Goal: Information Seeking & Learning: Learn about a topic

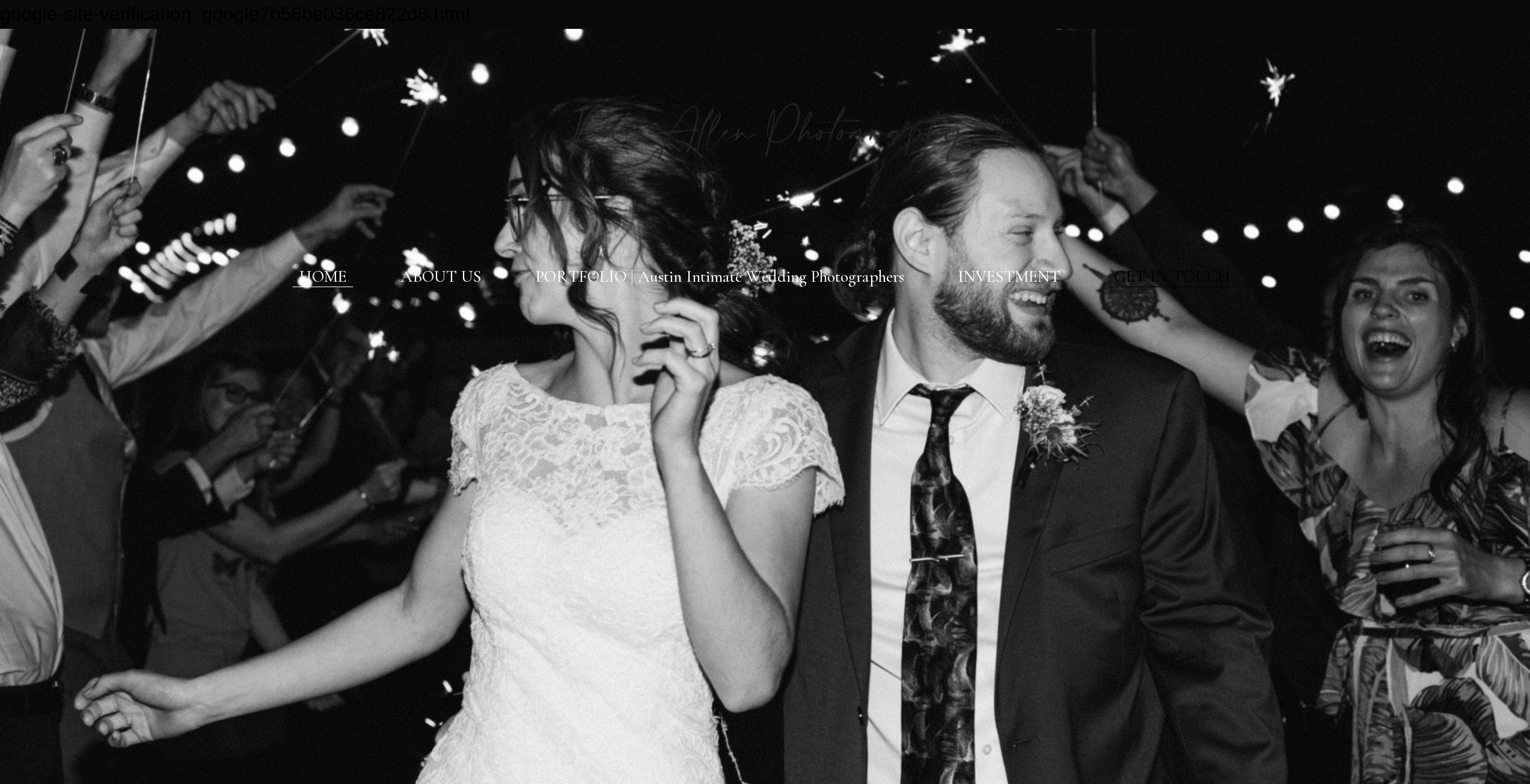
click at [1198, 274] on link "GET IN TOUCH" at bounding box center [1172, 277] width 116 height 21
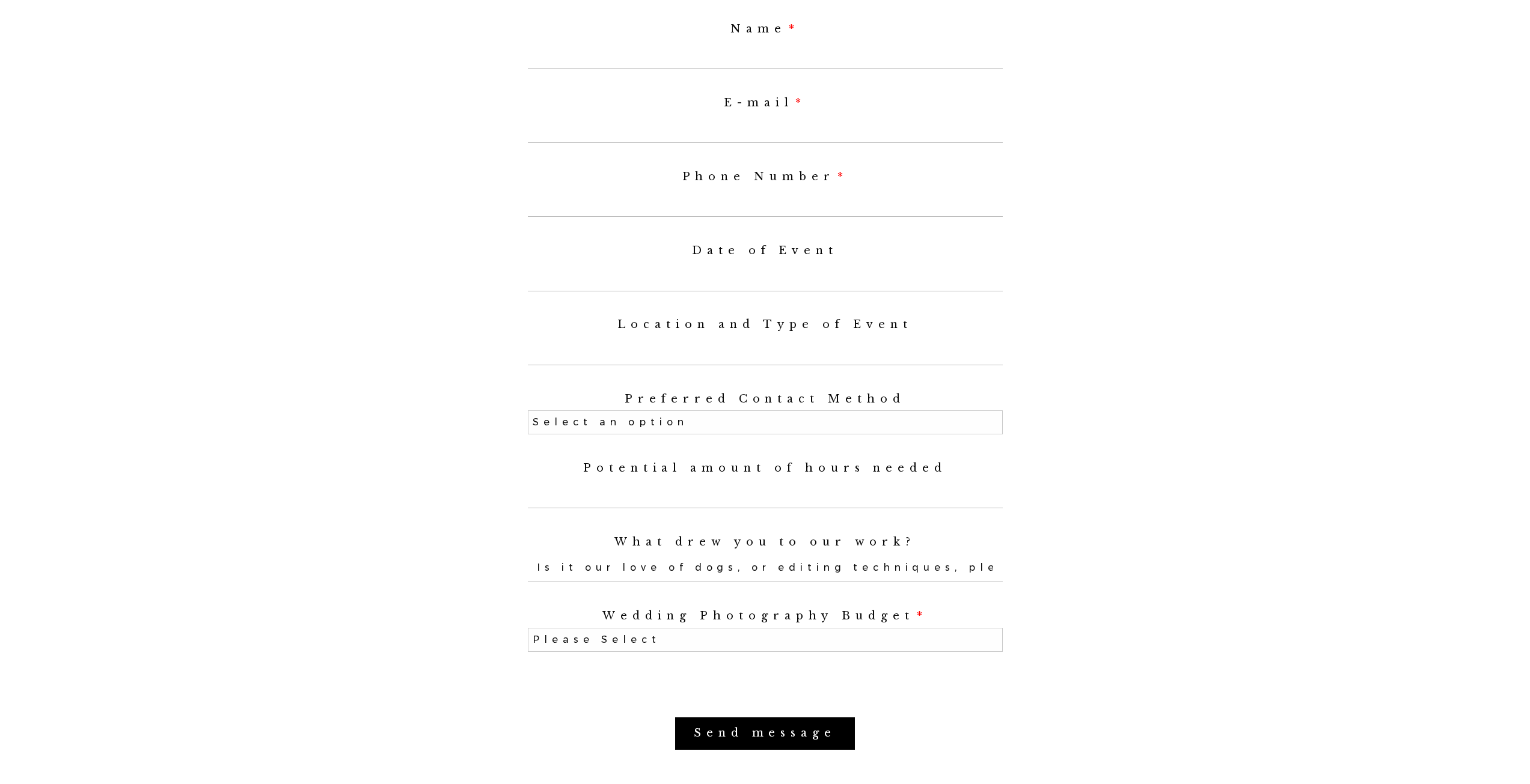
scroll to position [1202, 0]
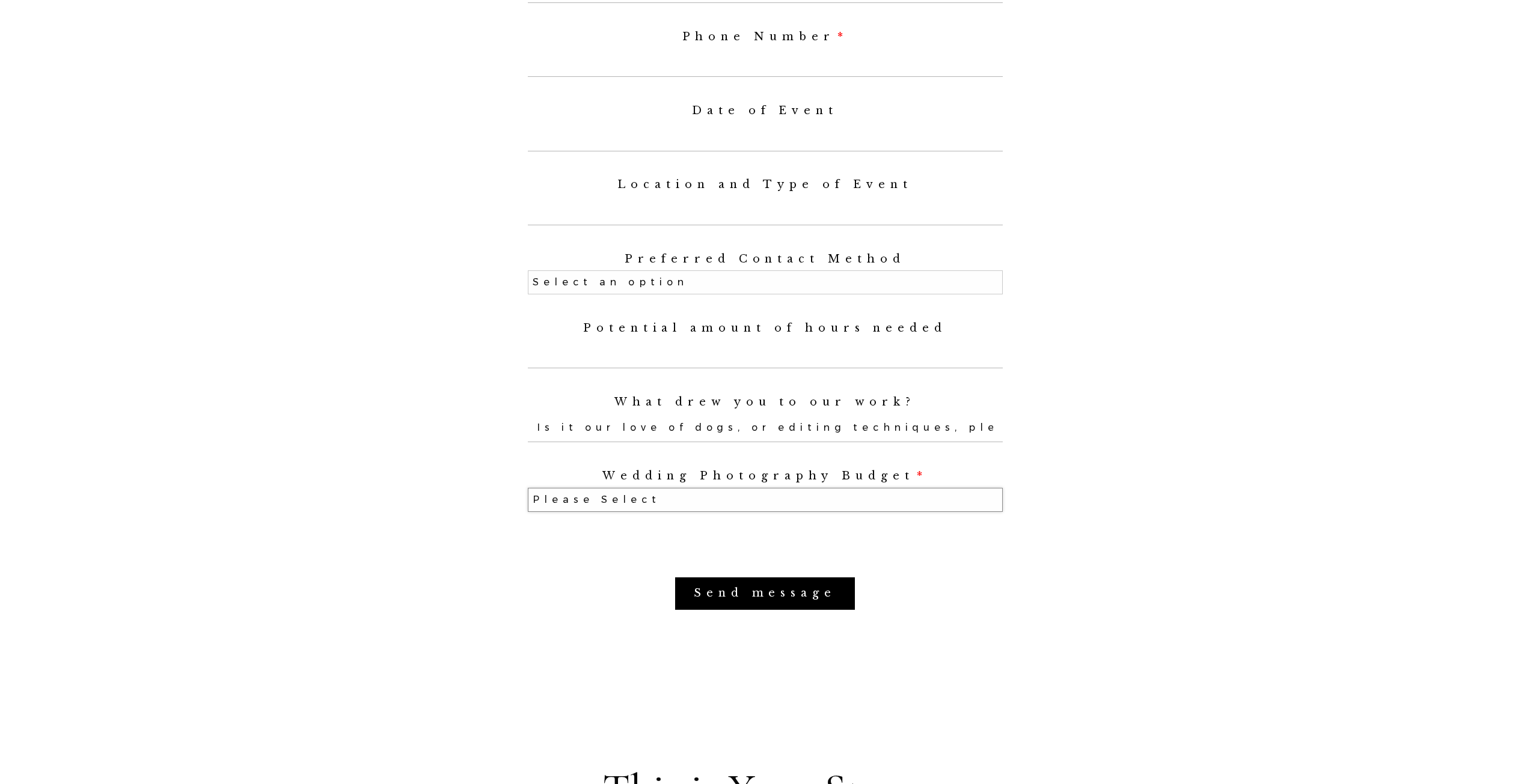
click at [922, 501] on select "Please Select Elopement (3 hours or less) $2,000-$4,000 $4,000-$8,000 Photograp…" at bounding box center [765, 500] width 475 height 24
click at [1026, 452] on div "Name E-mail Phone Number Date of Event Location and Type of Event Preferred Con…" at bounding box center [764, 247] width 808 height 754
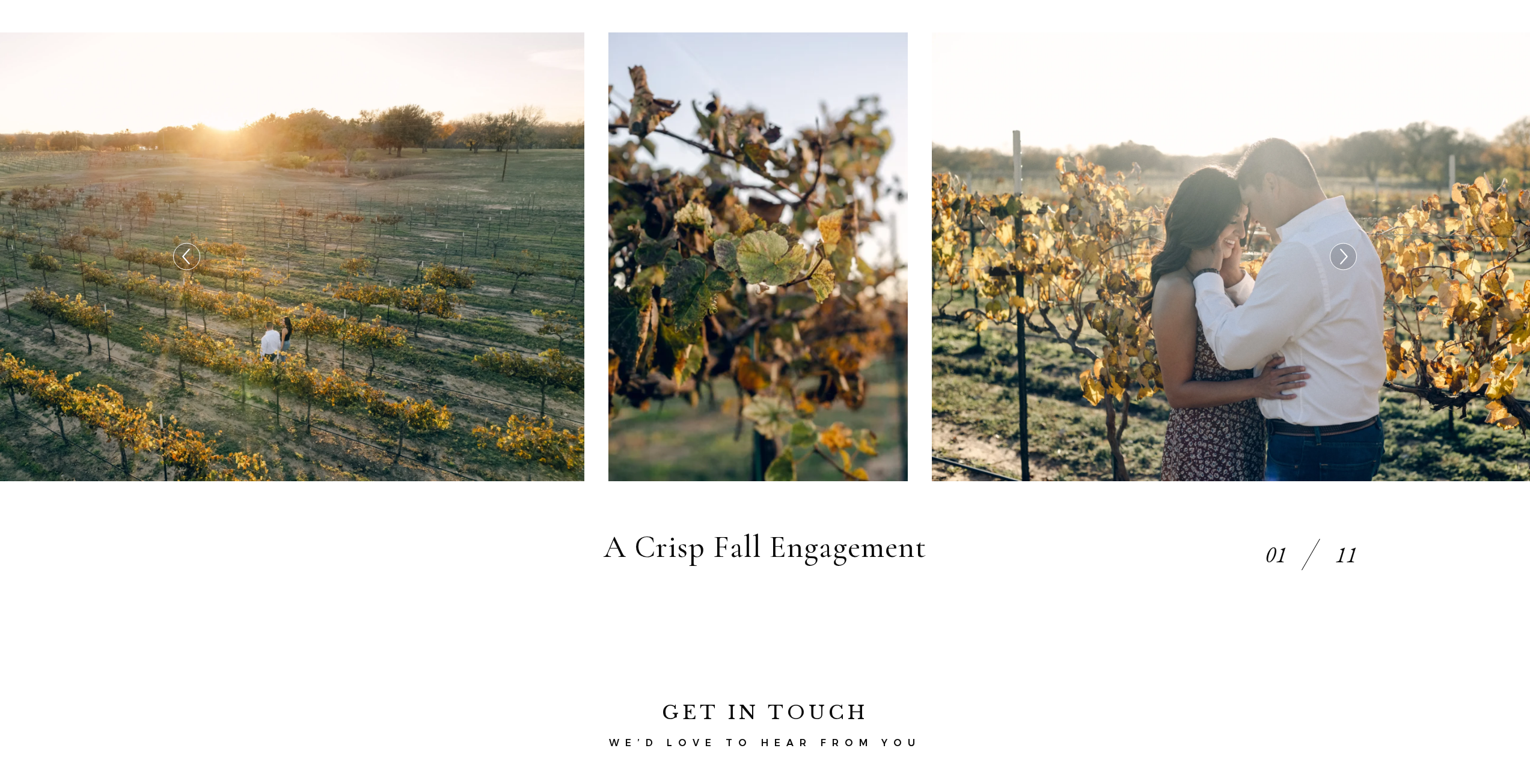
scroll to position [0, 0]
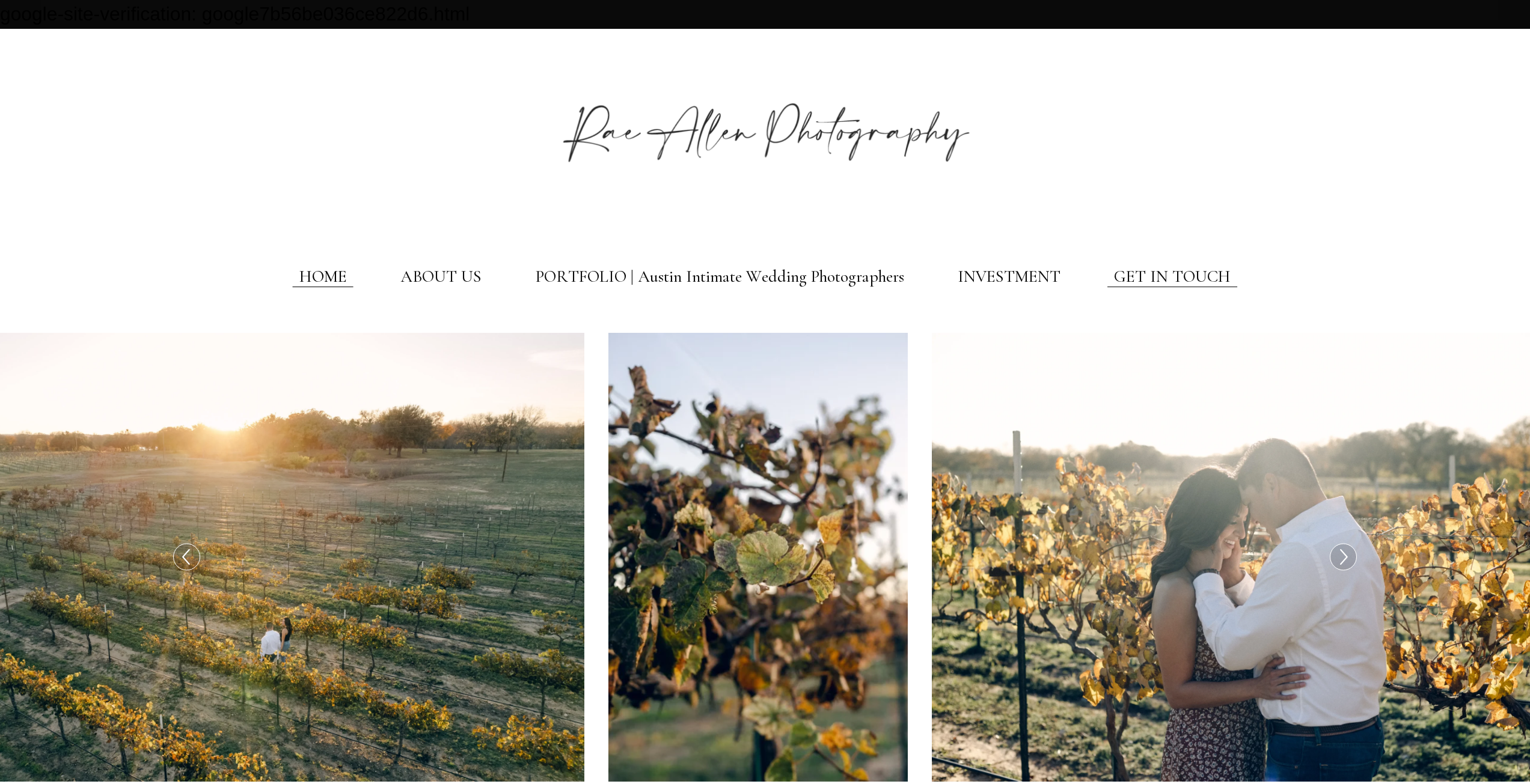
click at [324, 277] on link "HOME" at bounding box center [323, 277] width 47 height 21
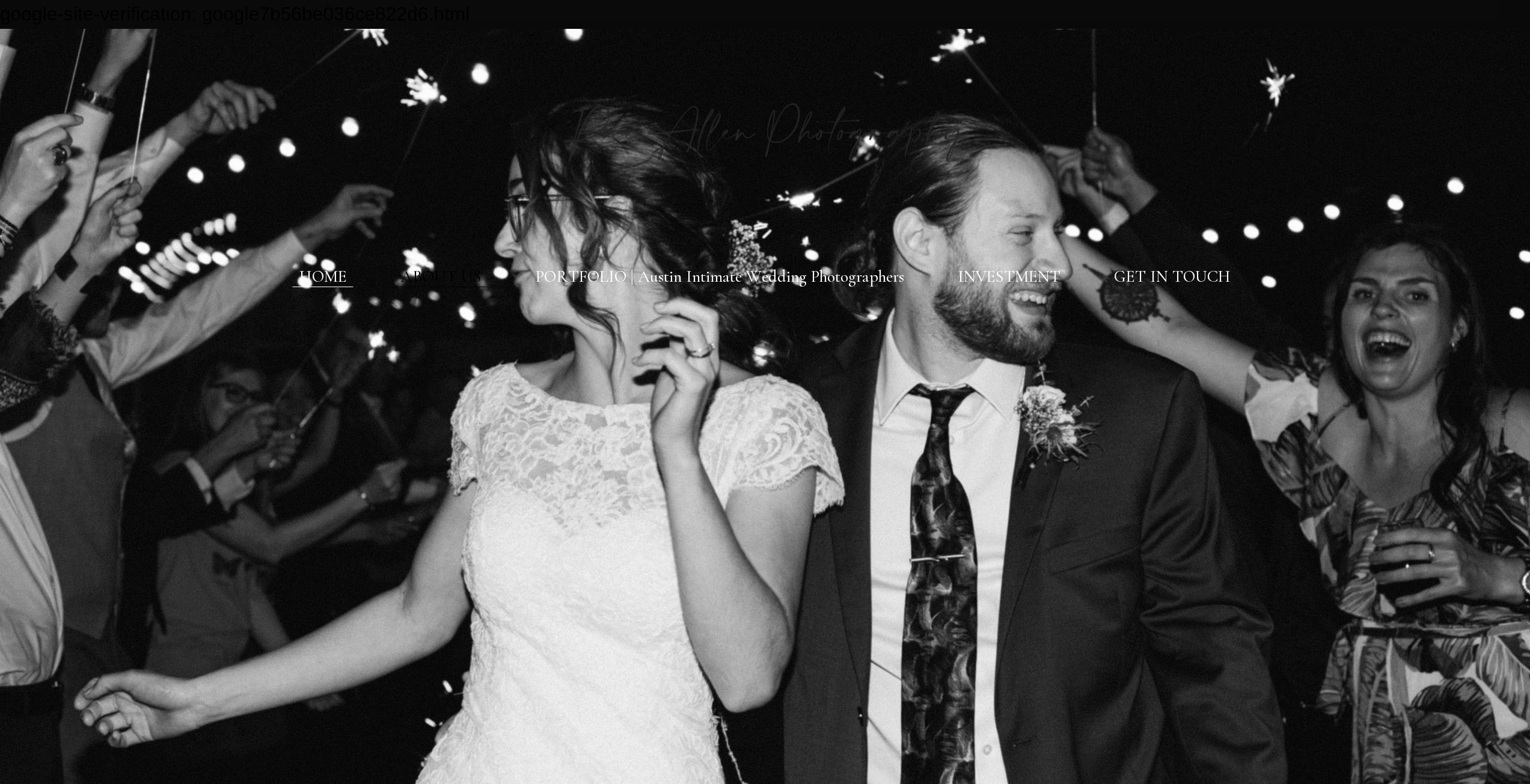
click at [443, 278] on link "ABOUT US" at bounding box center [441, 277] width 81 height 21
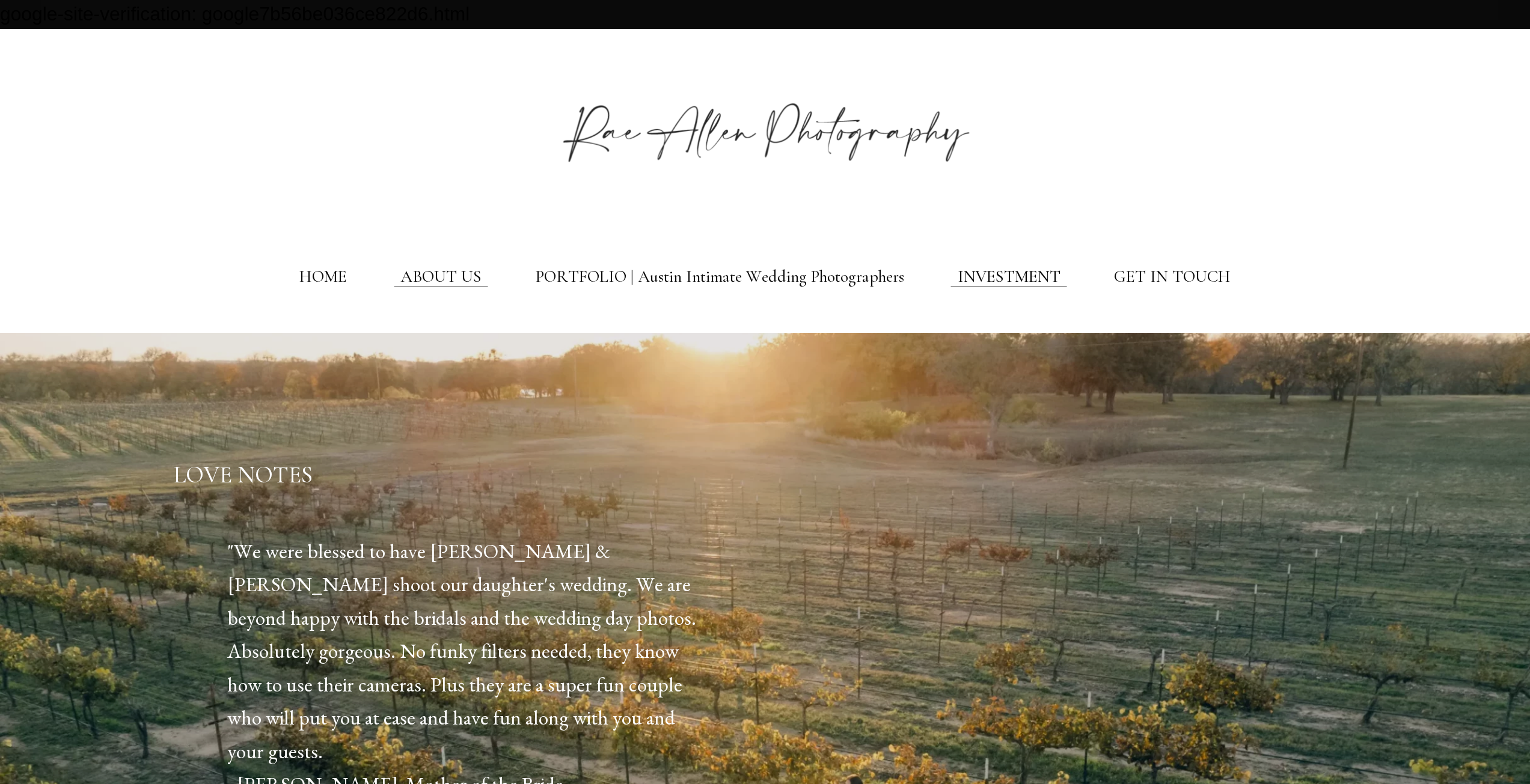
click at [1036, 277] on link "INVESTMENT" at bounding box center [1008, 277] width 103 height 21
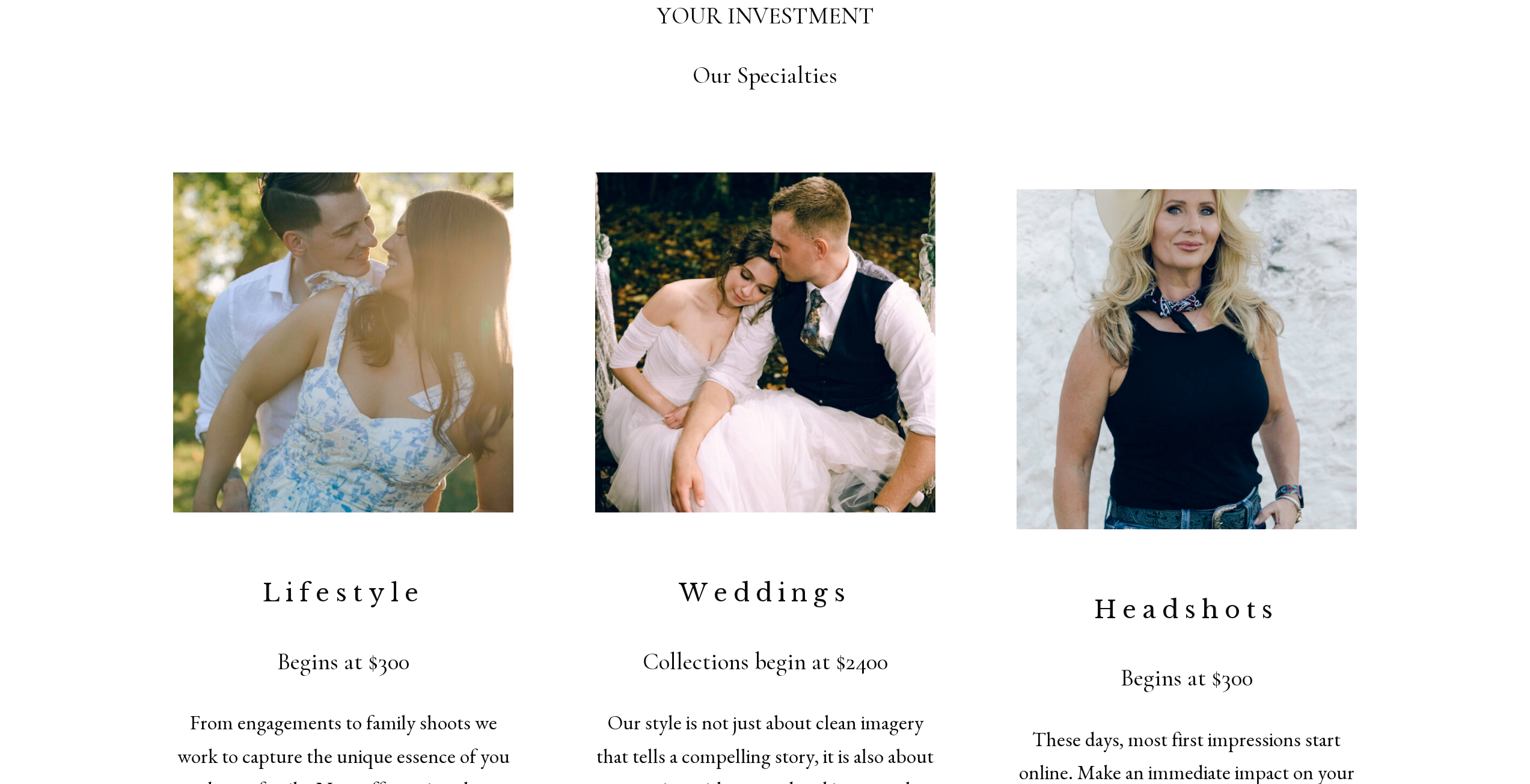
scroll to position [1983, 0]
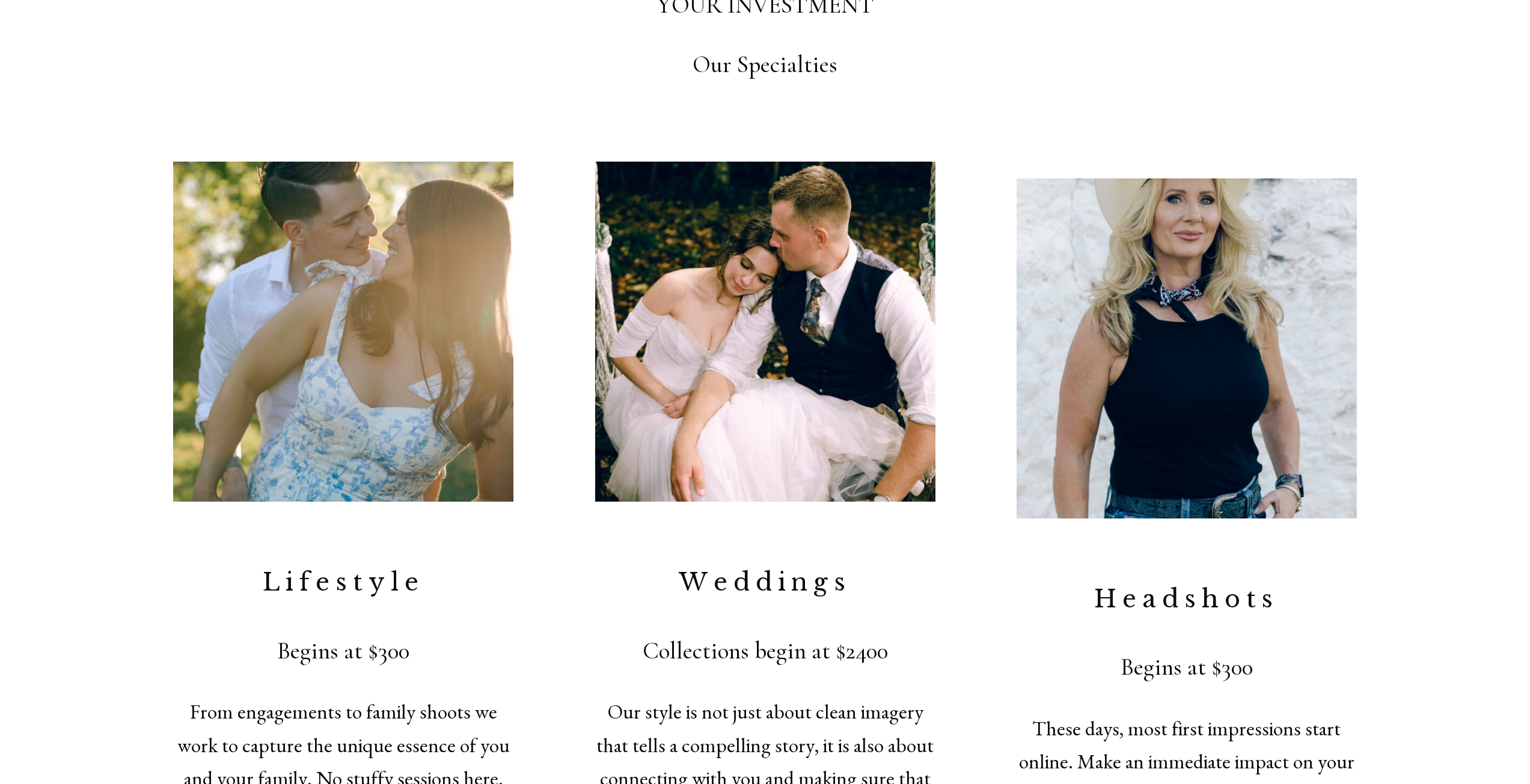
click at [53, 260] on div "YOUR INVESTMENT Our Specialties Lifestyle Begins at $300 From engagements to fa…" at bounding box center [765, 418] width 1530 height 978
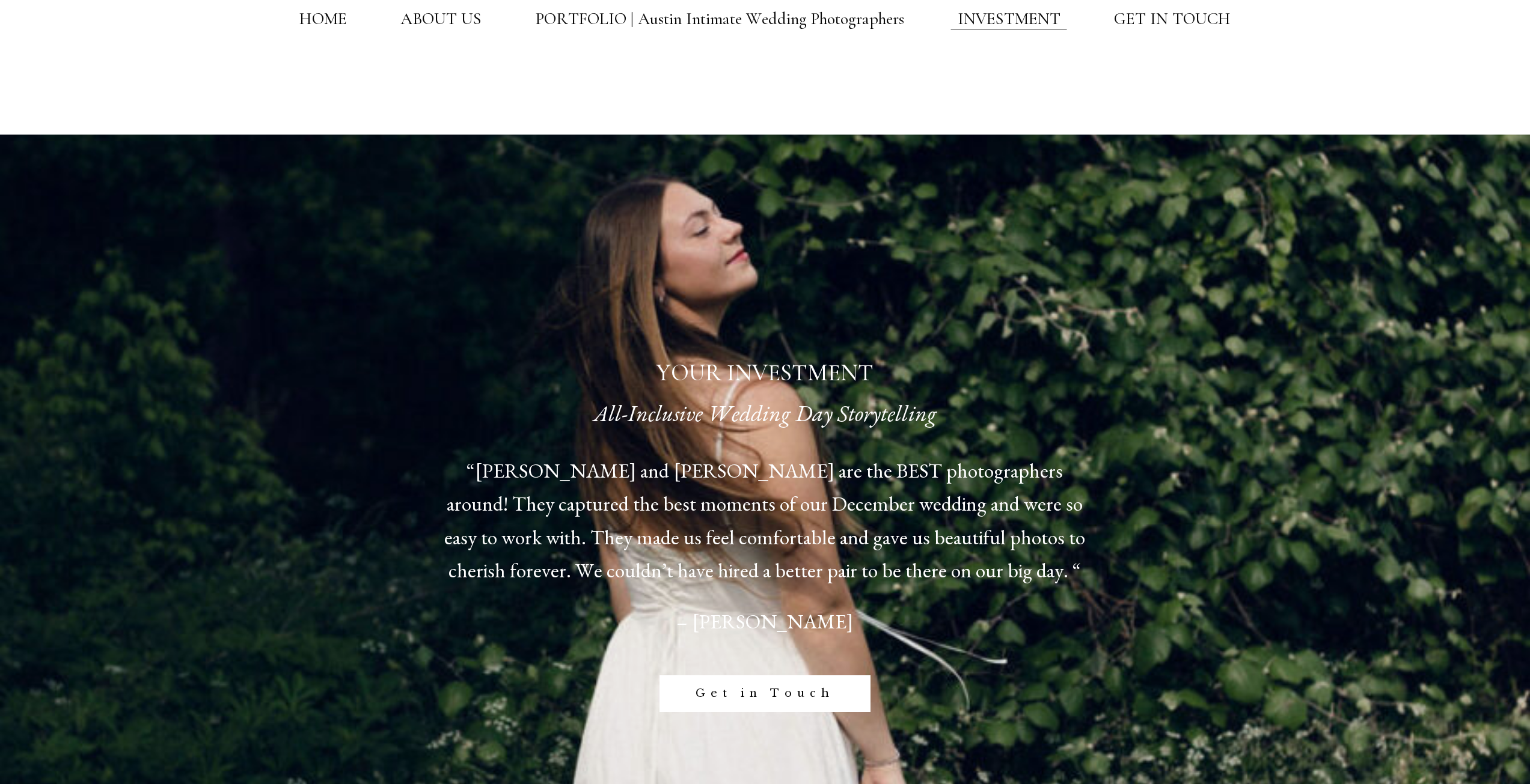
scroll to position [60, 0]
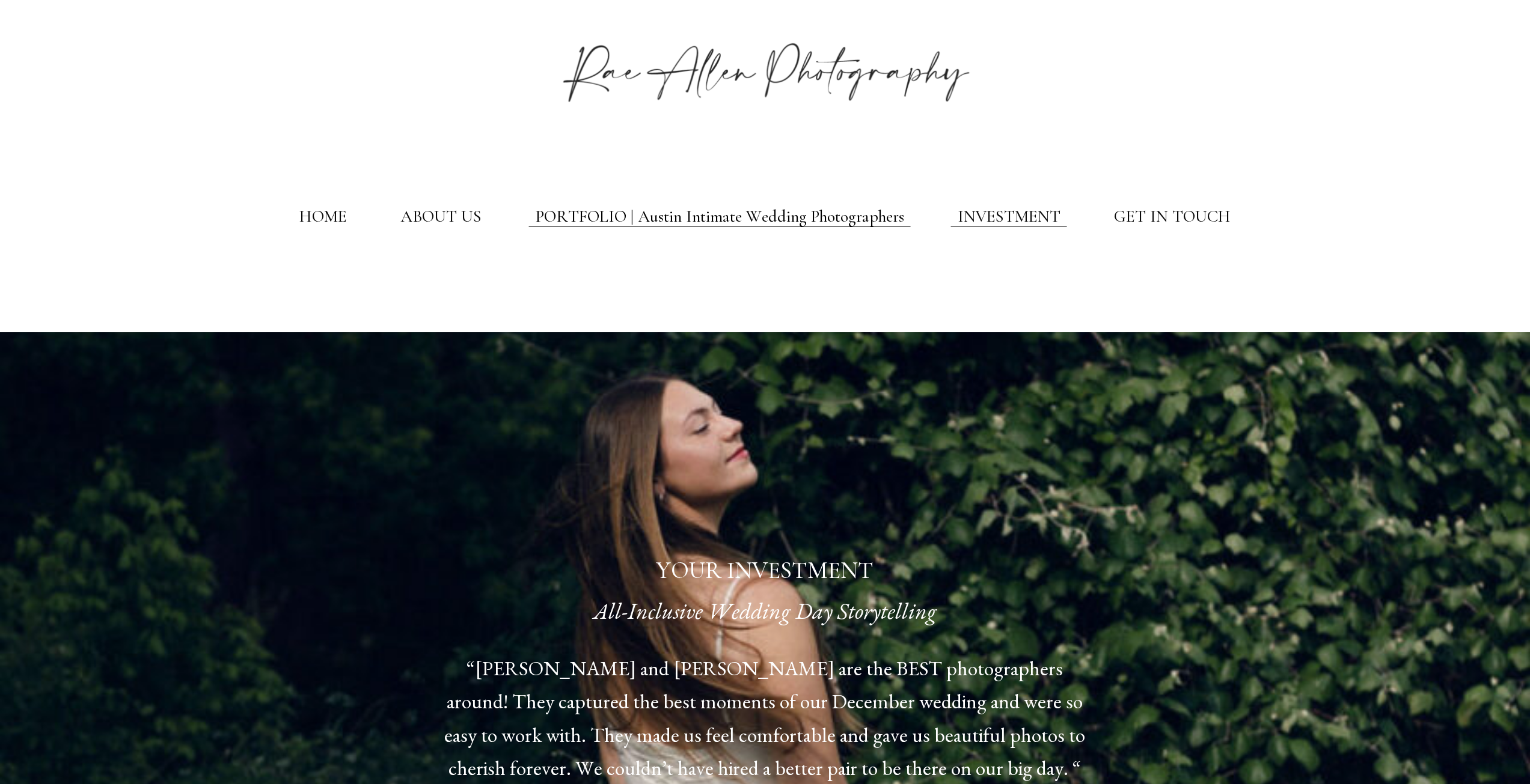
click at [799, 226] on link "PORTFOLIO | Austin Intimate Wedding Photographers" at bounding box center [720, 217] width 369 height 21
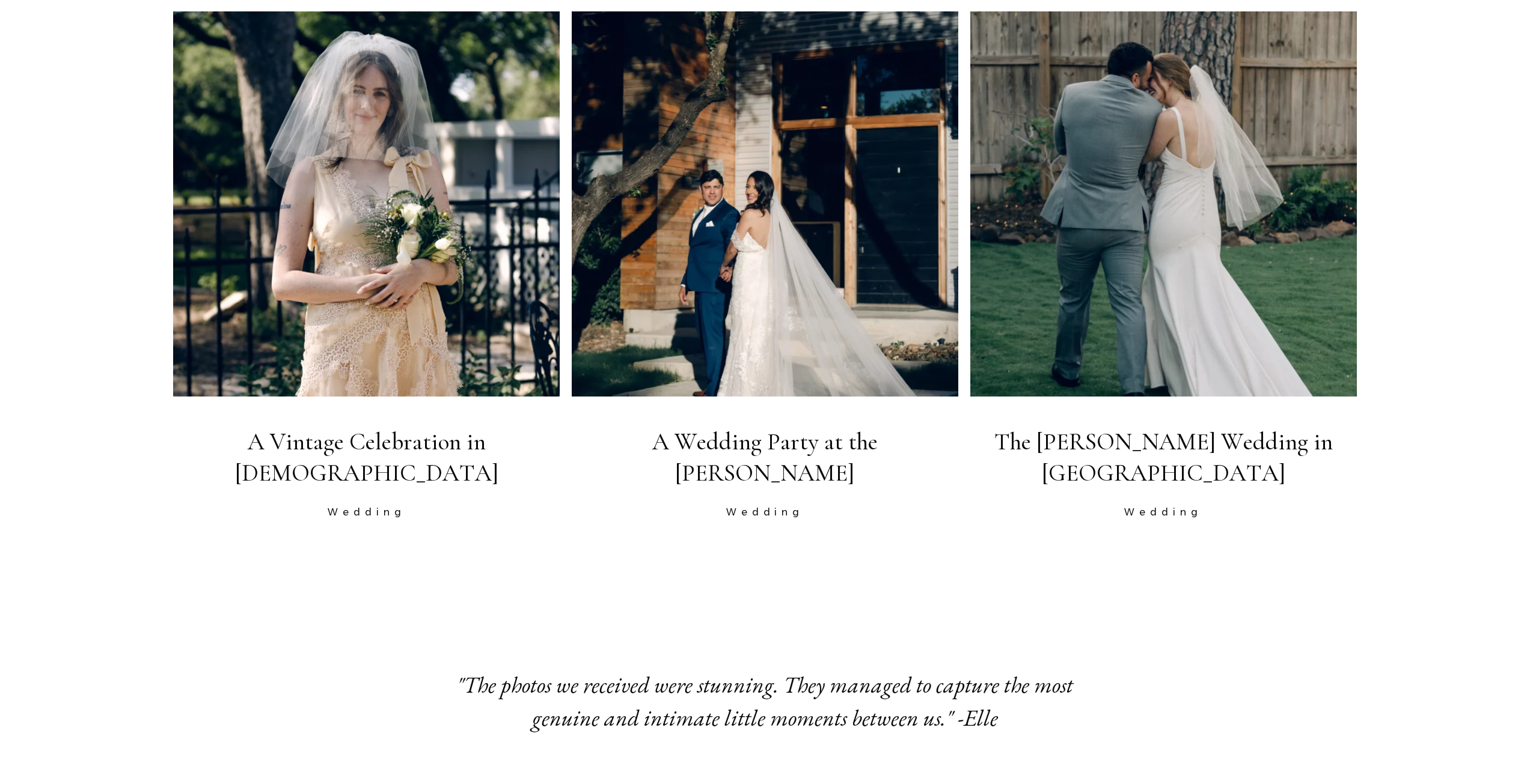
scroll to position [1622, 0]
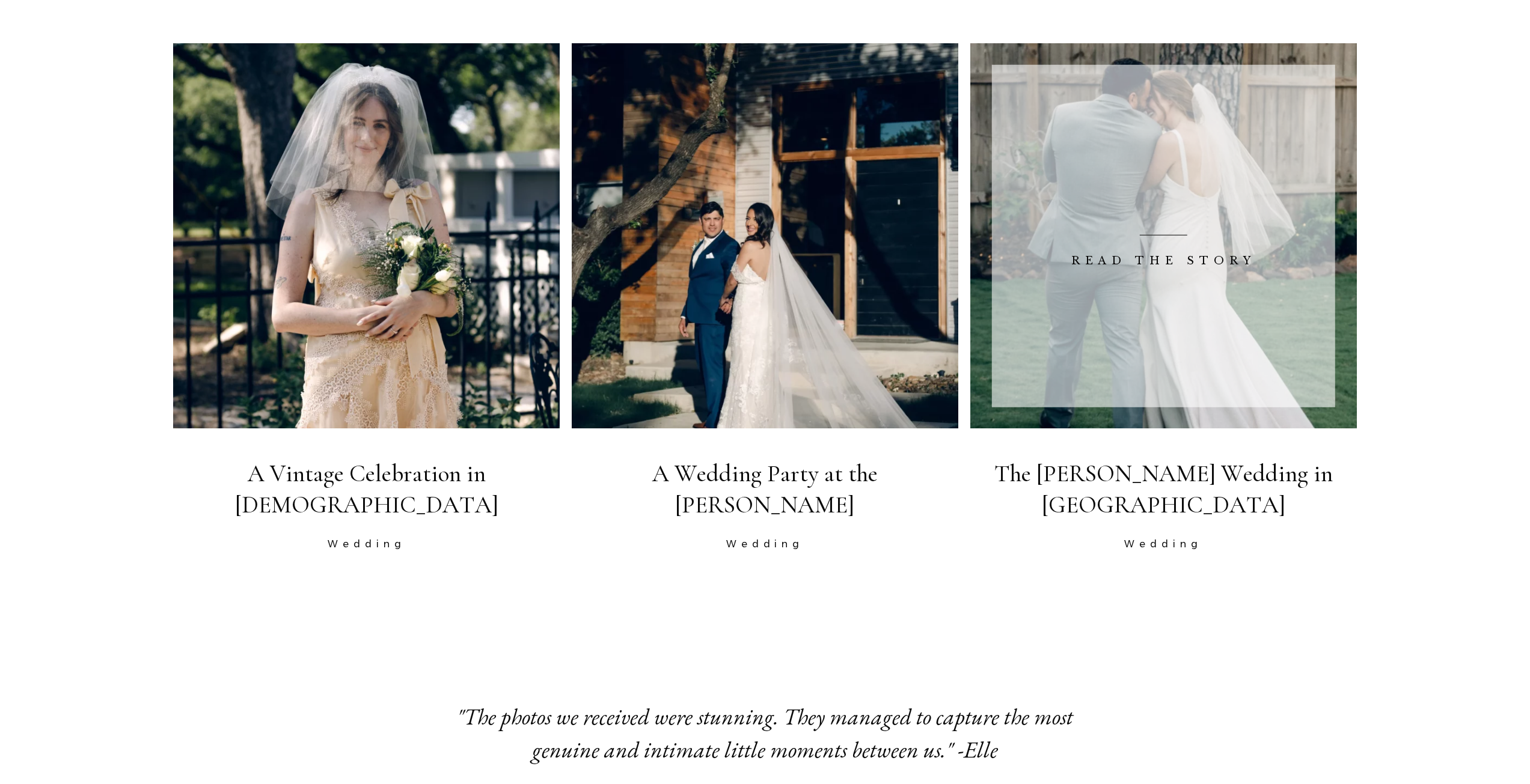
click at [1196, 266] on span at bounding box center [1163, 236] width 344 height 343
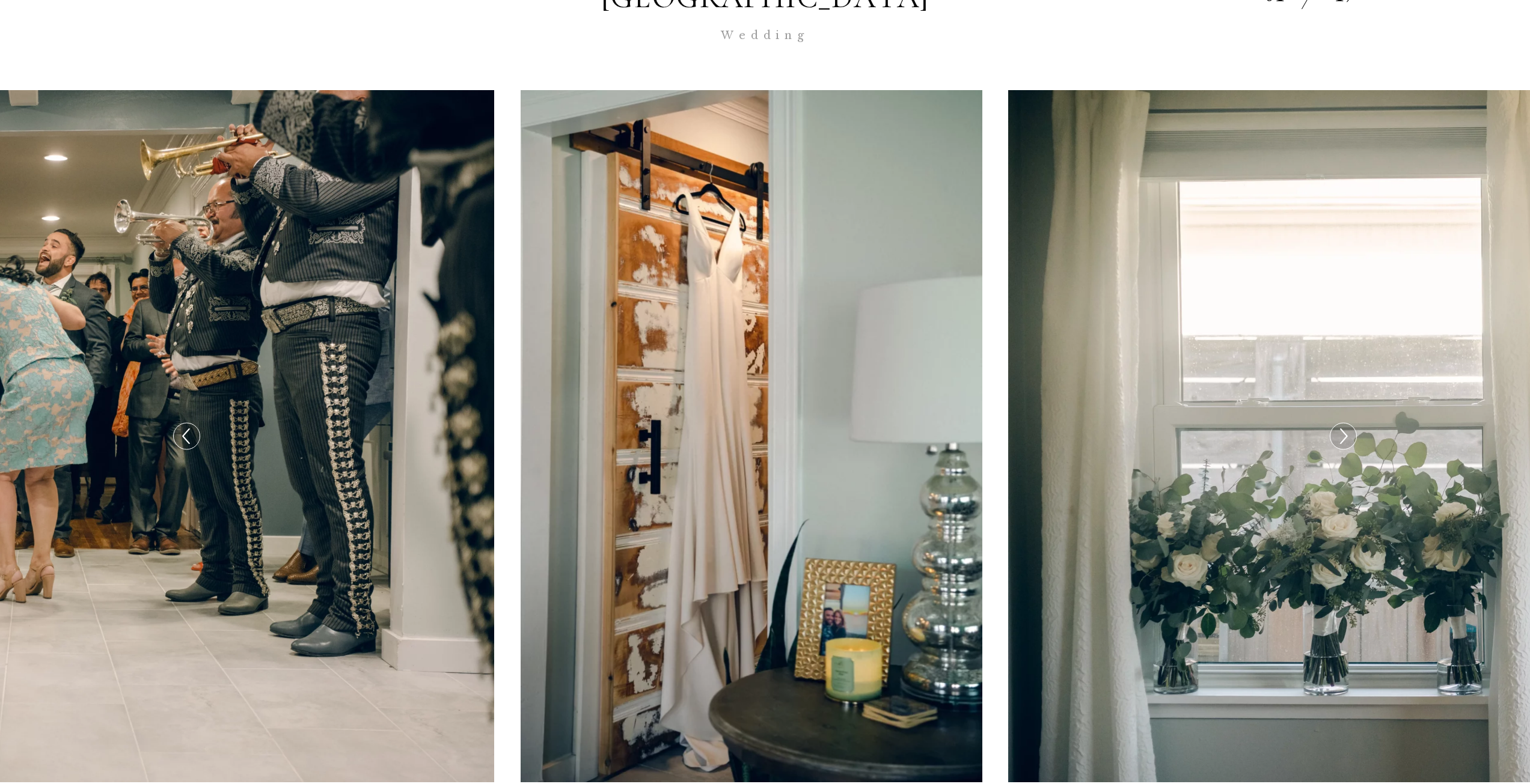
scroll to position [421, 0]
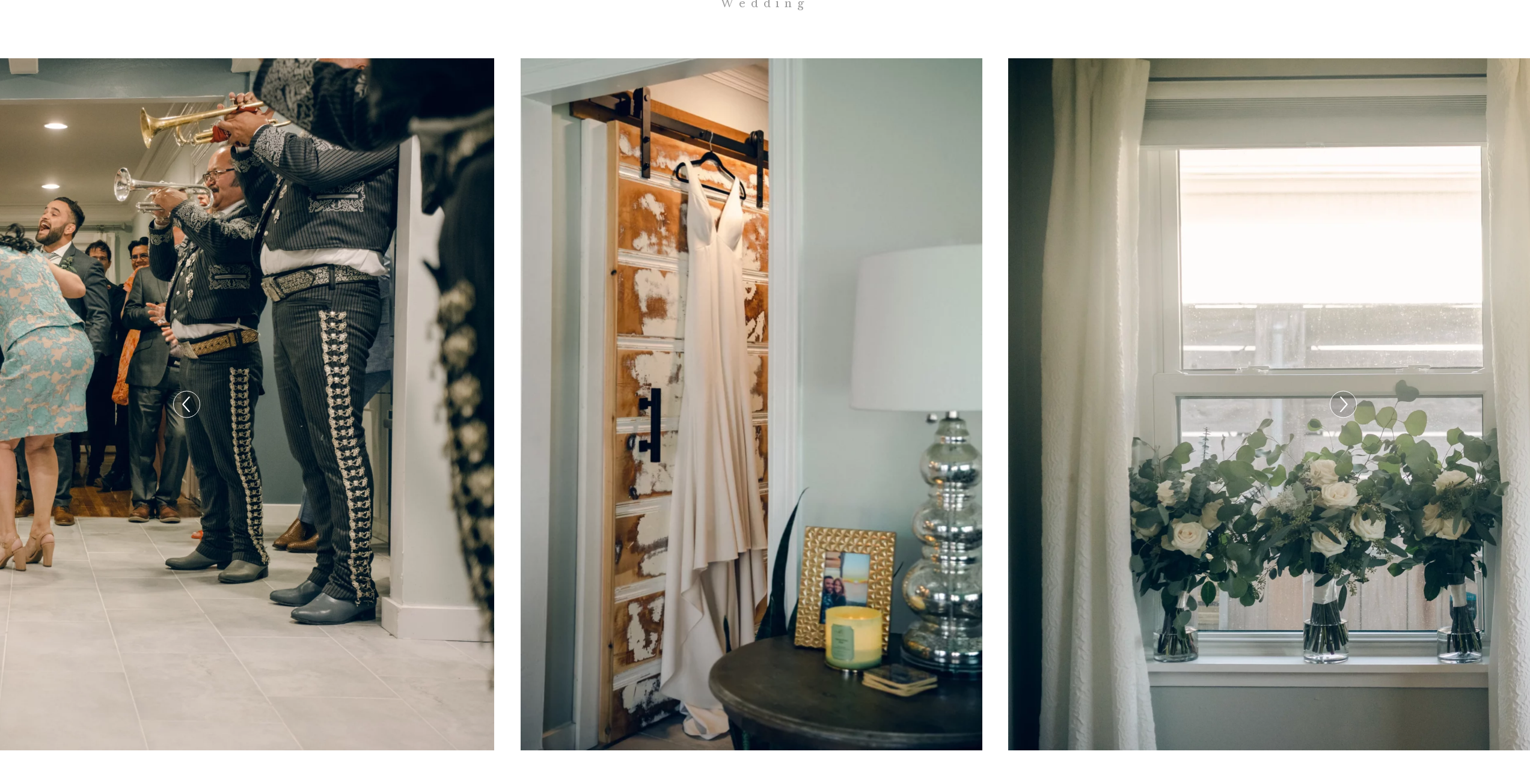
click at [1345, 392] on icon at bounding box center [1342, 404] width 17 height 25
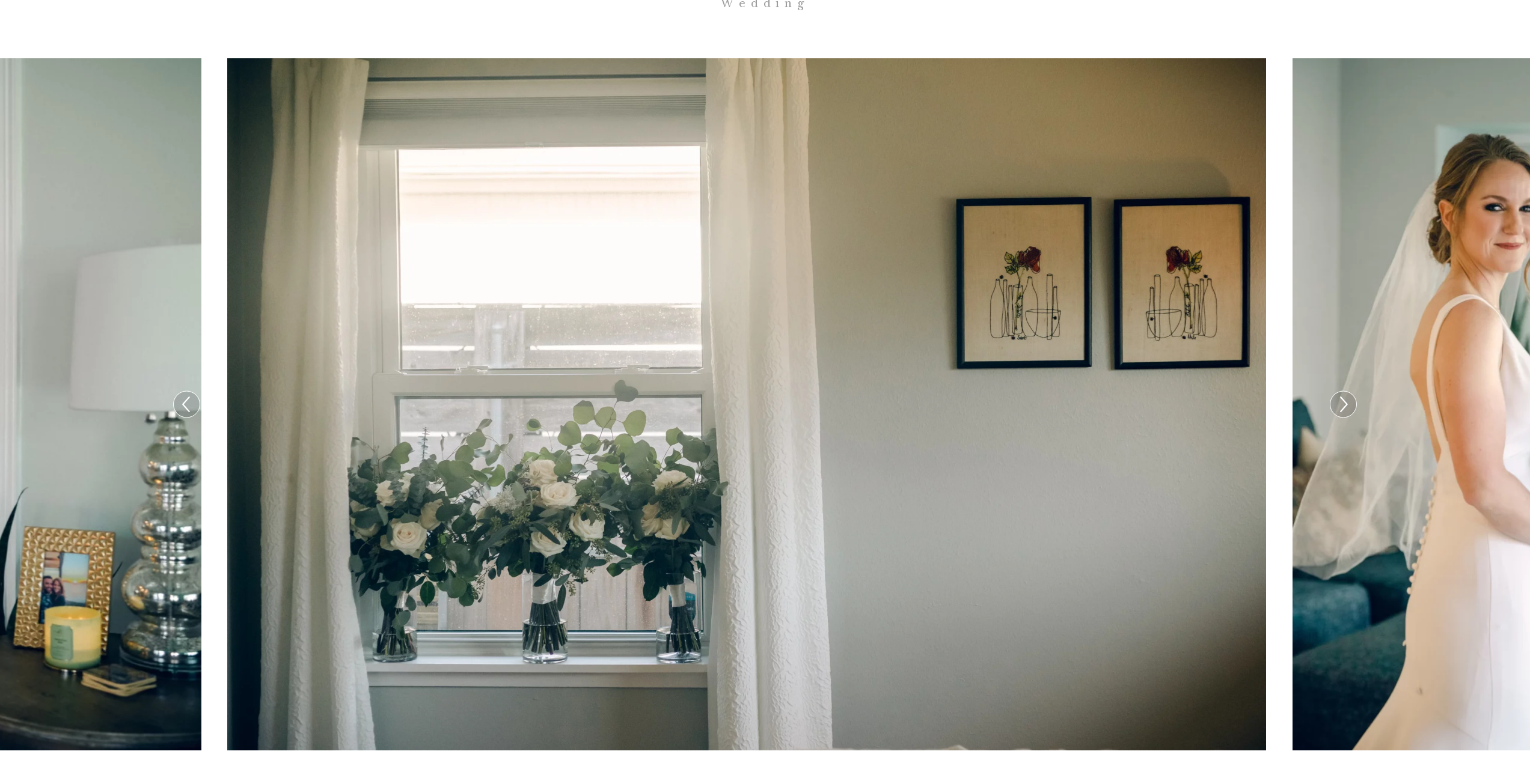
click at [1345, 392] on icon at bounding box center [1342, 404] width 17 height 25
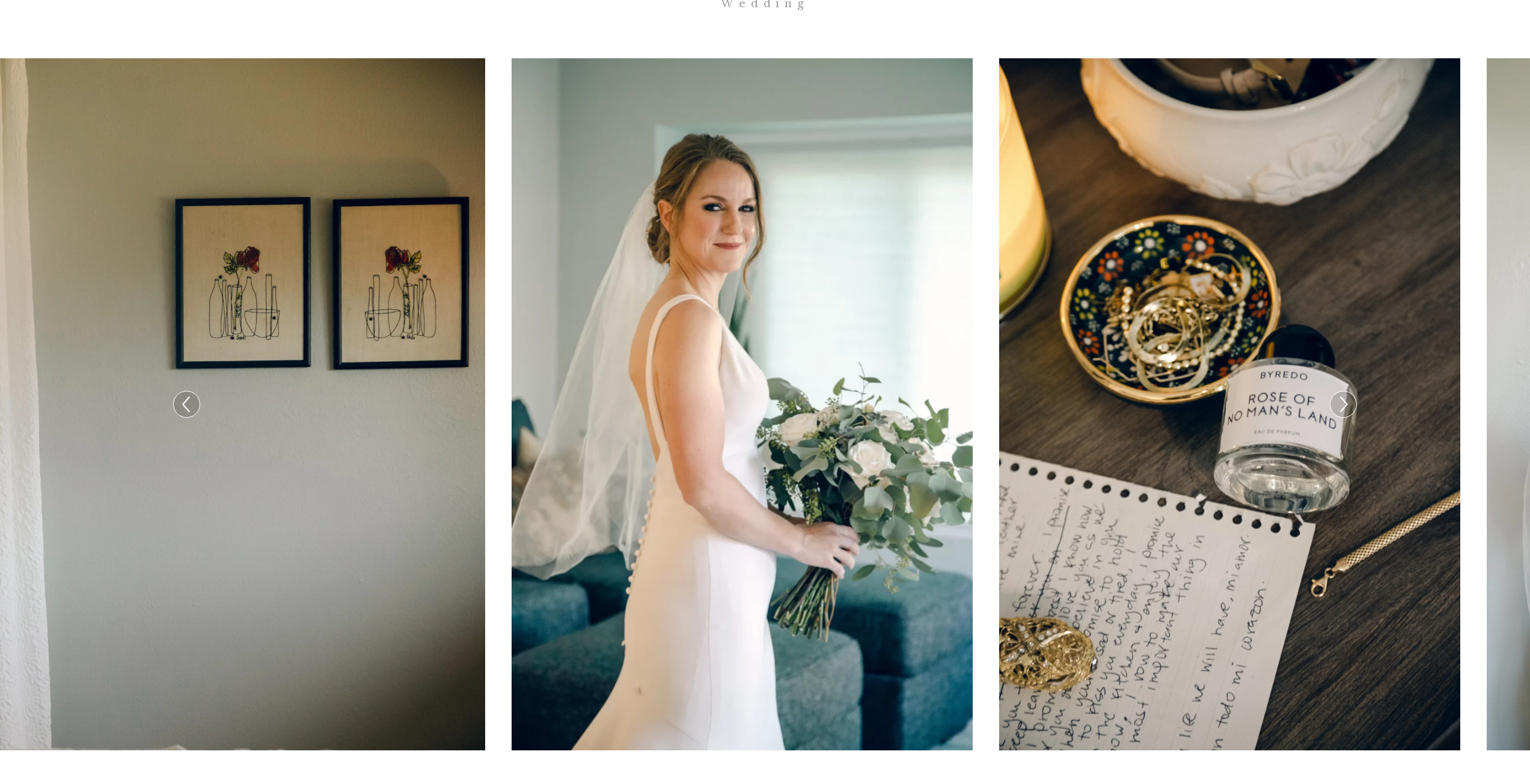
click at [1345, 392] on icon at bounding box center [1342, 404] width 17 height 25
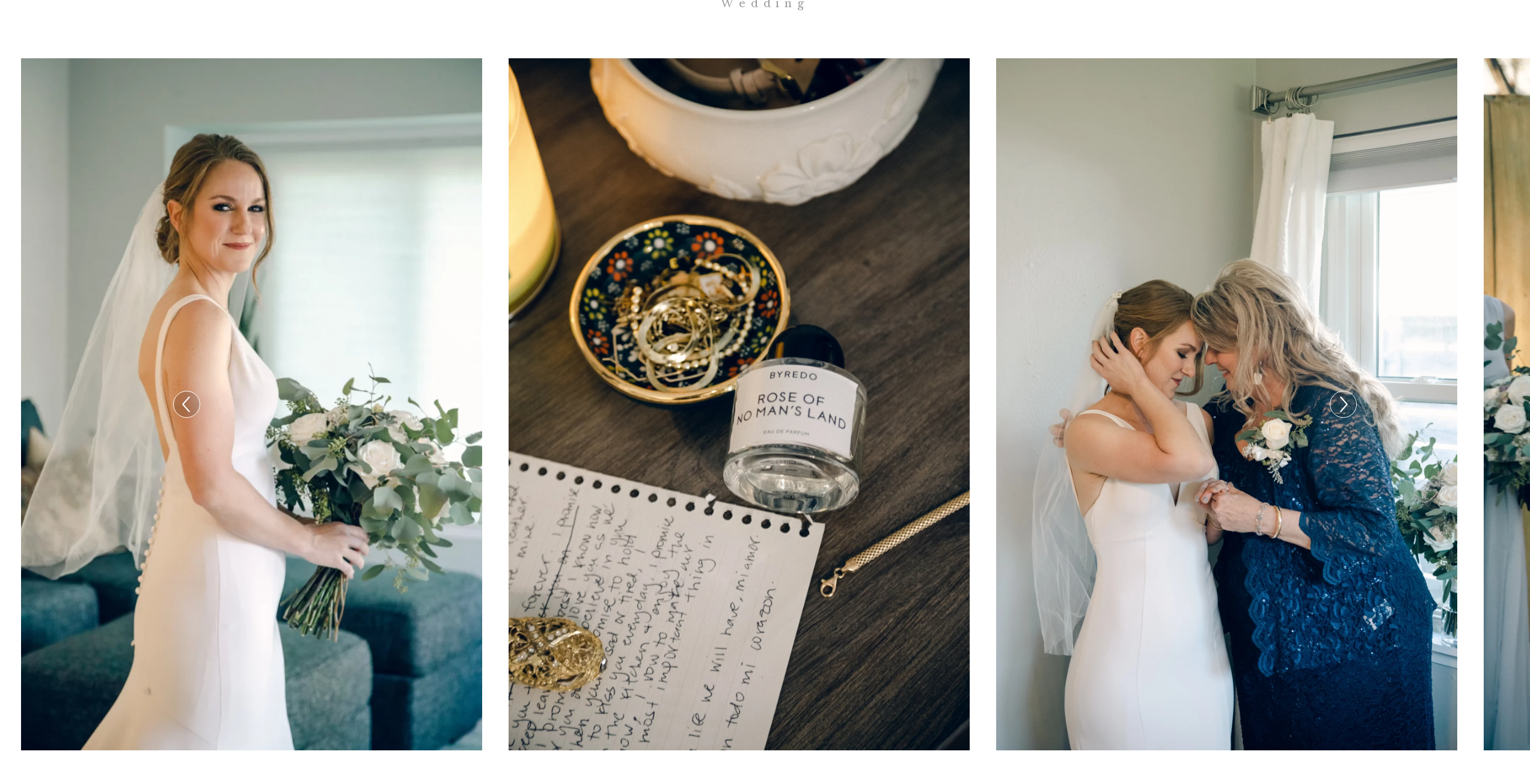
click at [1344, 392] on icon at bounding box center [1342, 404] width 17 height 25
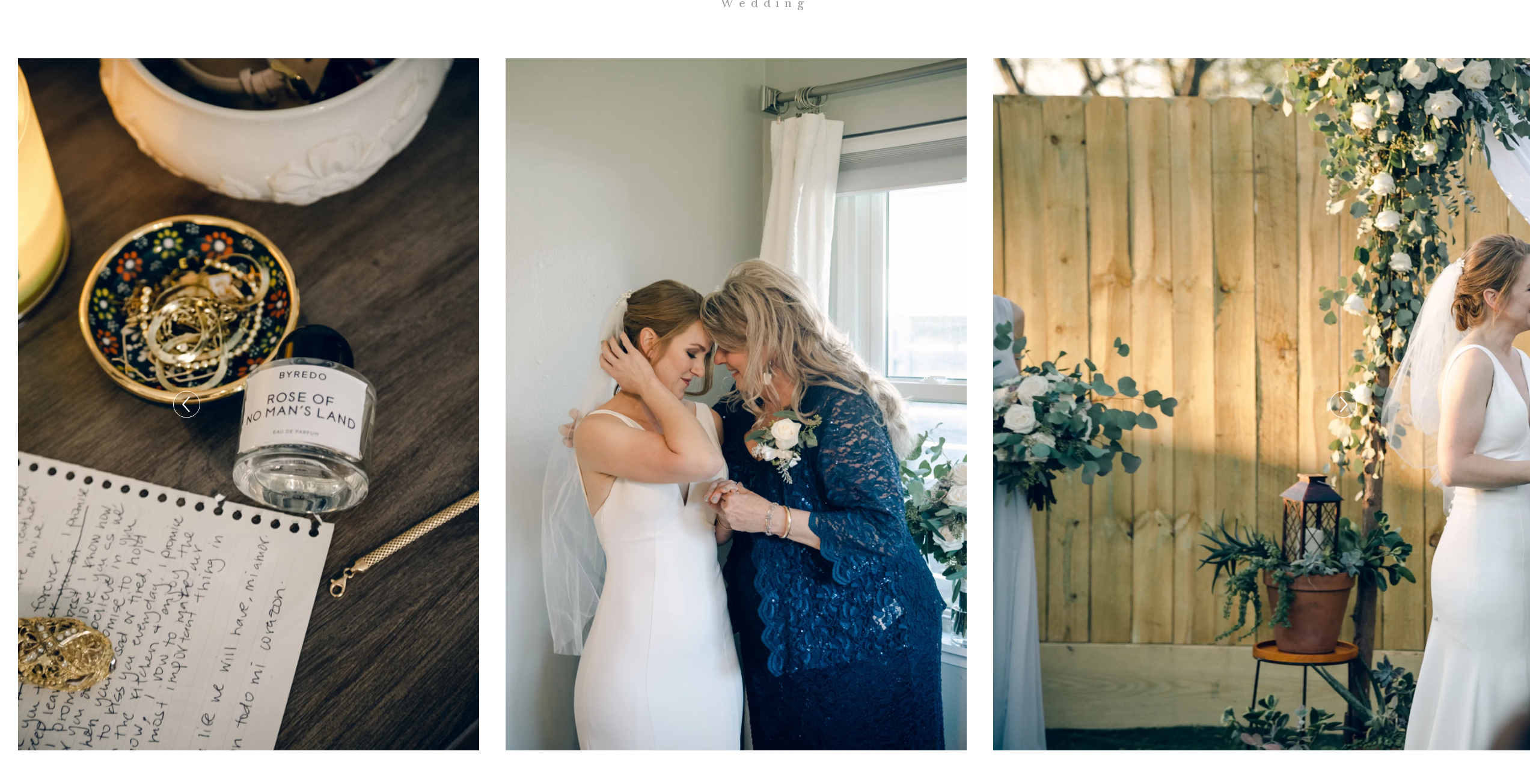
click at [1344, 392] on icon at bounding box center [1342, 404] width 17 height 25
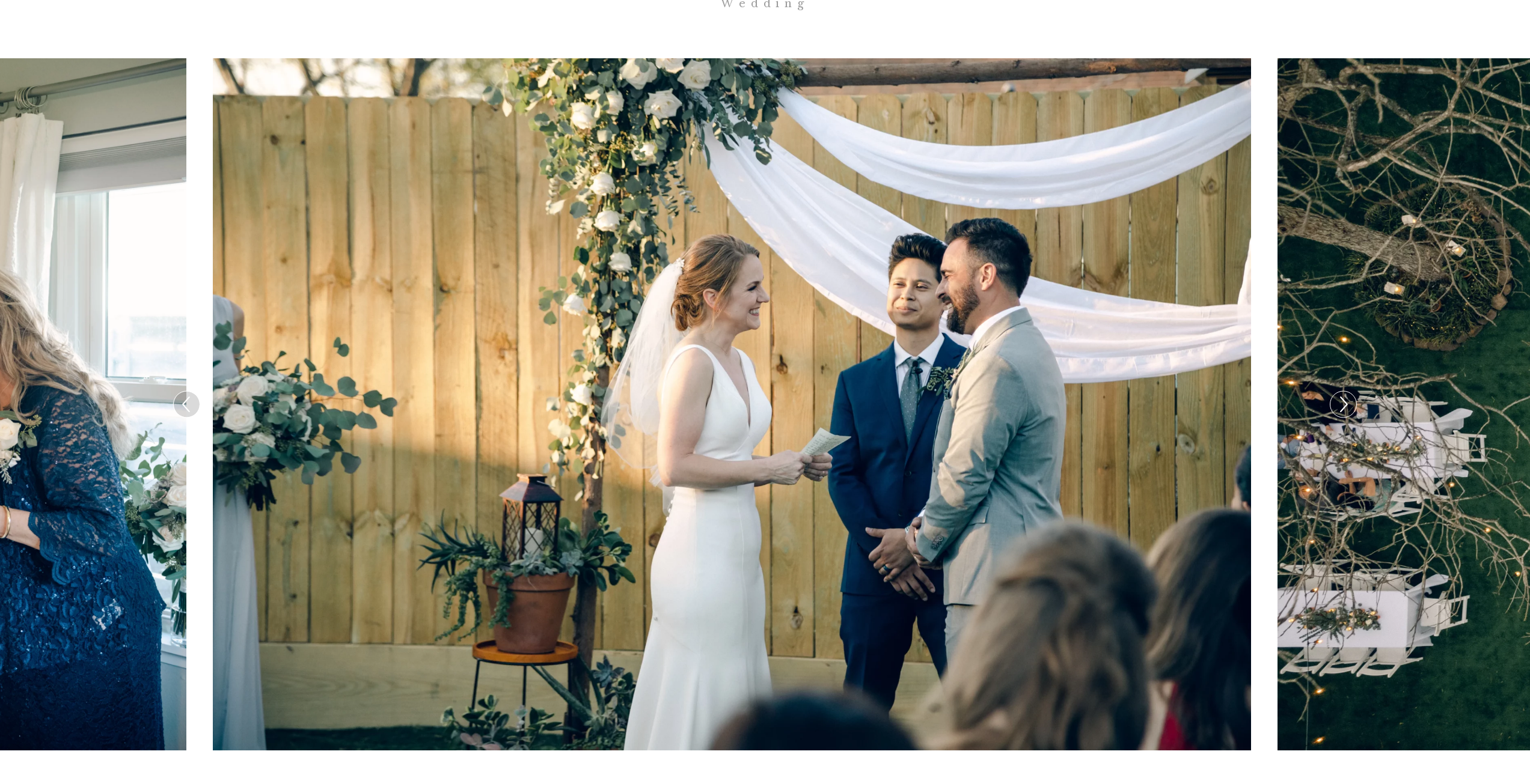
click at [1344, 392] on icon at bounding box center [1342, 404] width 17 height 25
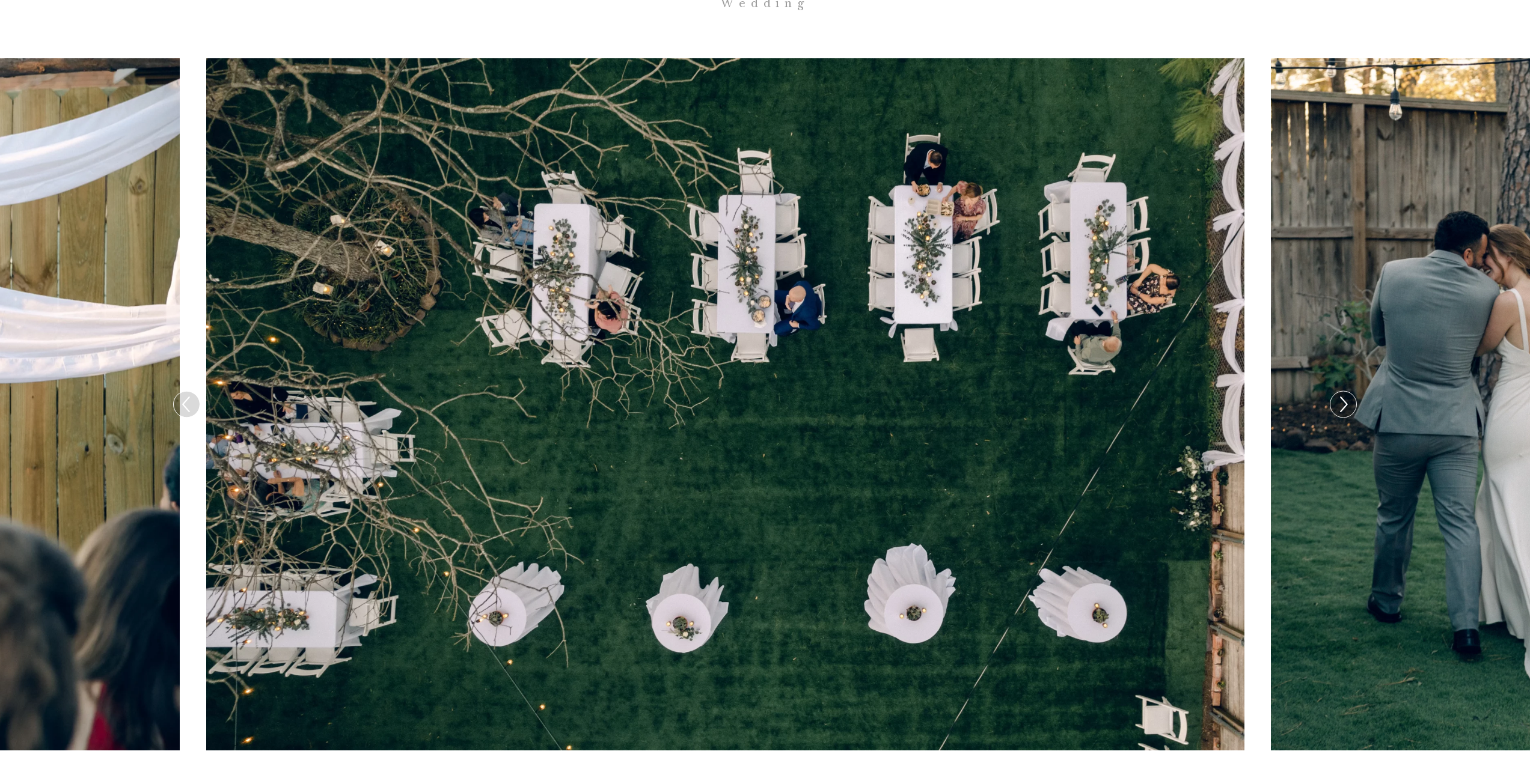
click at [1344, 392] on icon at bounding box center [1342, 404] width 17 height 25
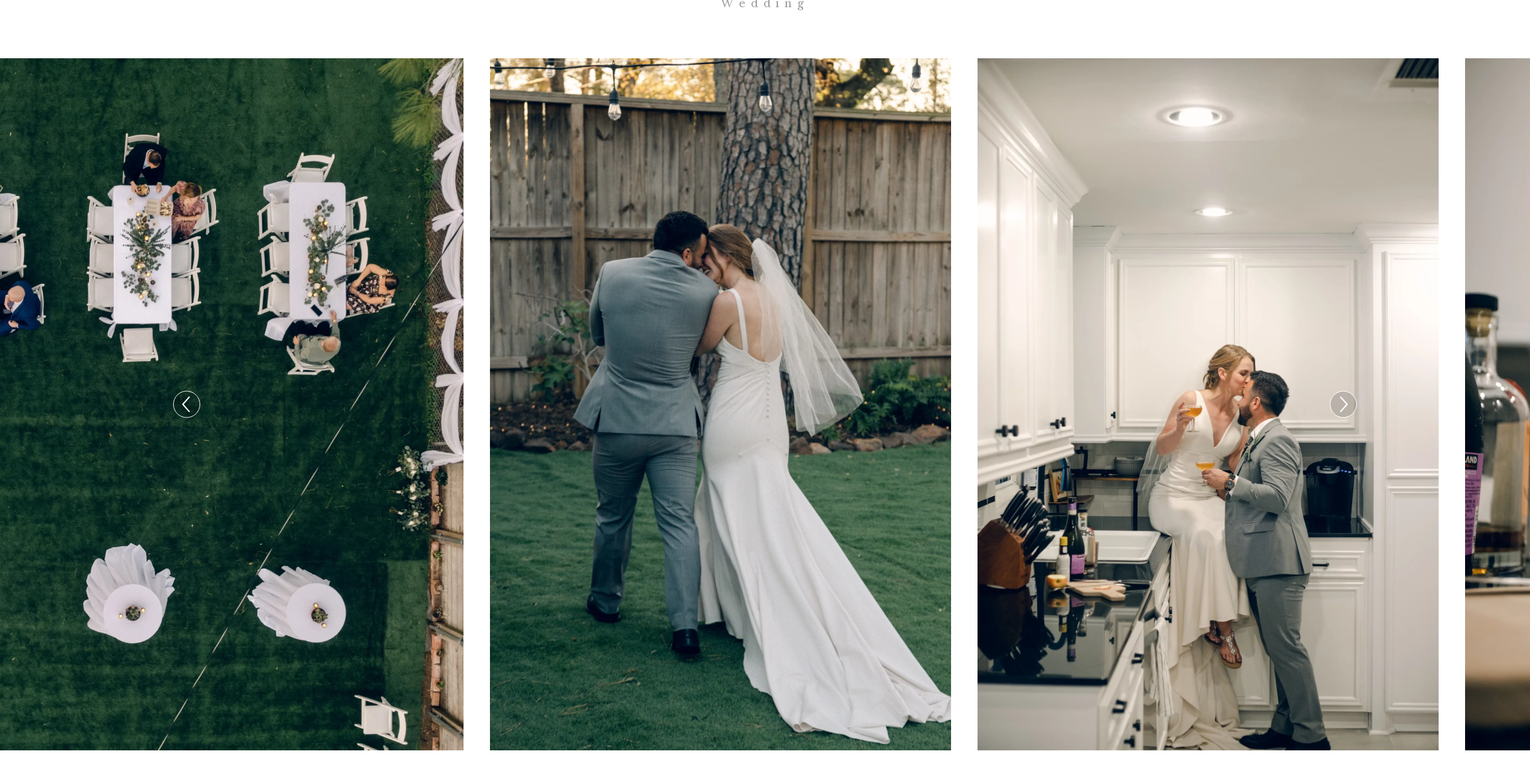
click at [1344, 392] on icon at bounding box center [1342, 404] width 17 height 25
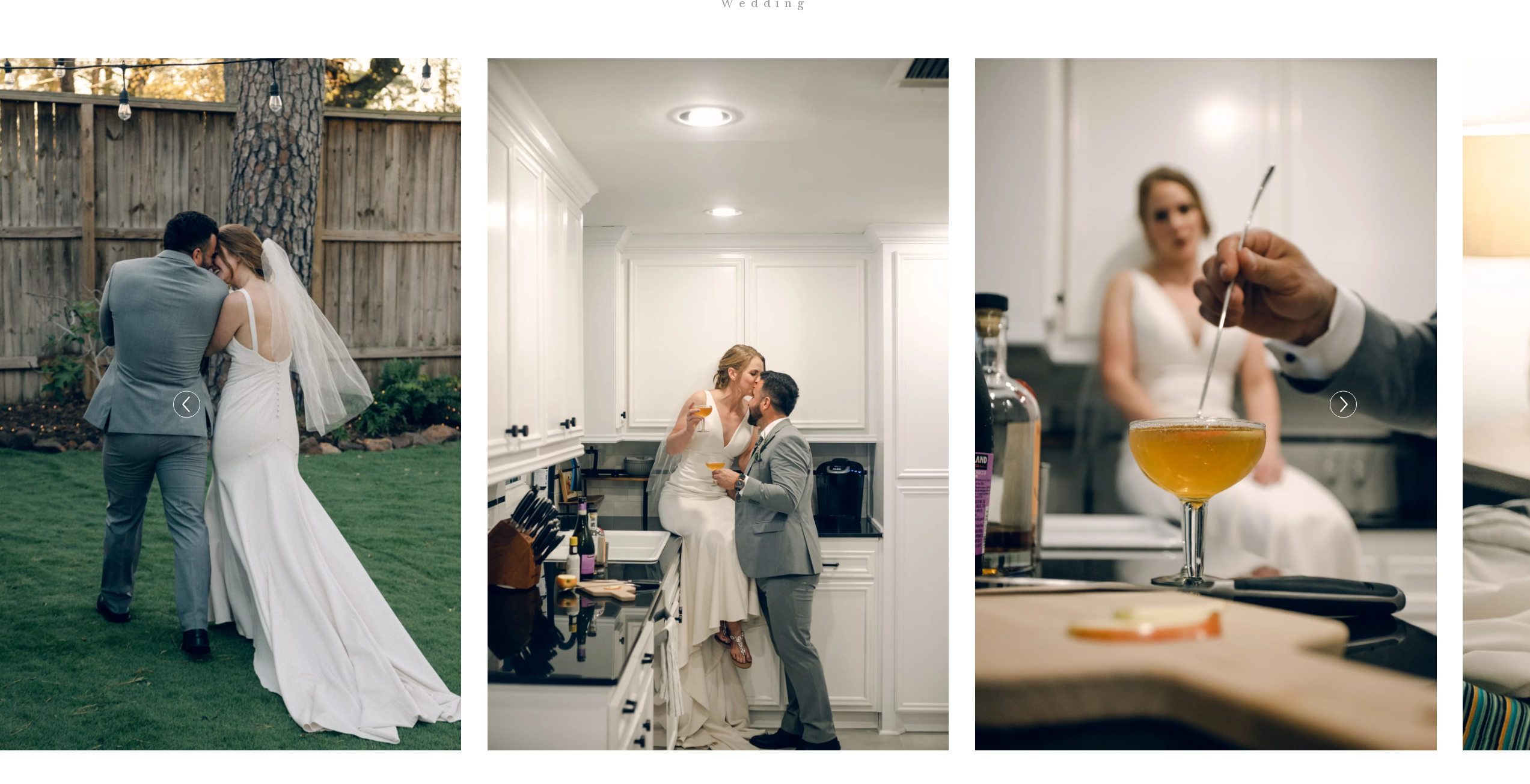
click at [1344, 392] on icon at bounding box center [1342, 404] width 17 height 25
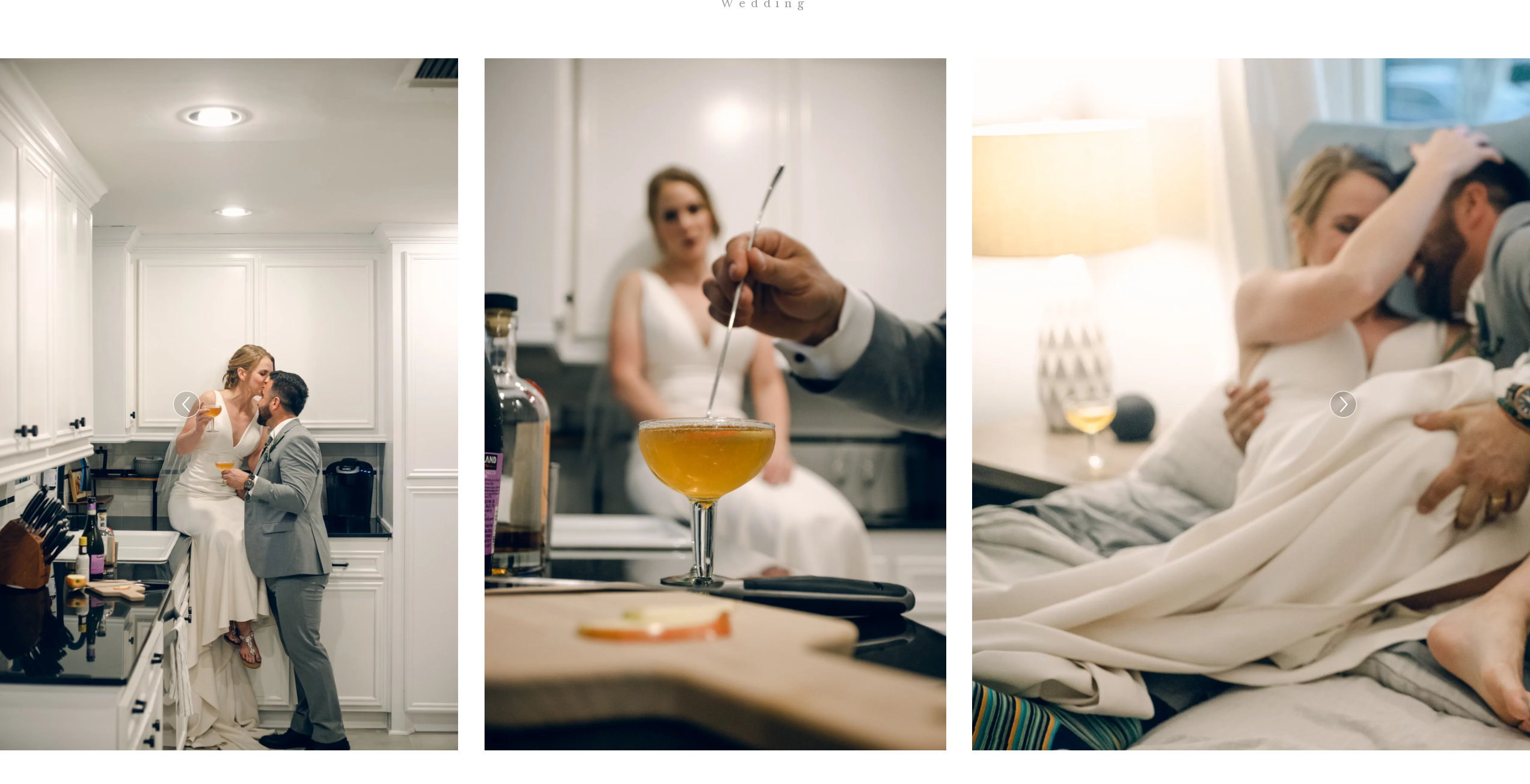
click at [1344, 392] on icon at bounding box center [1342, 404] width 17 height 25
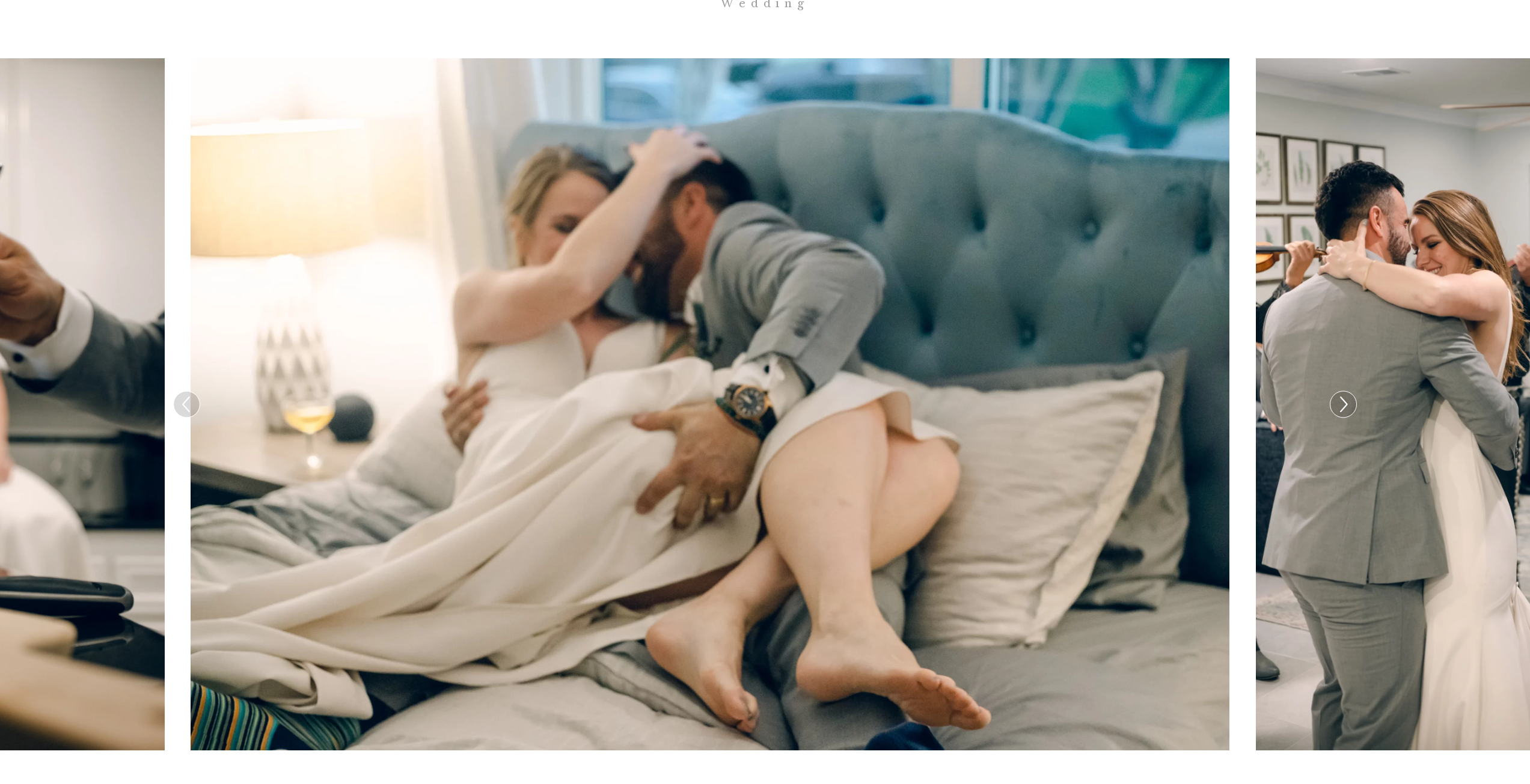
click at [1344, 392] on icon at bounding box center [1342, 404] width 17 height 25
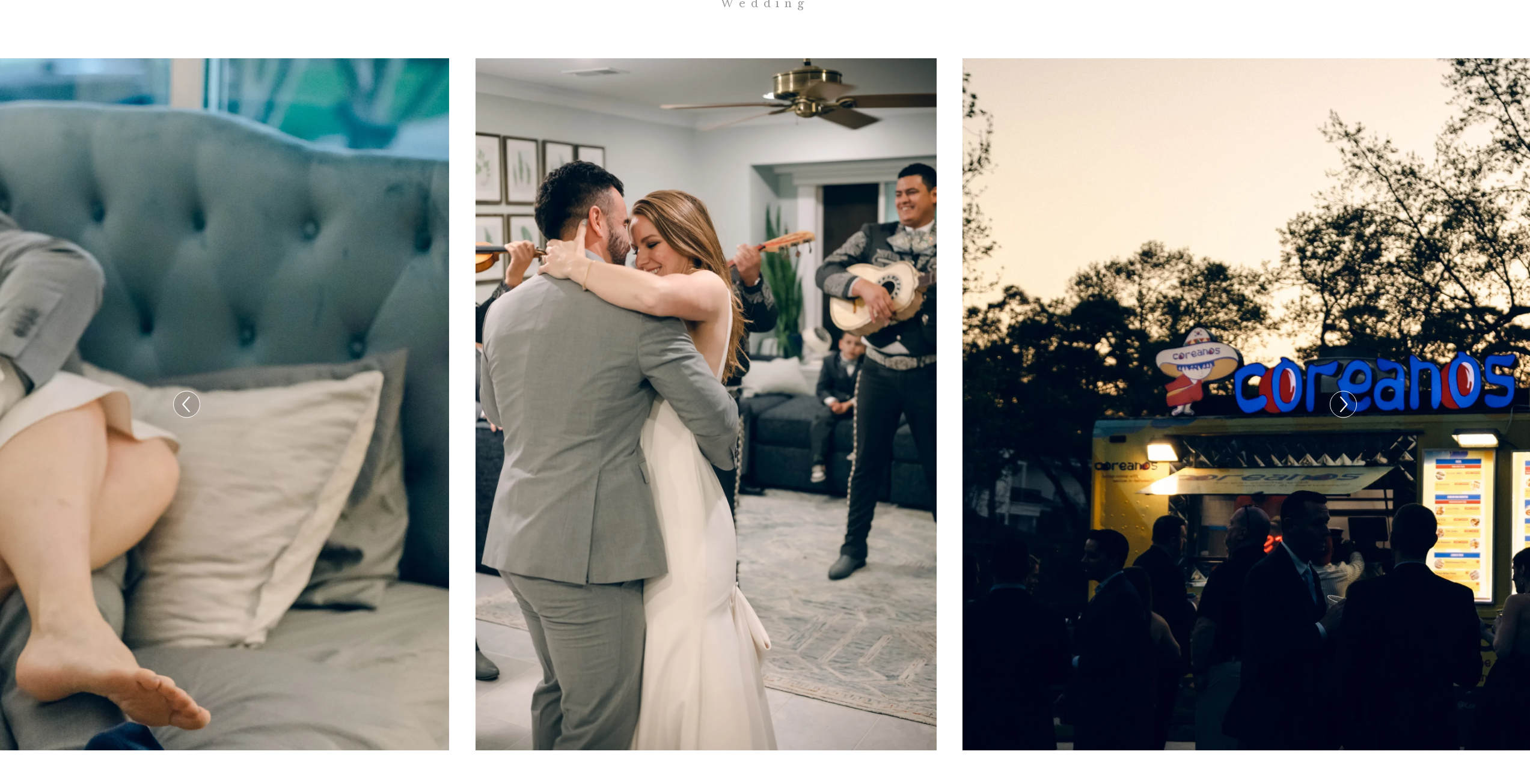
click at [1344, 392] on icon at bounding box center [1342, 404] width 17 height 25
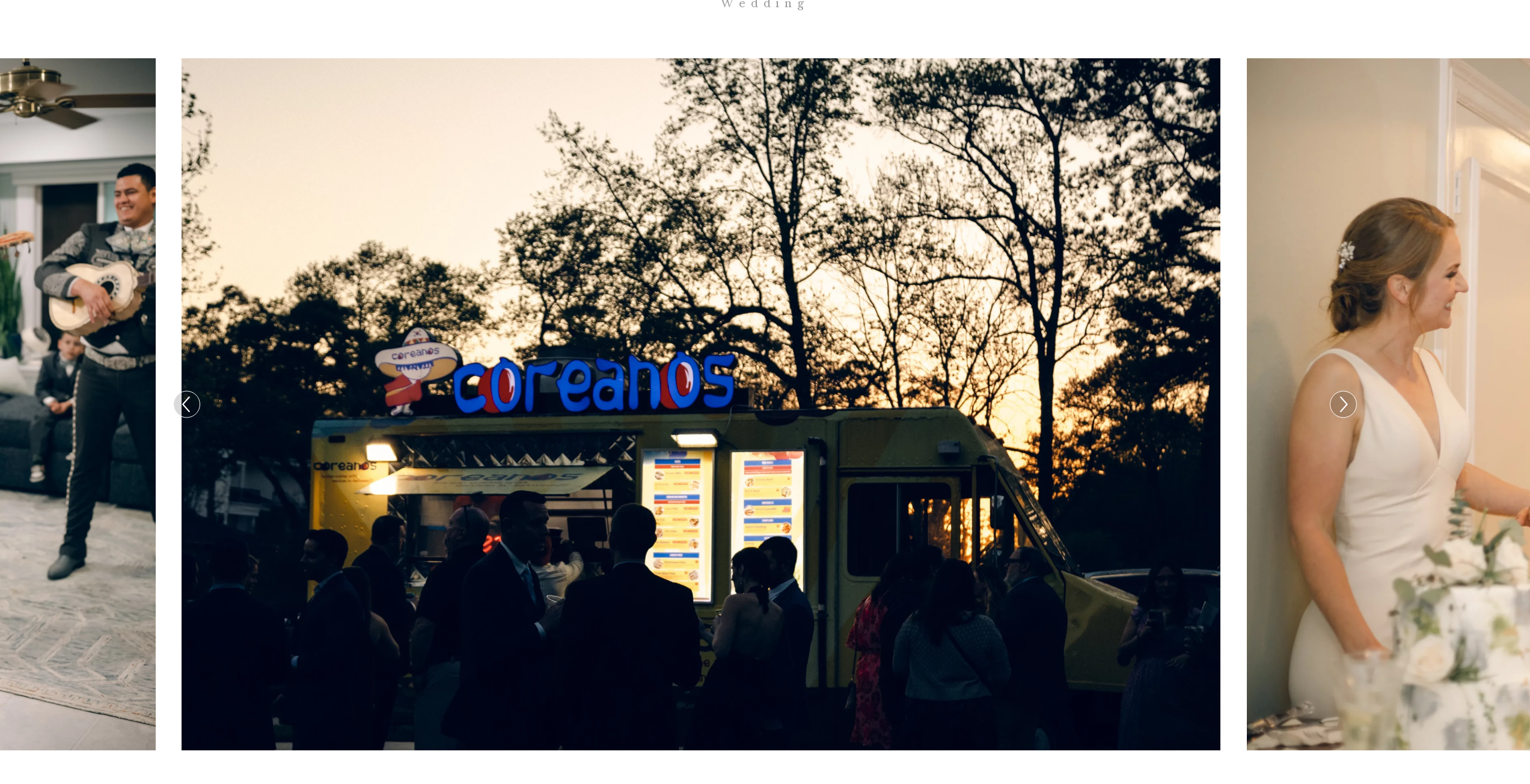
click at [1344, 392] on icon at bounding box center [1342, 404] width 17 height 25
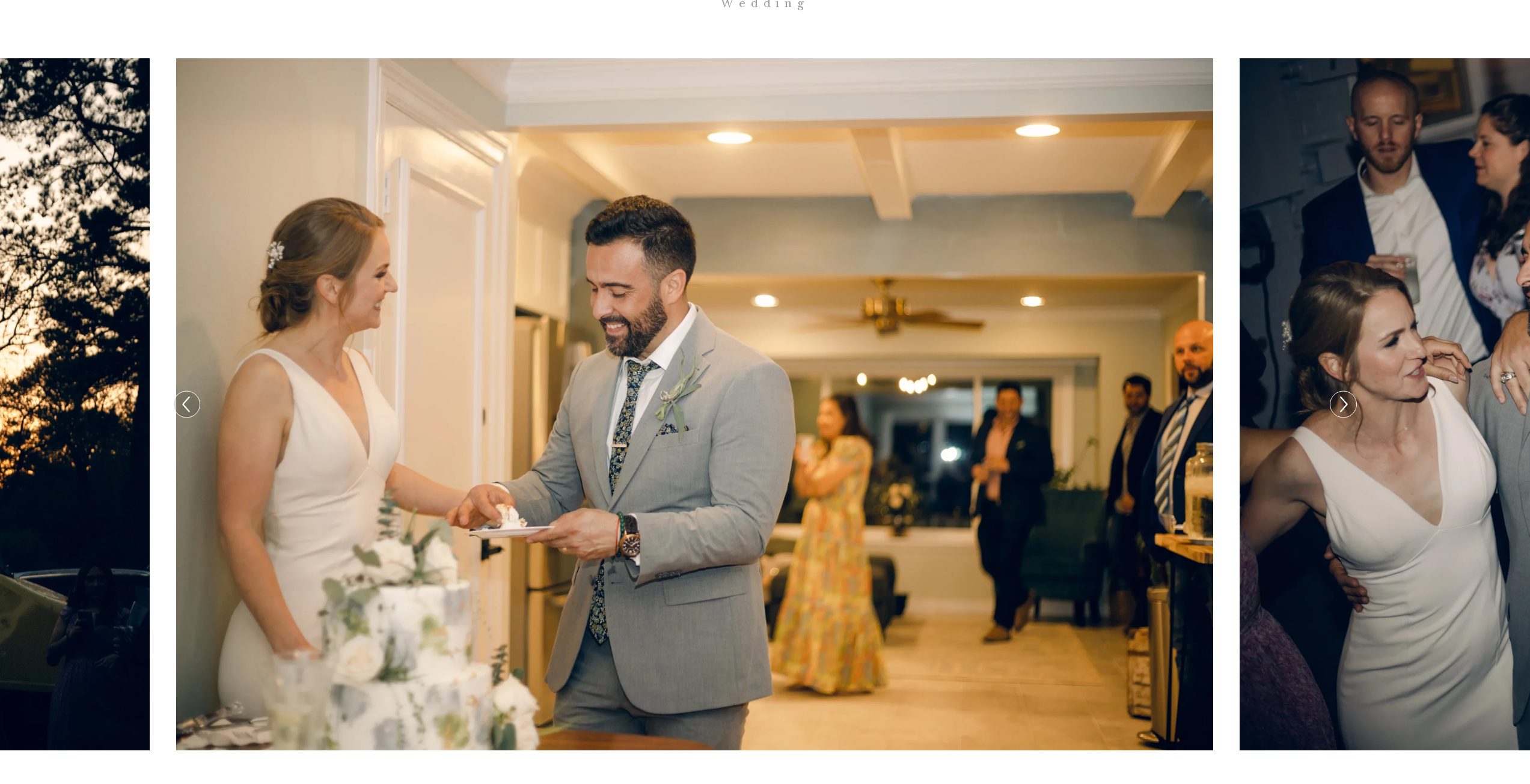
click at [1344, 392] on icon at bounding box center [1342, 404] width 17 height 25
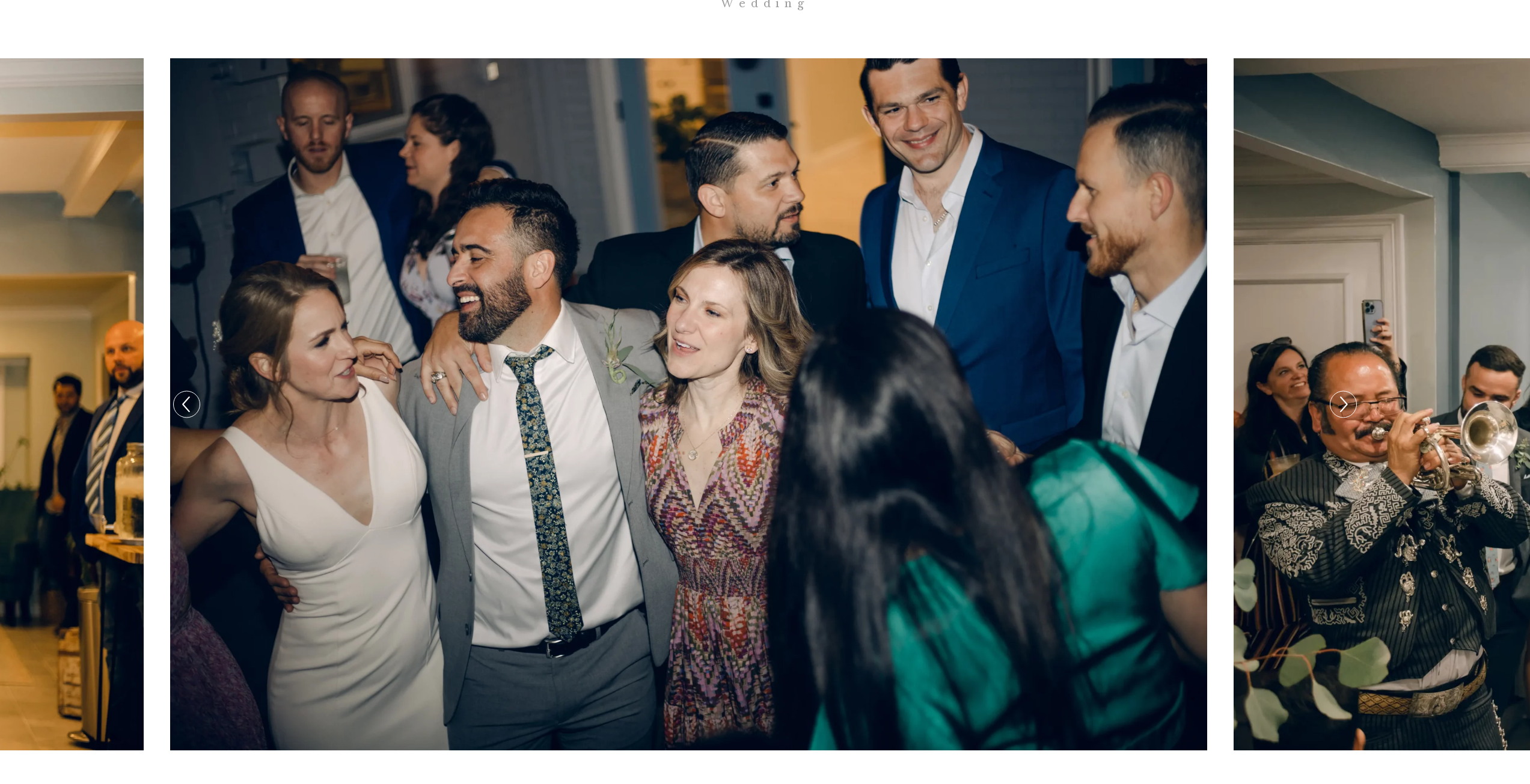
click at [1344, 392] on icon at bounding box center [1342, 404] width 17 height 25
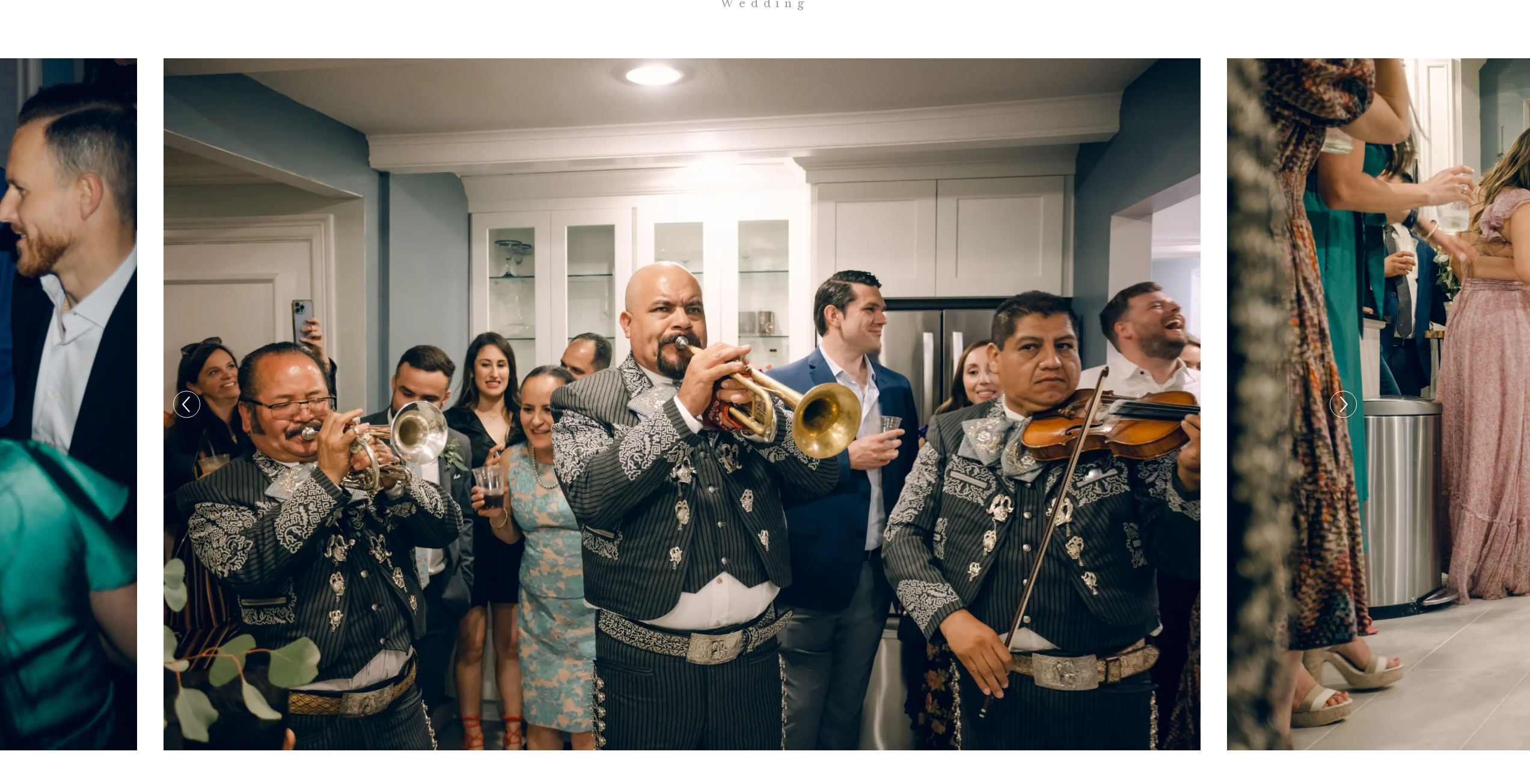
click at [1344, 392] on icon at bounding box center [1342, 404] width 17 height 25
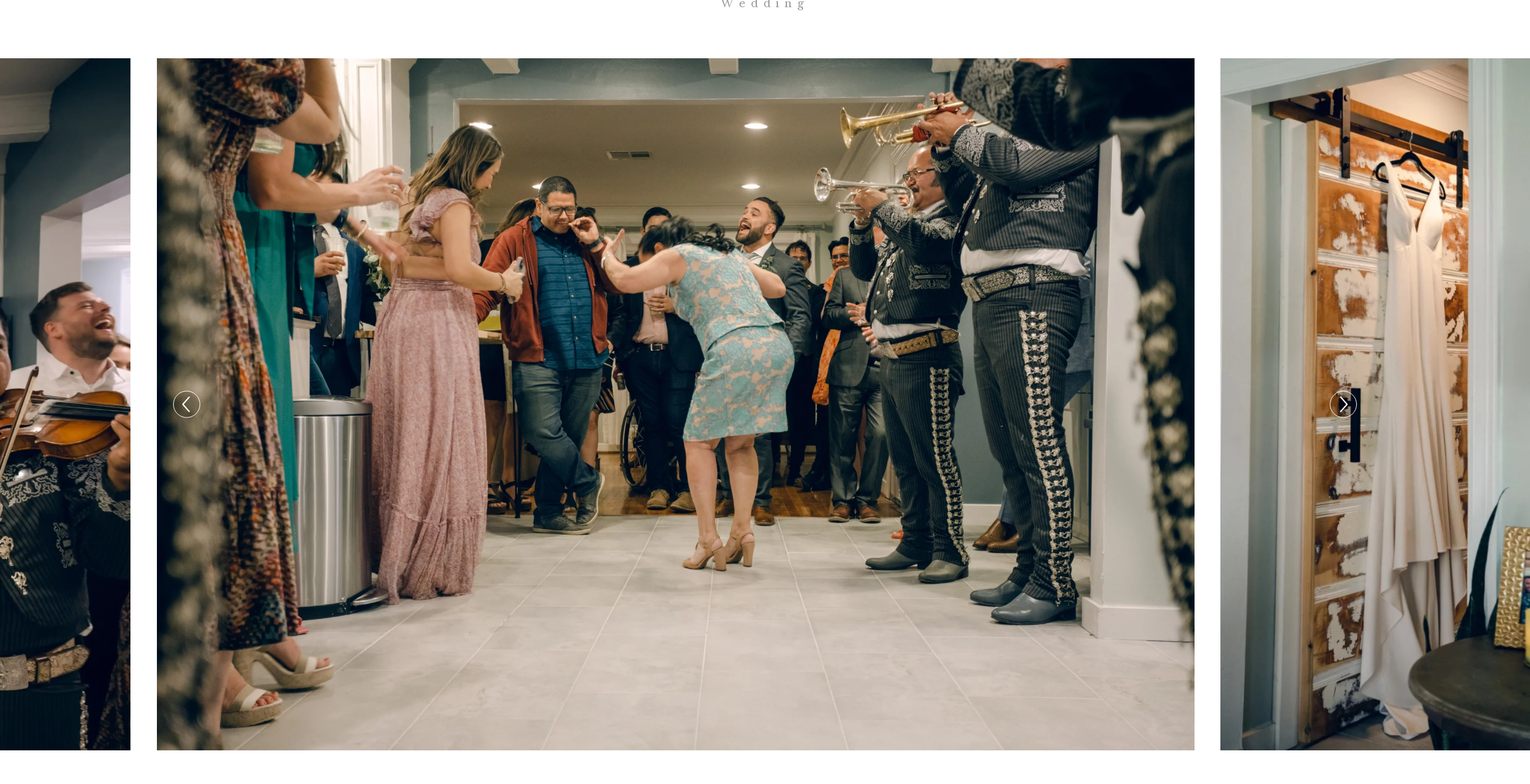
click at [1344, 392] on icon at bounding box center [1342, 404] width 17 height 25
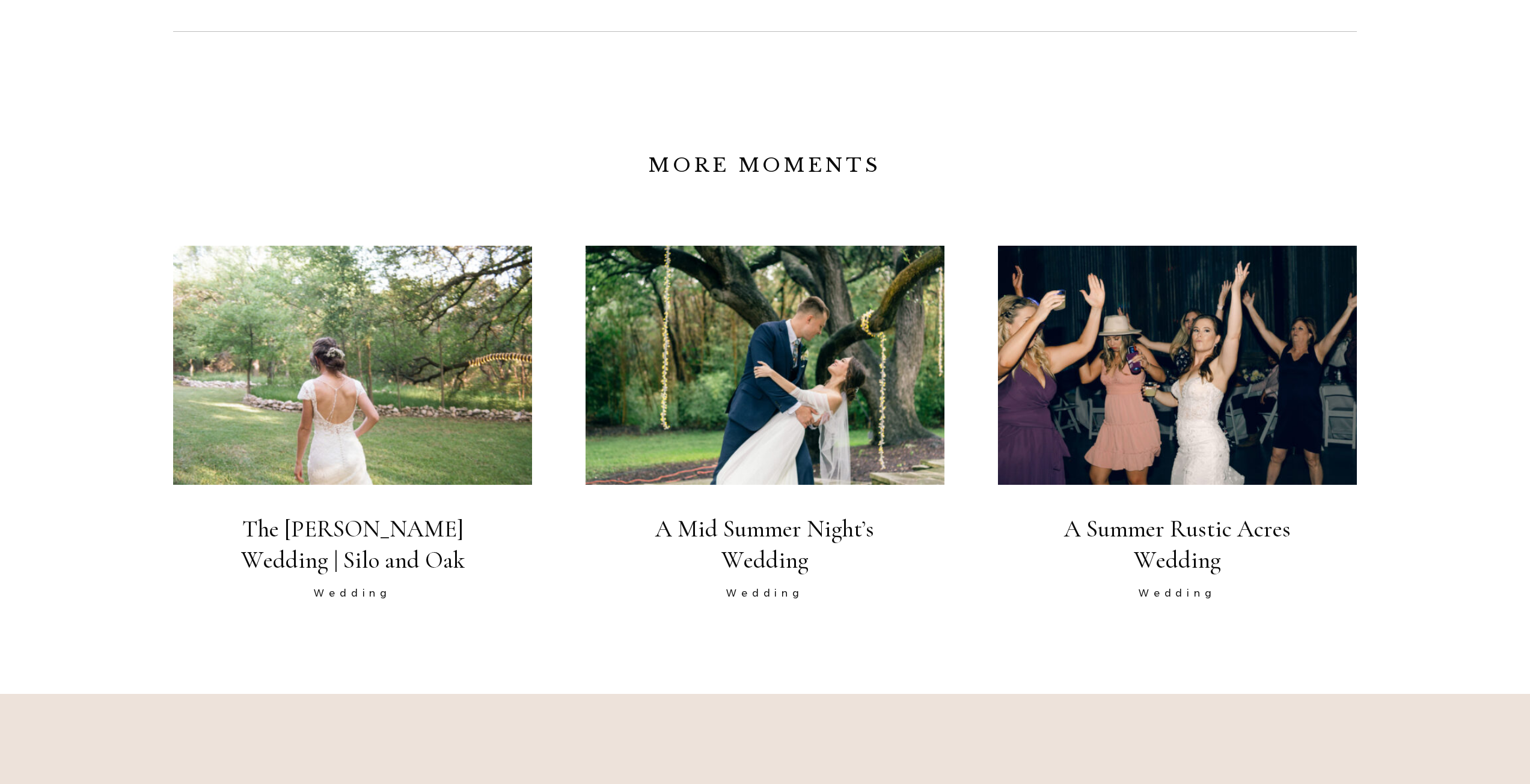
scroll to position [2884, 0]
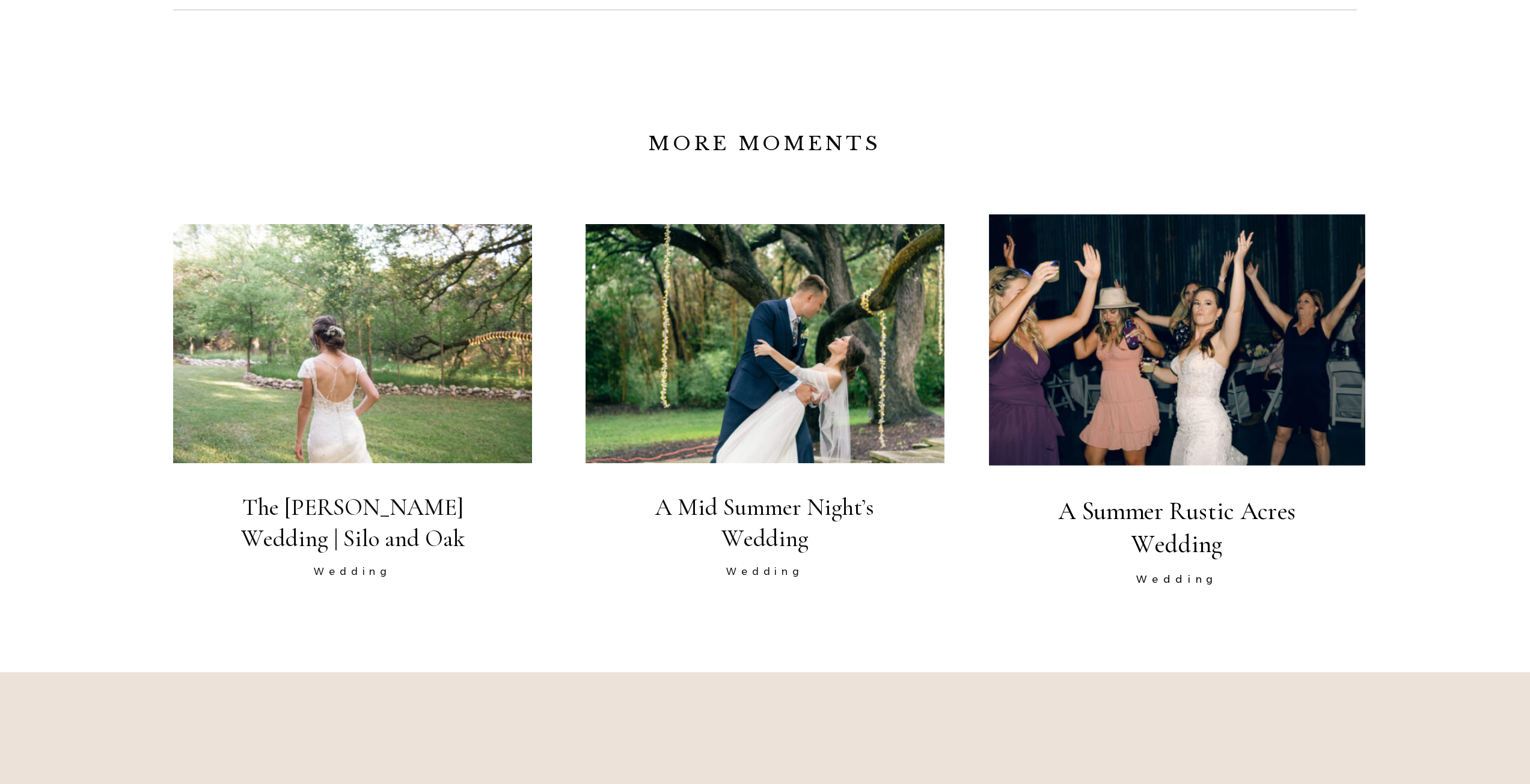
click at [1174, 303] on img at bounding box center [1177, 340] width 376 height 251
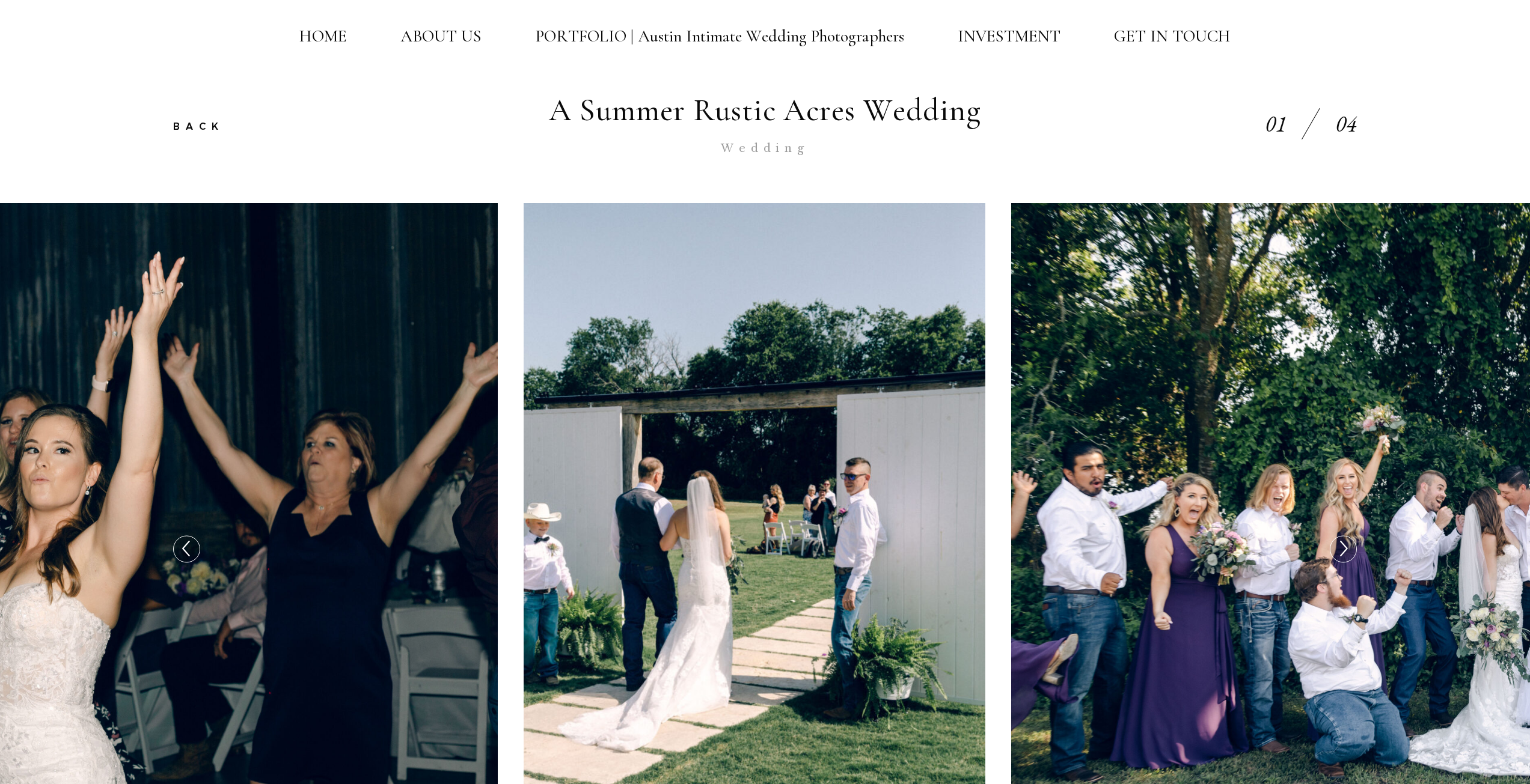
scroll to position [300, 0]
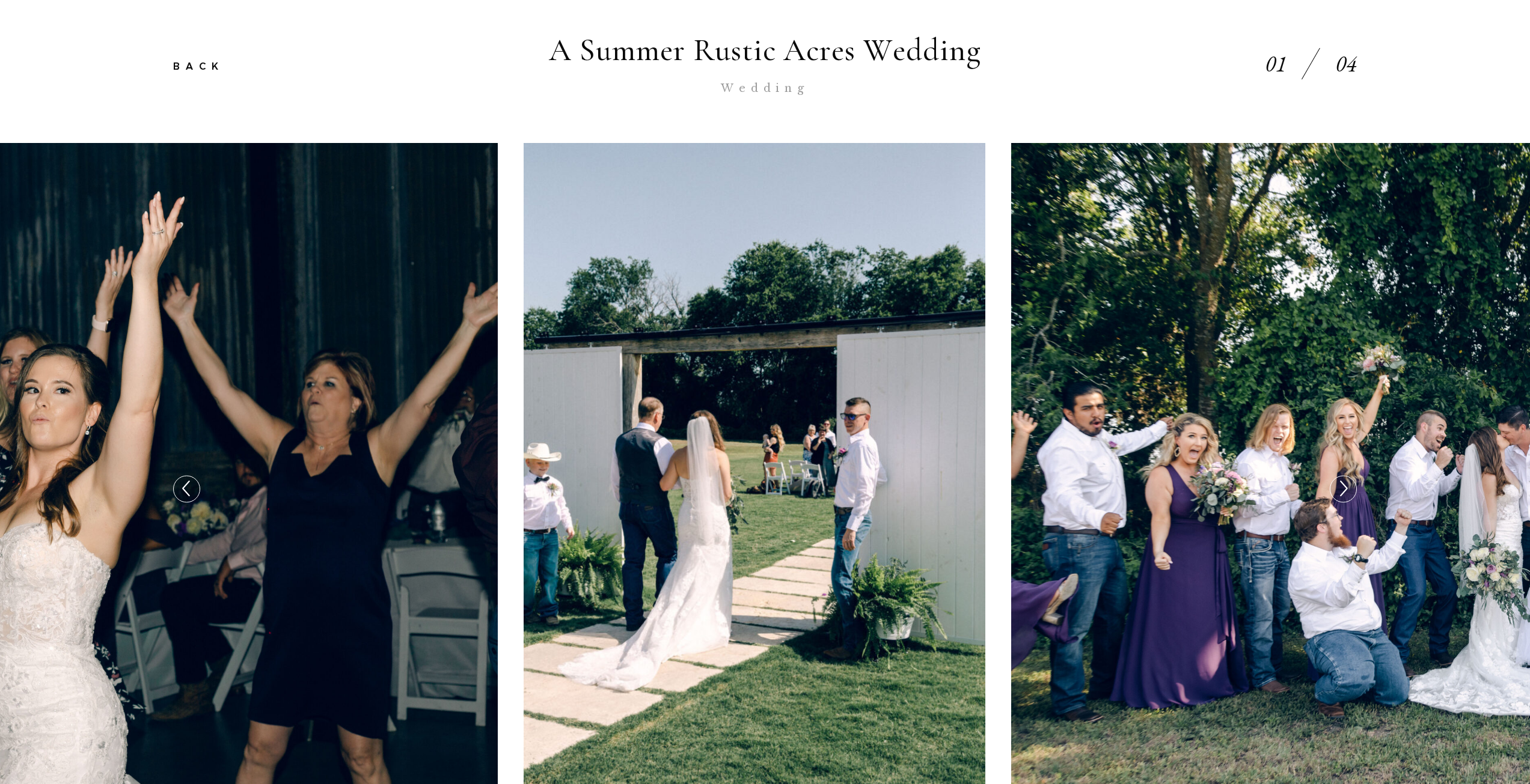
click at [1336, 486] on icon at bounding box center [1342, 489] width 17 height 25
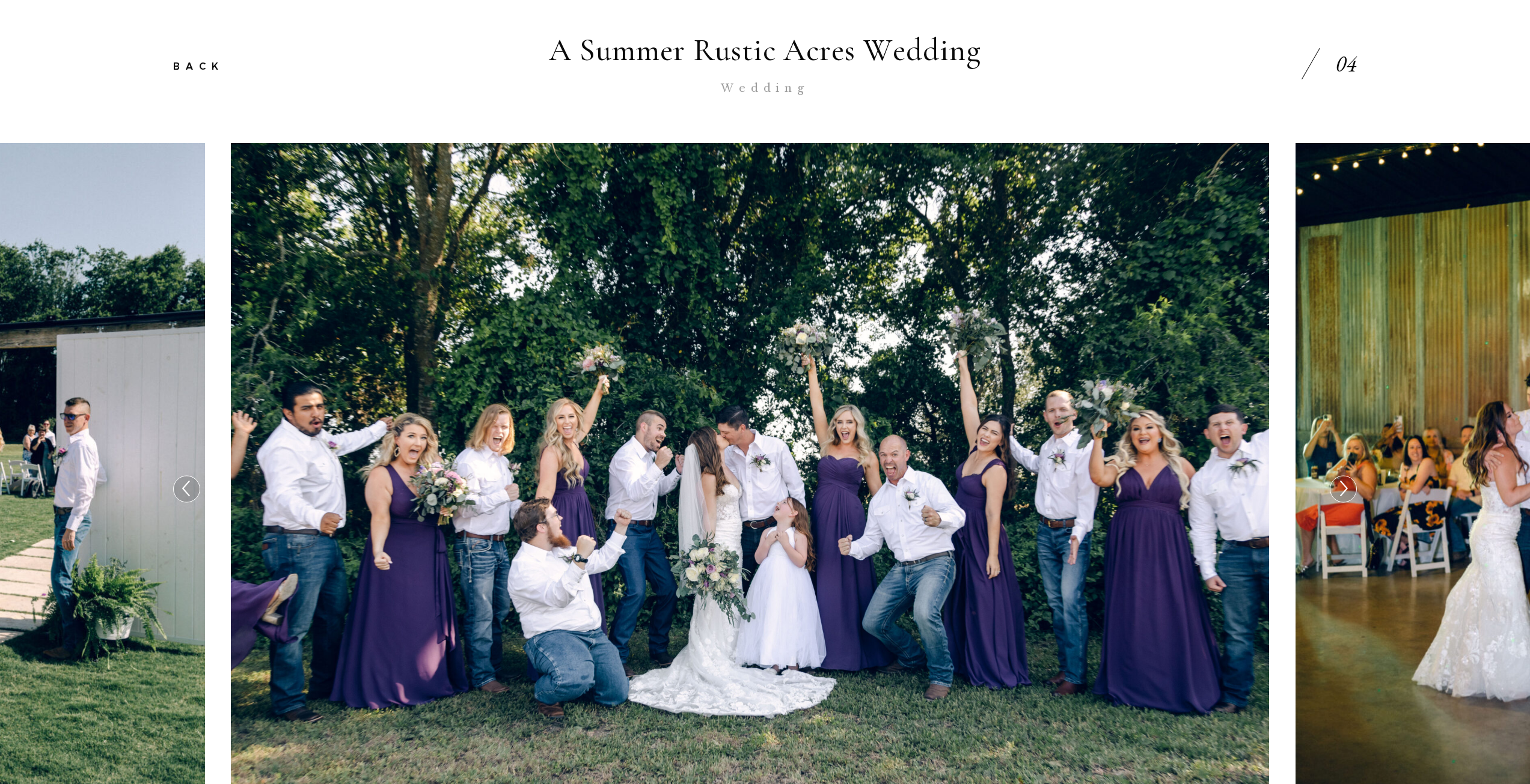
click at [1336, 486] on icon at bounding box center [1342, 489] width 17 height 25
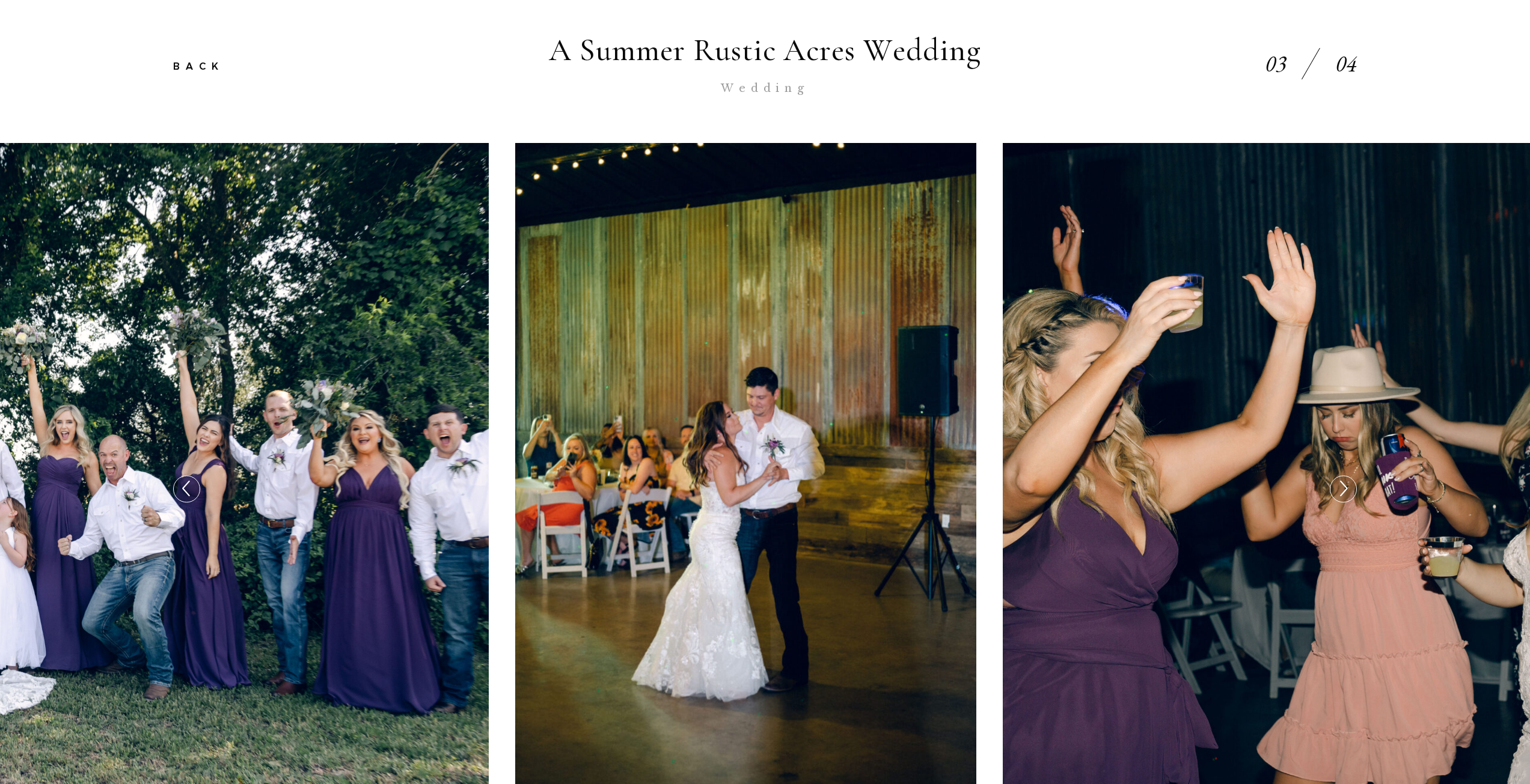
click at [1336, 486] on icon at bounding box center [1342, 489] width 17 height 25
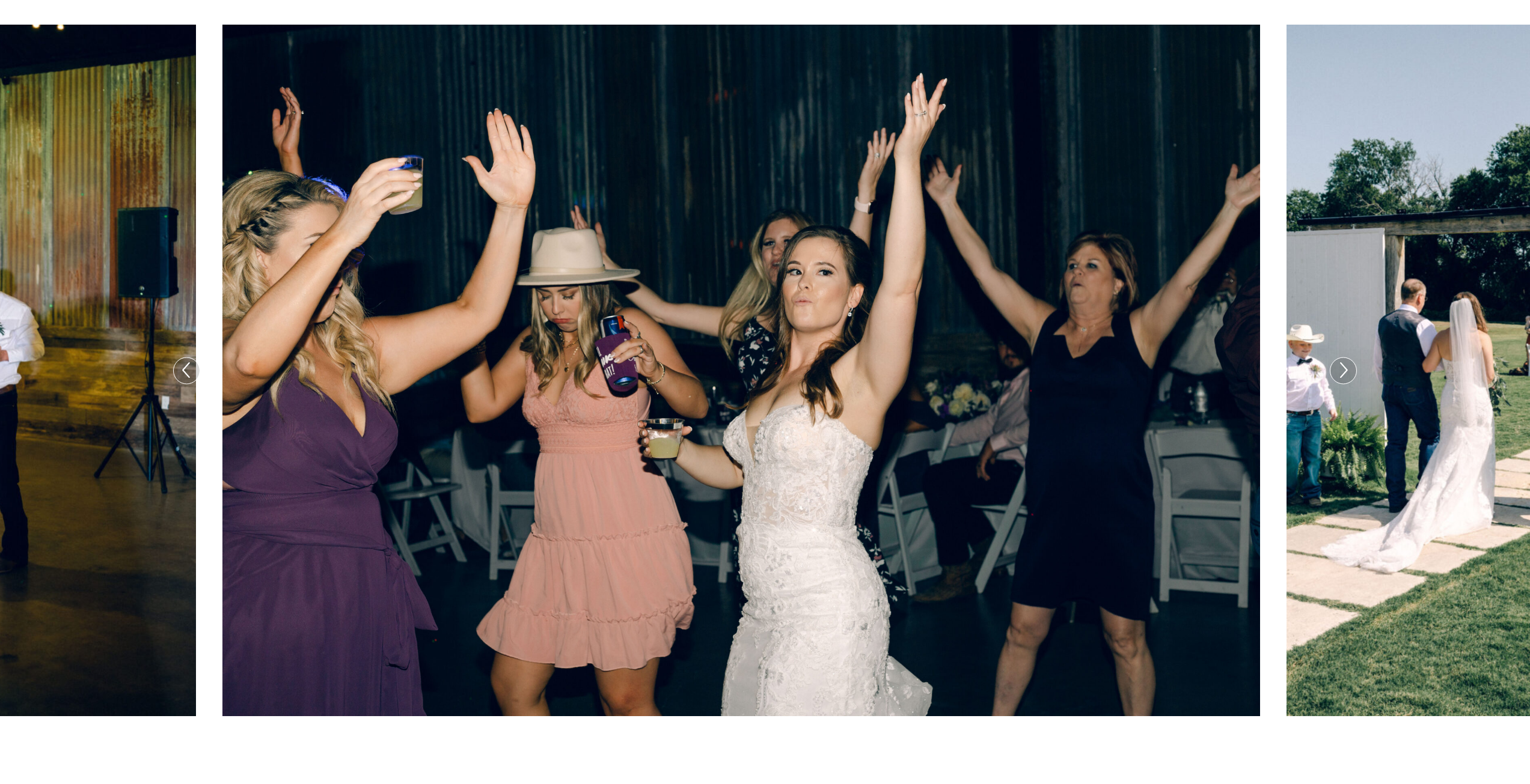
scroll to position [421, 0]
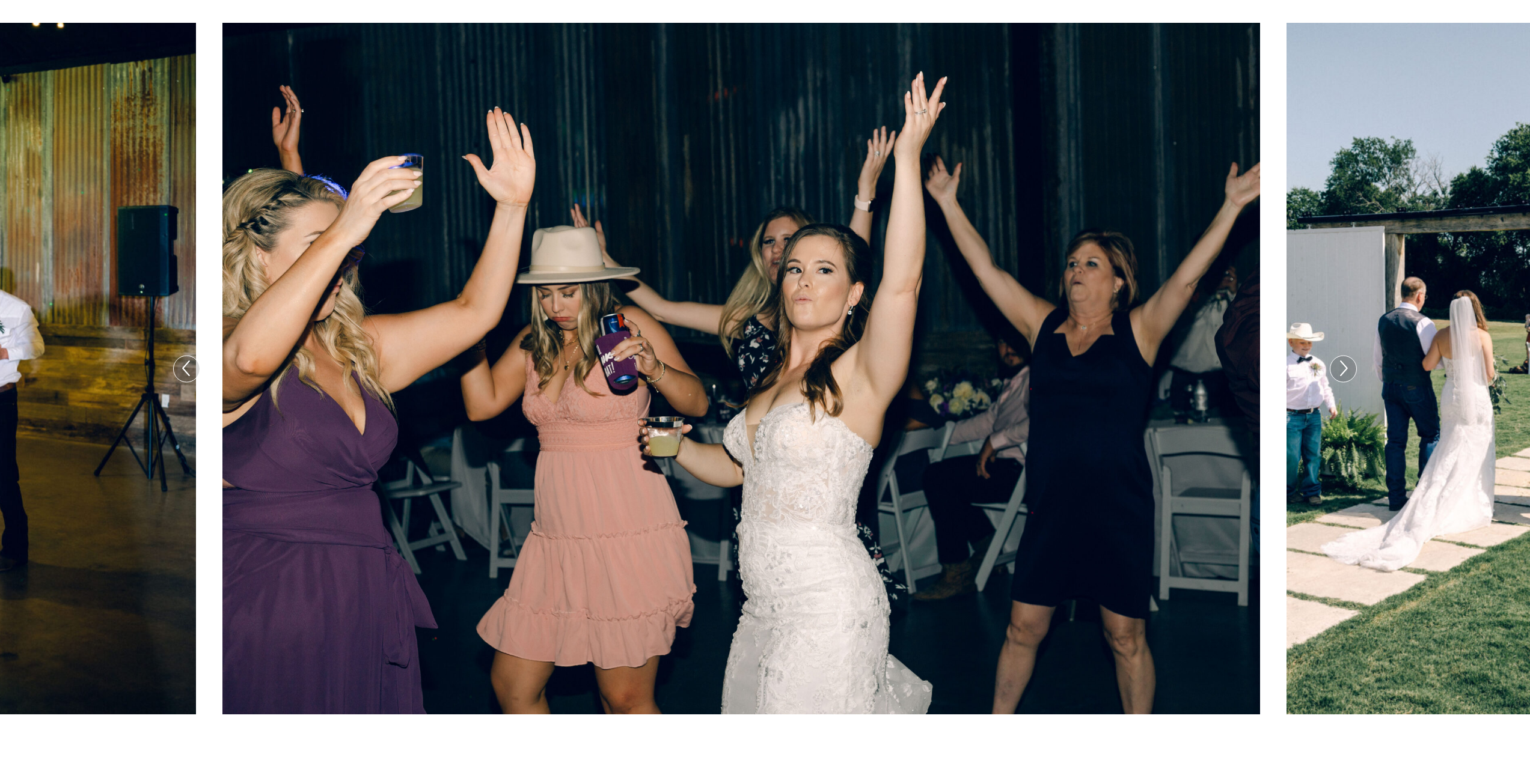
click at [1337, 369] on icon at bounding box center [1342, 369] width 17 height 25
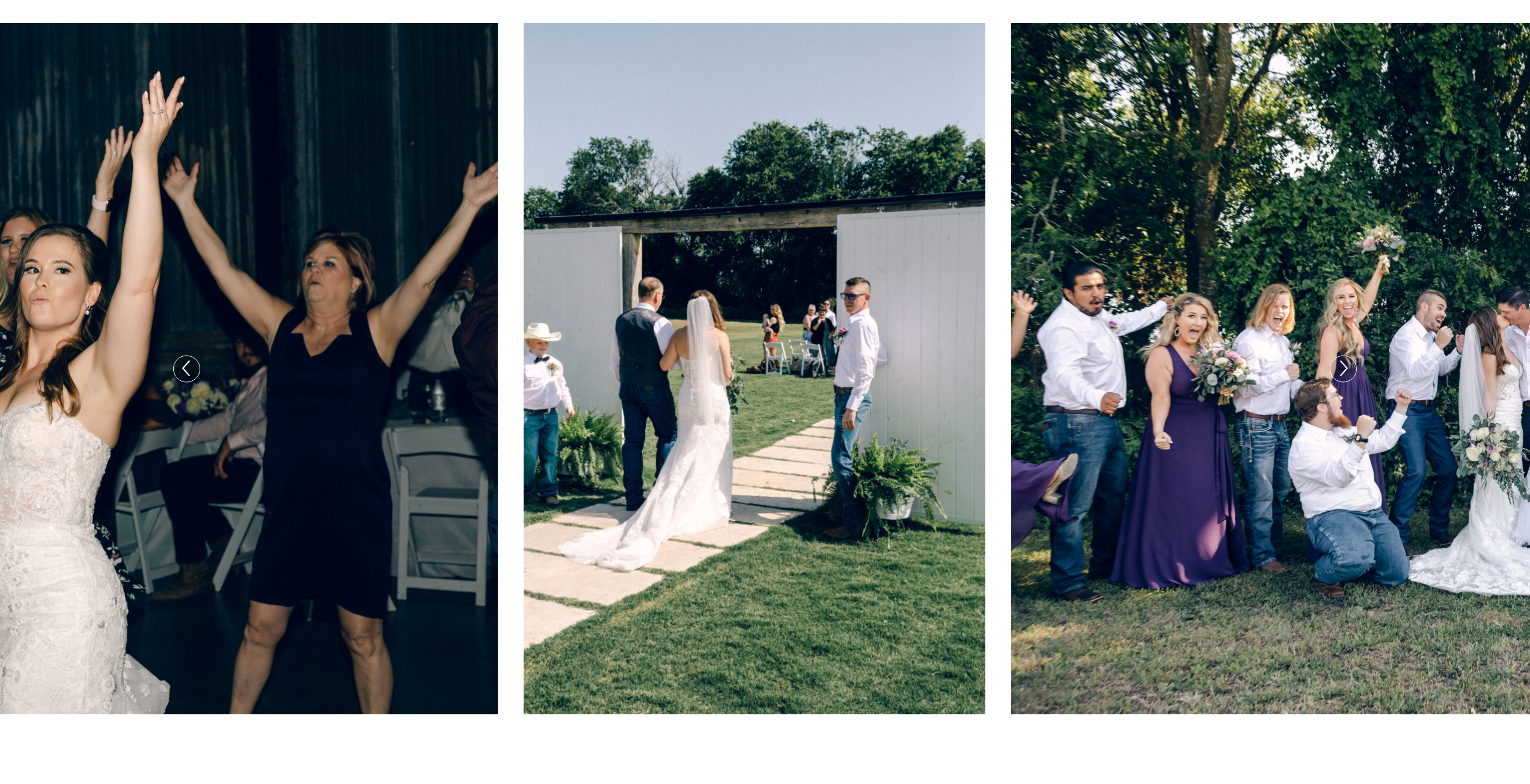
click at [1337, 369] on icon at bounding box center [1342, 369] width 17 height 25
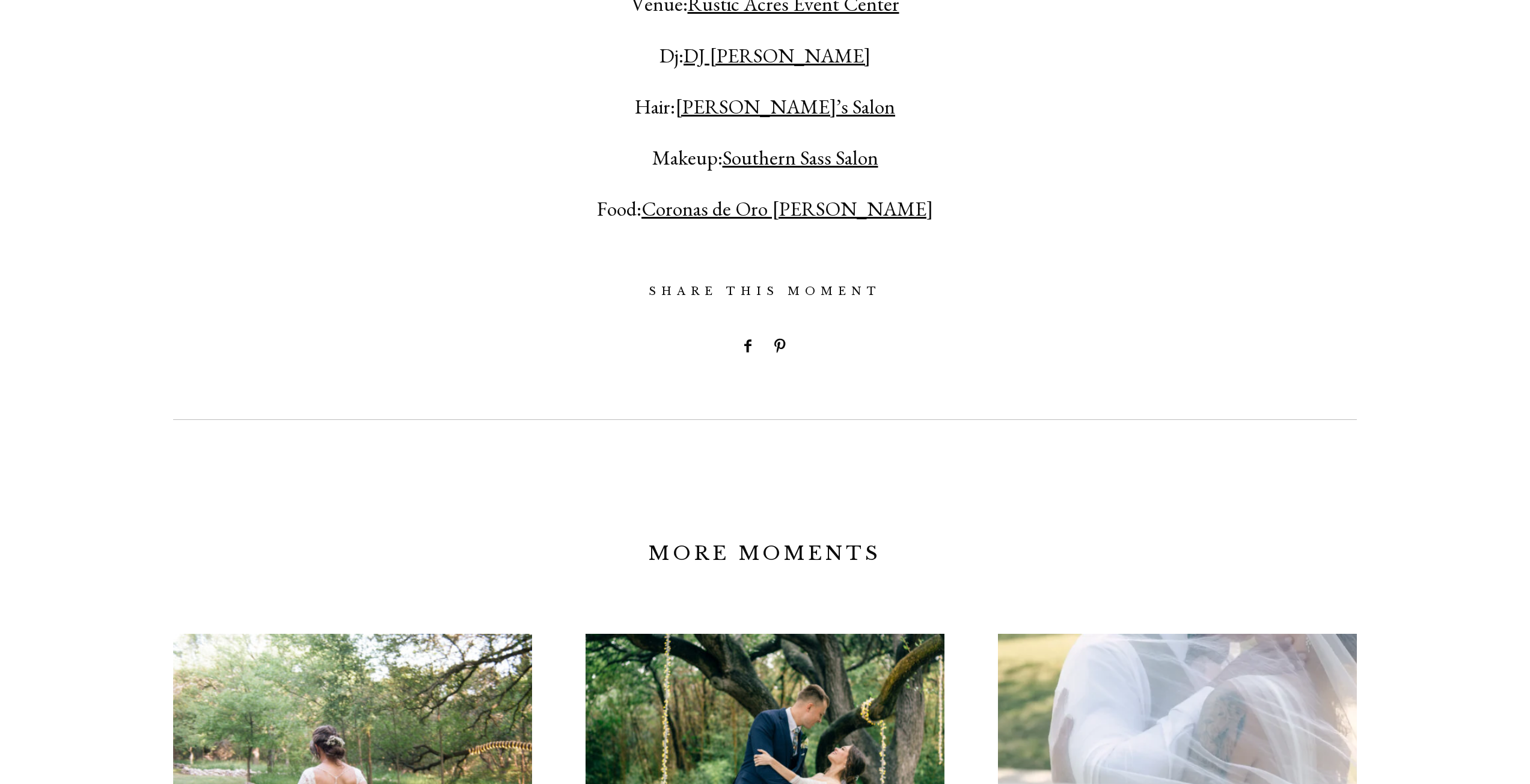
scroll to position [3004, 0]
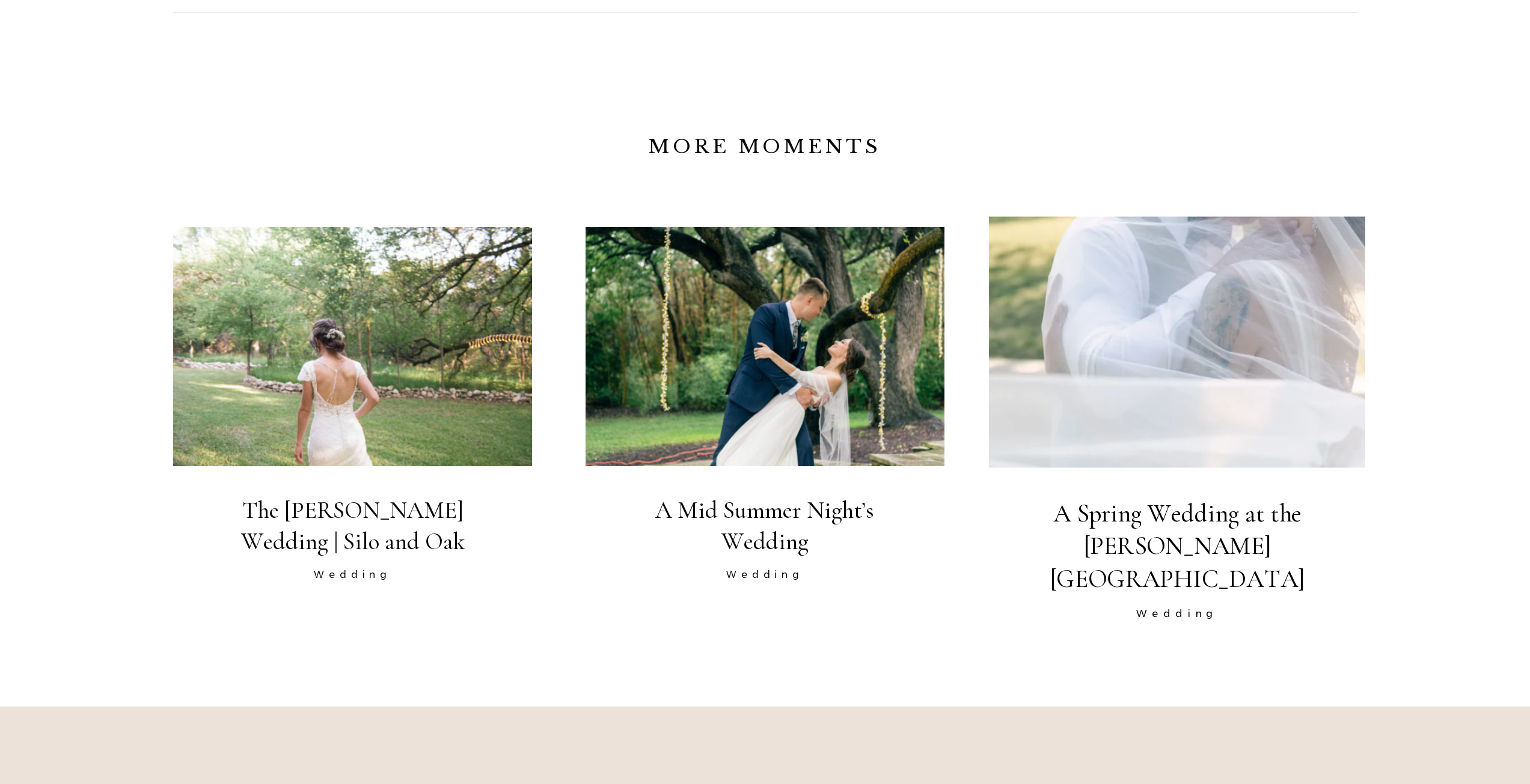
click at [1146, 358] on img at bounding box center [1177, 342] width 376 height 251
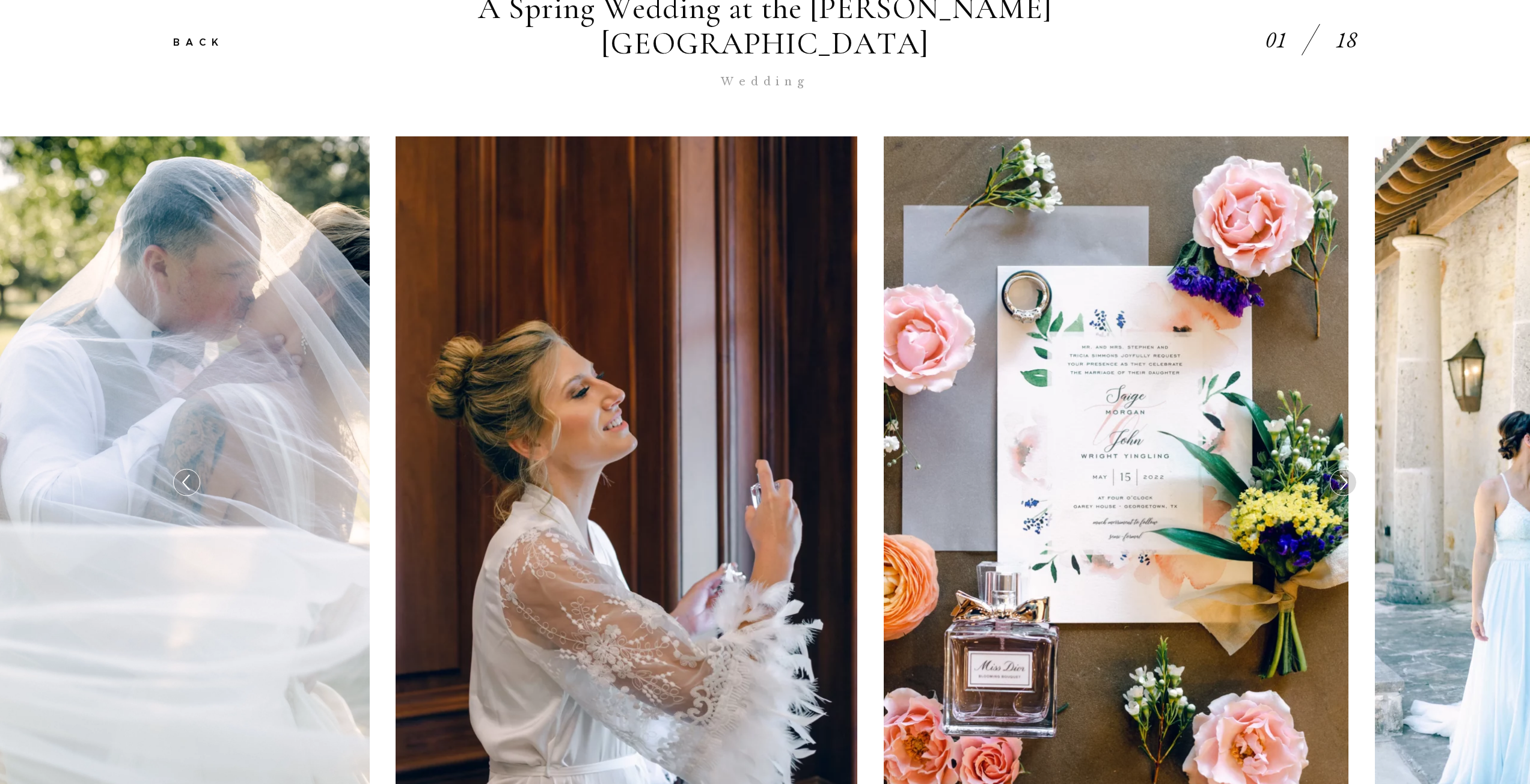
scroll to position [481, 0]
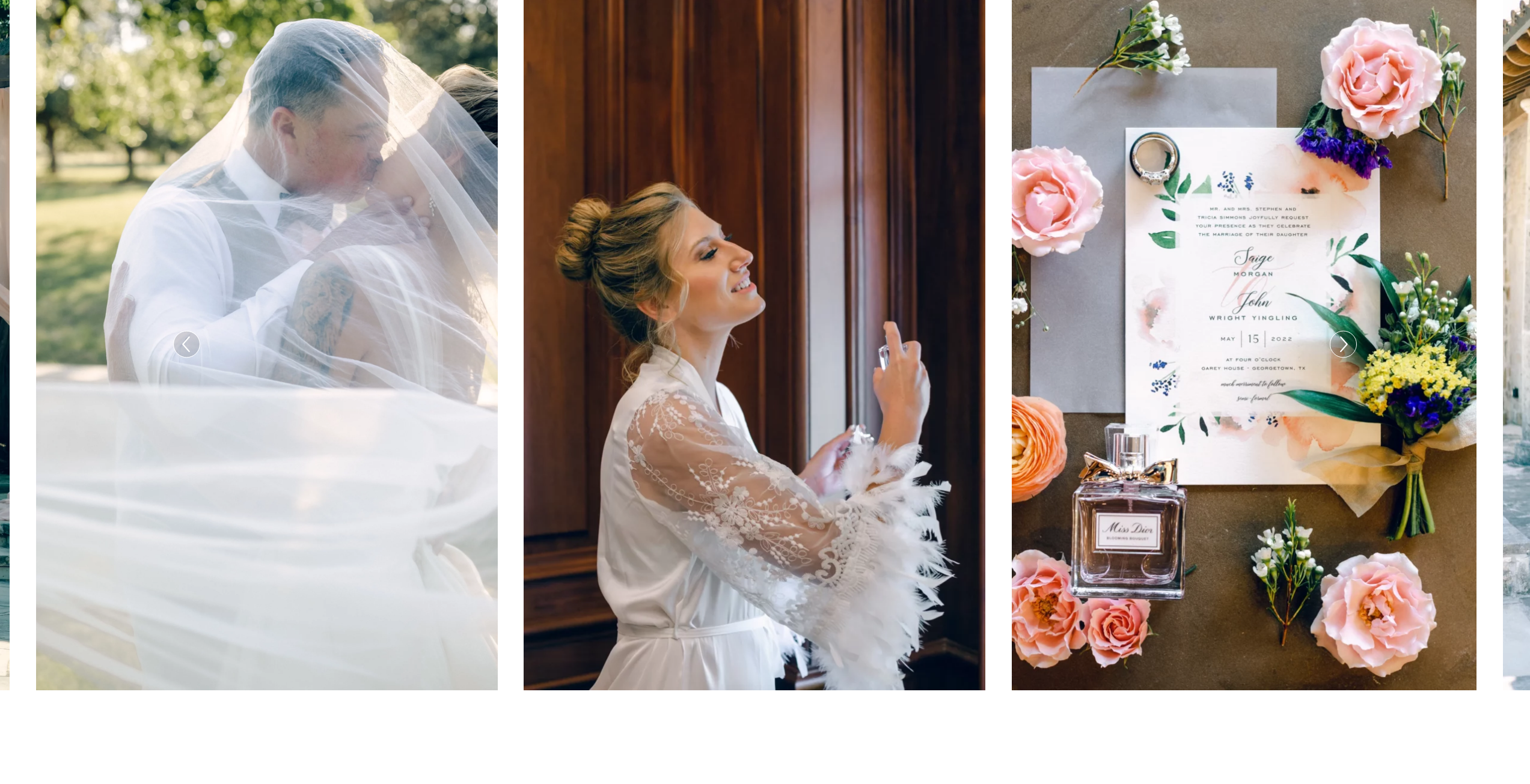
click at [1345, 332] on icon at bounding box center [1342, 344] width 17 height 25
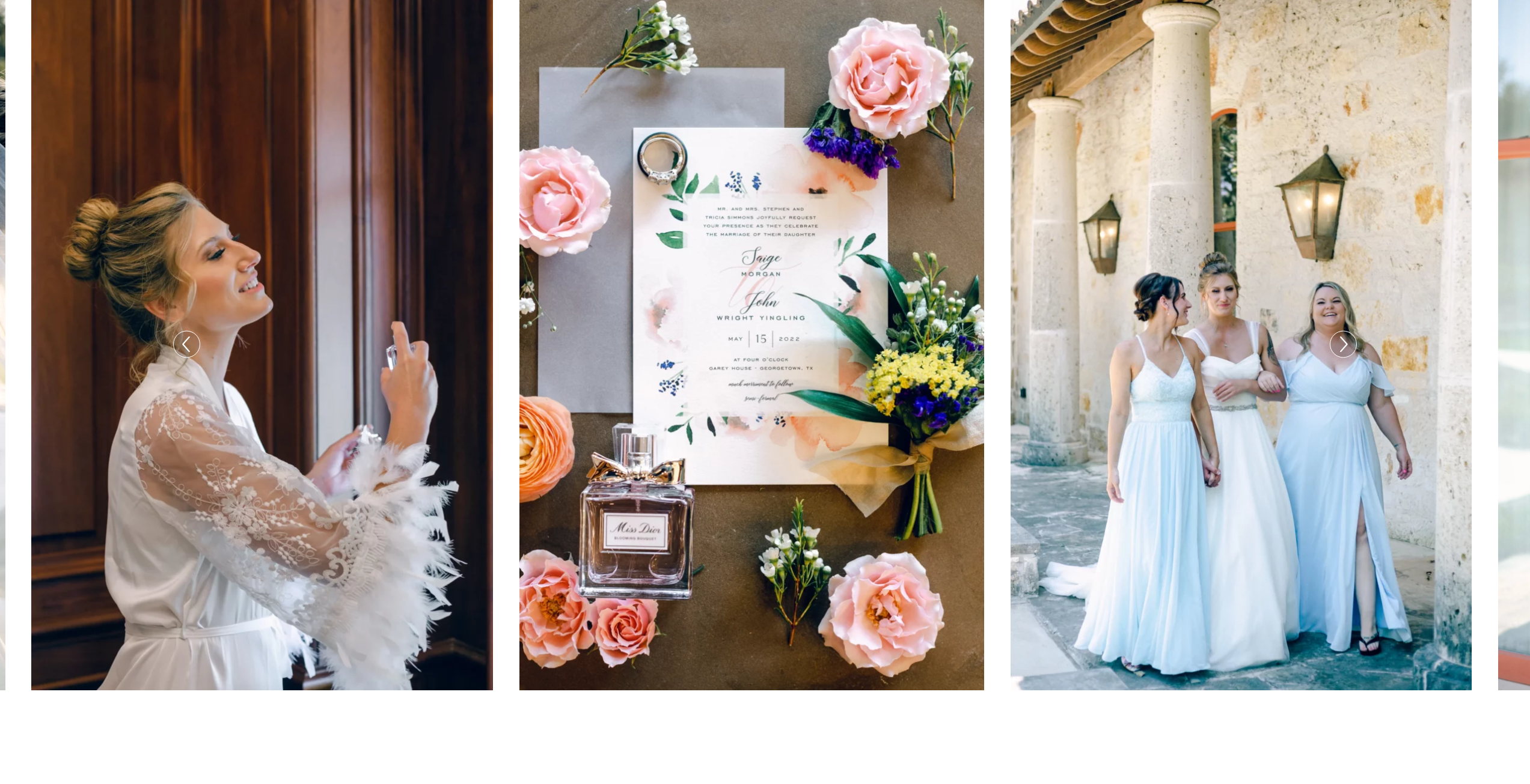
click at [1345, 332] on icon at bounding box center [1342, 344] width 17 height 25
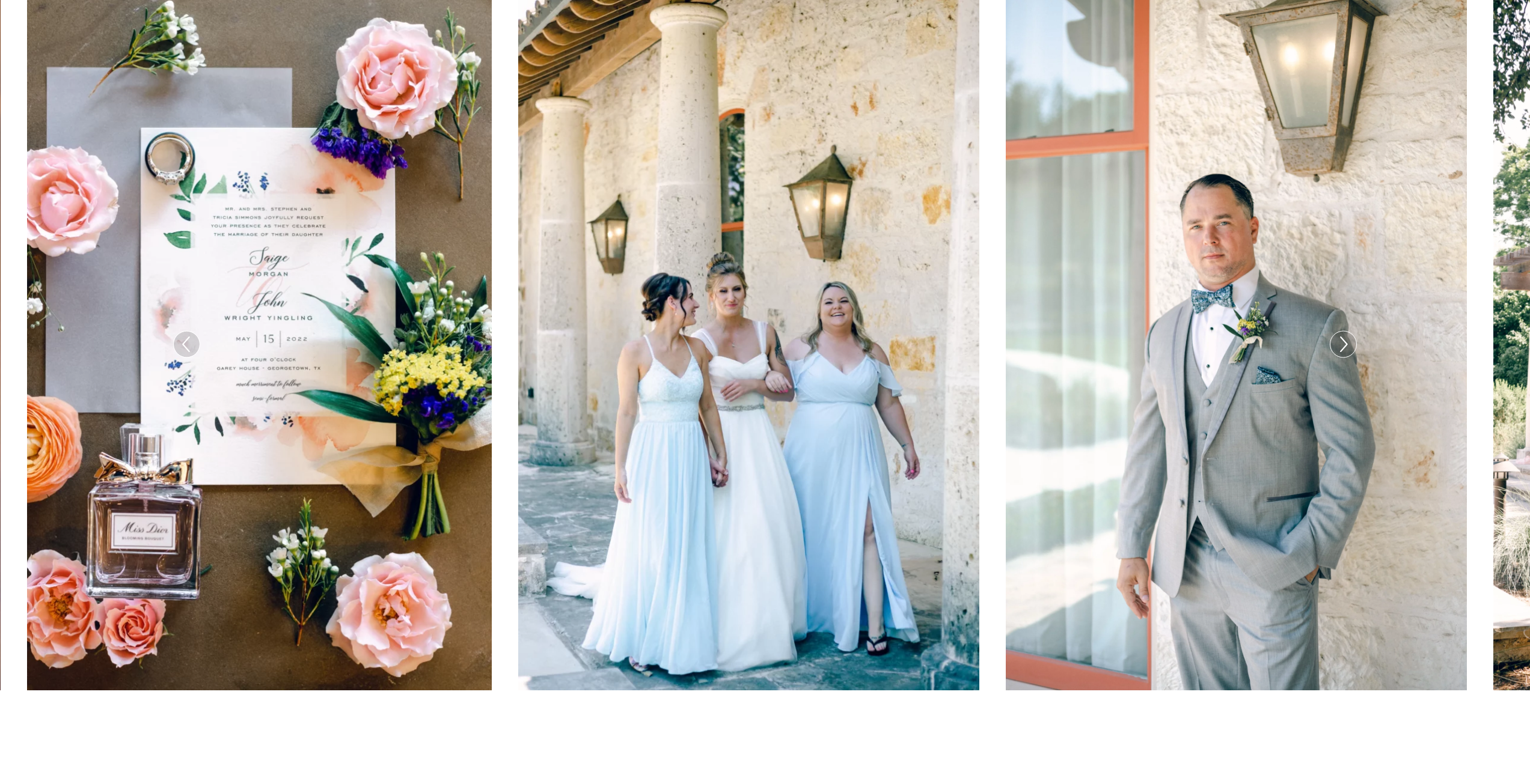
click at [1345, 332] on icon at bounding box center [1342, 344] width 17 height 25
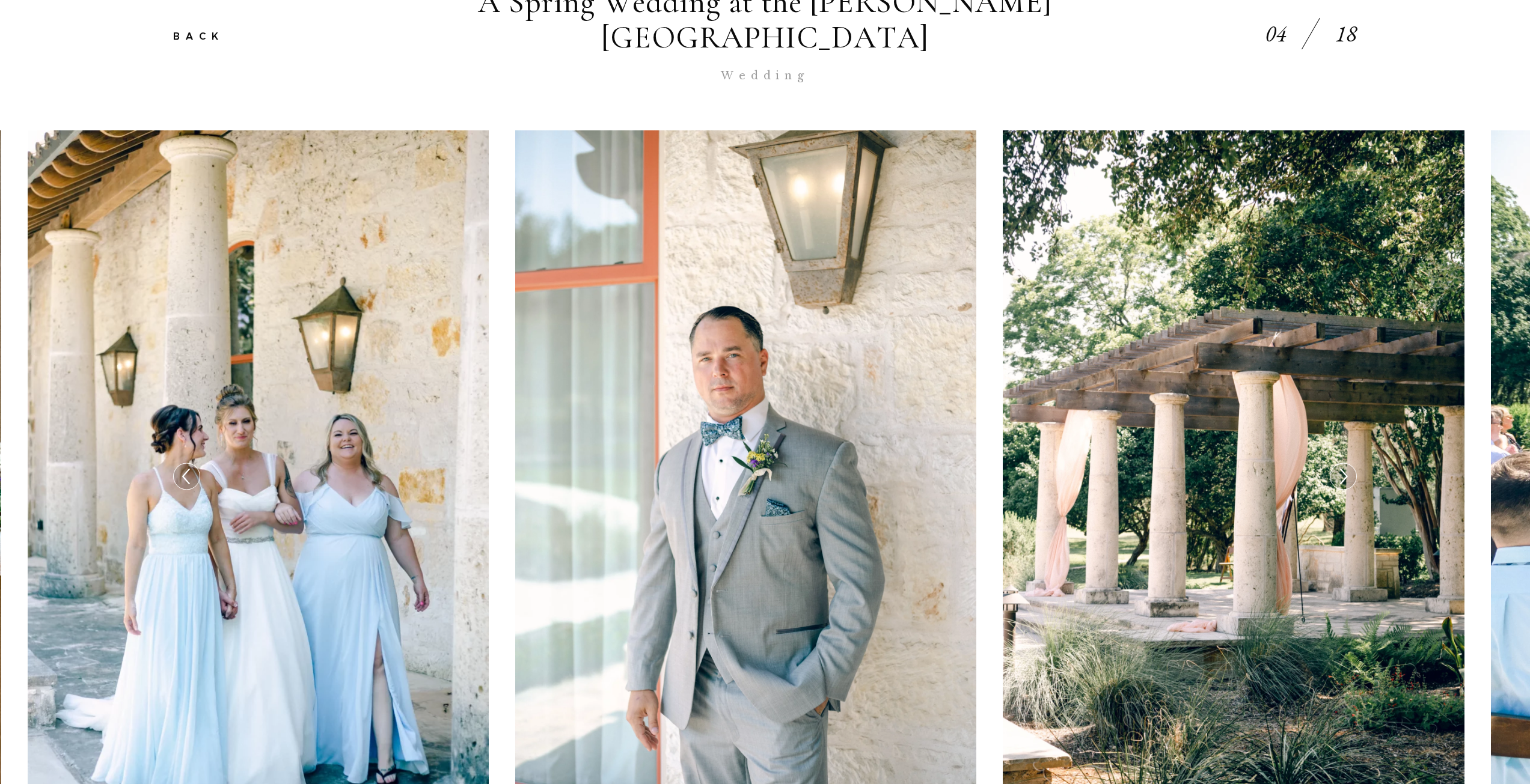
scroll to position [360, 0]
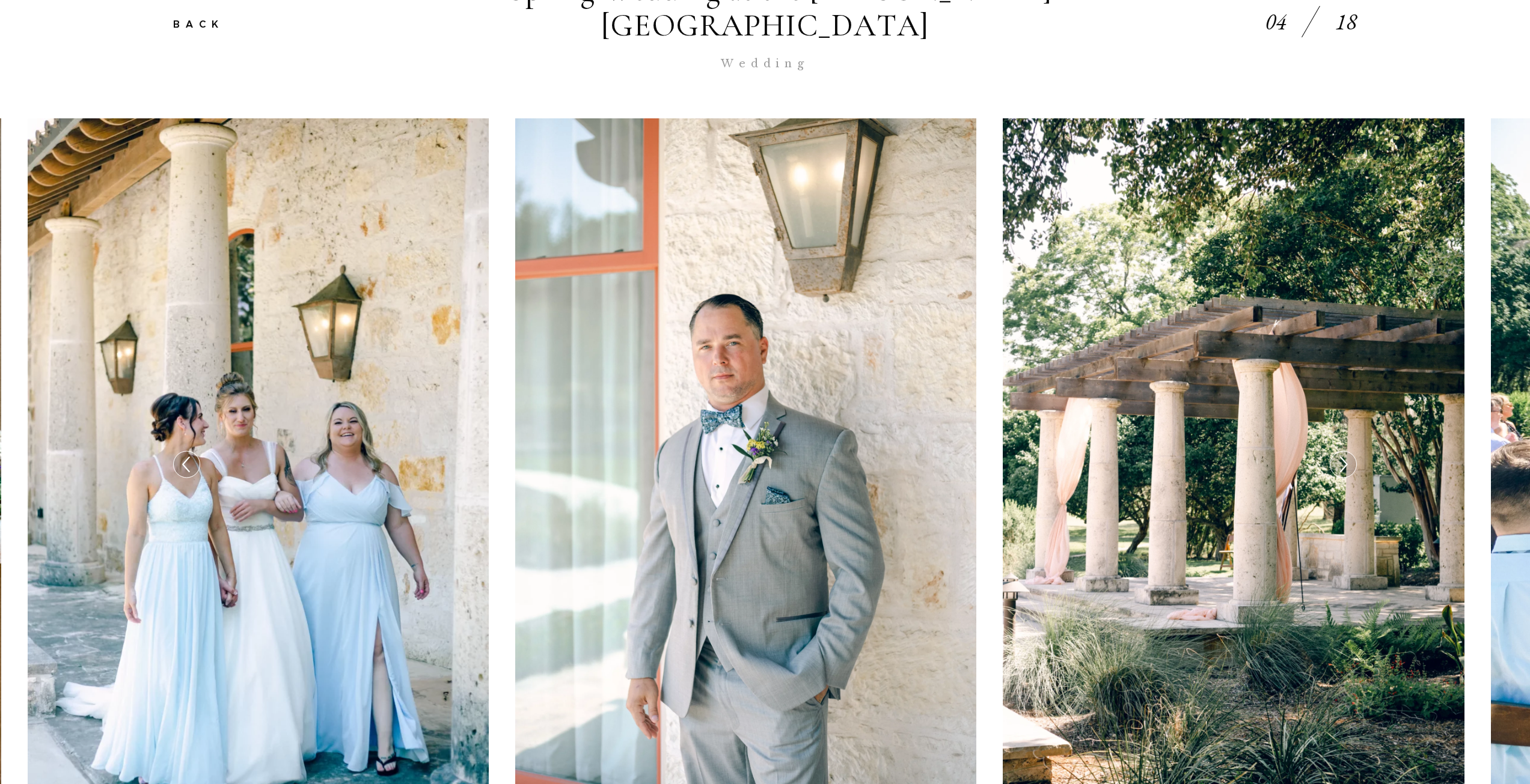
click at [1332, 452] on div at bounding box center [1343, 464] width 26 height 26
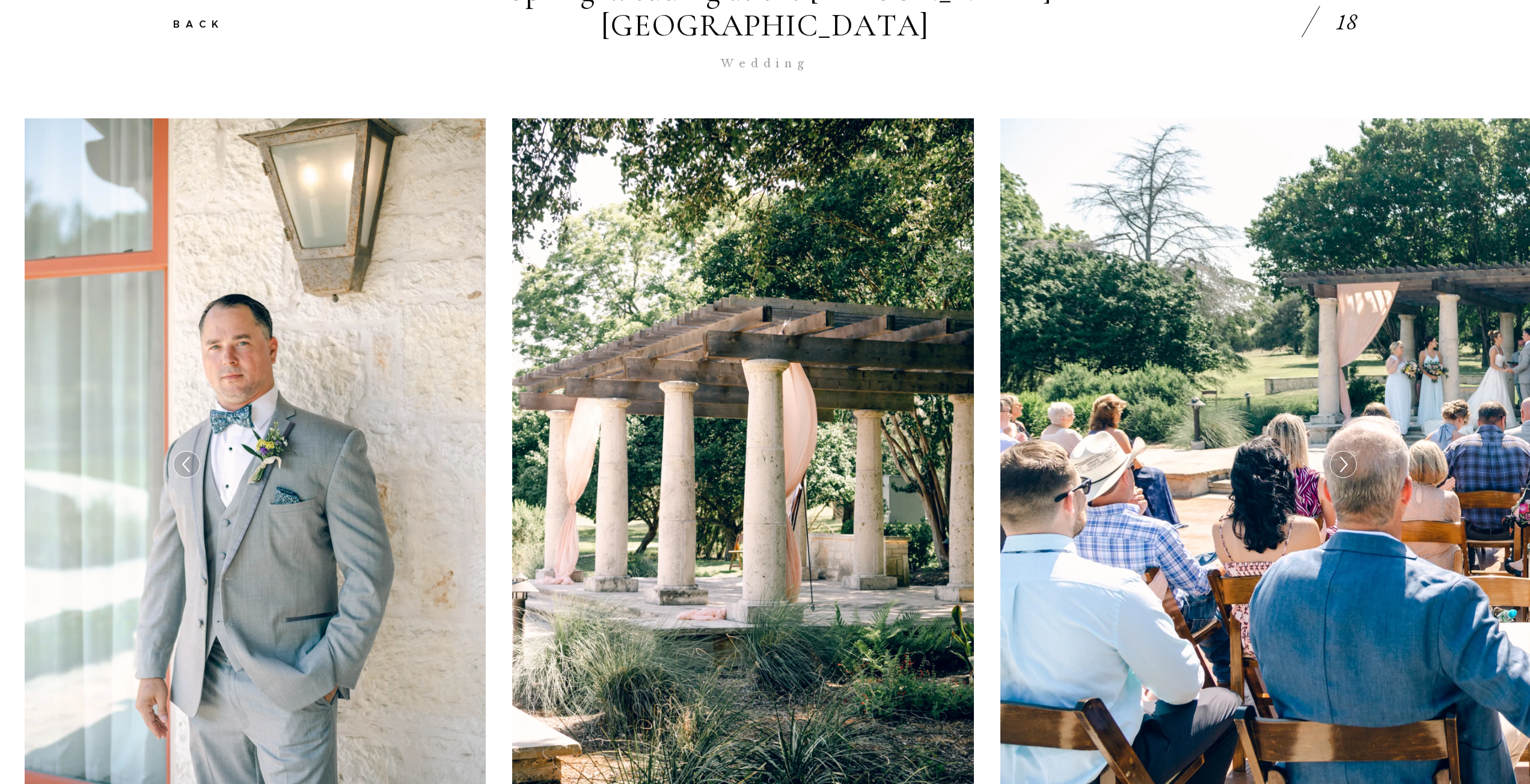
click at [1332, 452] on div at bounding box center [1343, 464] width 26 height 26
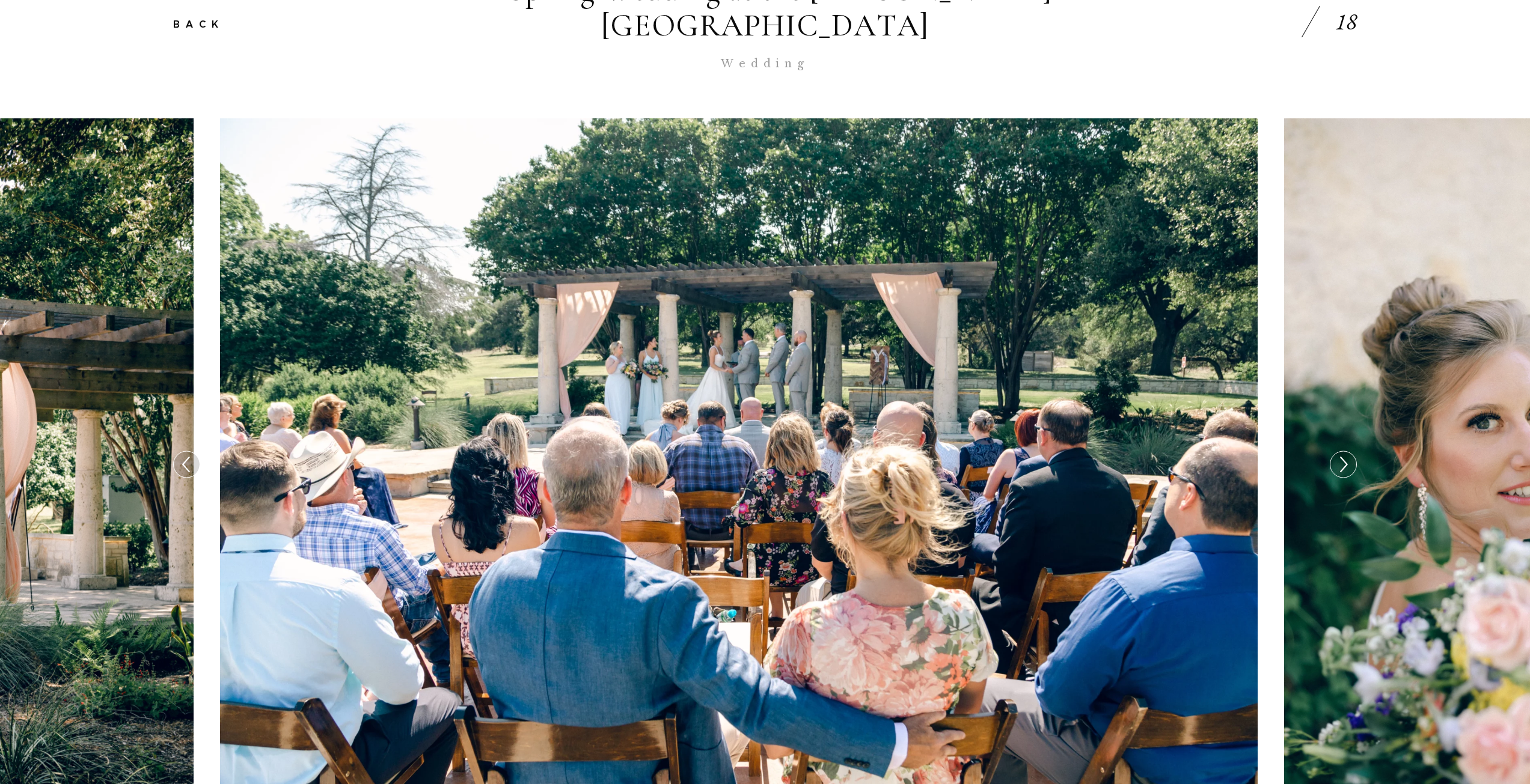
click at [1332, 452] on div at bounding box center [1343, 464] width 26 height 26
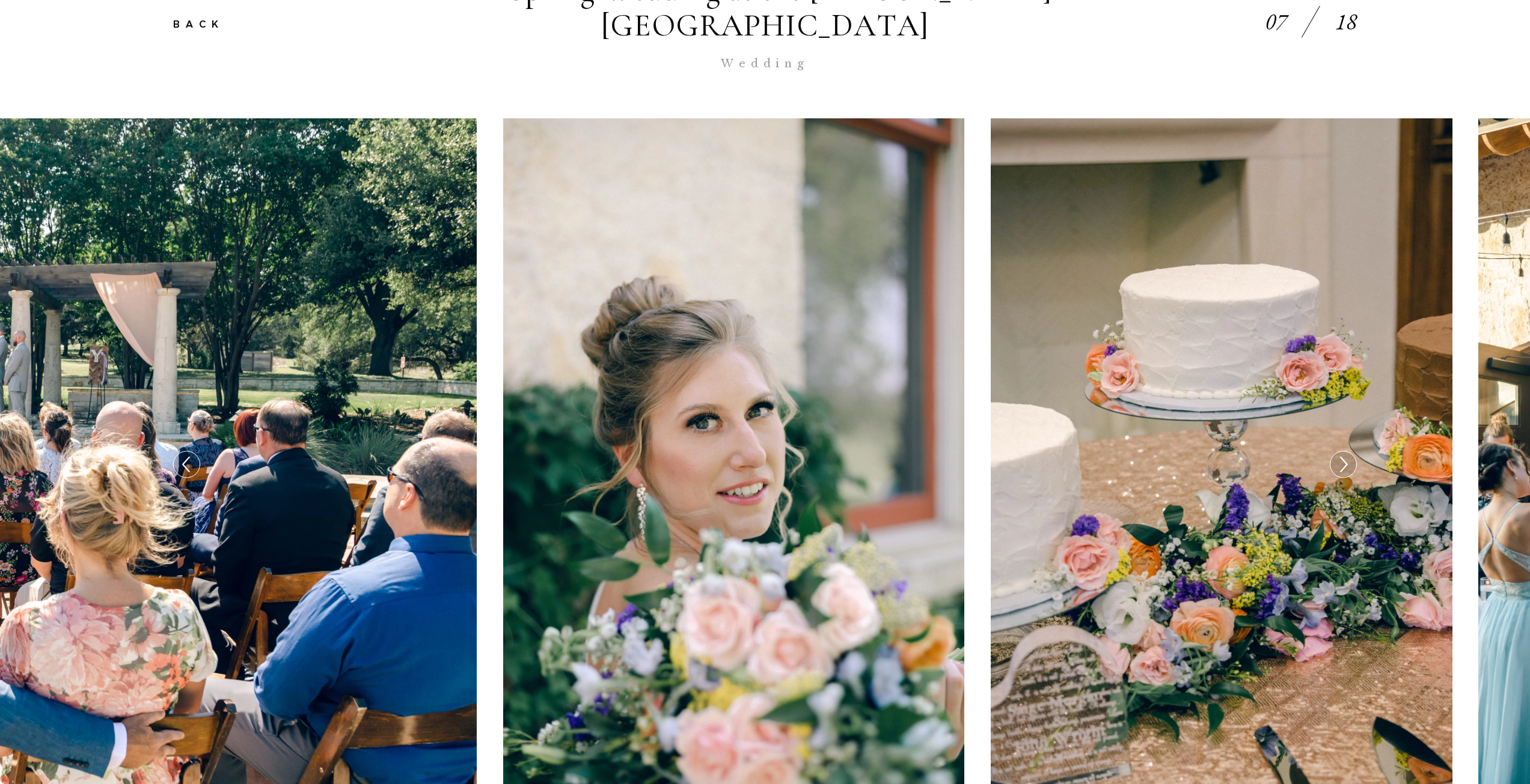
click at [1332, 452] on div at bounding box center [1343, 464] width 26 height 26
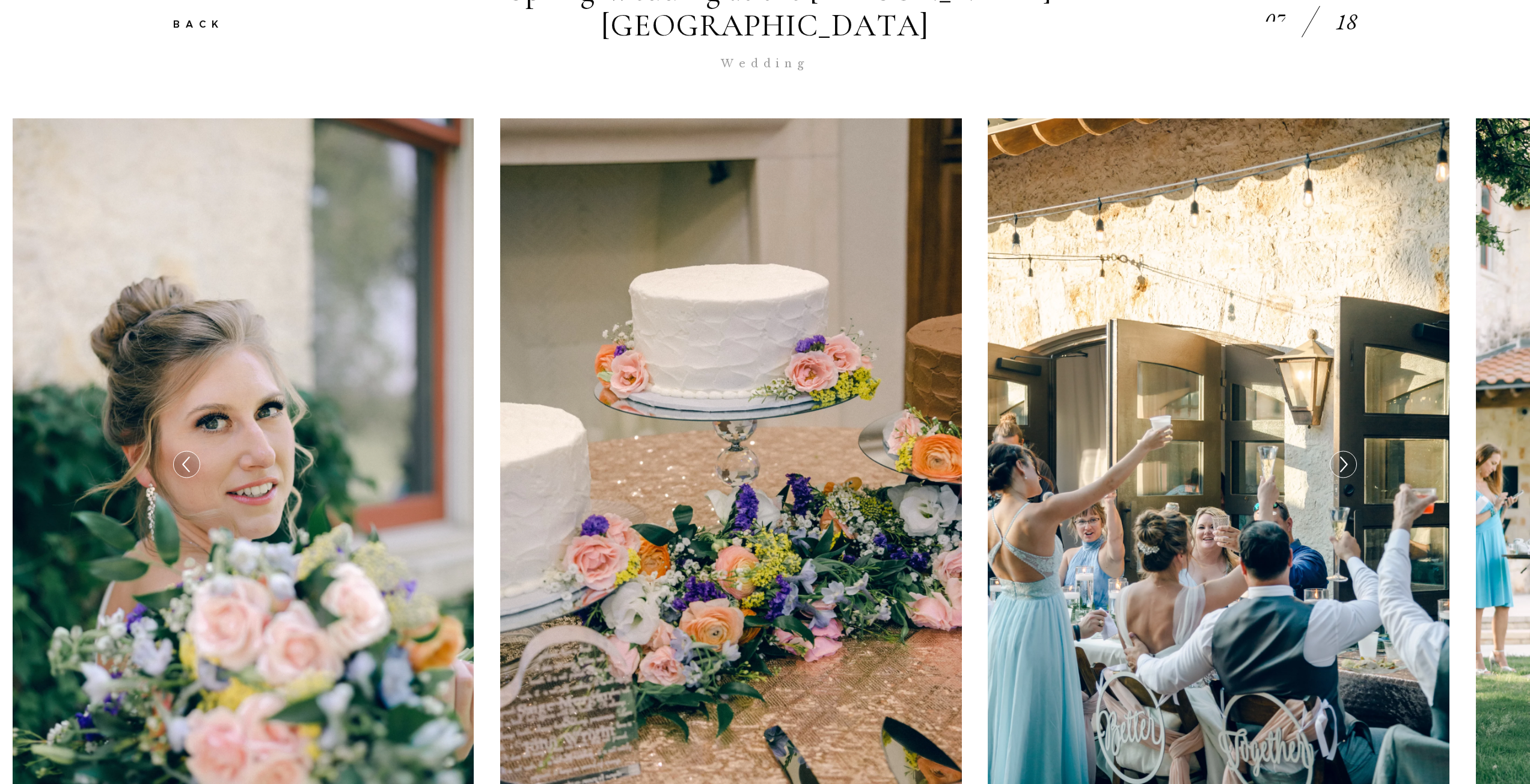
click at [1332, 452] on div at bounding box center [1343, 464] width 26 height 26
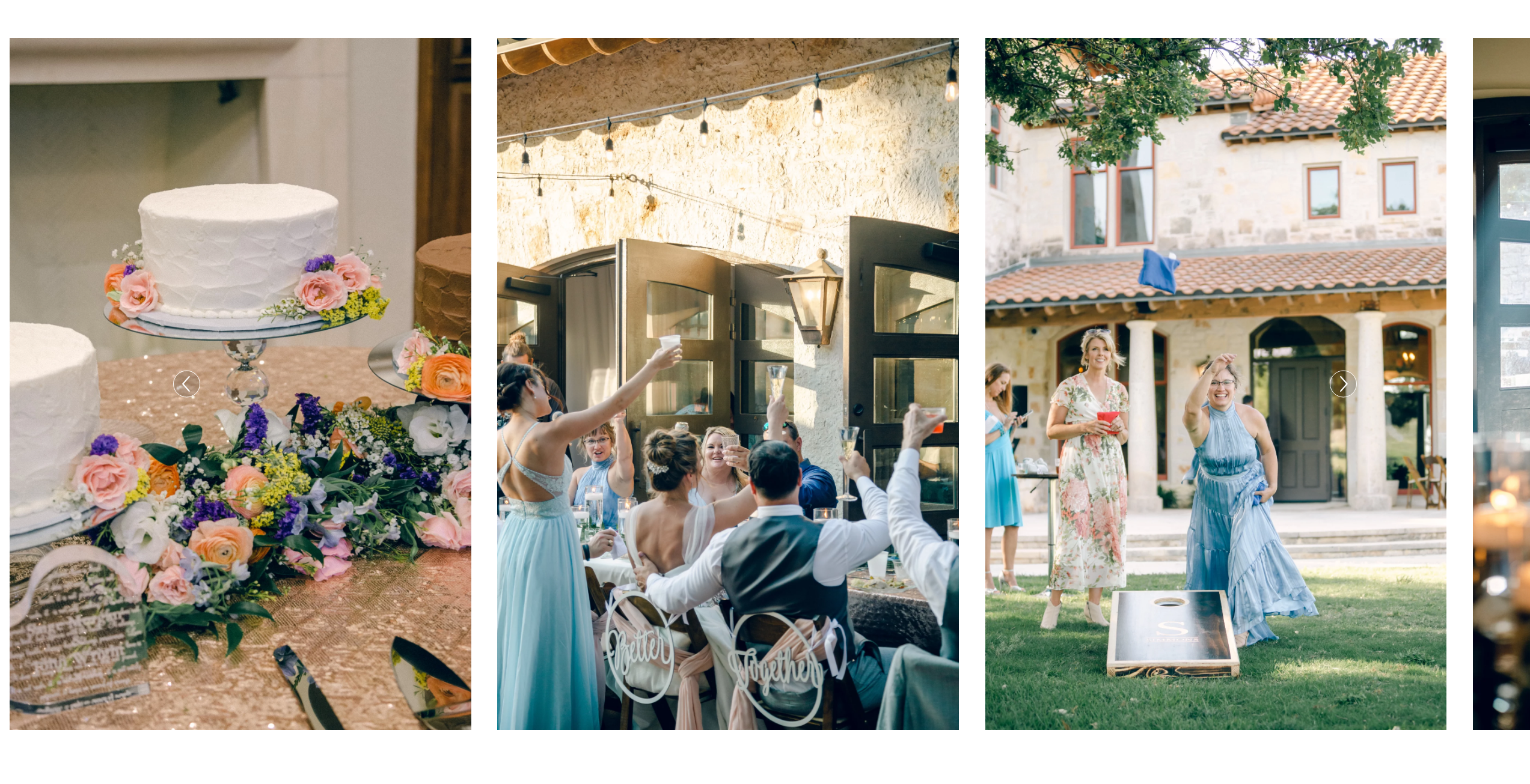
scroll to position [421, 0]
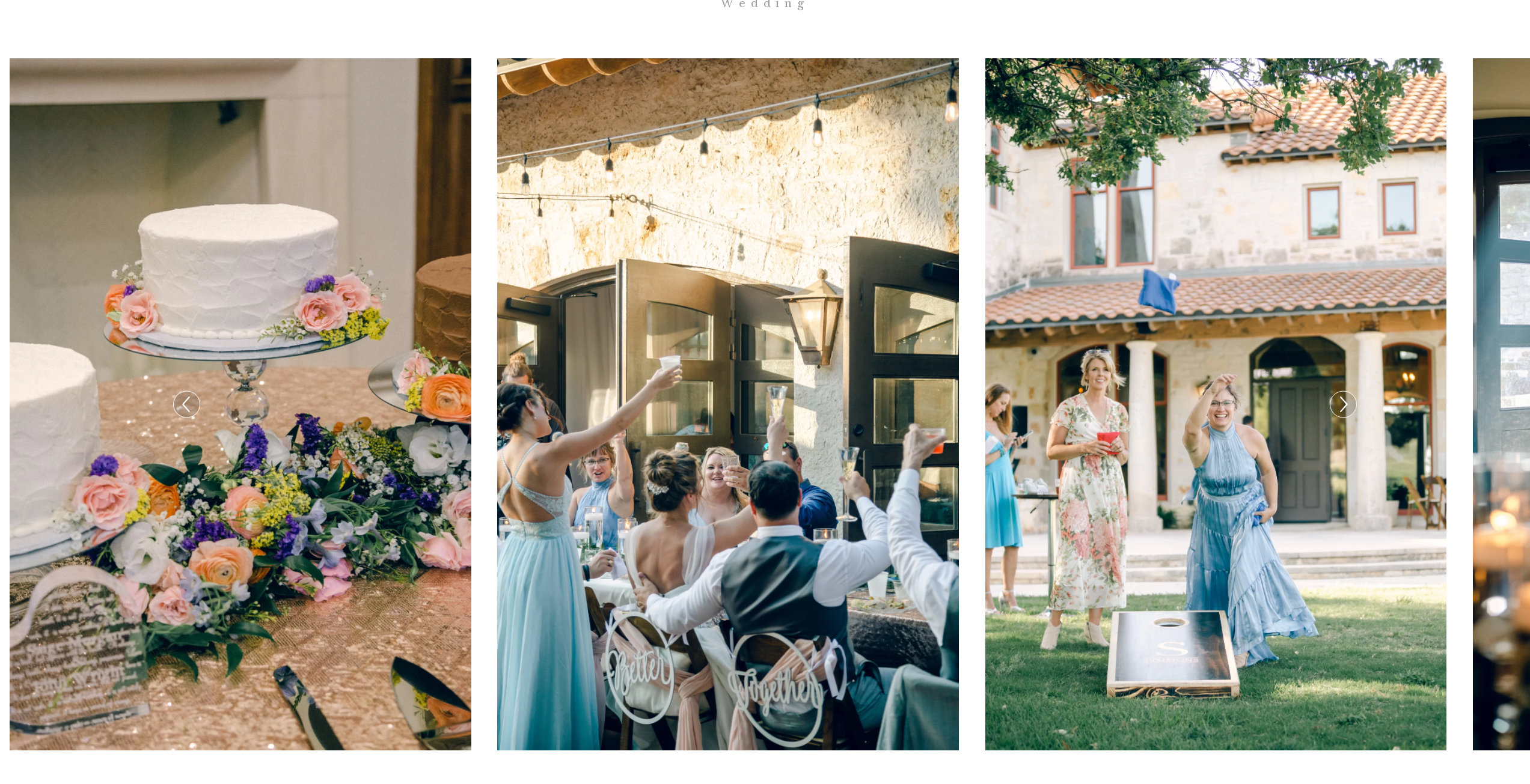
click at [1338, 392] on icon at bounding box center [1342, 404] width 17 height 25
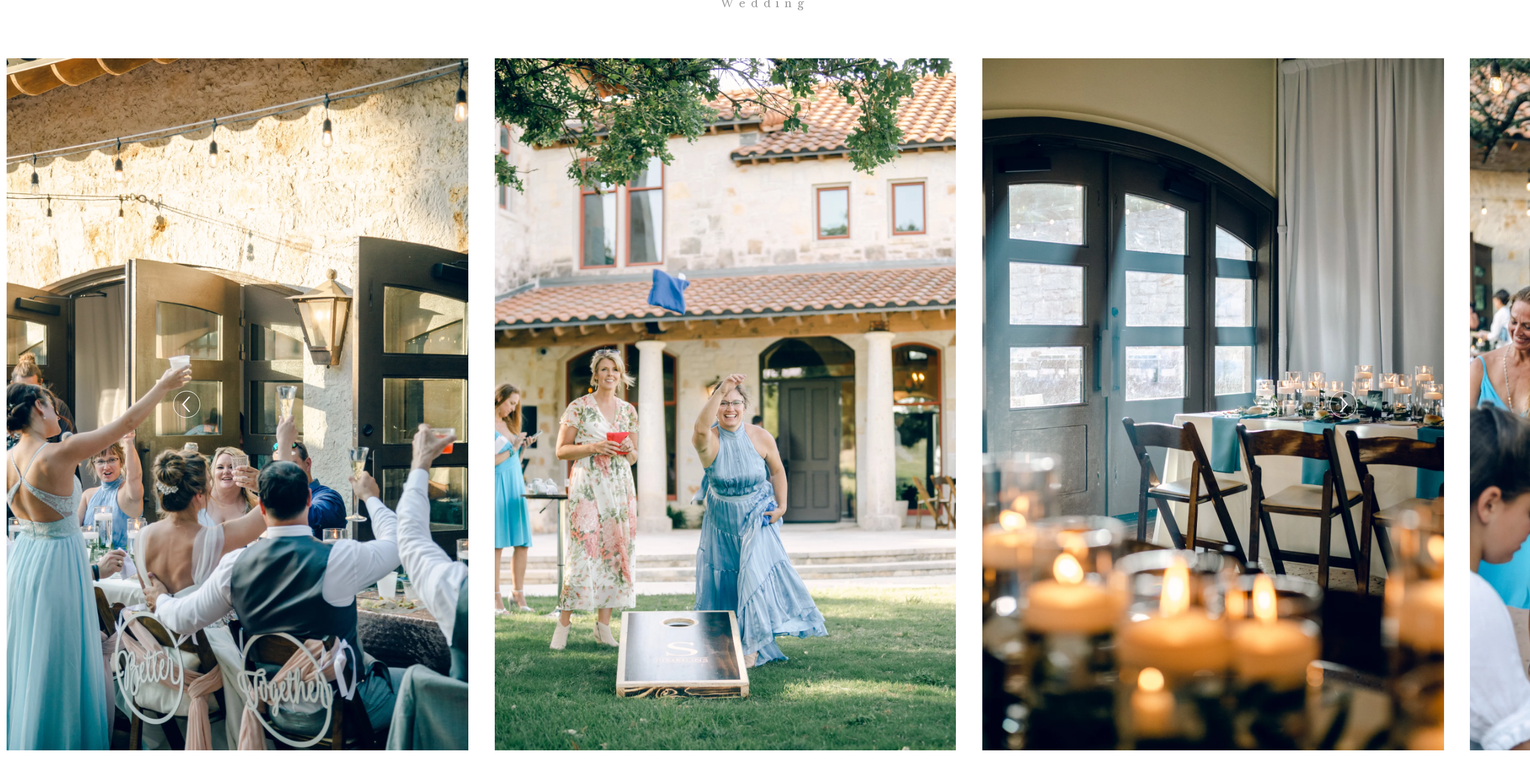
click at [1338, 392] on icon at bounding box center [1342, 404] width 17 height 25
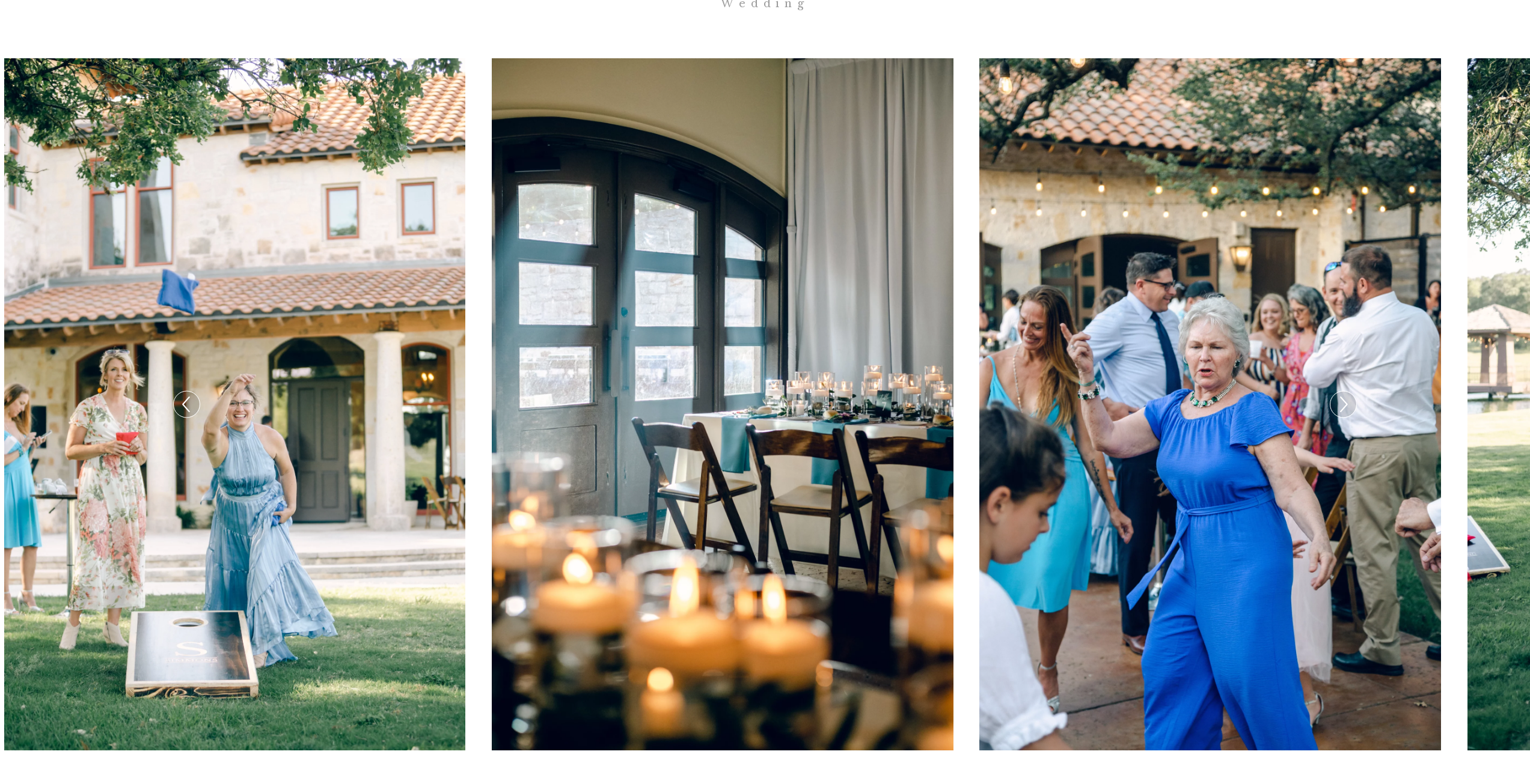
click at [1338, 392] on icon at bounding box center [1342, 404] width 17 height 25
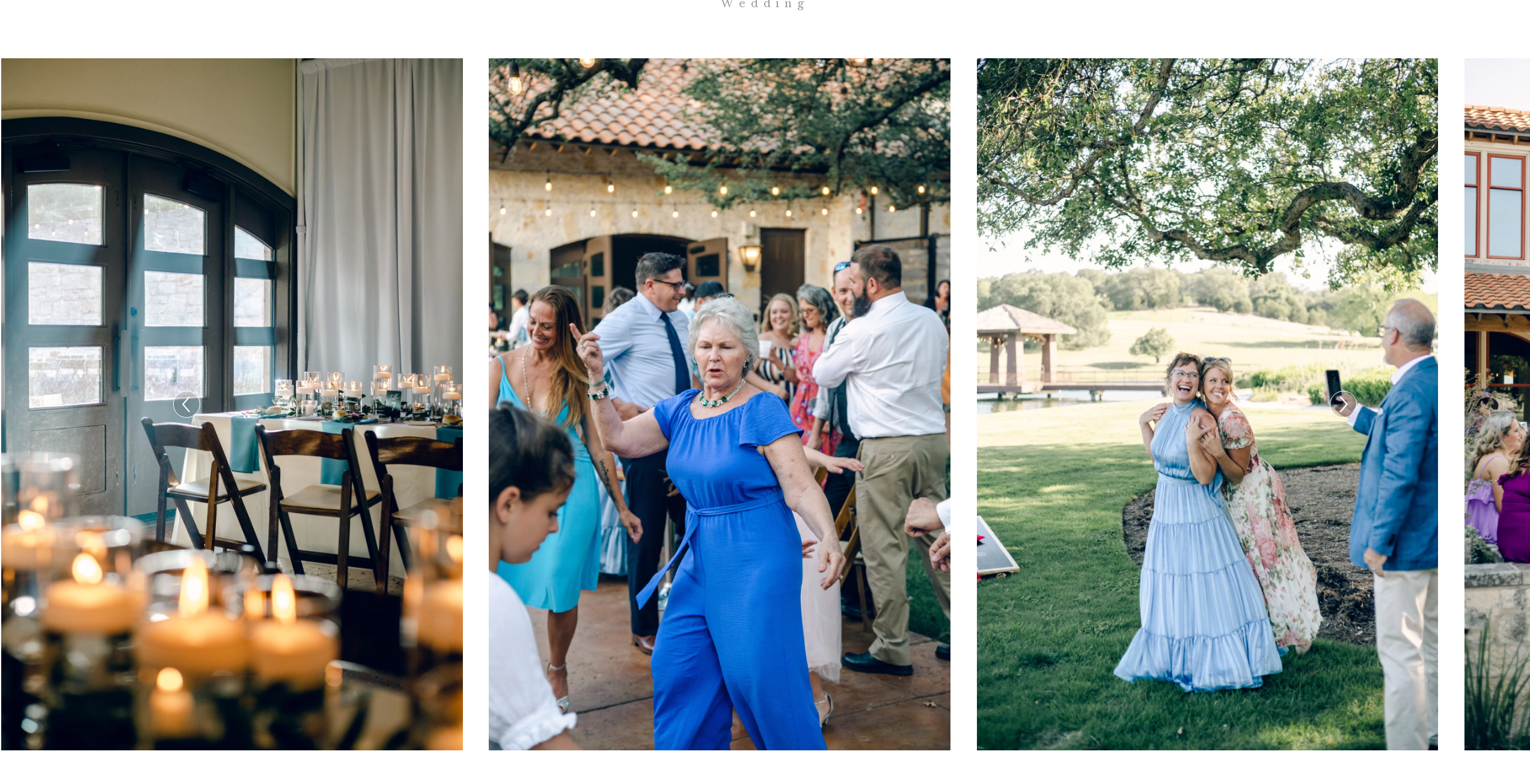
click at [1338, 392] on icon at bounding box center [1342, 404] width 17 height 25
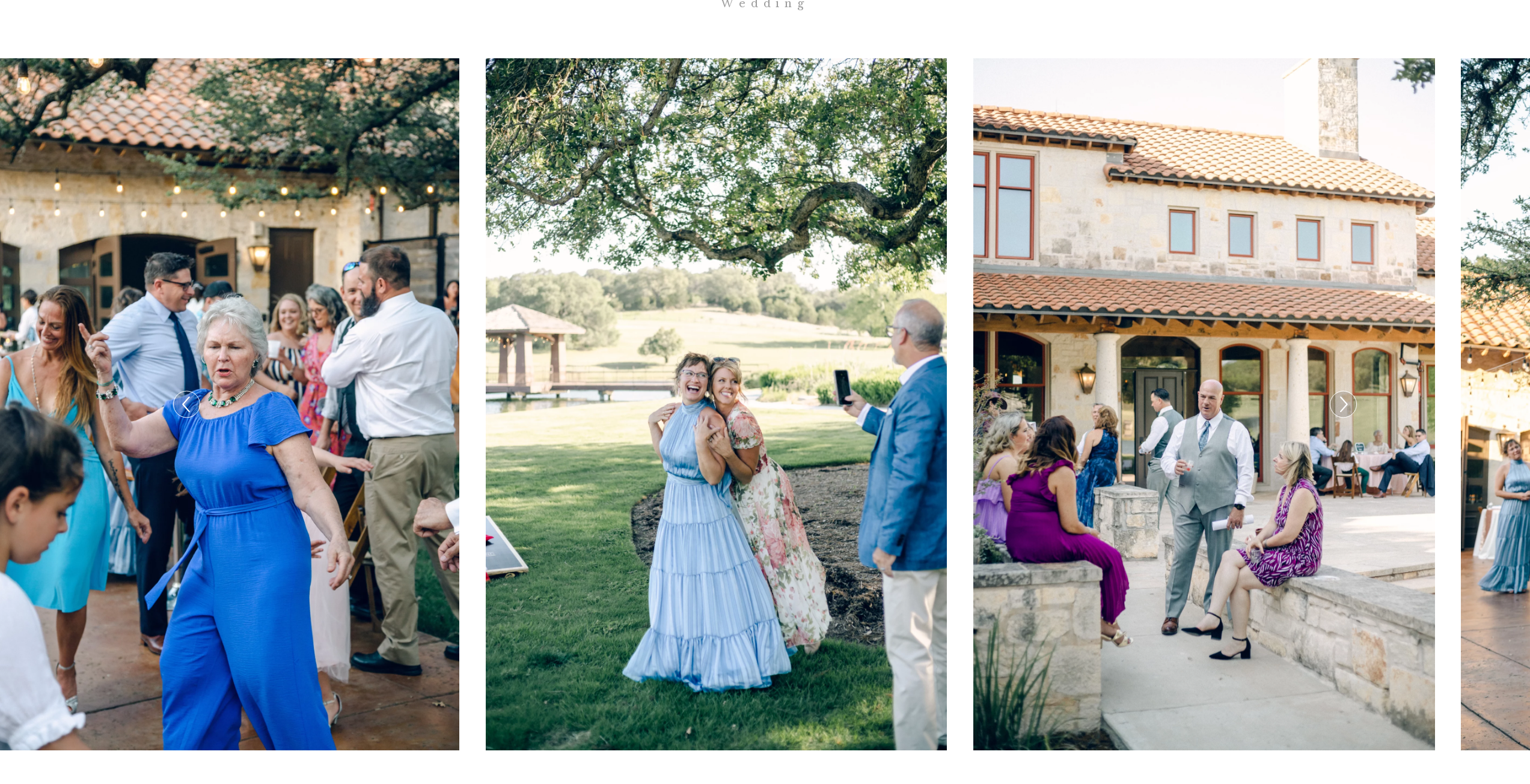
click at [1338, 392] on icon at bounding box center [1342, 404] width 17 height 25
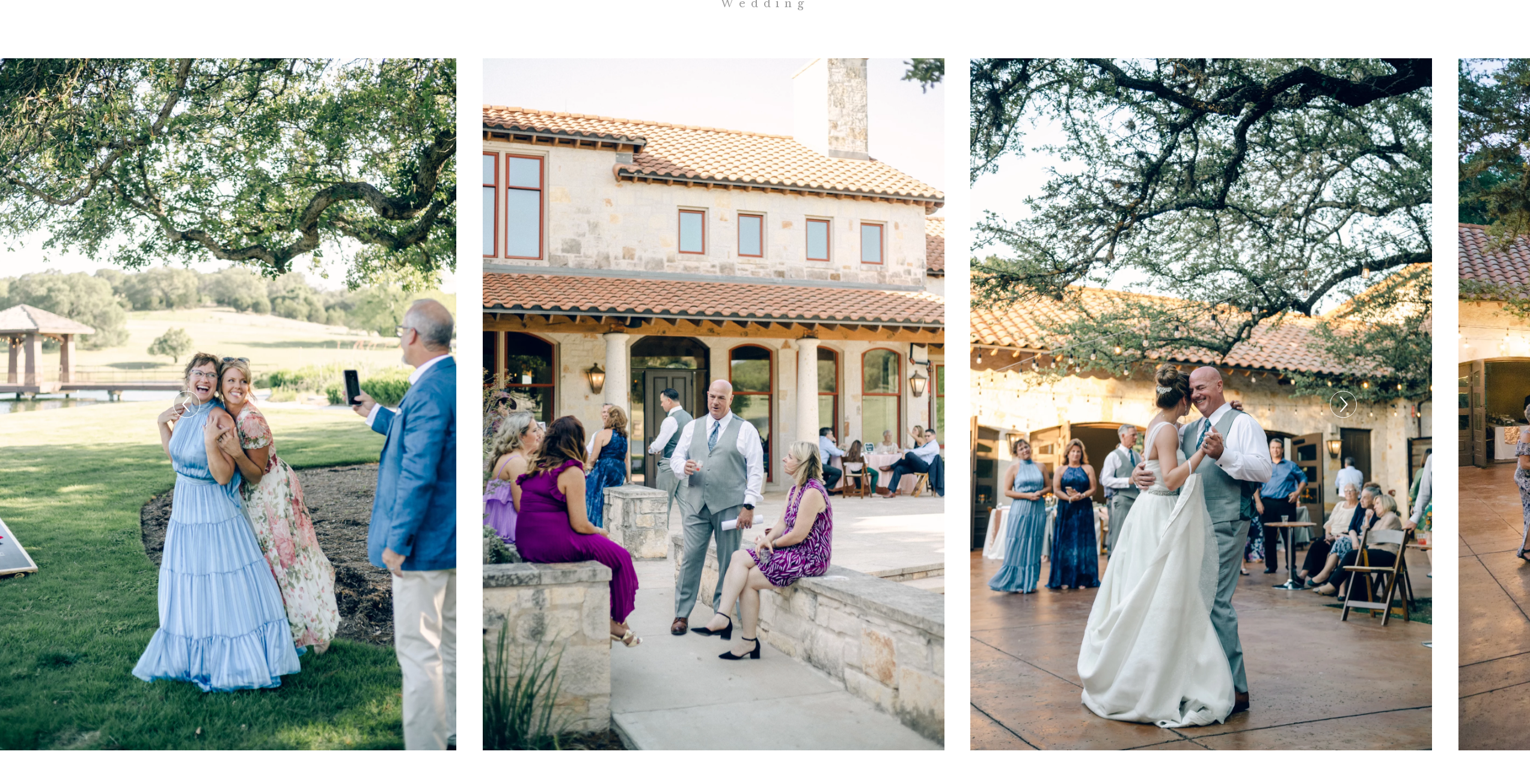
click at [1338, 392] on icon at bounding box center [1342, 404] width 17 height 25
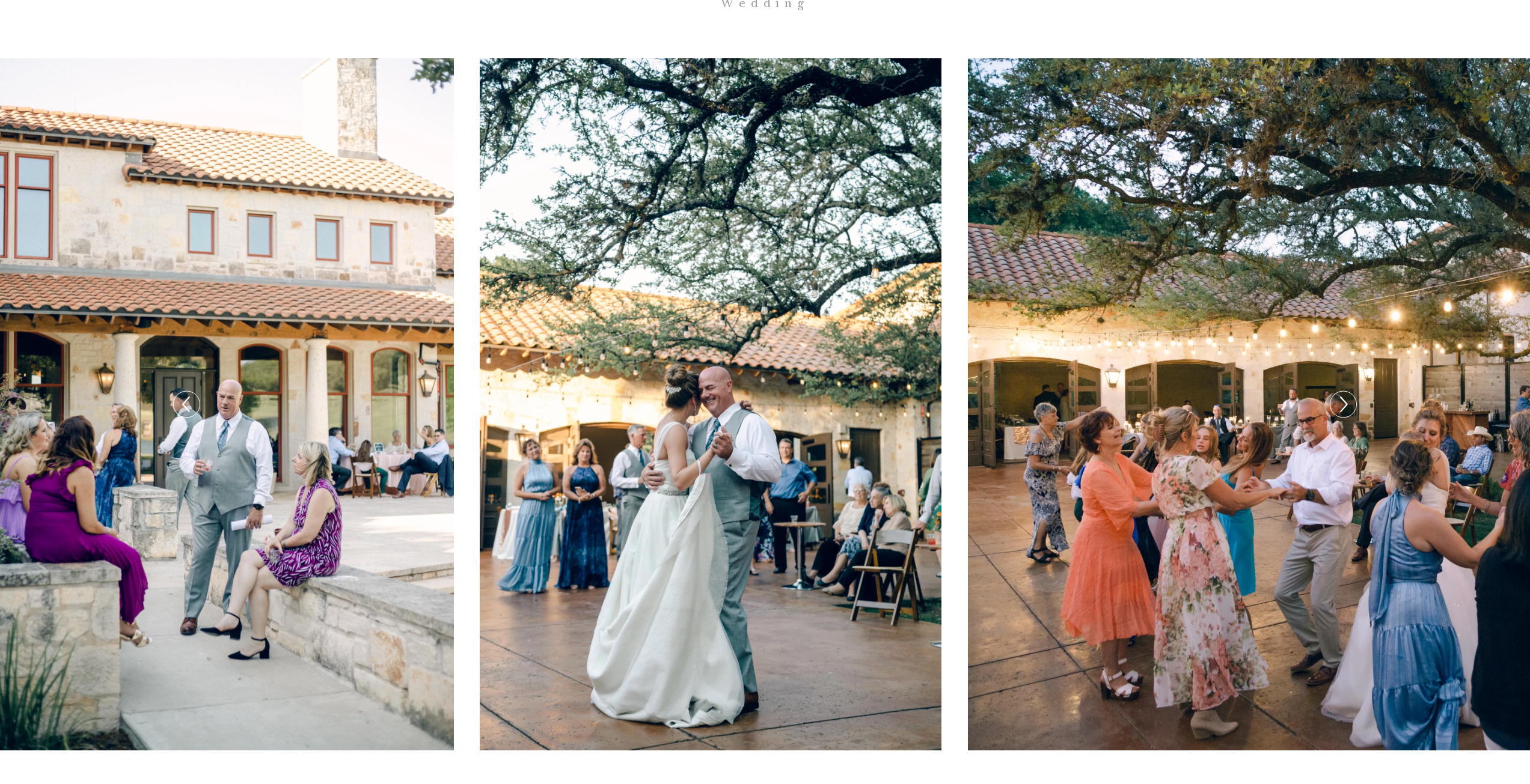
click at [1338, 392] on icon at bounding box center [1342, 404] width 17 height 25
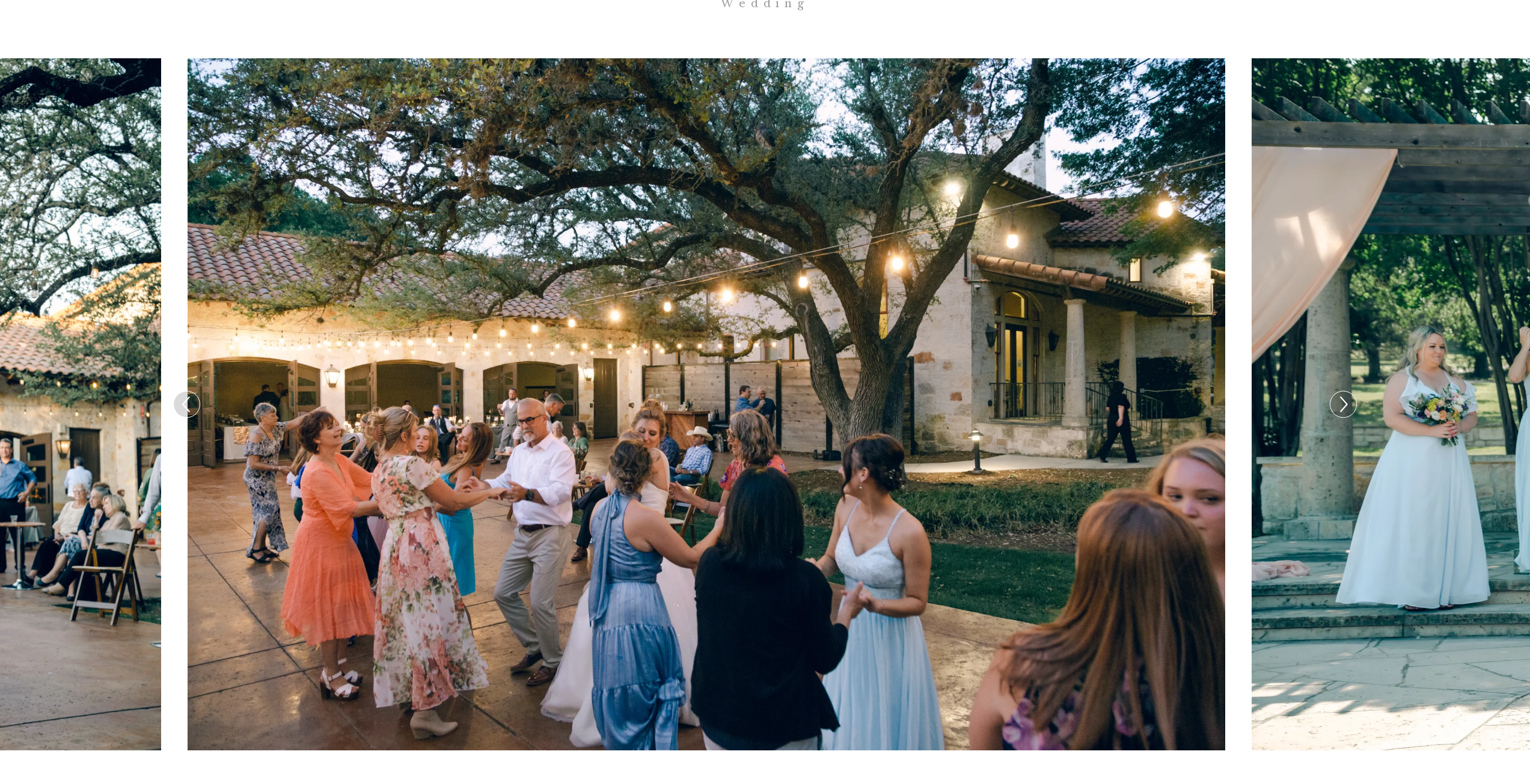
click at [1338, 392] on icon at bounding box center [1342, 404] width 17 height 25
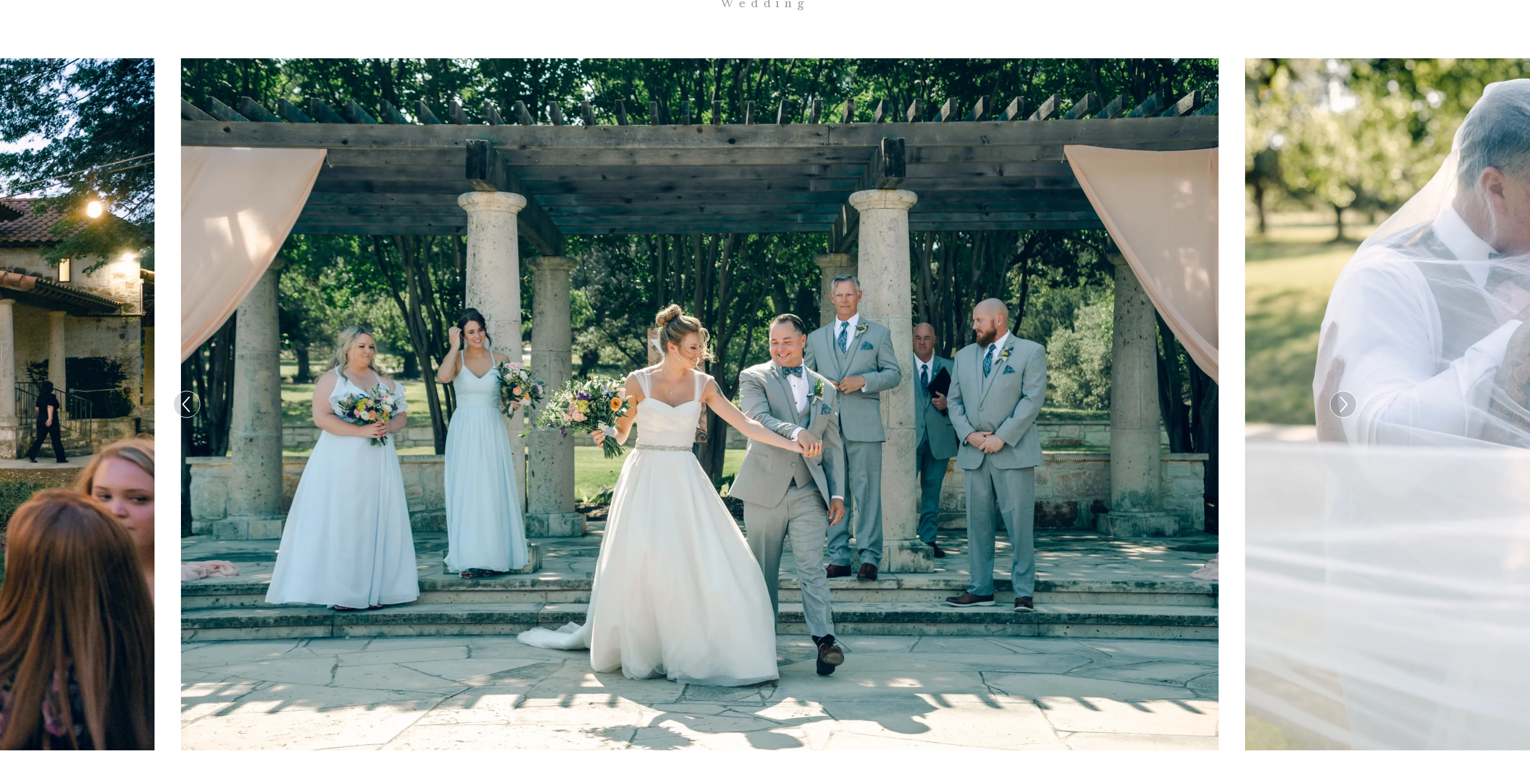
click at [1338, 392] on icon at bounding box center [1342, 404] width 17 height 25
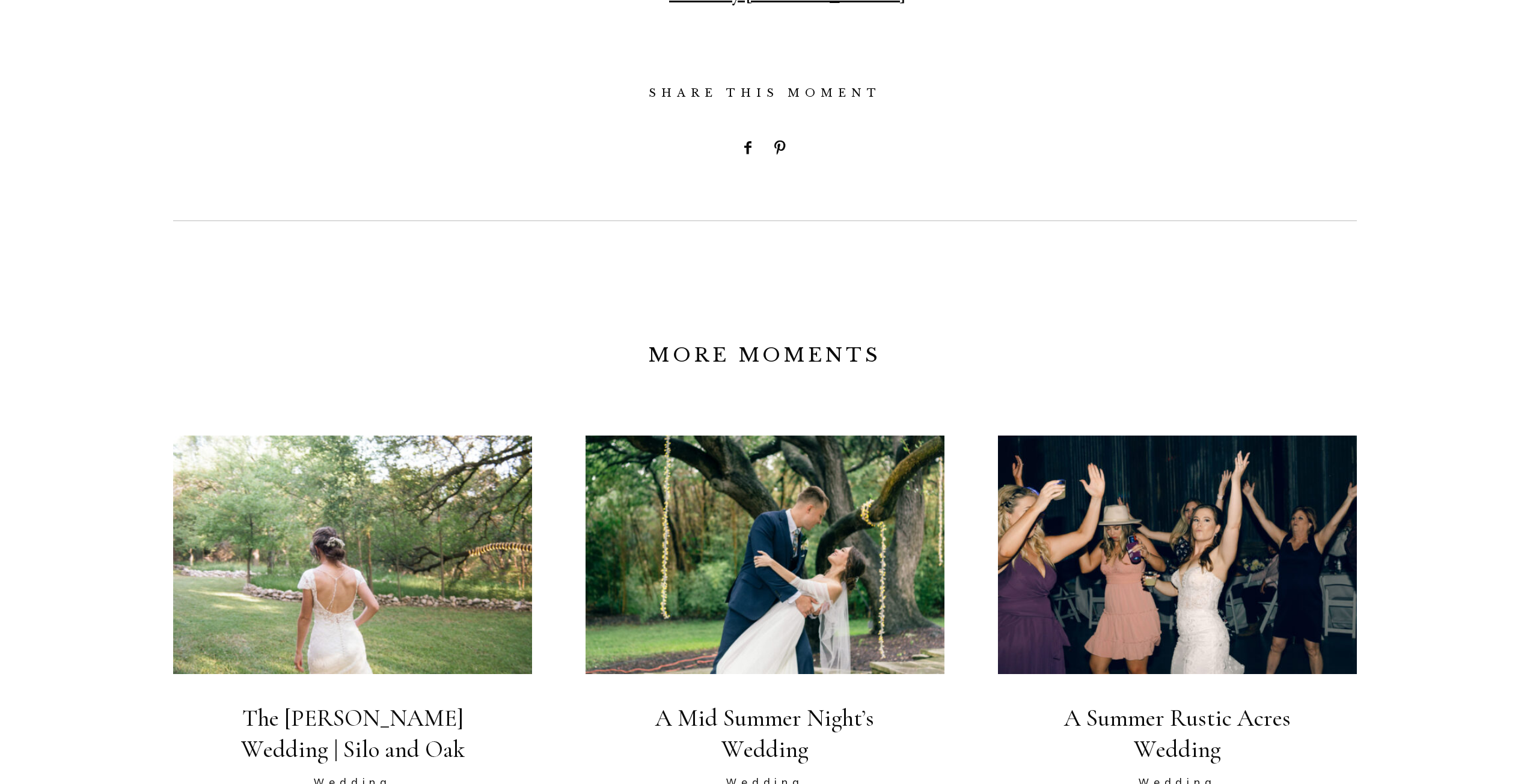
scroll to position [3064, 0]
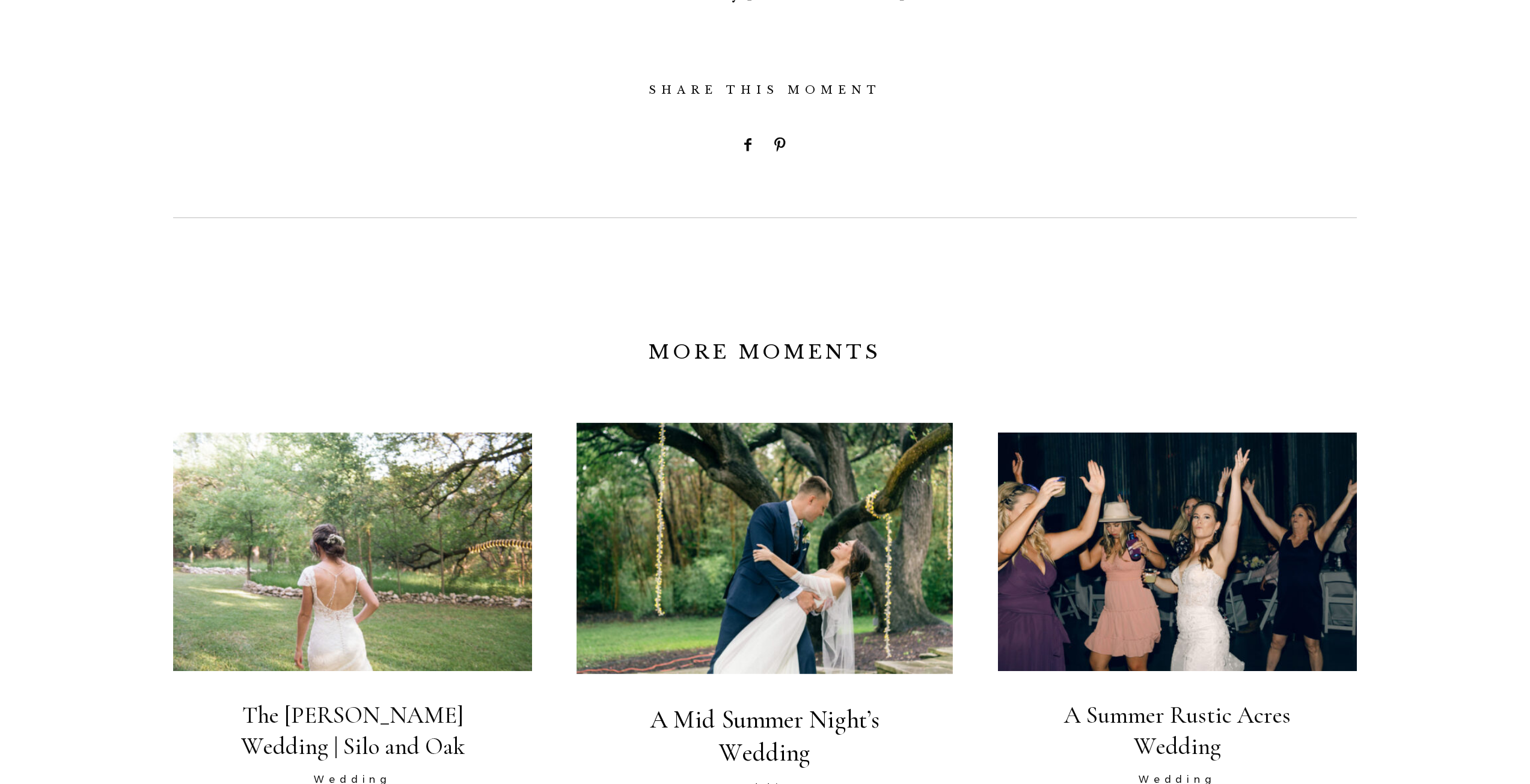
click at [832, 441] on img at bounding box center [764, 548] width 376 height 251
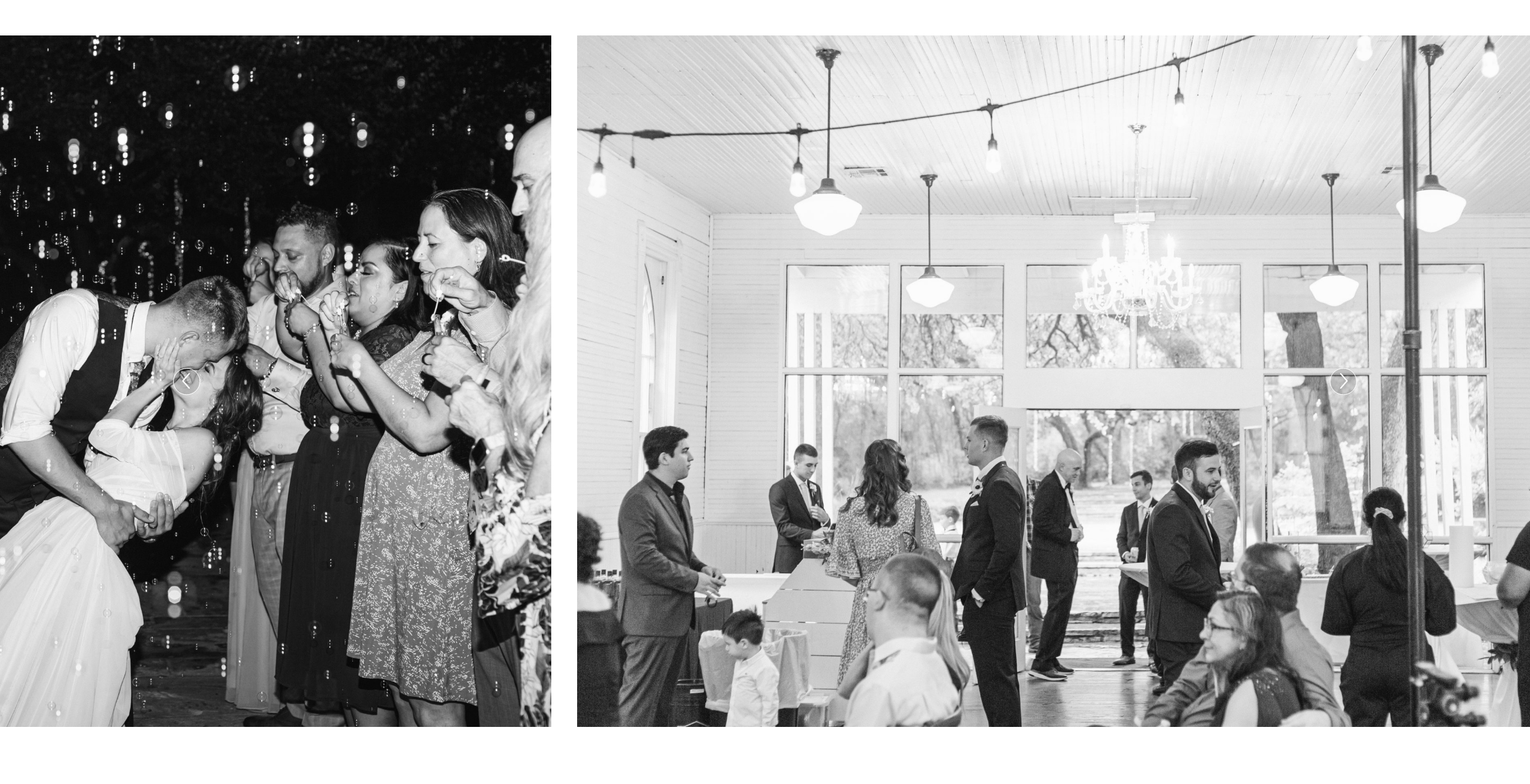
scroll to position [481, 0]
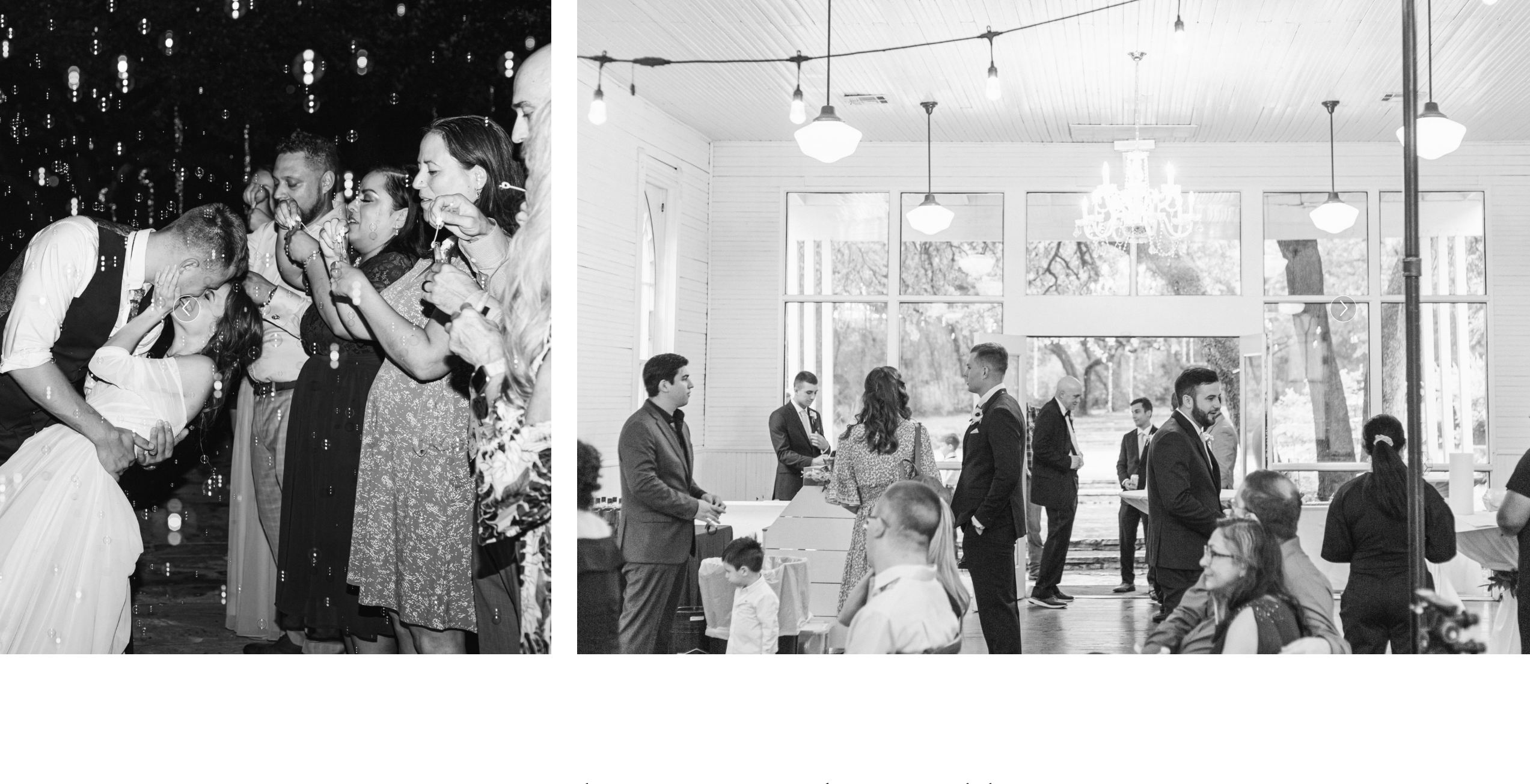
click at [1350, 300] on icon at bounding box center [1342, 309] width 17 height 25
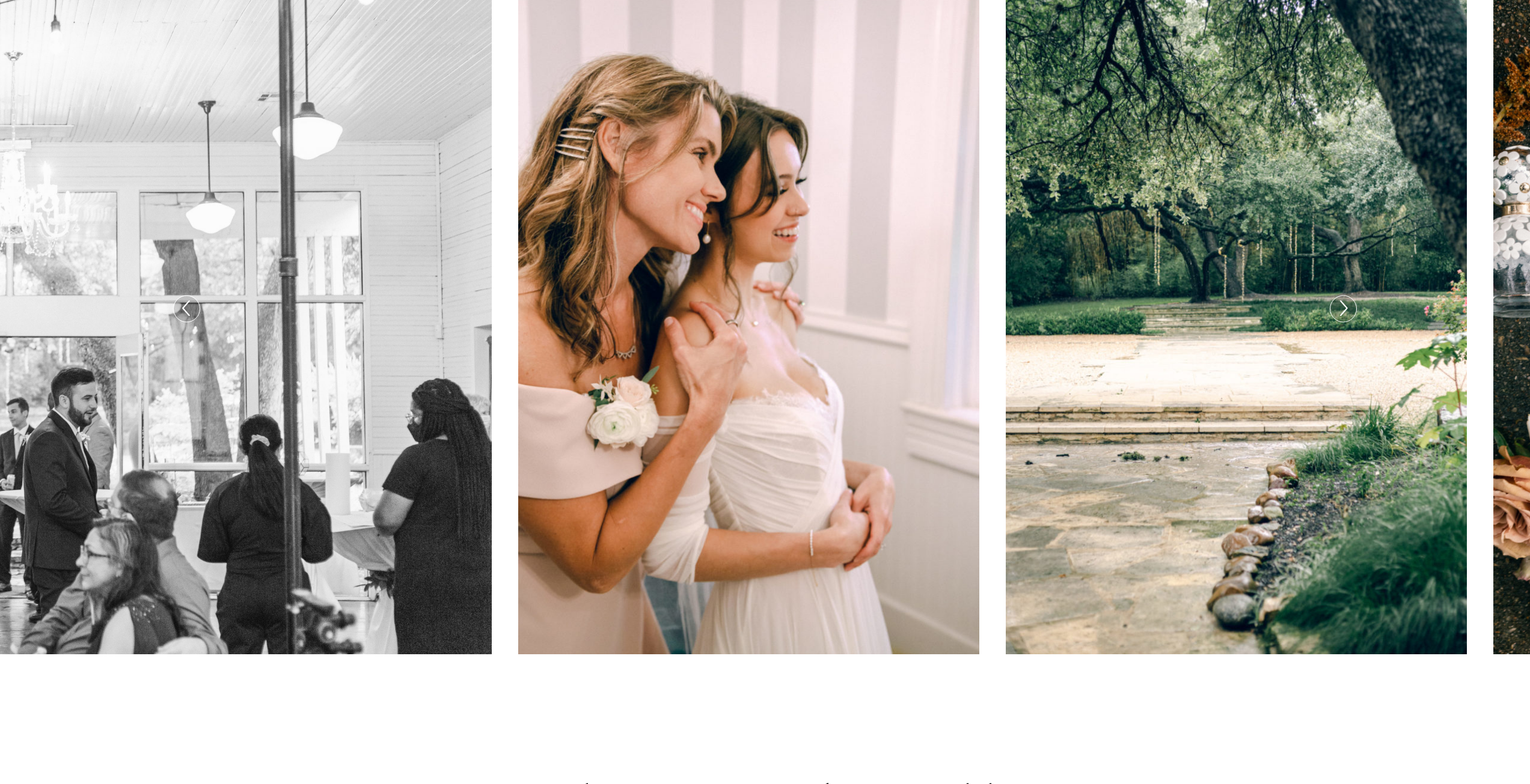
click at [1349, 312] on icon at bounding box center [1342, 309] width 17 height 25
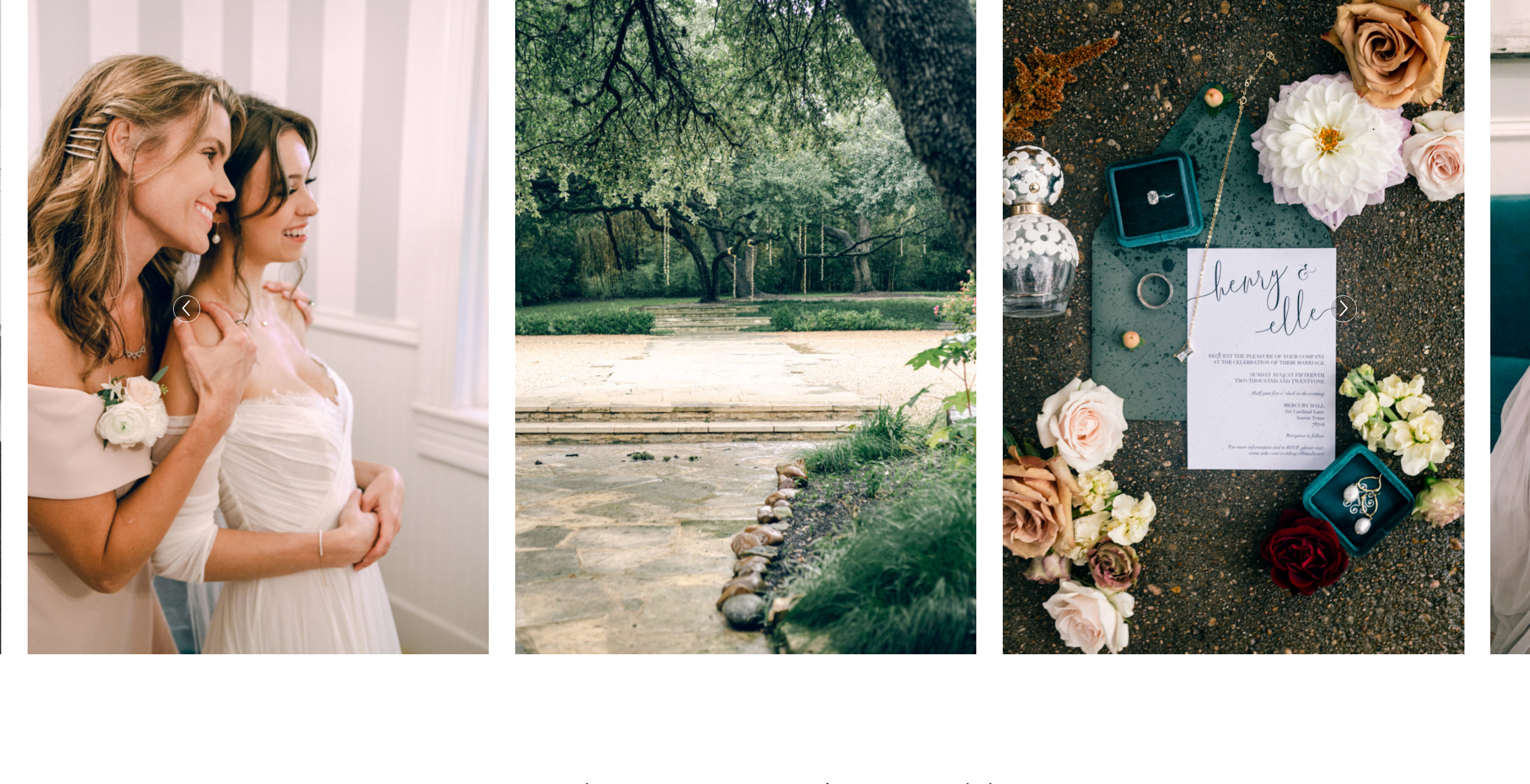
click at [1349, 312] on icon at bounding box center [1342, 309] width 17 height 25
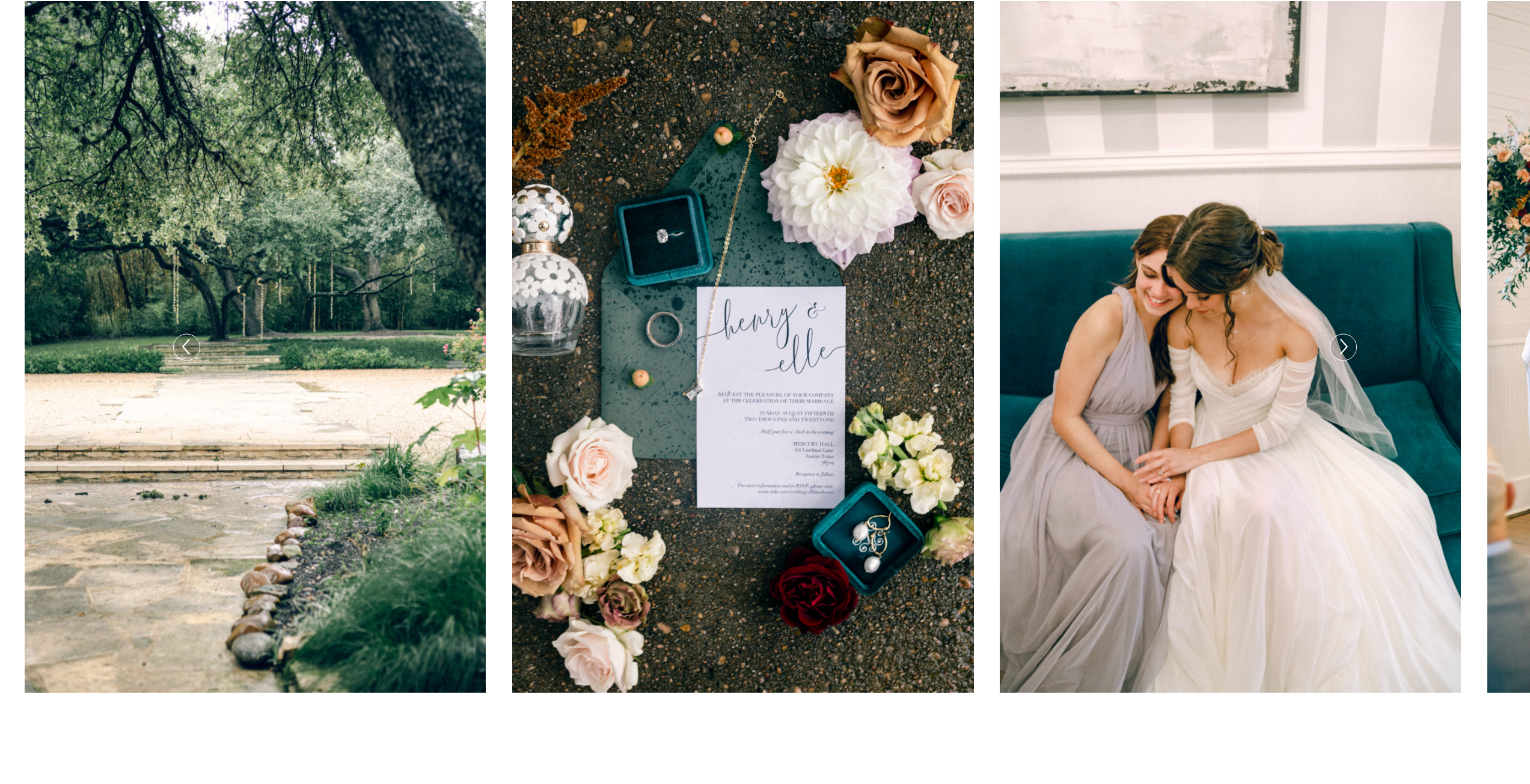
scroll to position [421, 0]
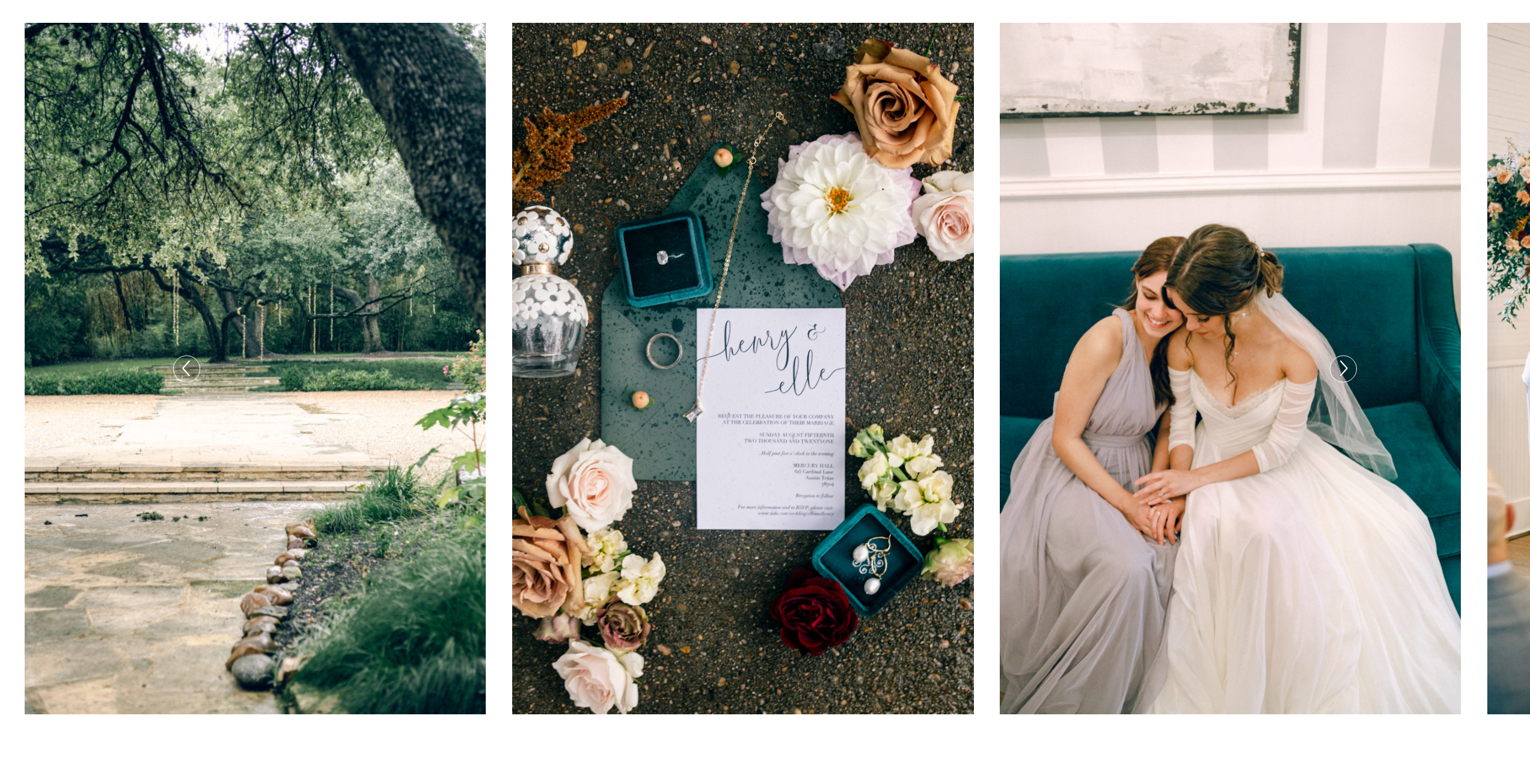
click at [1348, 376] on icon at bounding box center [1342, 369] width 17 height 25
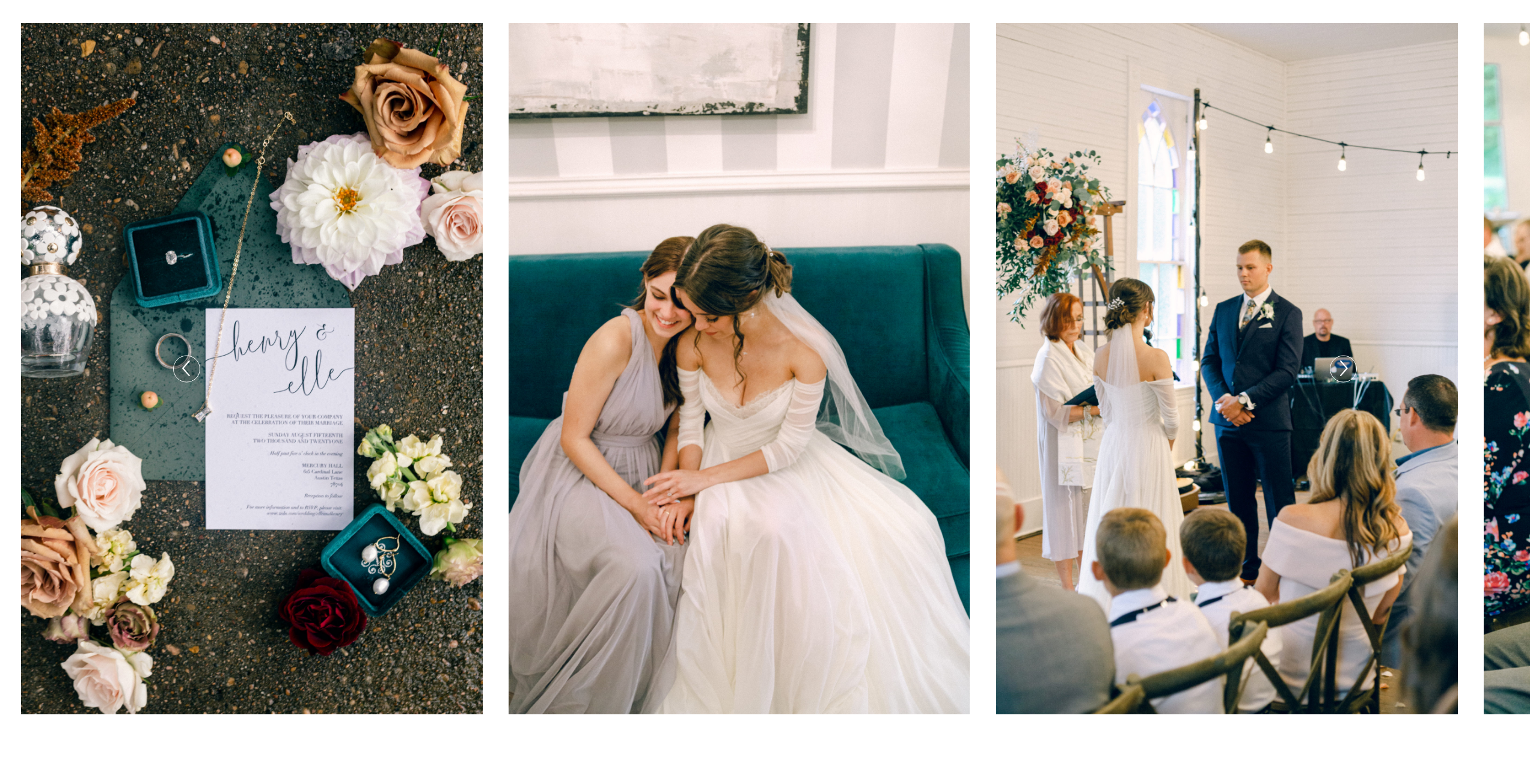
click at [1348, 376] on icon at bounding box center [1342, 369] width 17 height 25
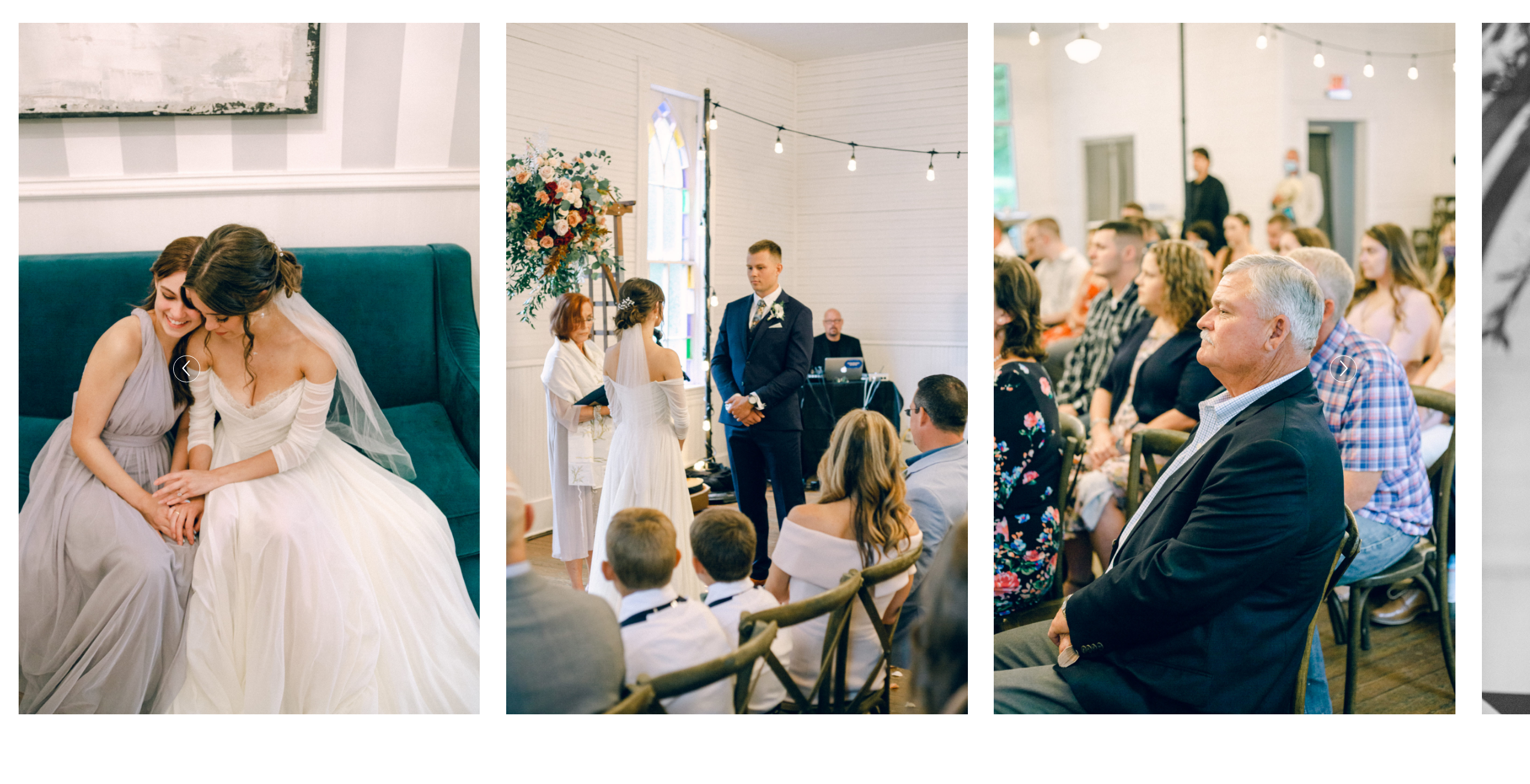
click at [1344, 369] on icon at bounding box center [1342, 369] width 17 height 25
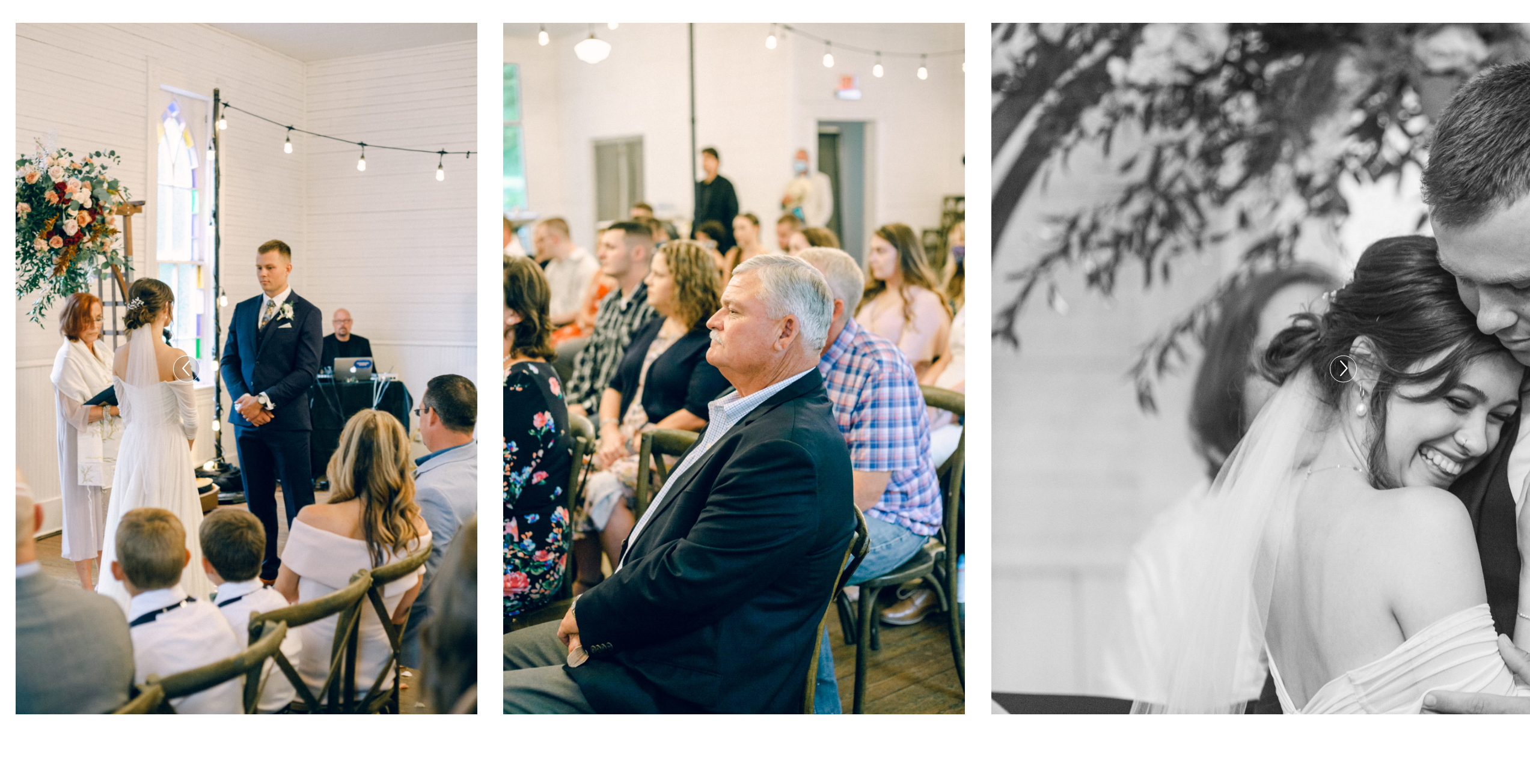
click at [1344, 369] on icon at bounding box center [1342, 369] width 17 height 25
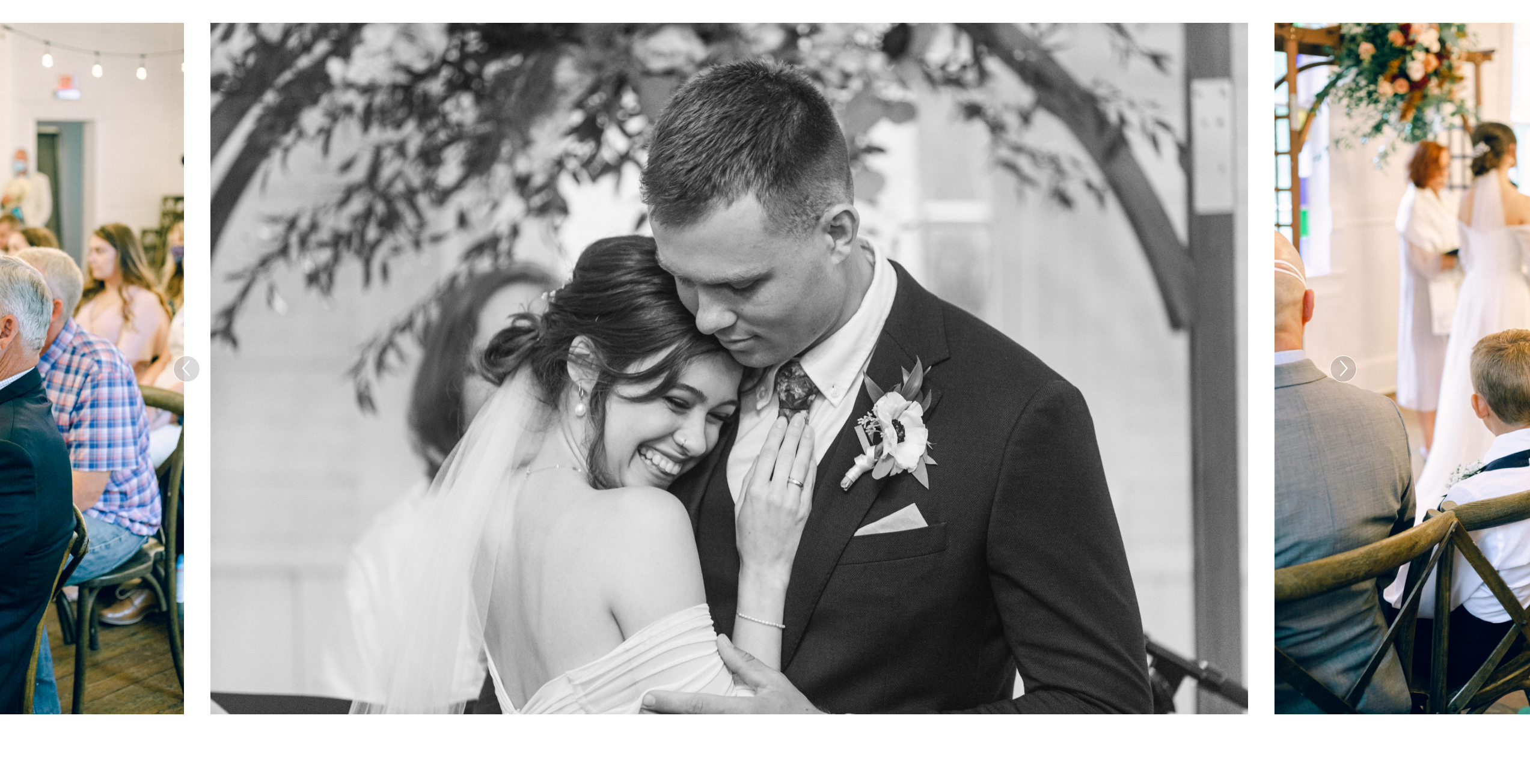
click at [1344, 369] on icon at bounding box center [1342, 369] width 17 height 25
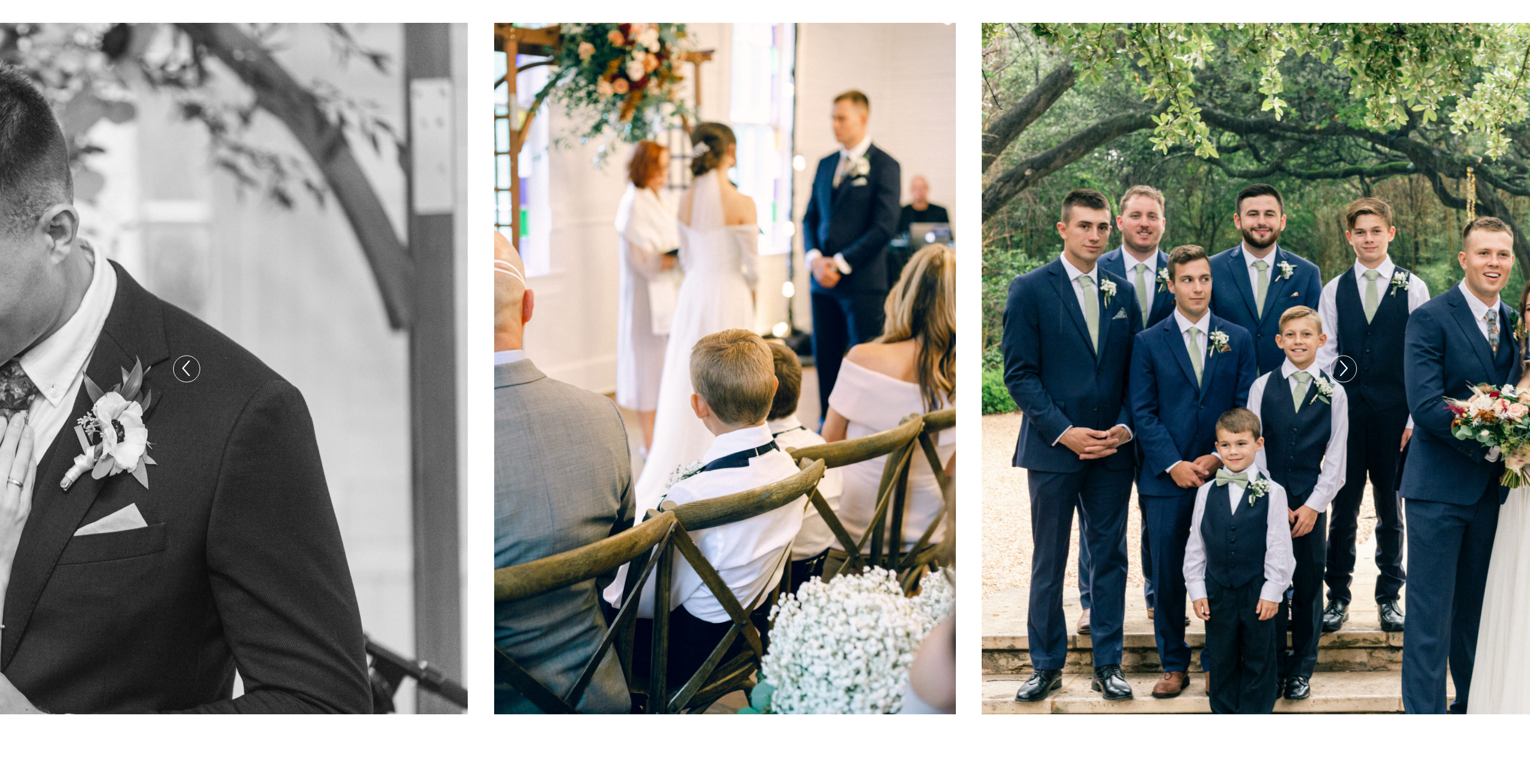
click at [1344, 369] on icon at bounding box center [1342, 369] width 17 height 25
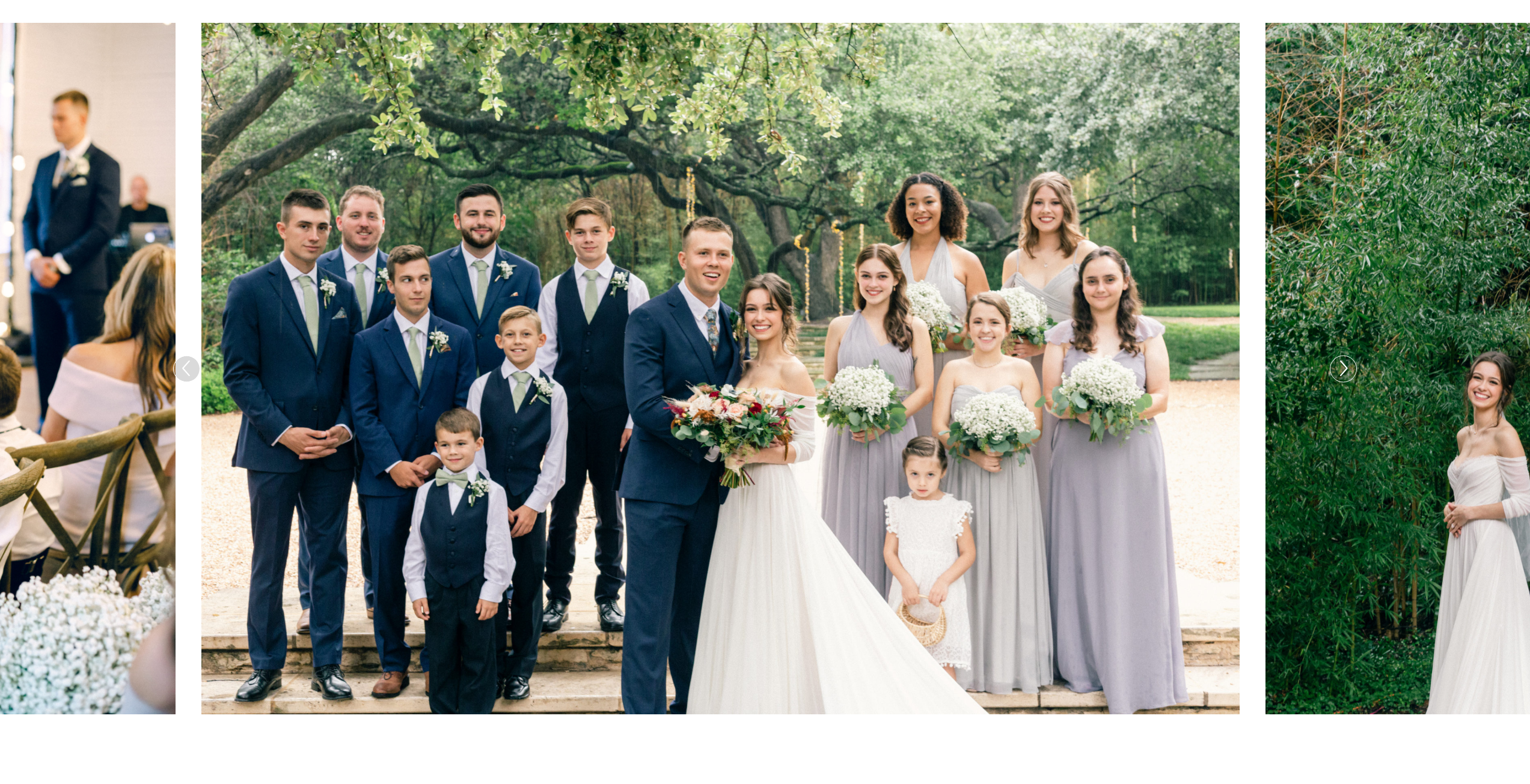
click at [1344, 369] on icon at bounding box center [1342, 369] width 17 height 25
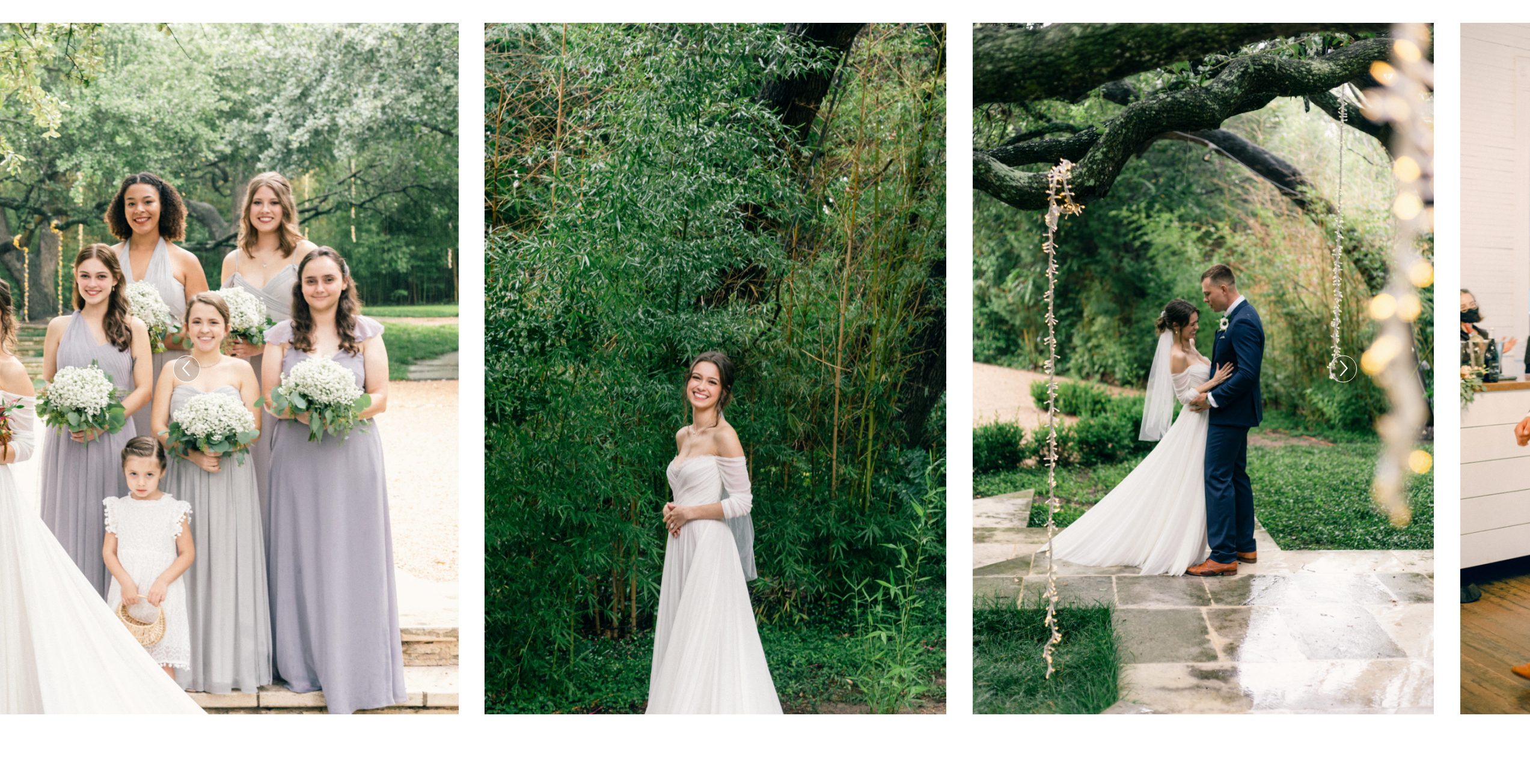
click at [1344, 369] on icon at bounding box center [1342, 369] width 17 height 25
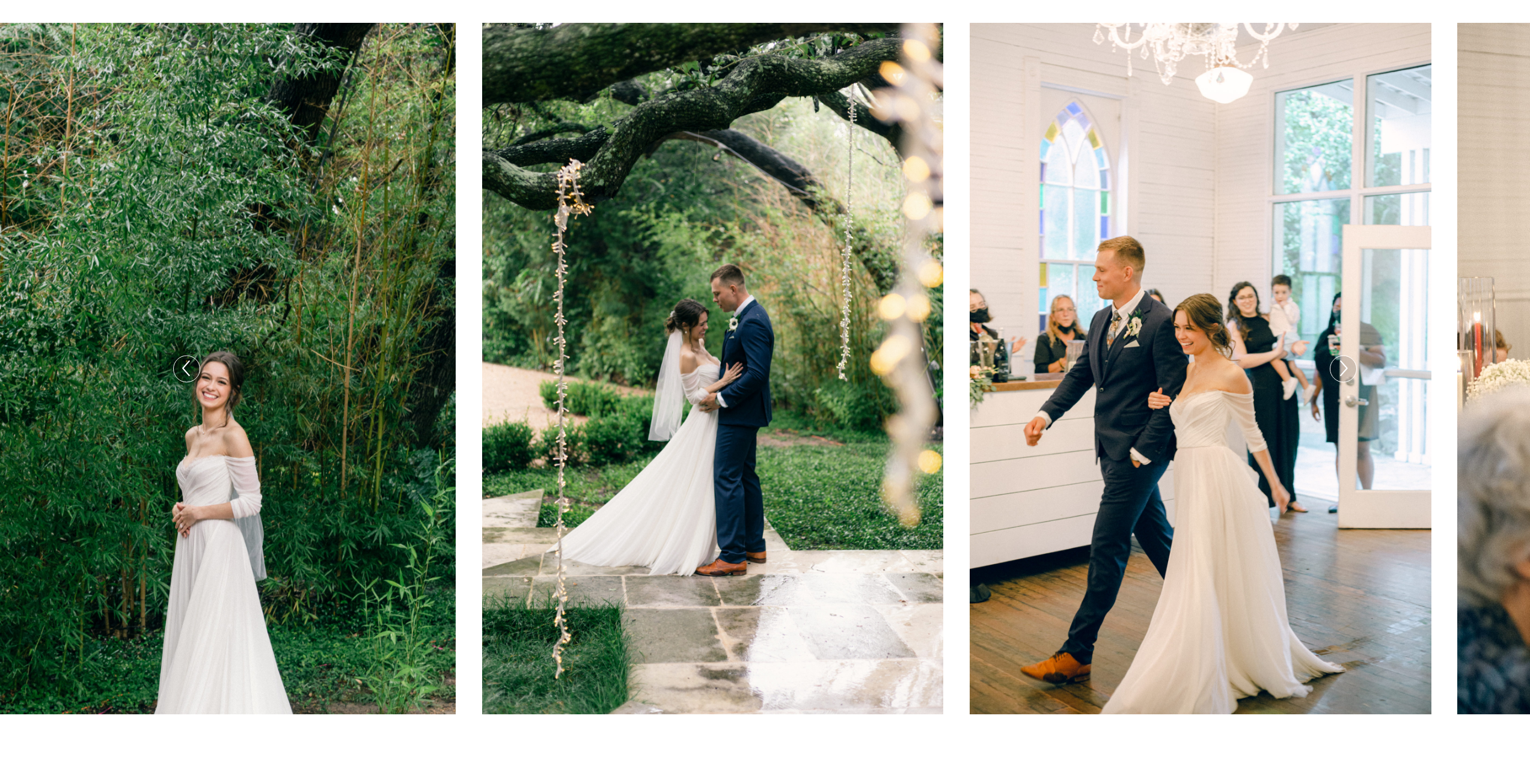
click at [1343, 370] on icon at bounding box center [1342, 369] width 17 height 25
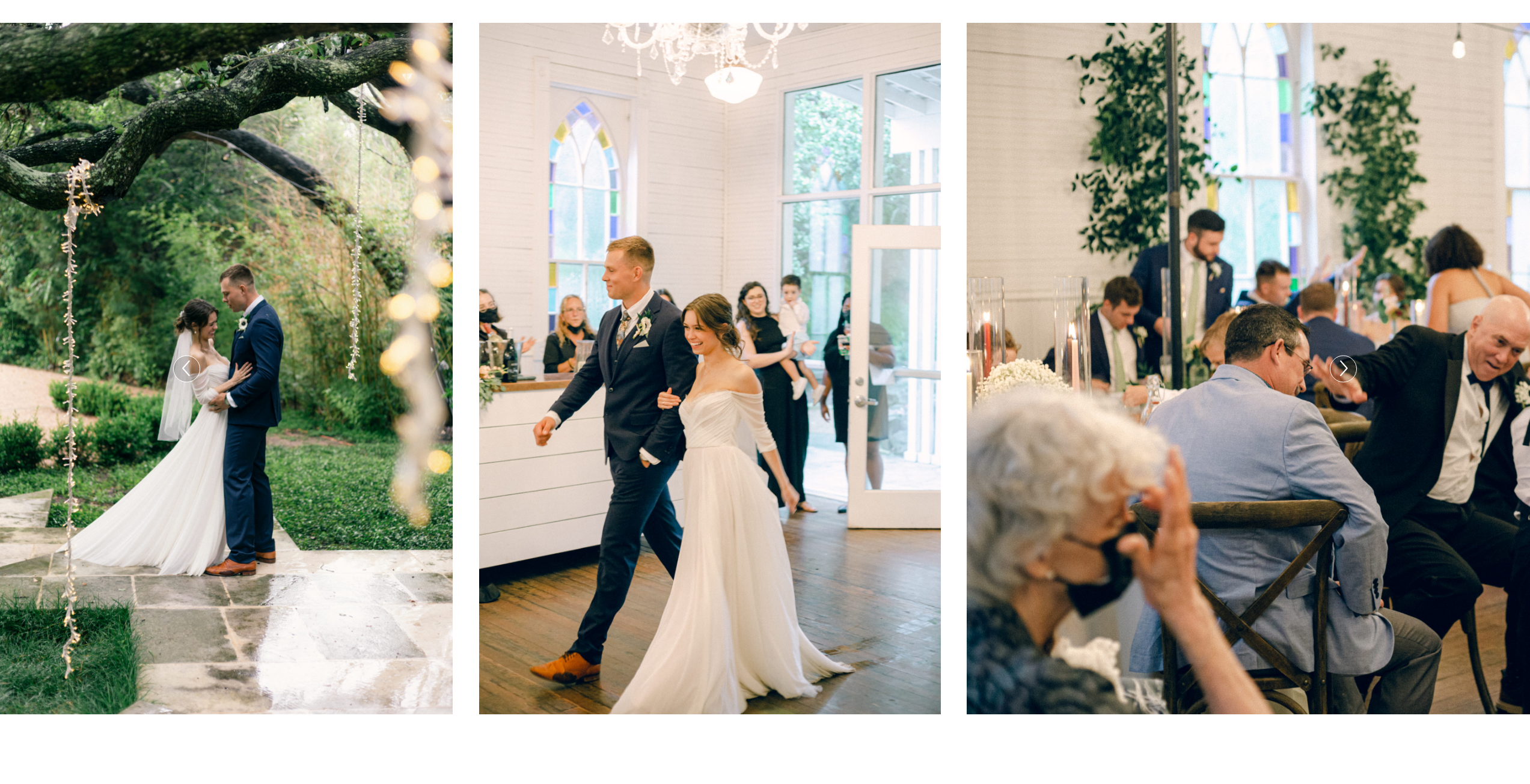
click at [1343, 372] on icon at bounding box center [1342, 369] width 17 height 25
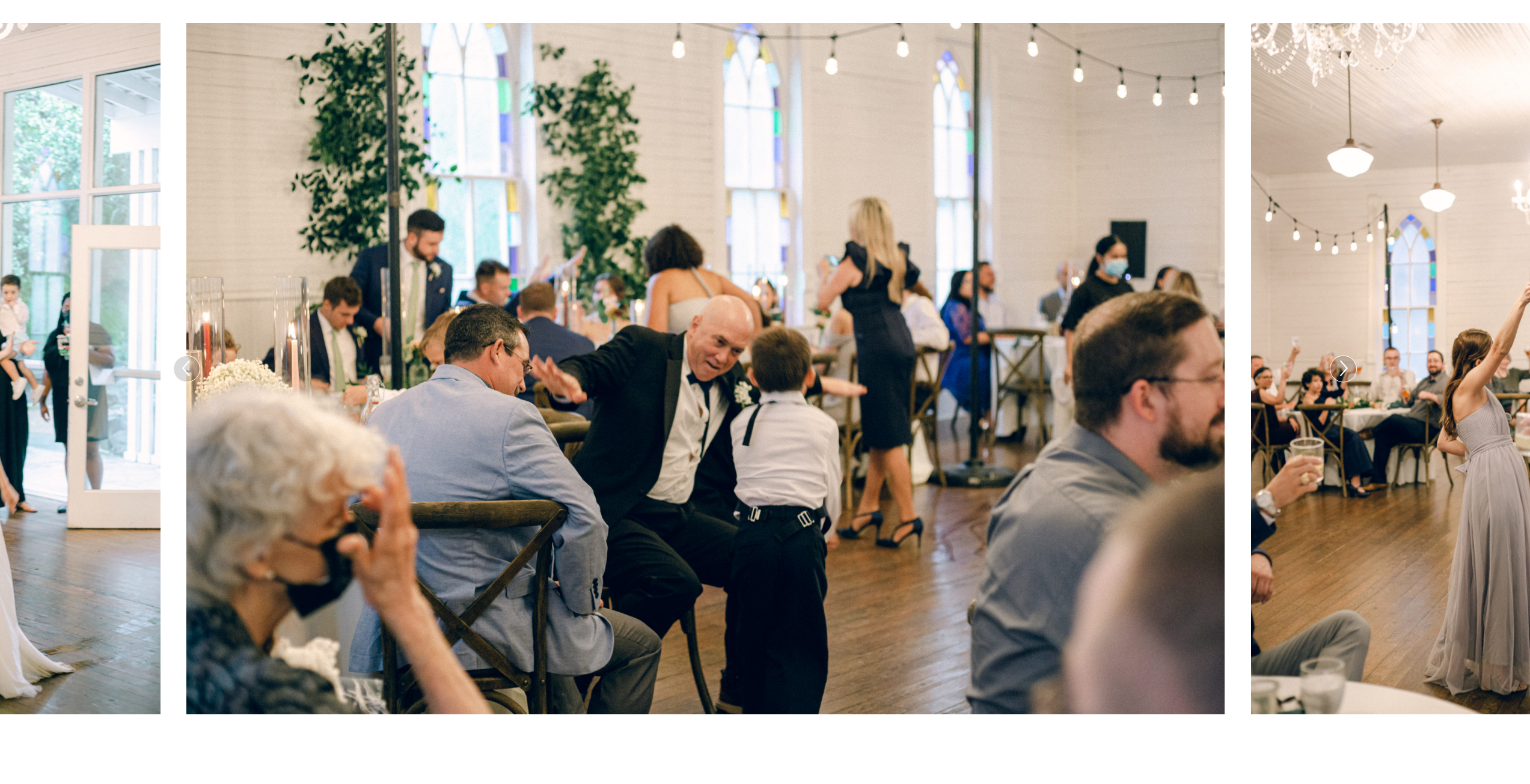
click at [1343, 372] on icon at bounding box center [1342, 369] width 17 height 25
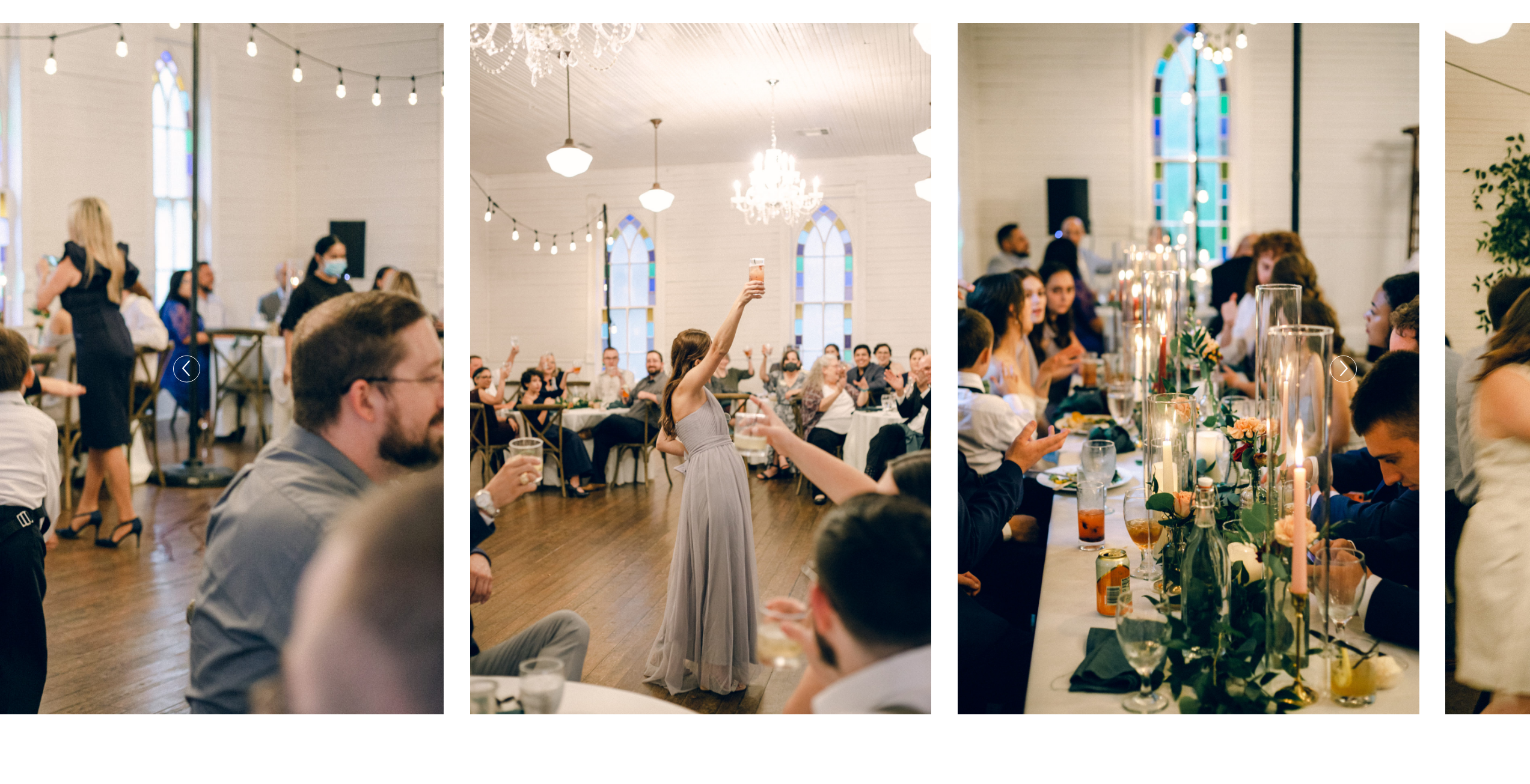
click at [1343, 372] on icon at bounding box center [1342, 369] width 17 height 25
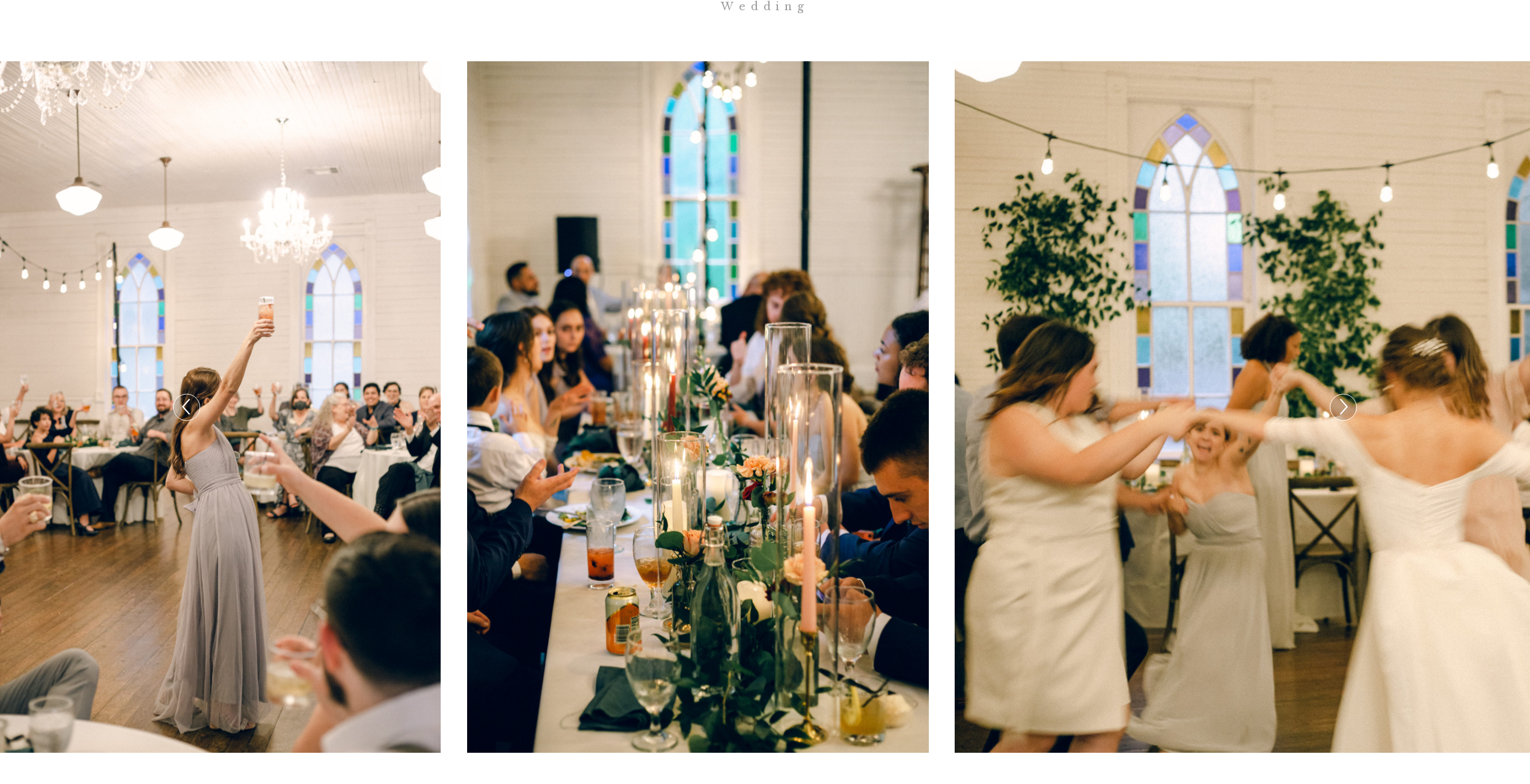
scroll to position [360, 0]
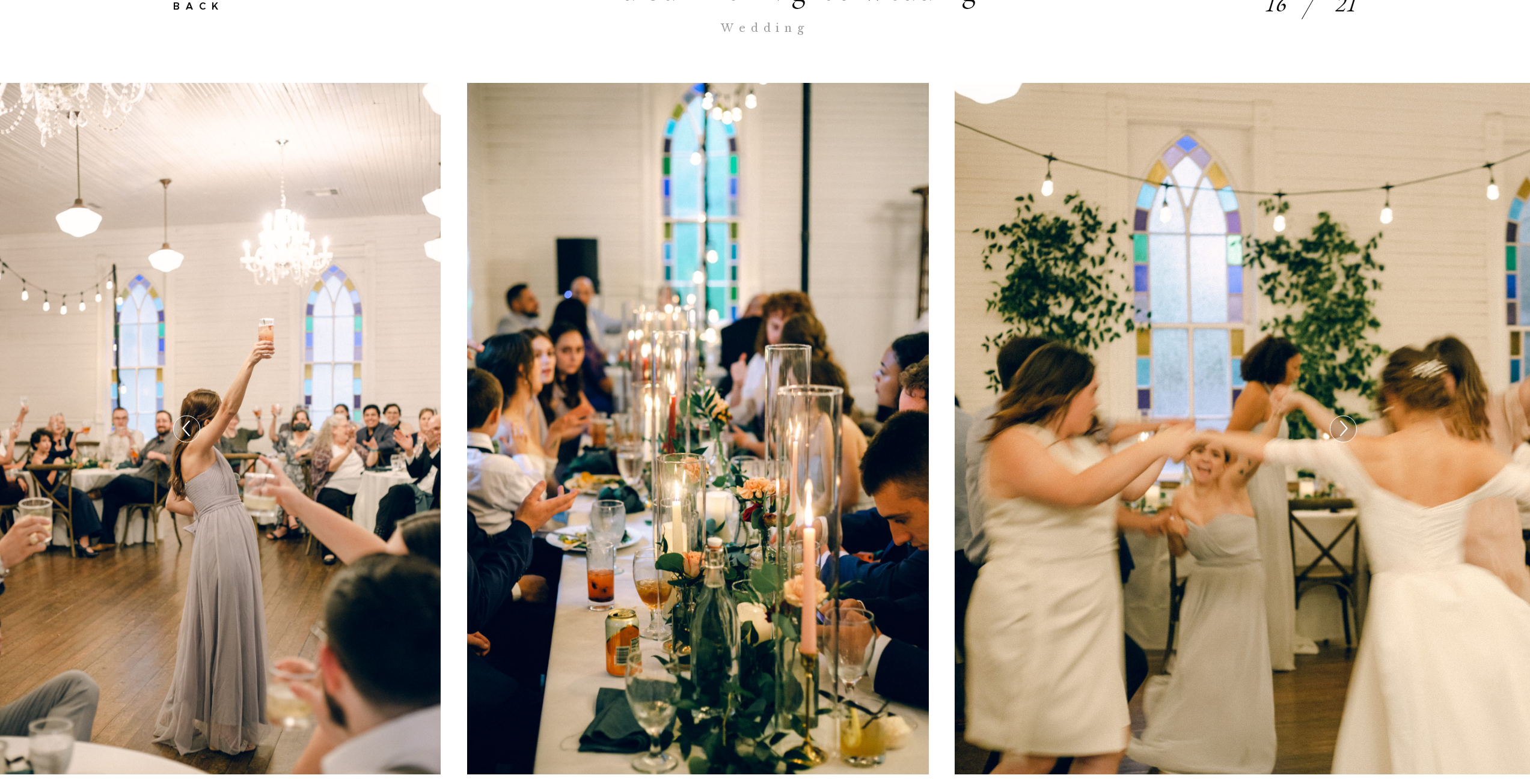
click at [1334, 436] on icon at bounding box center [1342, 429] width 17 height 25
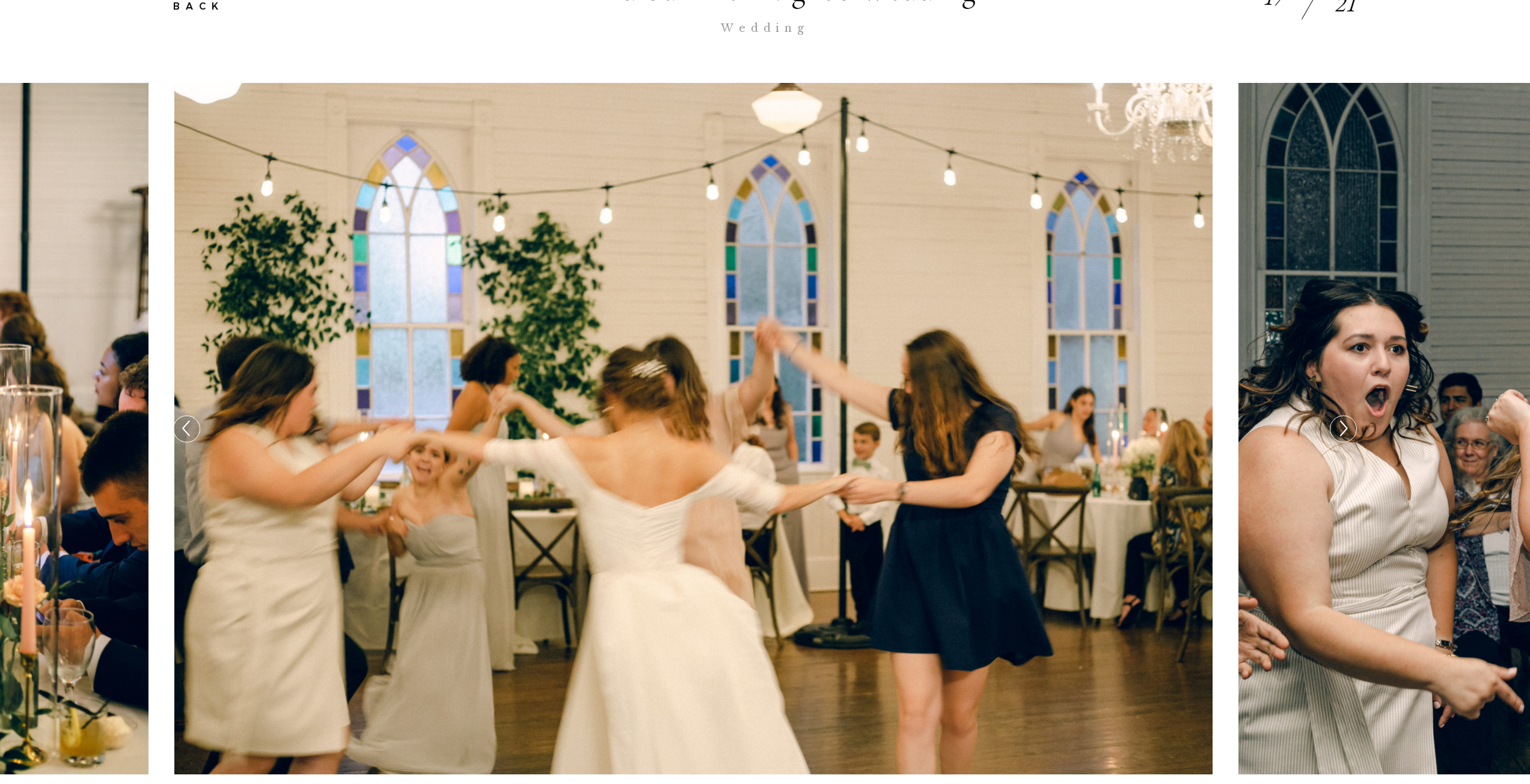
click at [1334, 436] on icon at bounding box center [1342, 429] width 17 height 25
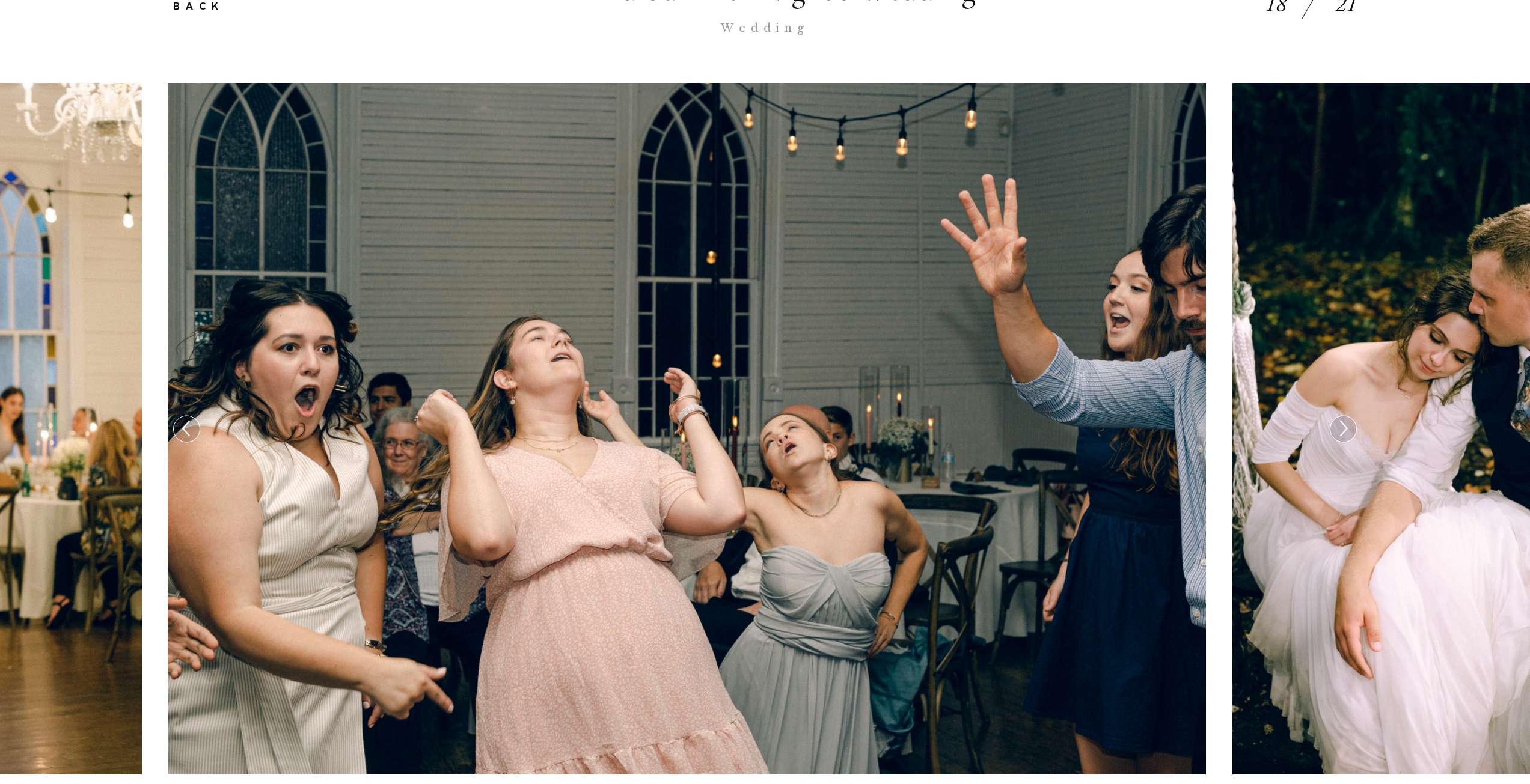
click at [1334, 436] on icon at bounding box center [1342, 429] width 17 height 25
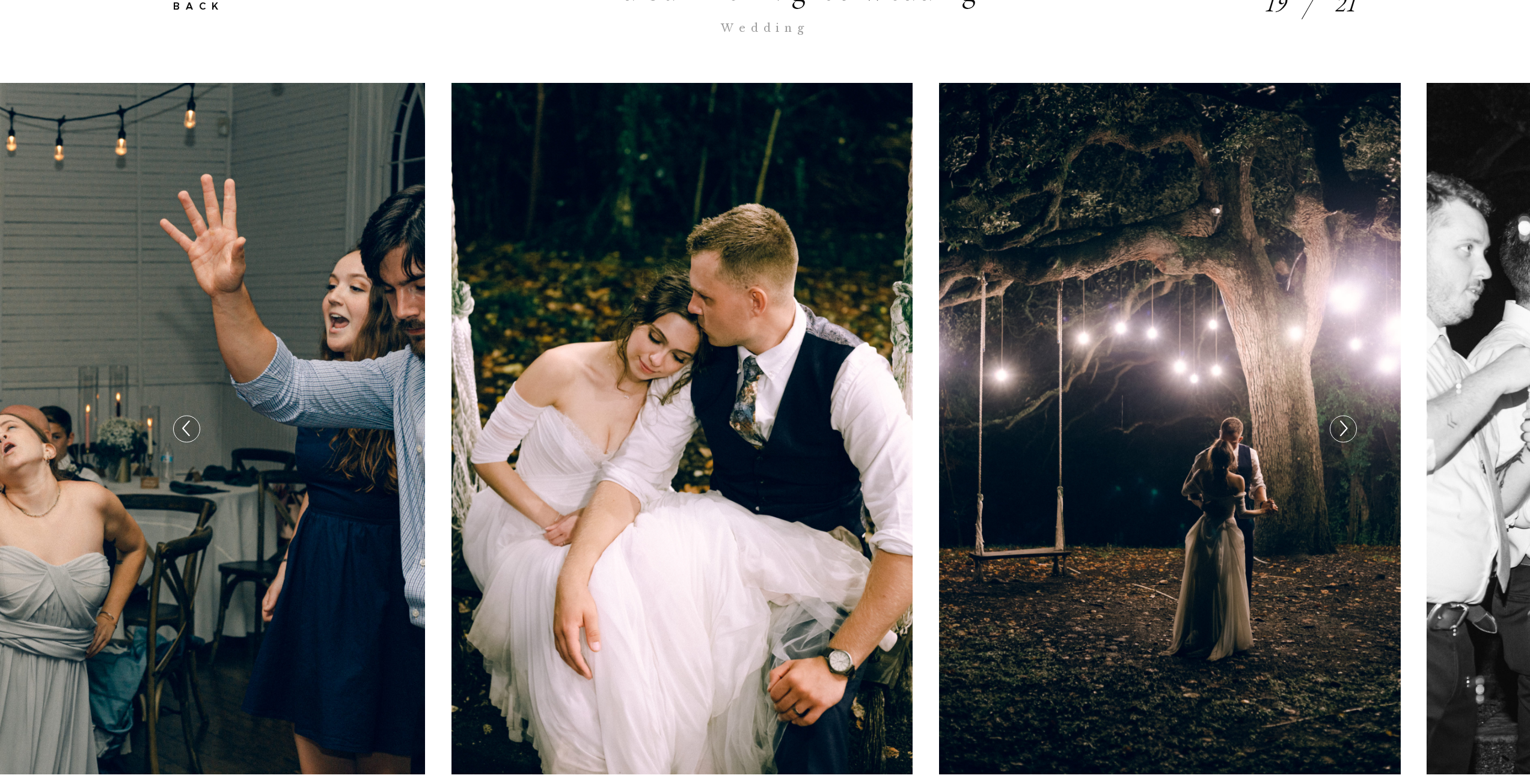
click at [1334, 436] on icon at bounding box center [1342, 429] width 17 height 25
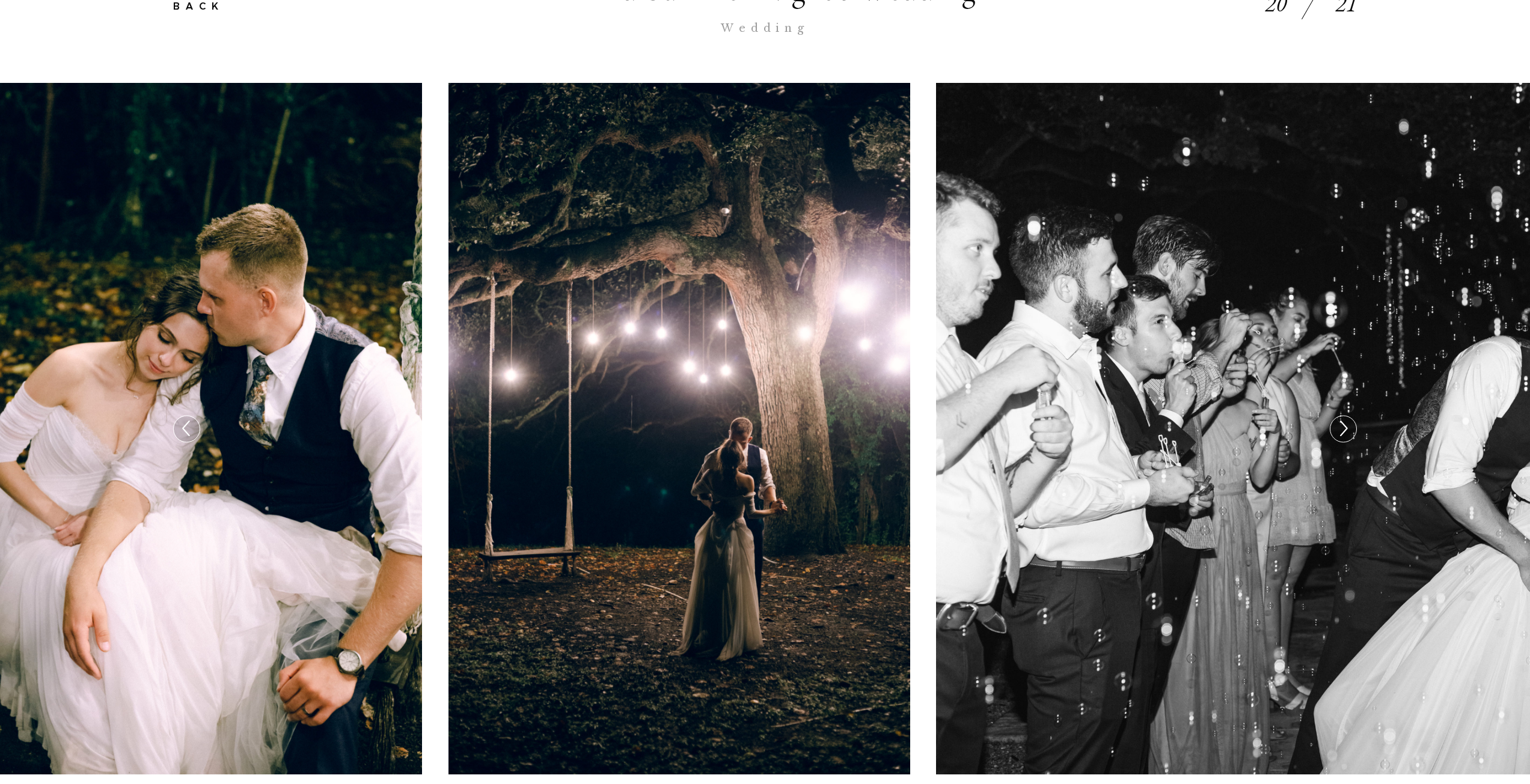
click at [1334, 436] on icon at bounding box center [1342, 429] width 17 height 25
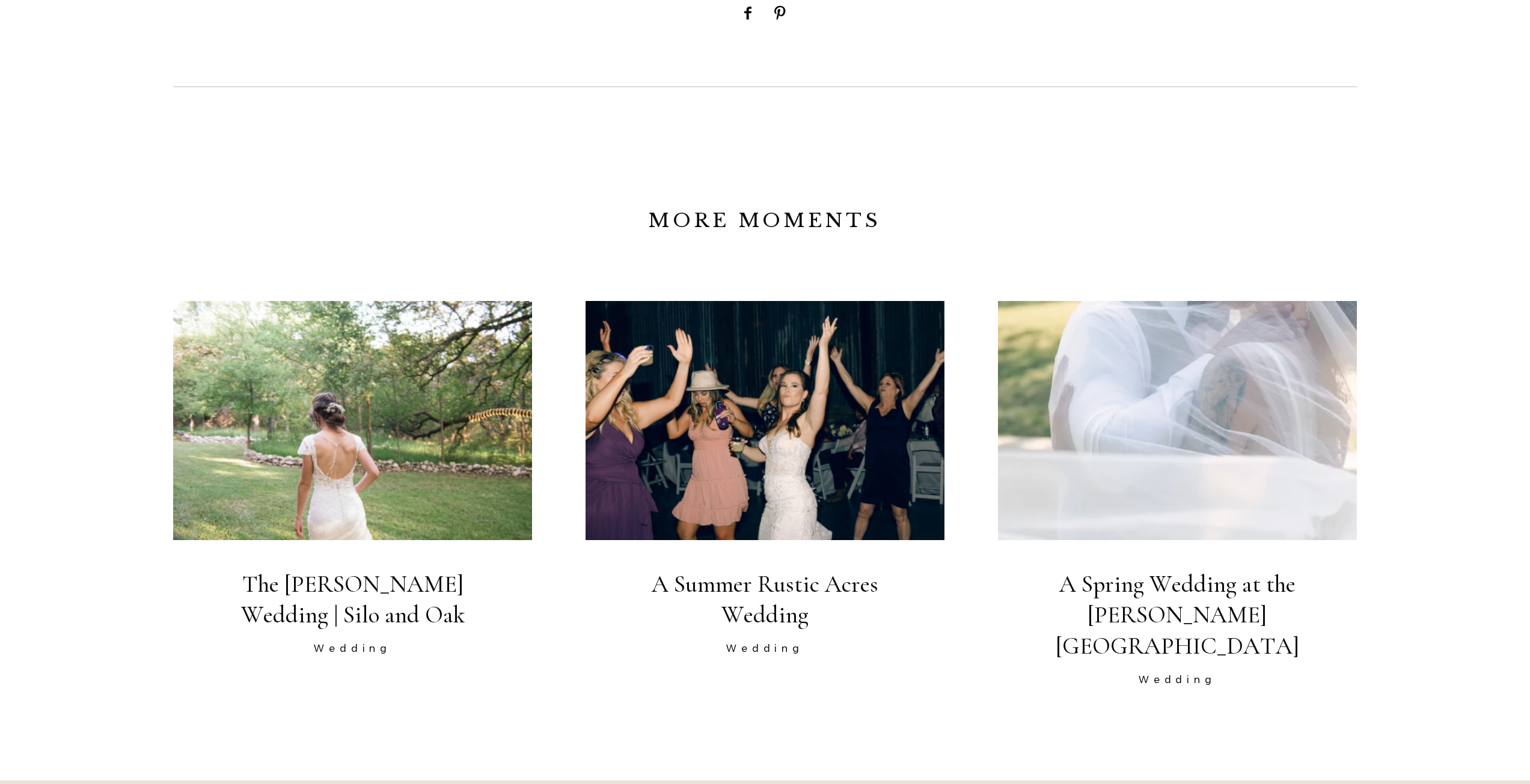
scroll to position [3244, 0]
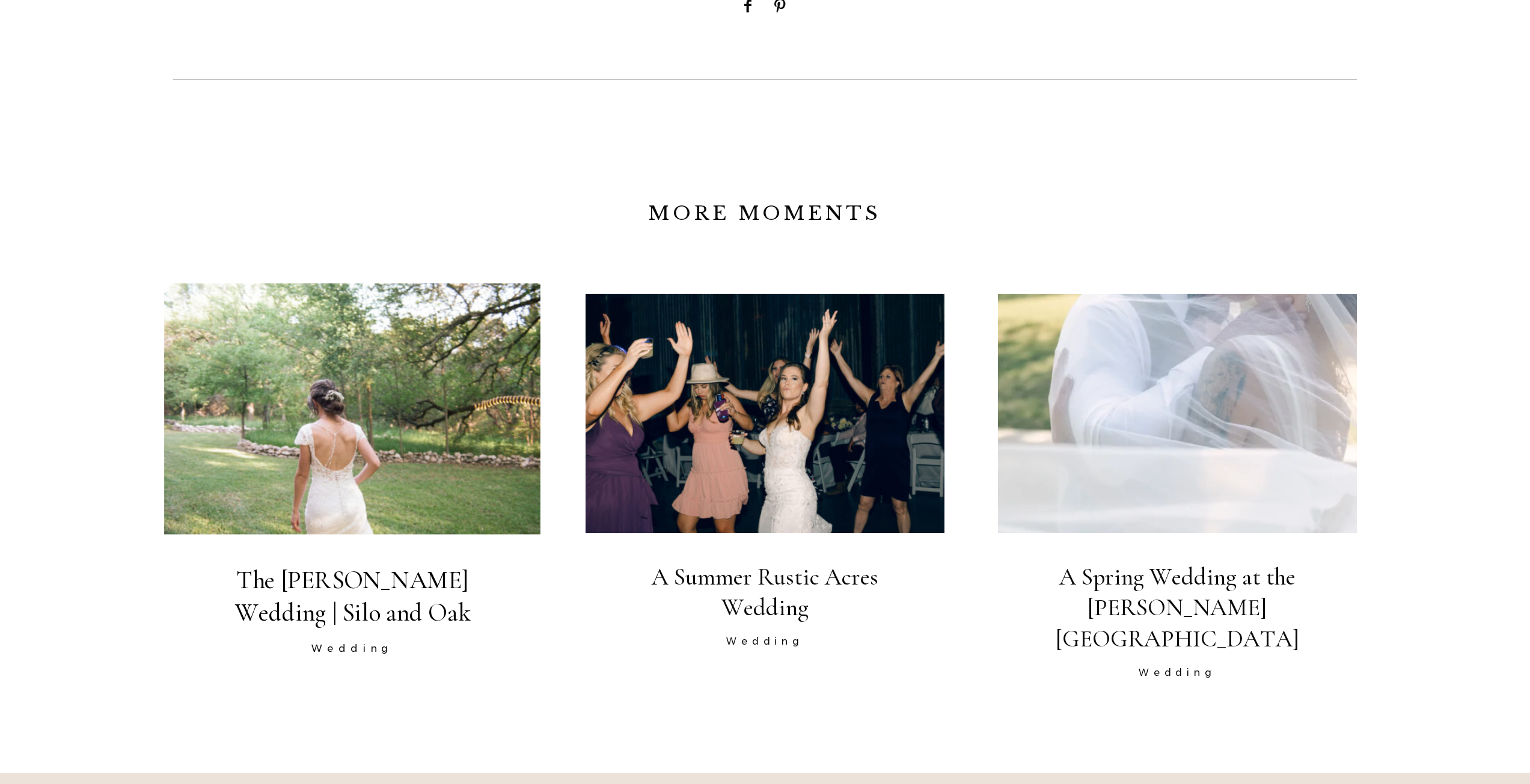
click at [445, 365] on img at bounding box center [352, 409] width 376 height 251
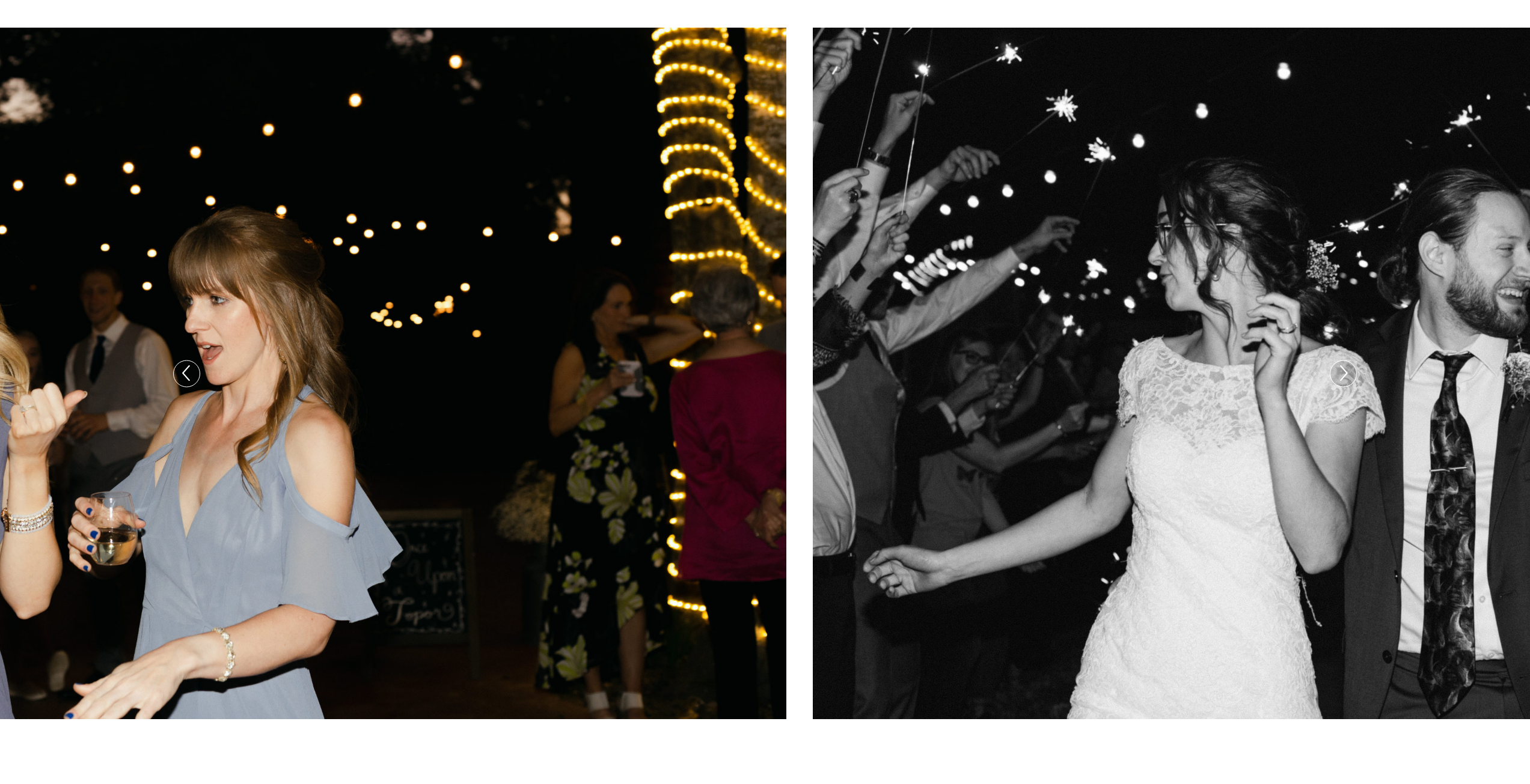
scroll to position [421, 0]
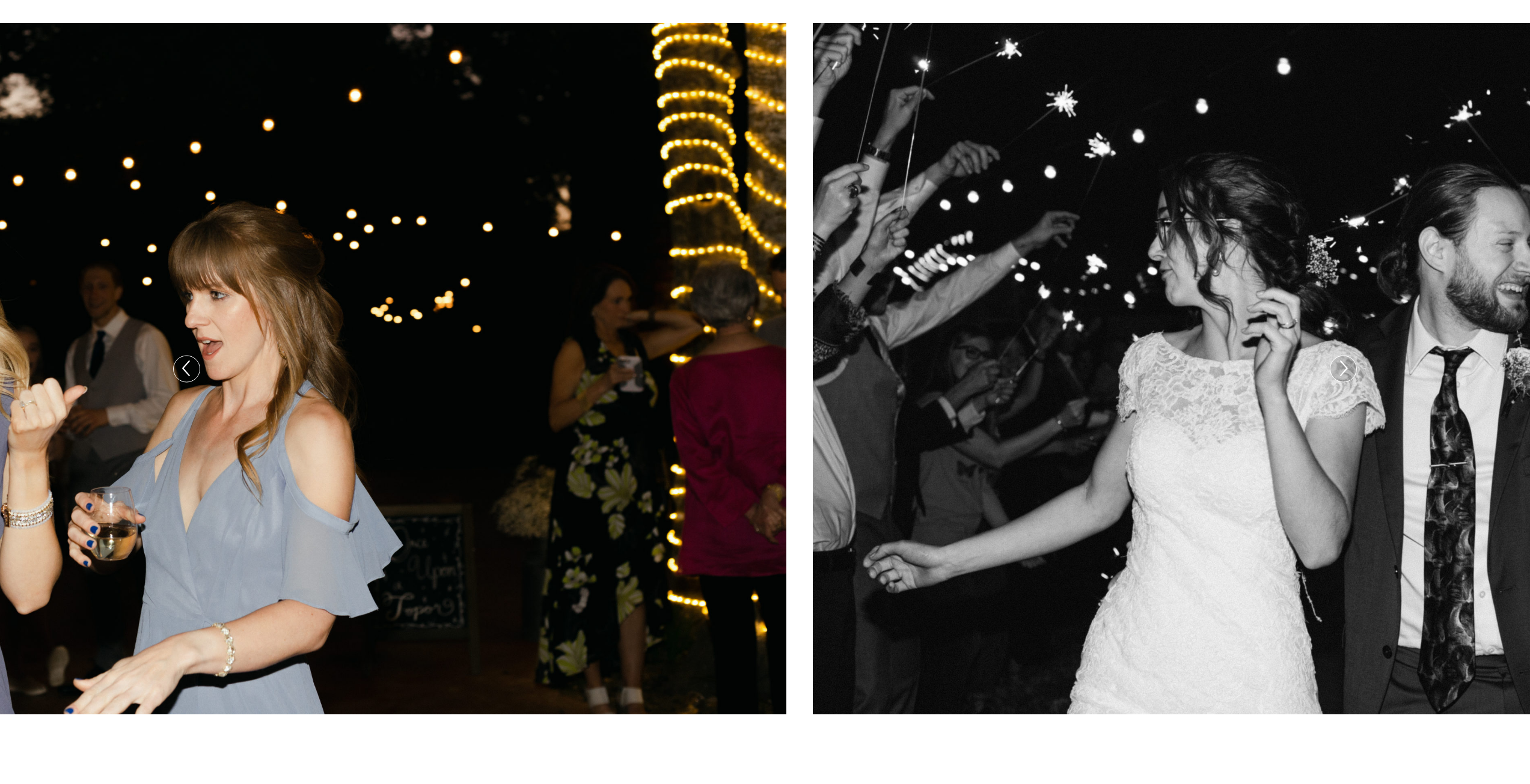
click at [1342, 375] on icon at bounding box center [1342, 369] width 17 height 25
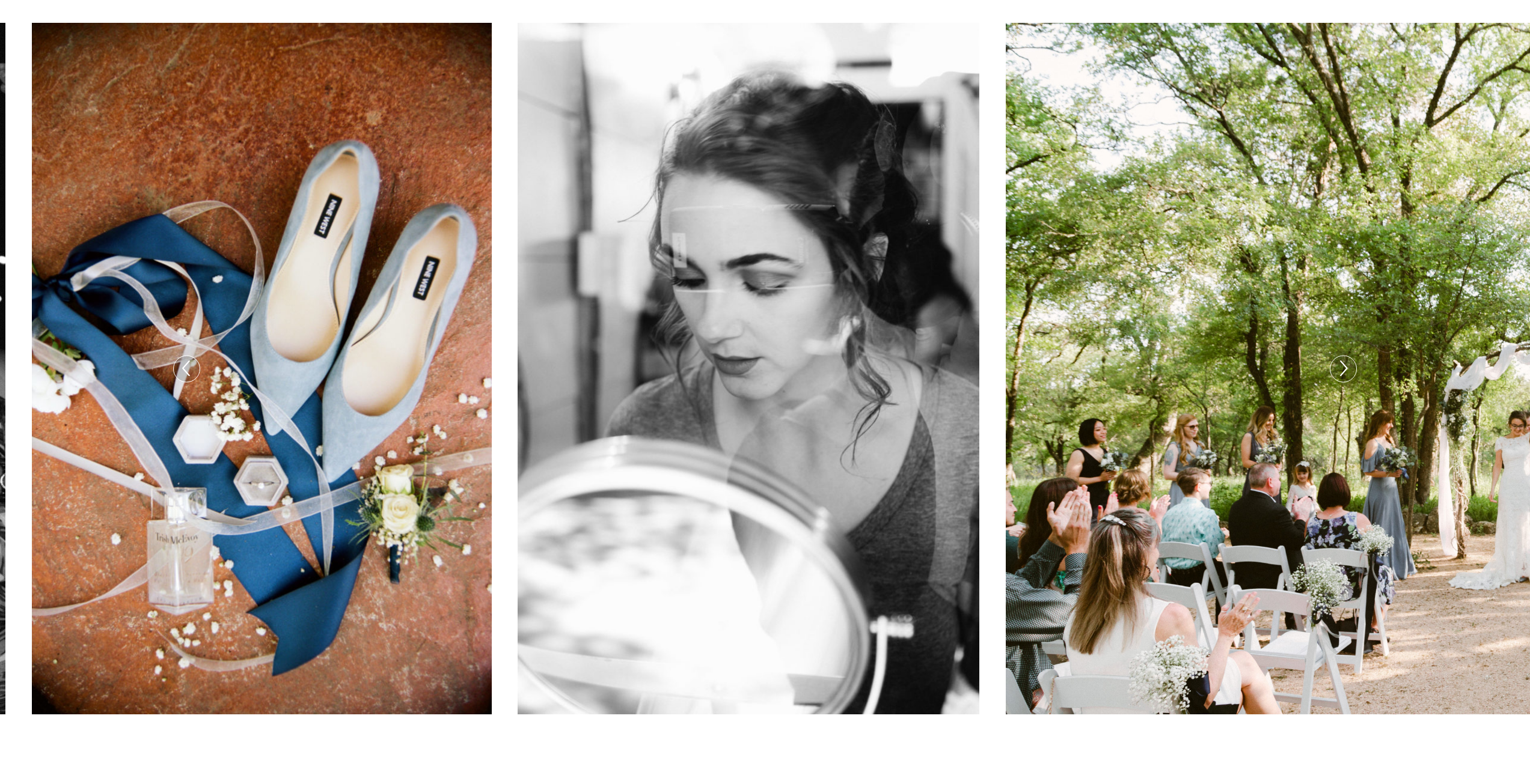
click at [1334, 378] on icon at bounding box center [1342, 369] width 17 height 25
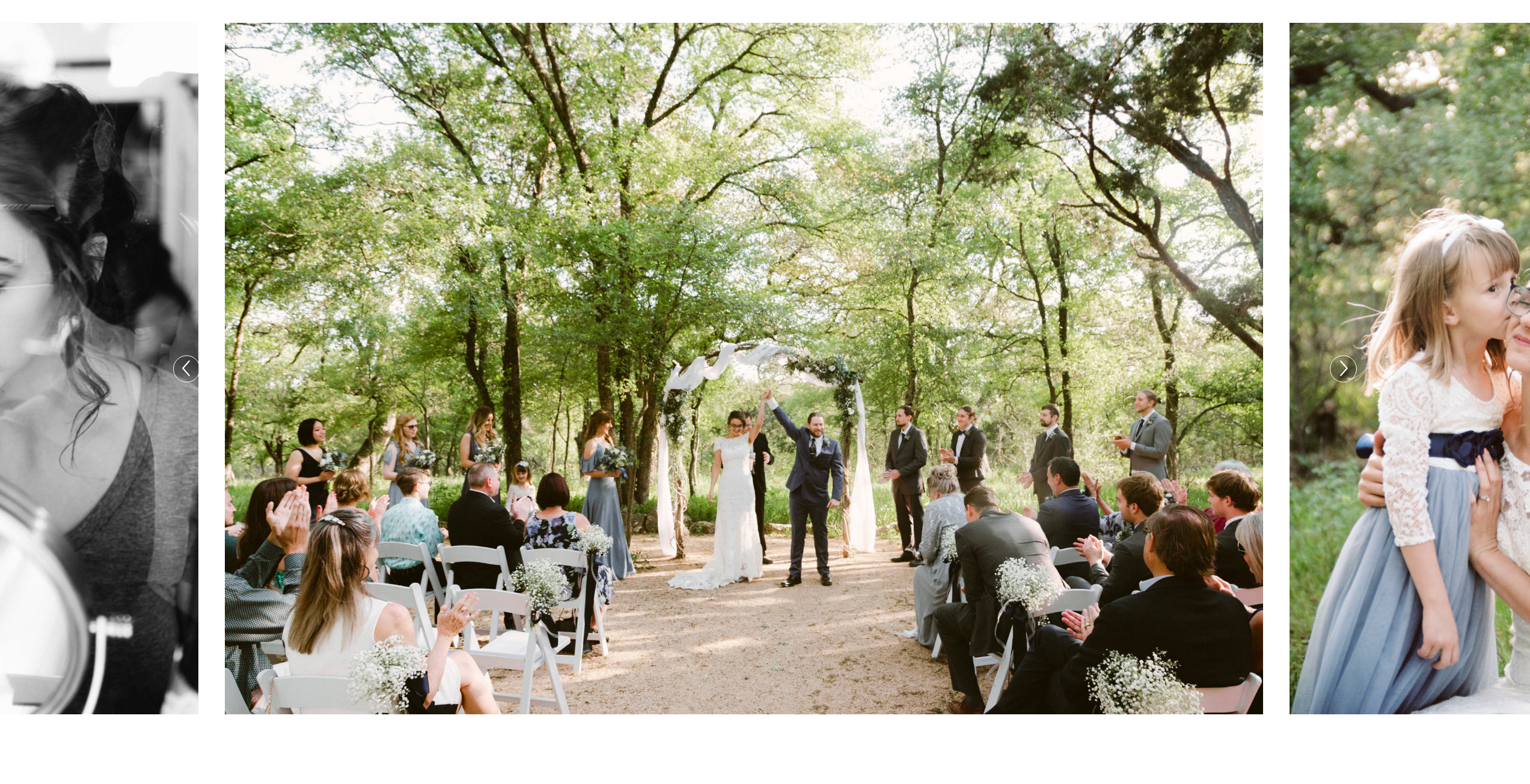
click at [1334, 378] on icon at bounding box center [1342, 369] width 17 height 25
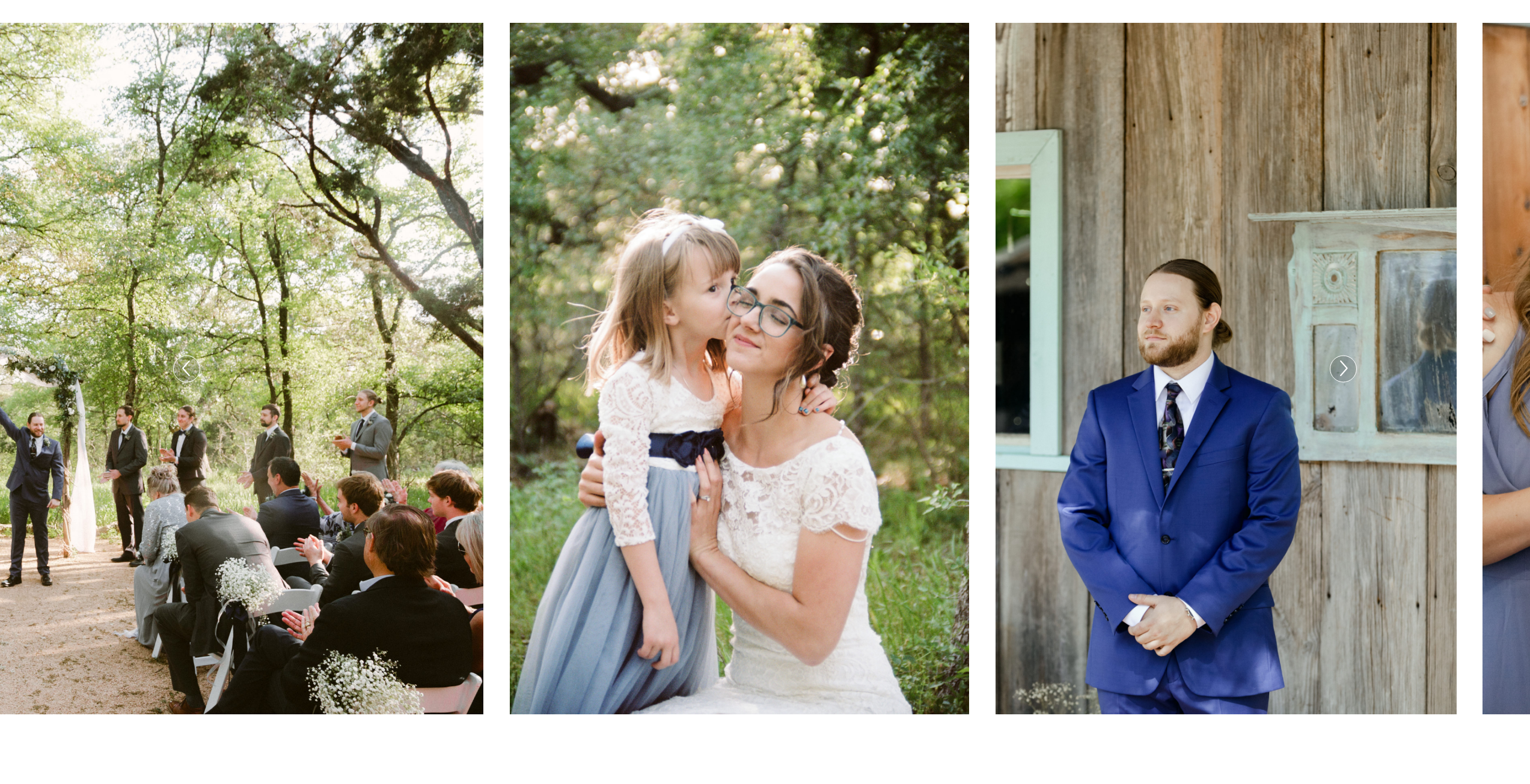
click at [1334, 378] on icon at bounding box center [1342, 369] width 17 height 25
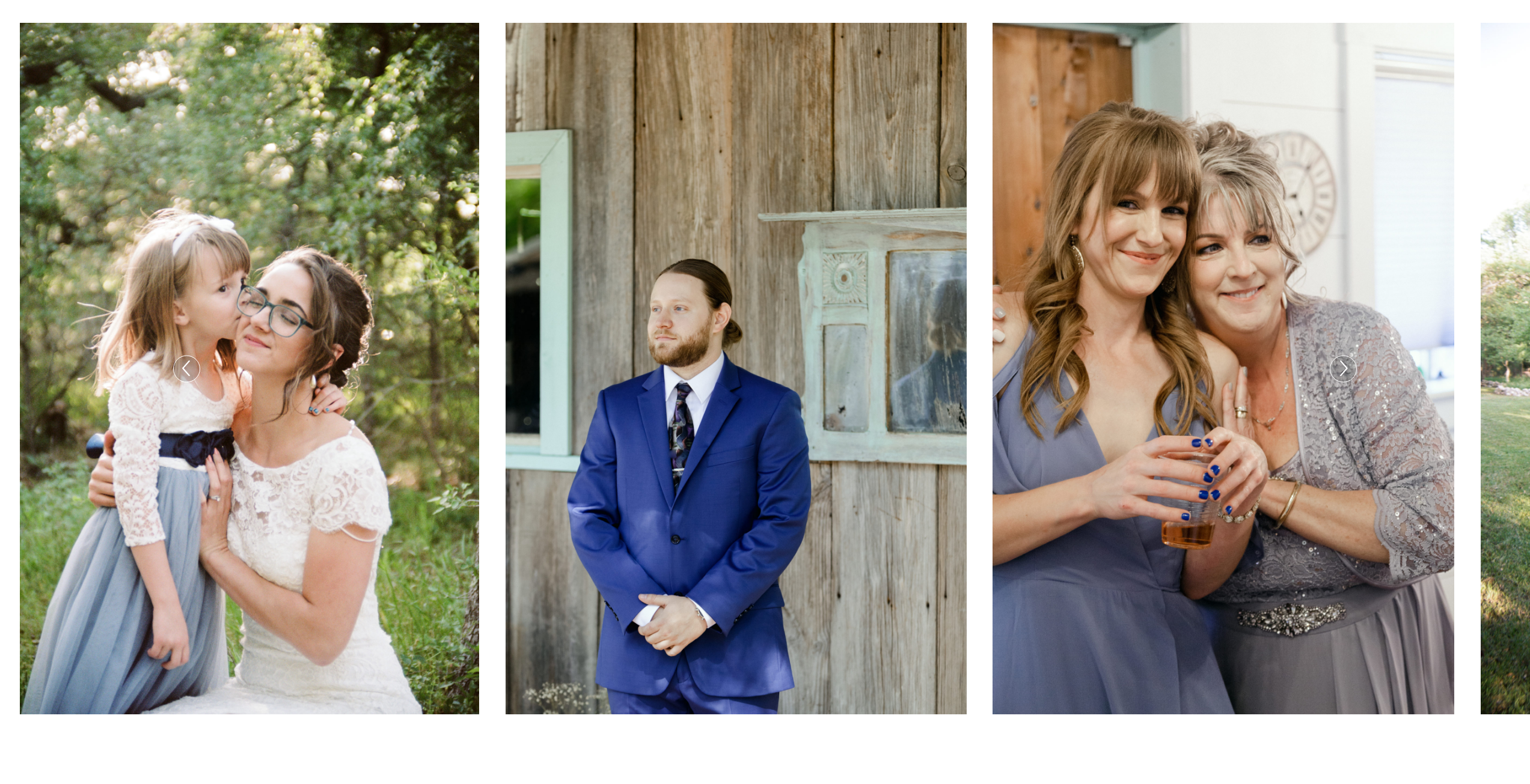
click at [1334, 378] on icon at bounding box center [1342, 369] width 17 height 25
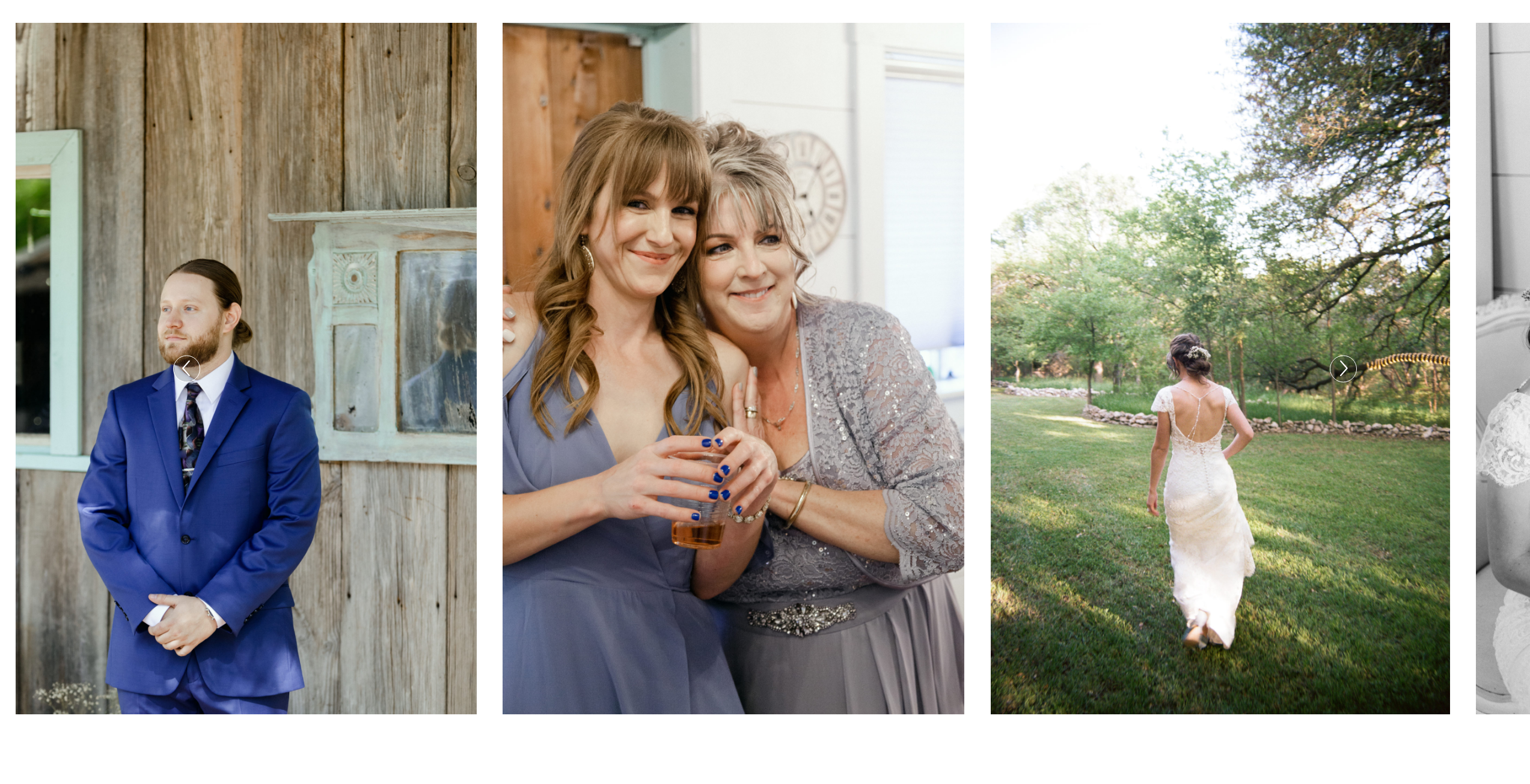
click at [1334, 378] on icon at bounding box center [1342, 369] width 17 height 25
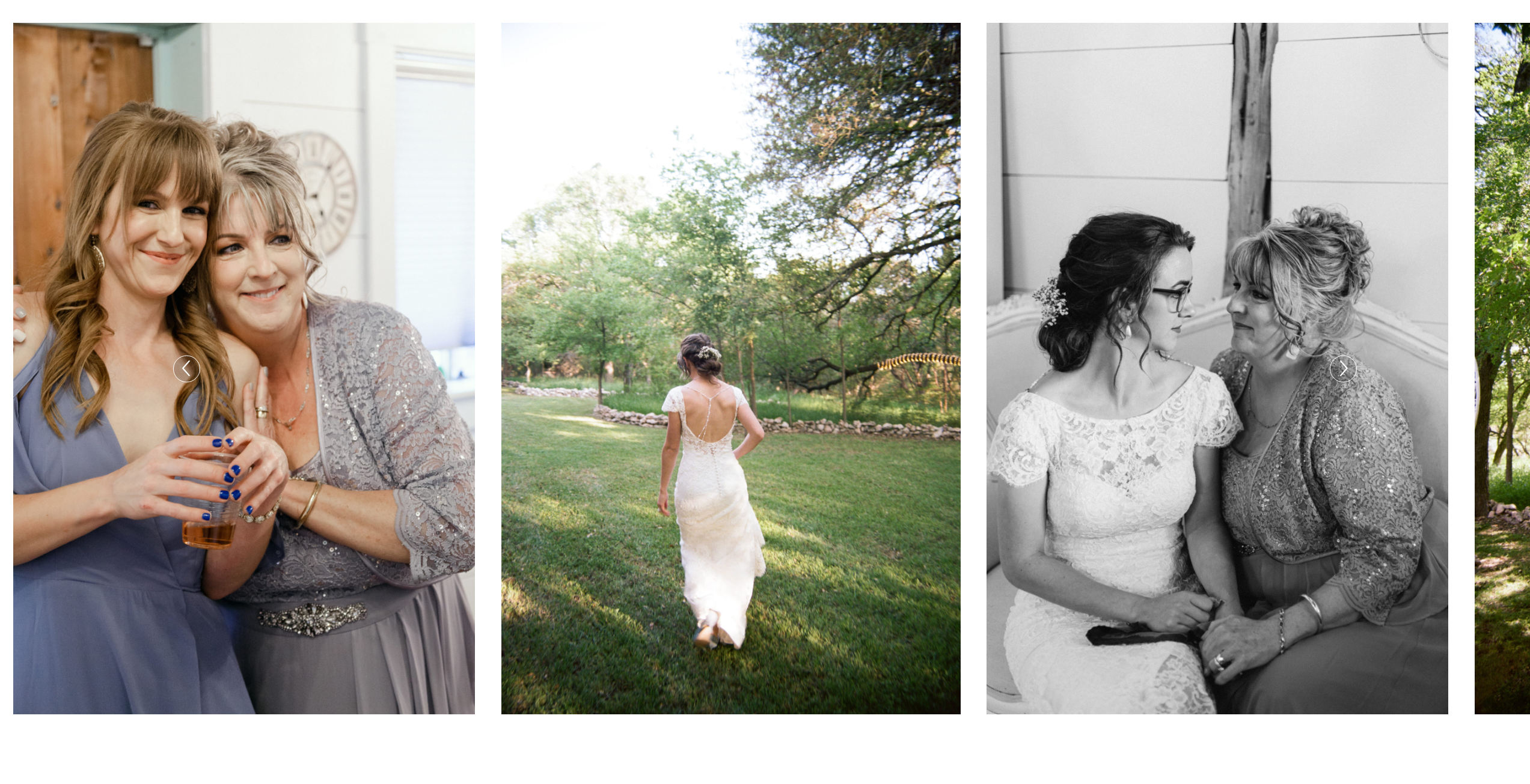
click at [1334, 378] on icon at bounding box center [1342, 369] width 17 height 25
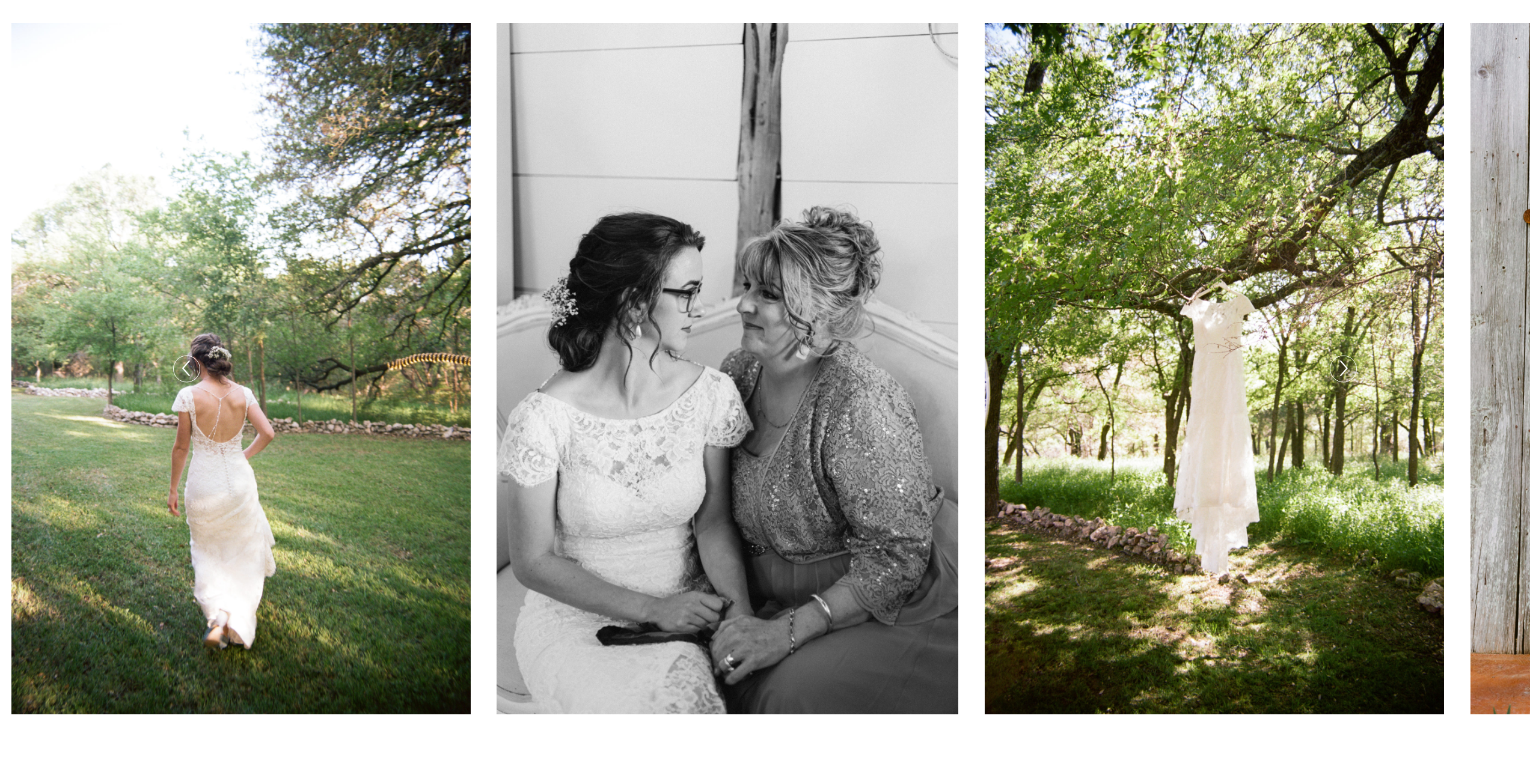
click at [1334, 378] on icon at bounding box center [1342, 369] width 17 height 25
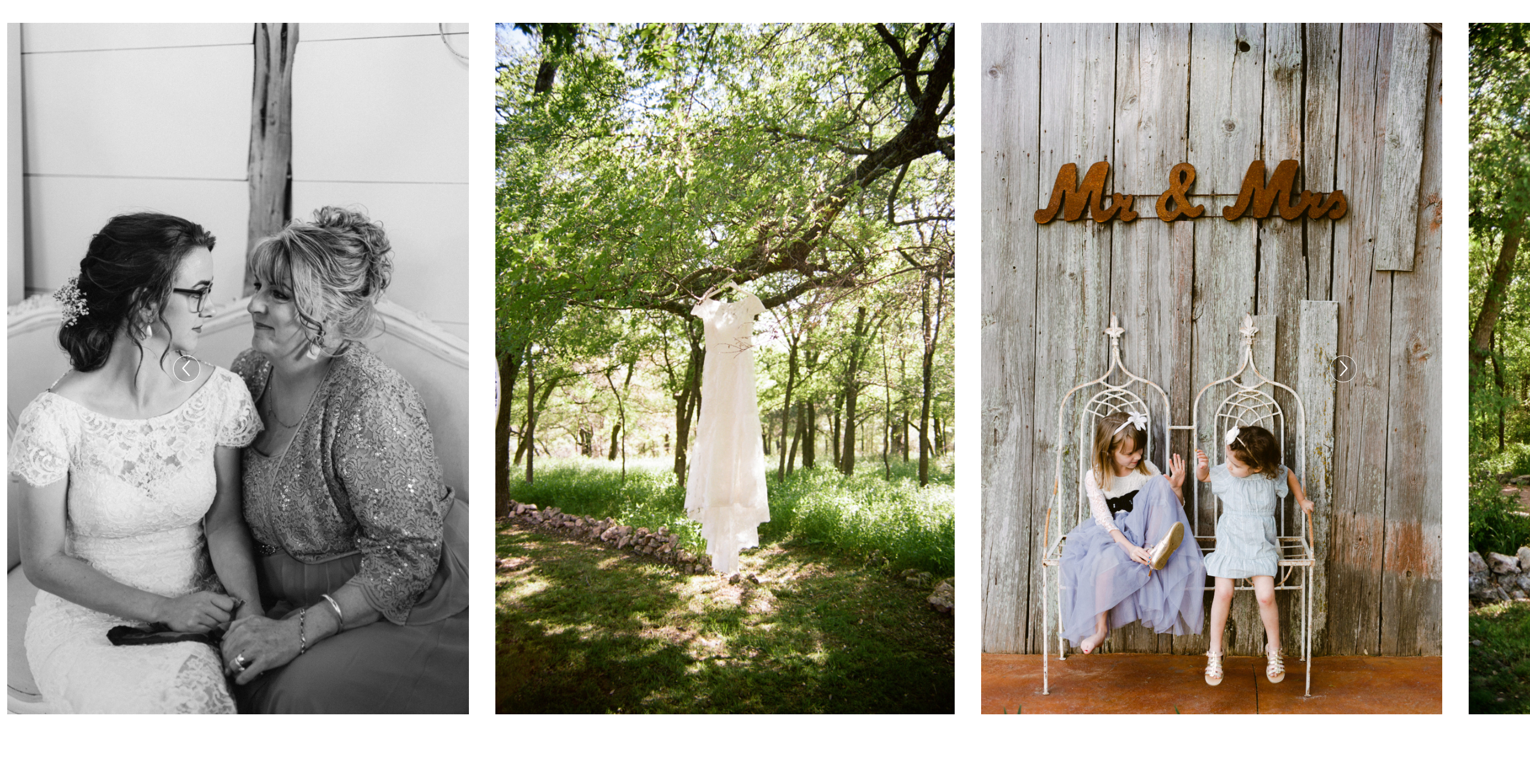
click at [1334, 378] on icon at bounding box center [1342, 369] width 17 height 25
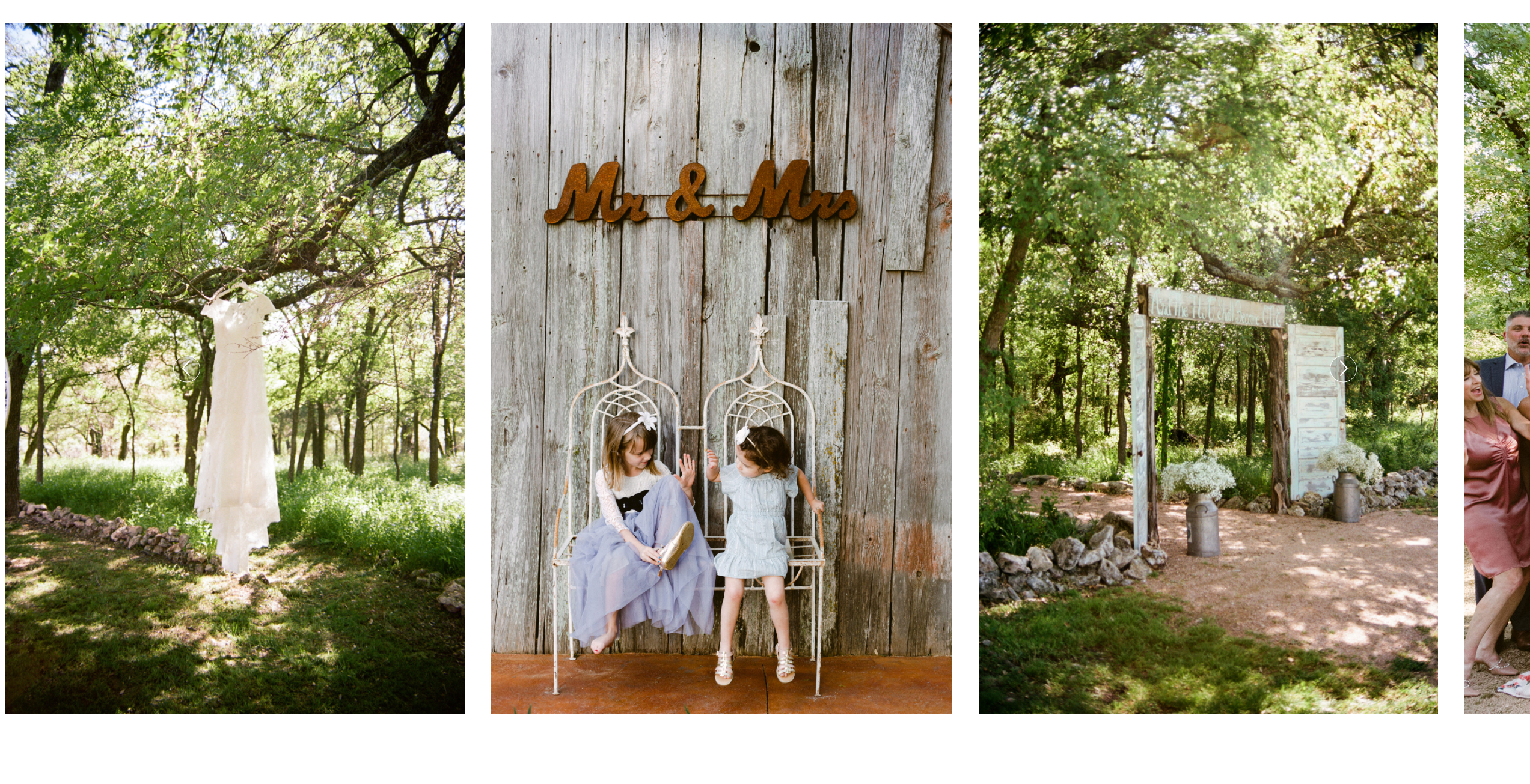
click at [1334, 378] on icon at bounding box center [1342, 369] width 17 height 25
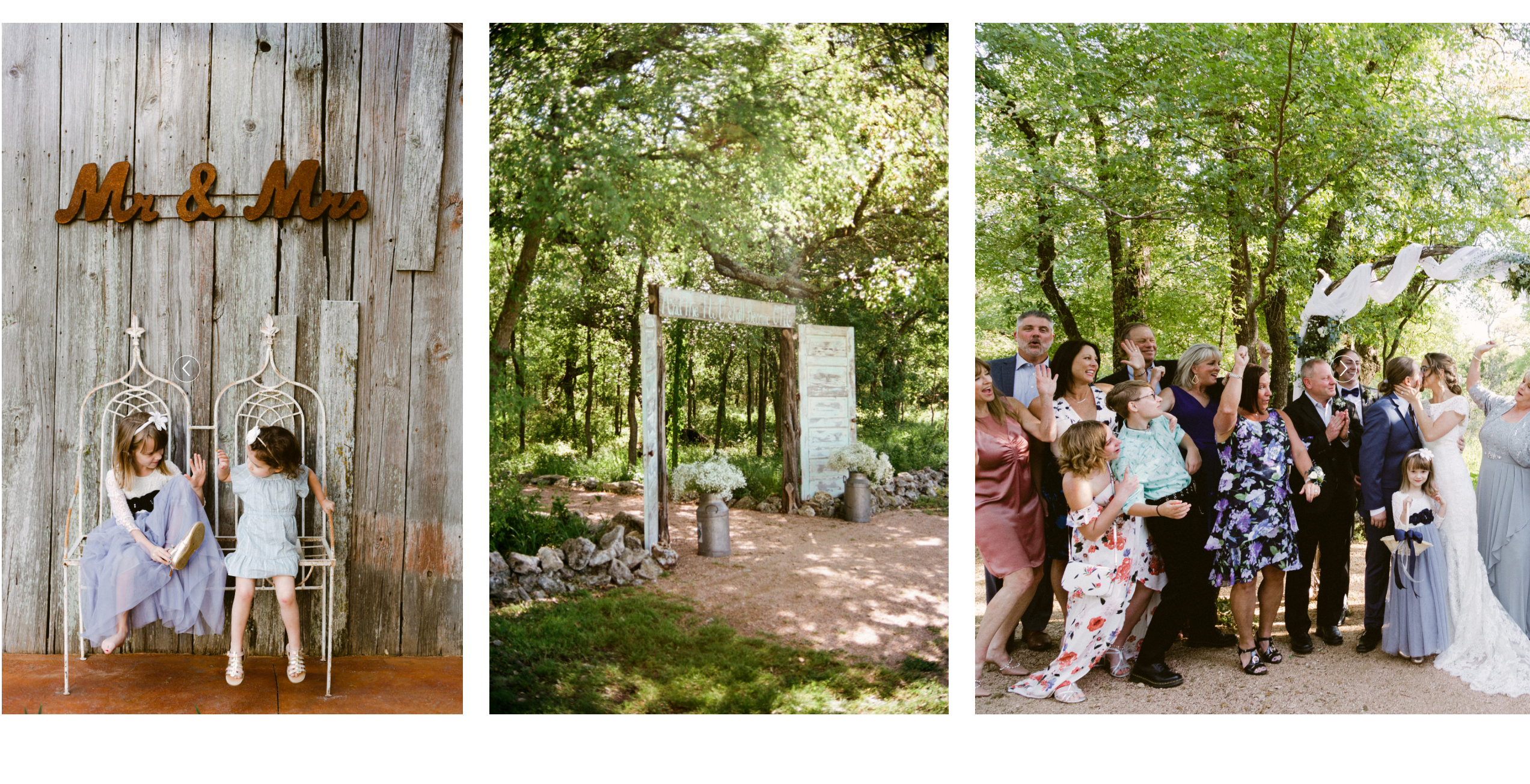
click at [1334, 378] on icon at bounding box center [1342, 369] width 17 height 25
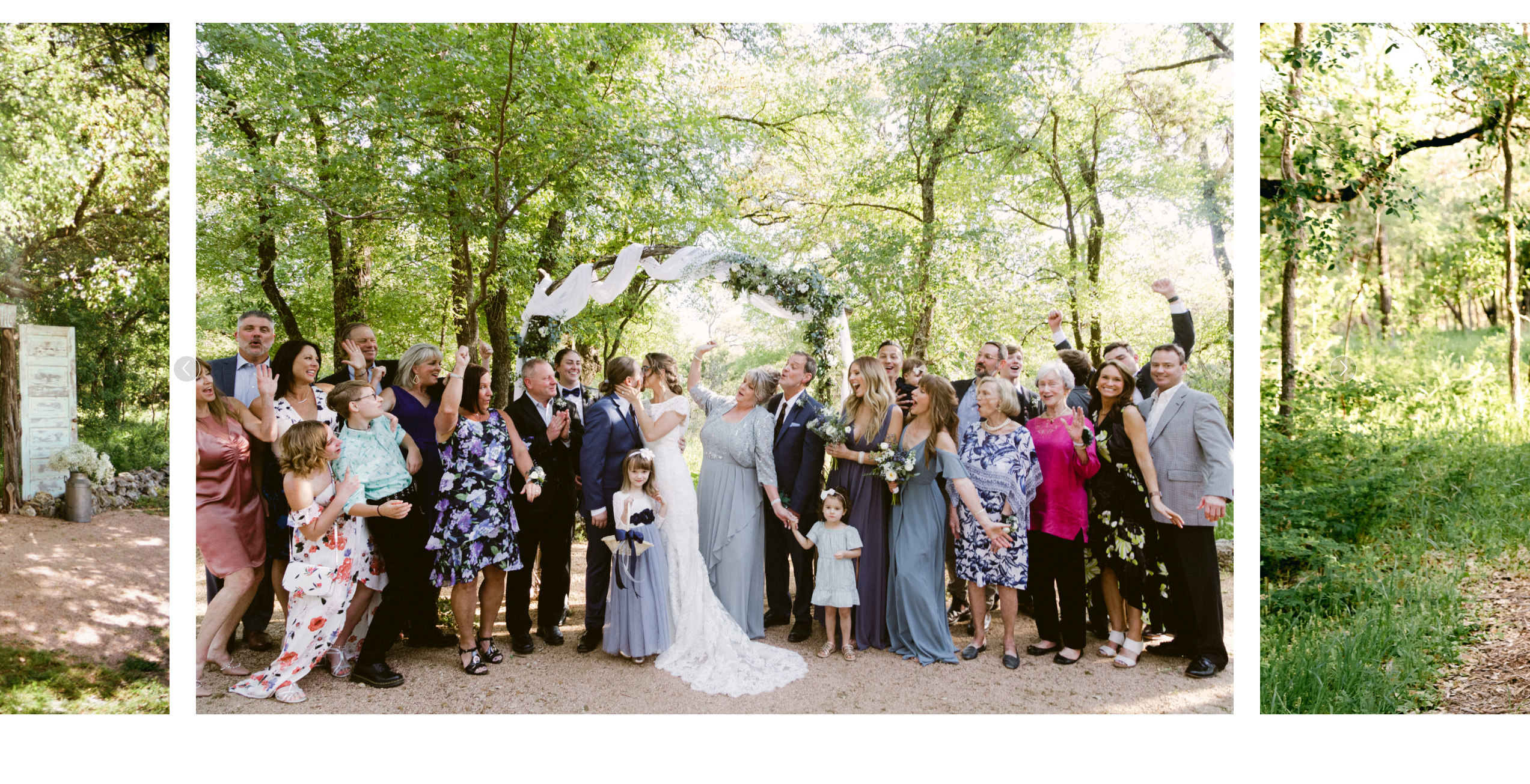
click at [1334, 378] on icon at bounding box center [1342, 369] width 17 height 25
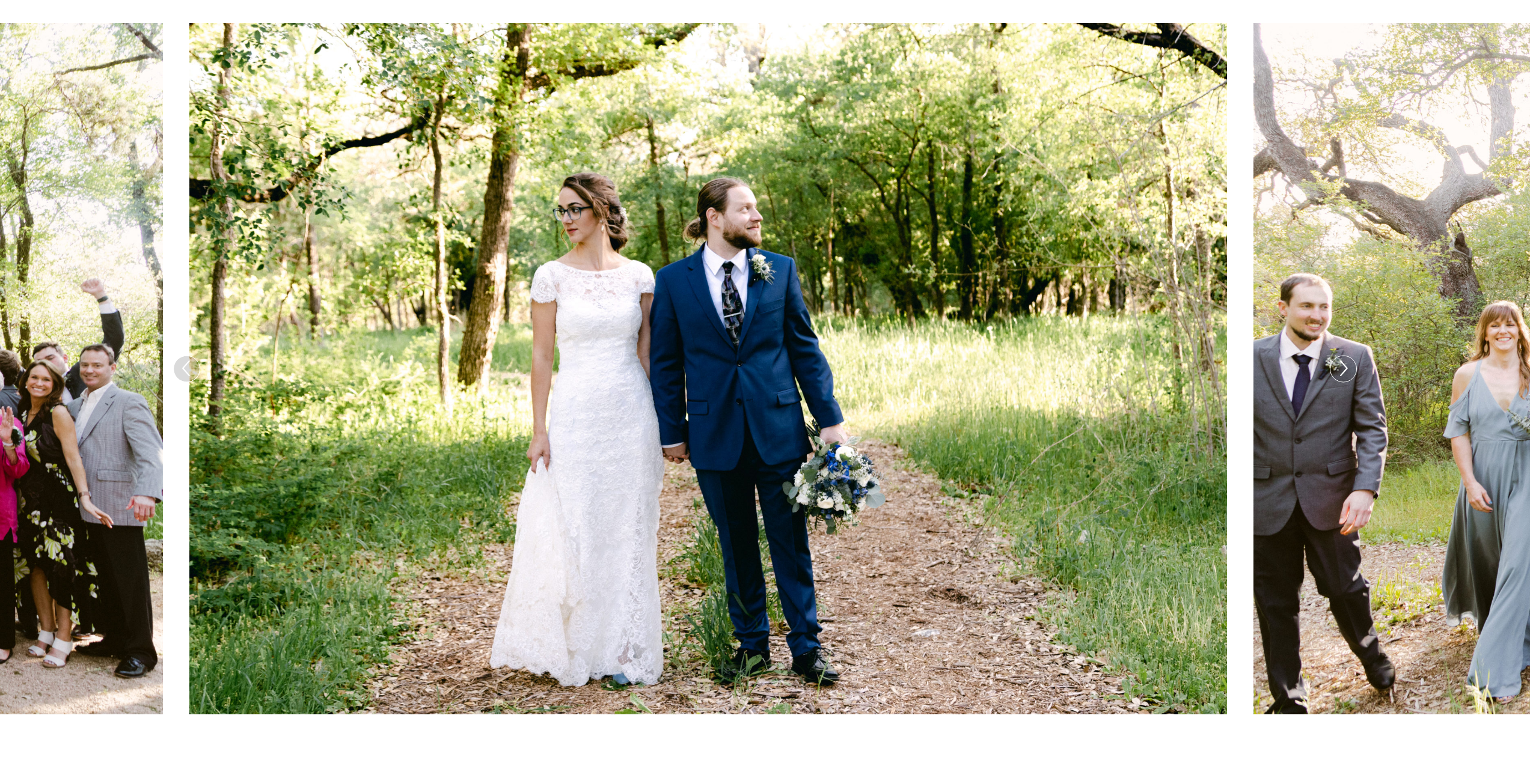
click at [1334, 378] on icon at bounding box center [1342, 369] width 17 height 25
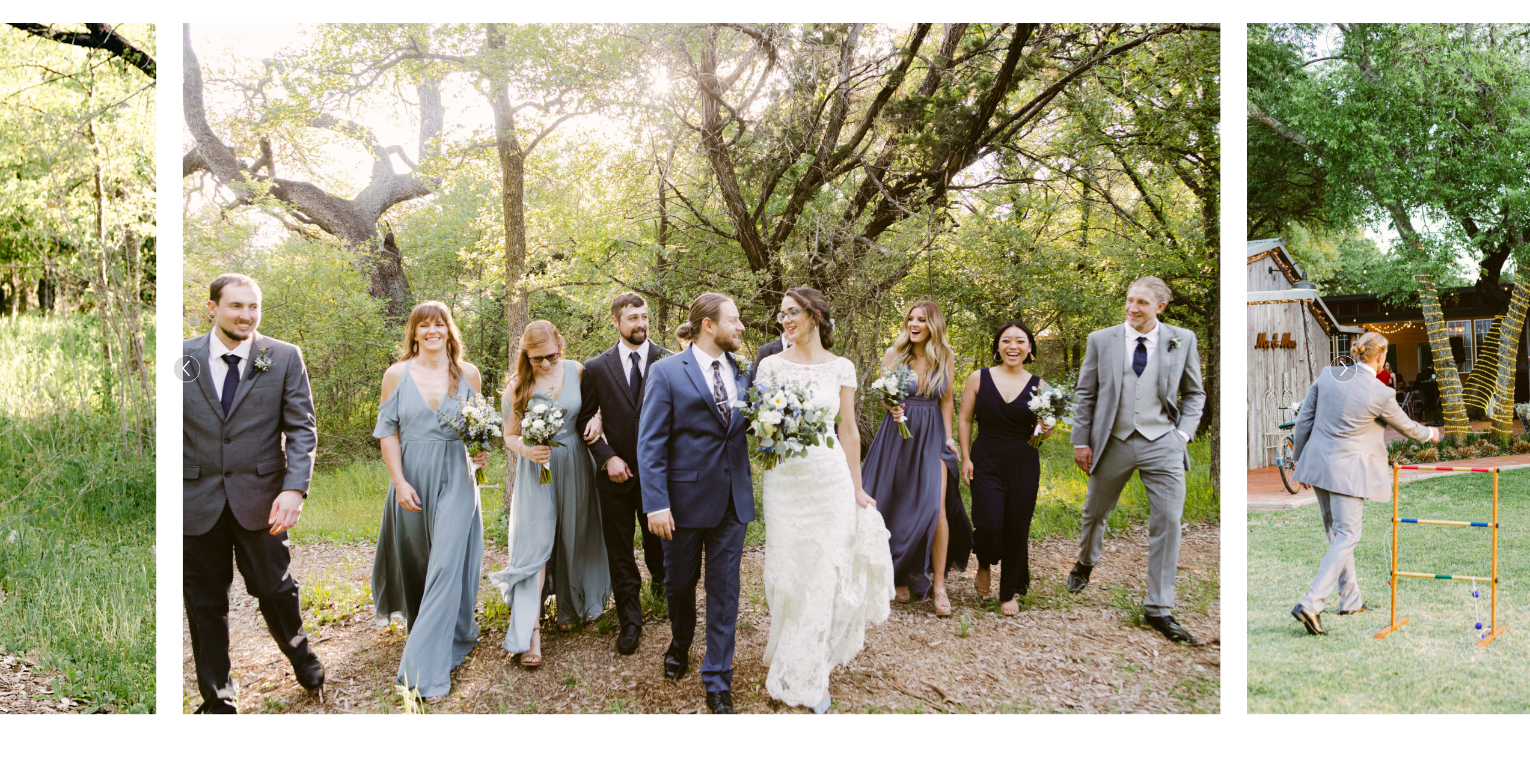
click at [1334, 378] on icon at bounding box center [1342, 369] width 17 height 25
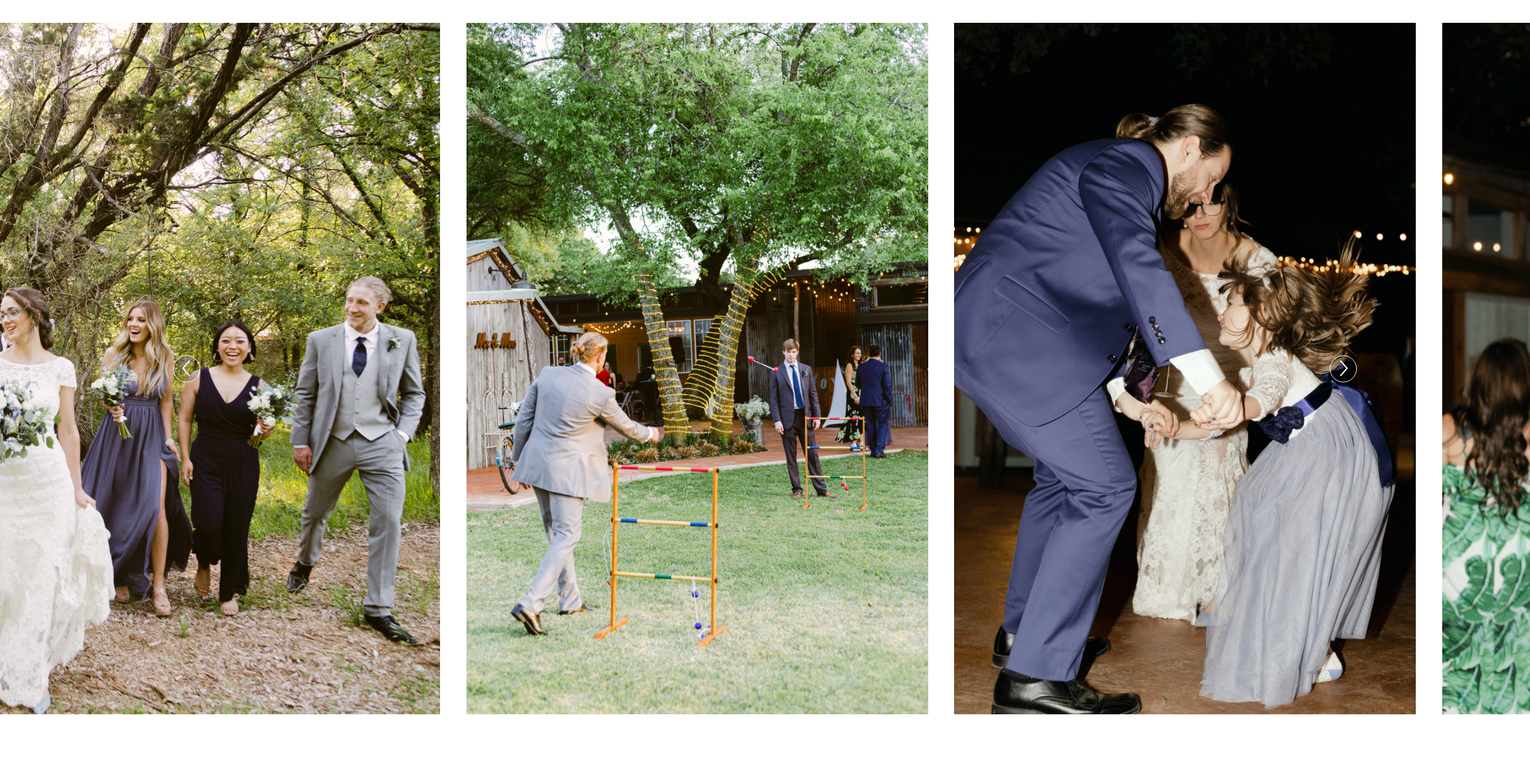
click at [1334, 378] on icon at bounding box center [1342, 369] width 17 height 25
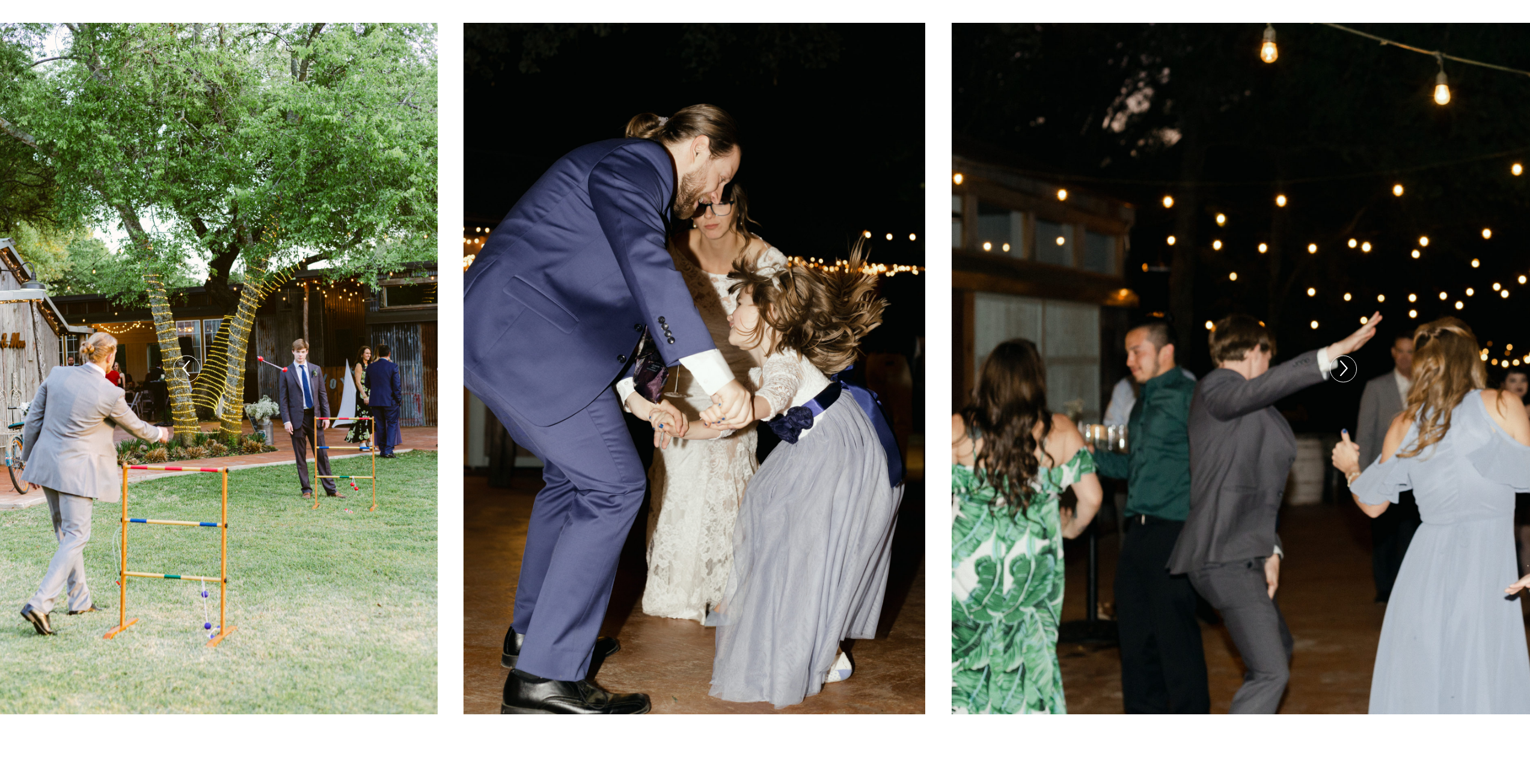
click at [1334, 378] on icon at bounding box center [1342, 369] width 17 height 25
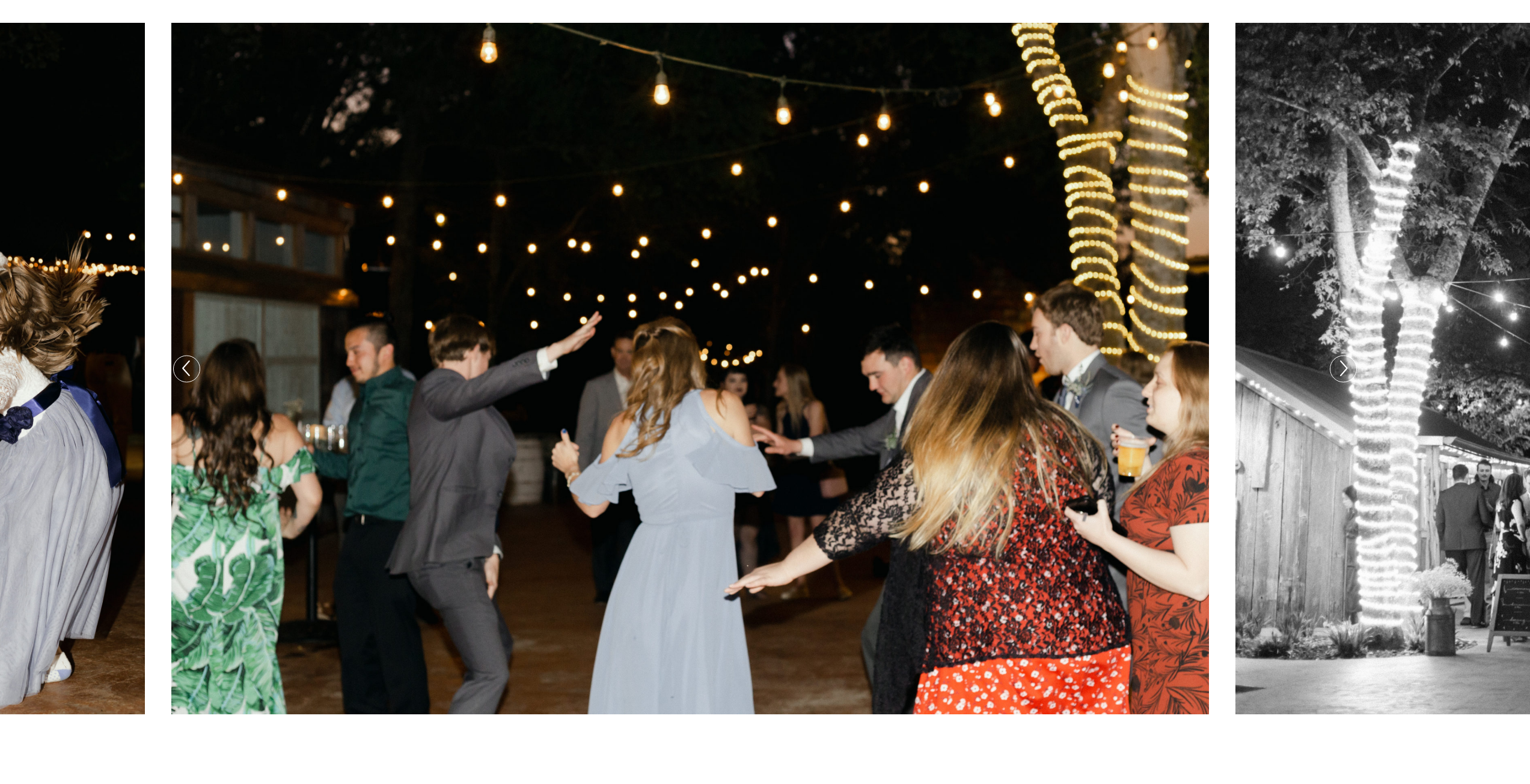
click at [1334, 378] on icon at bounding box center [1342, 369] width 17 height 25
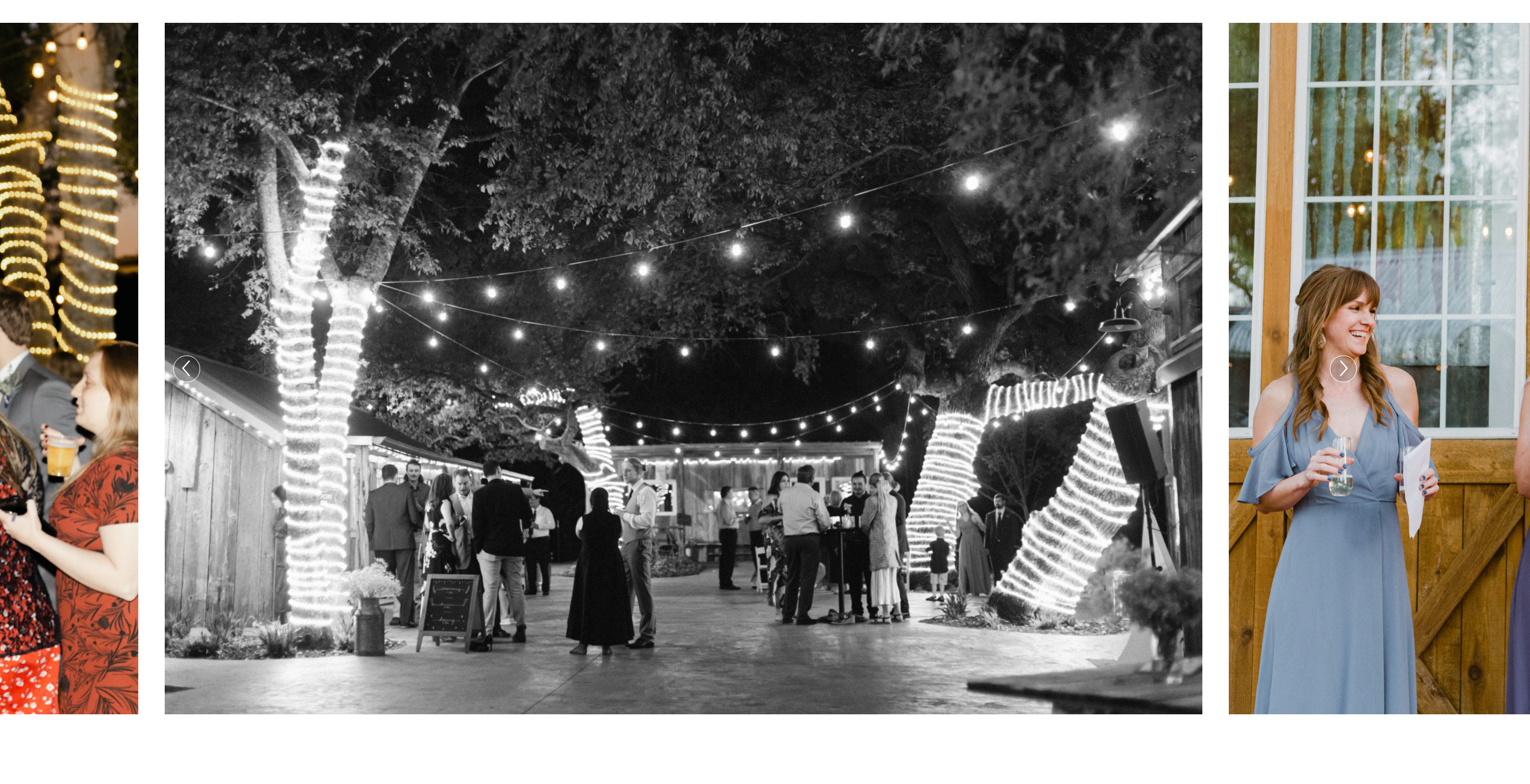
click at [1334, 378] on icon at bounding box center [1342, 369] width 17 height 25
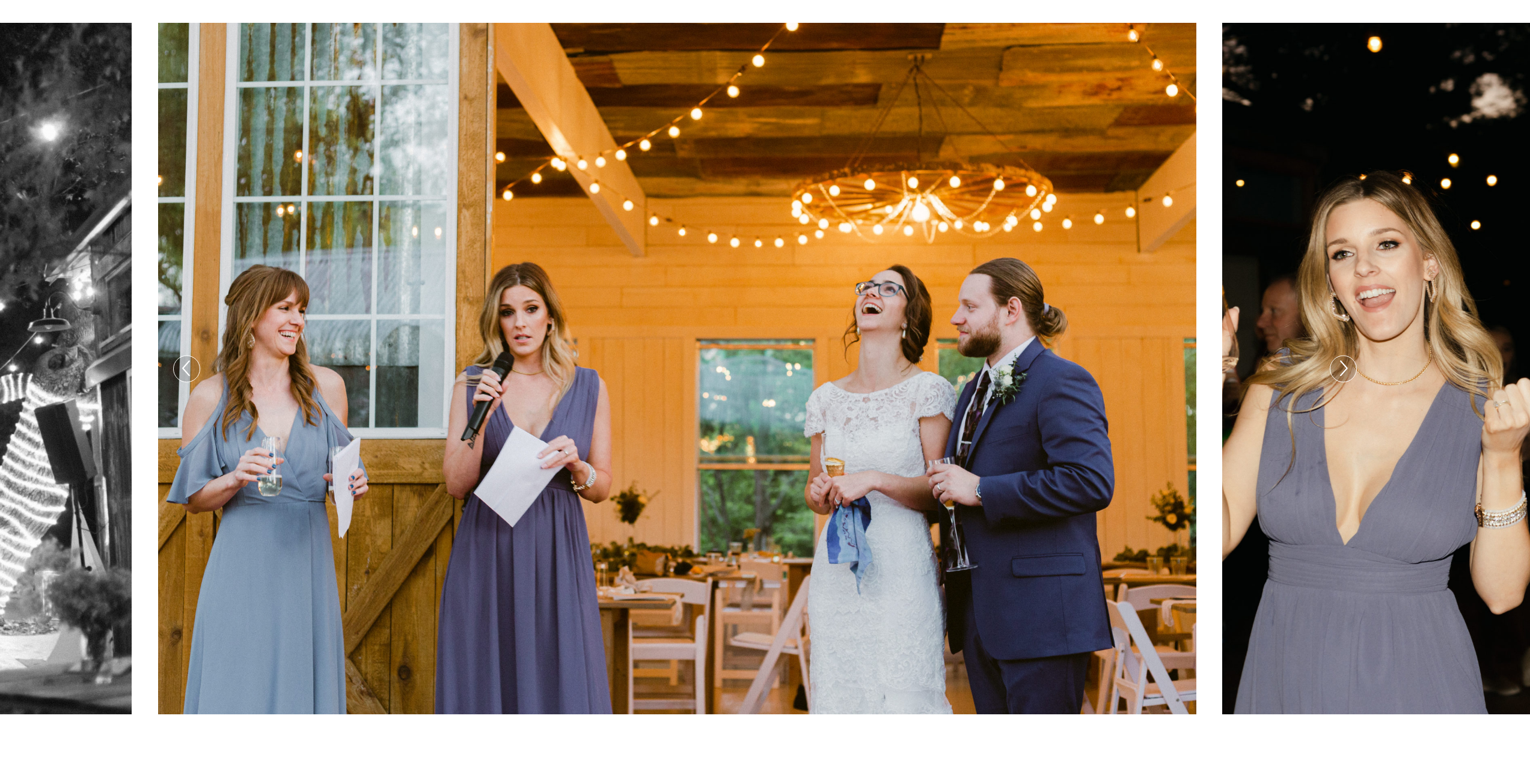
click at [1334, 378] on icon at bounding box center [1342, 369] width 17 height 25
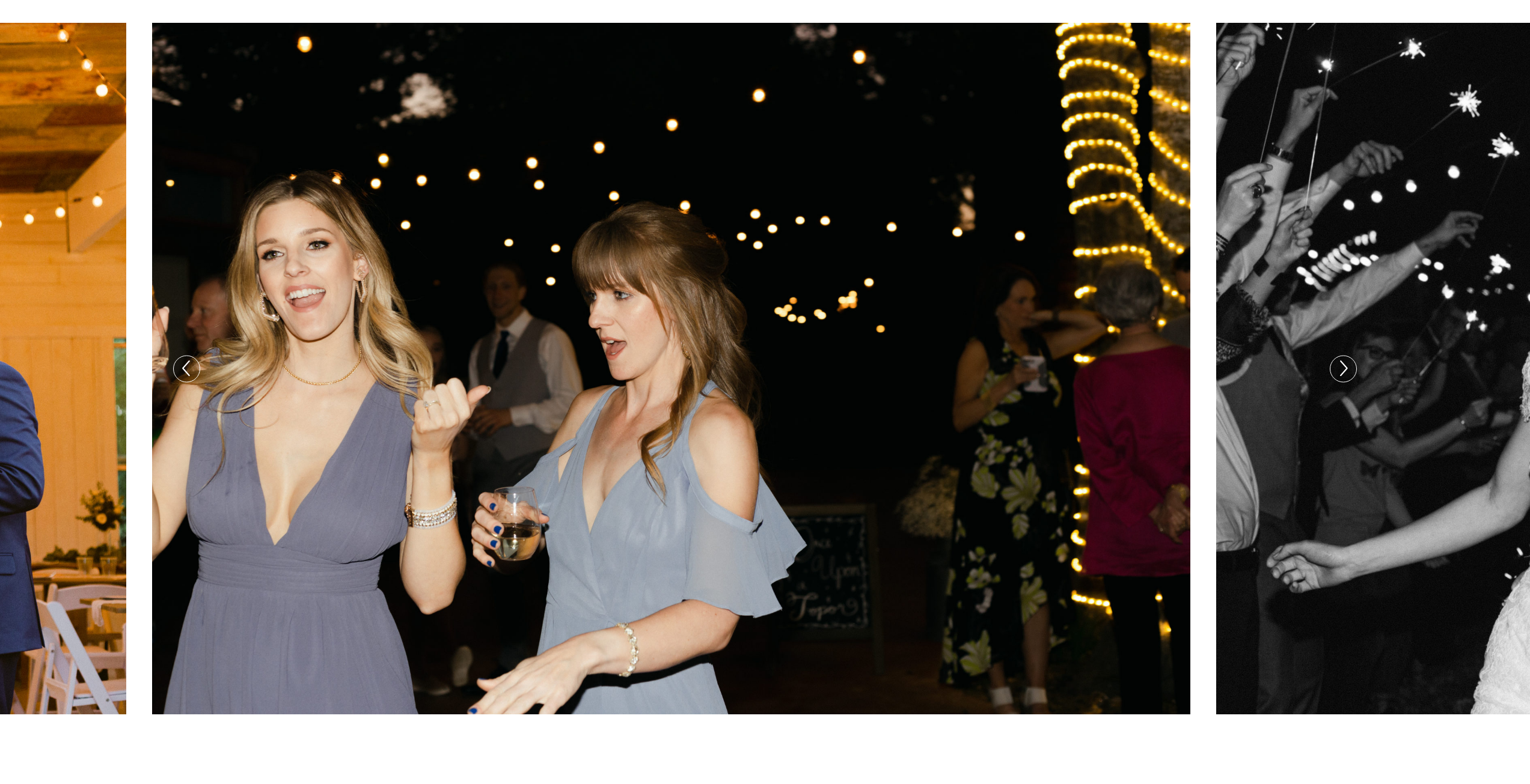
click at [1334, 378] on icon at bounding box center [1342, 369] width 17 height 25
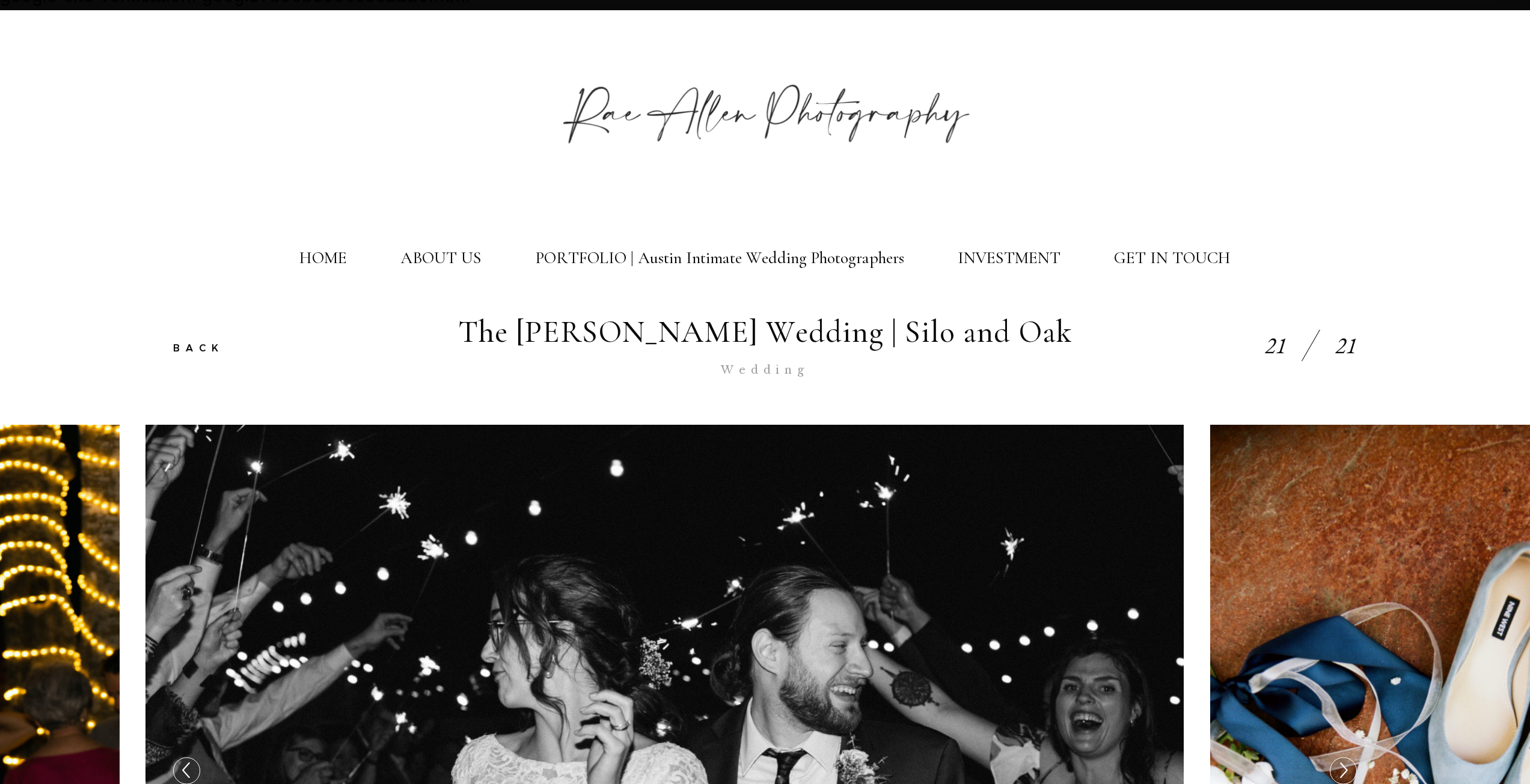
scroll to position [0, 0]
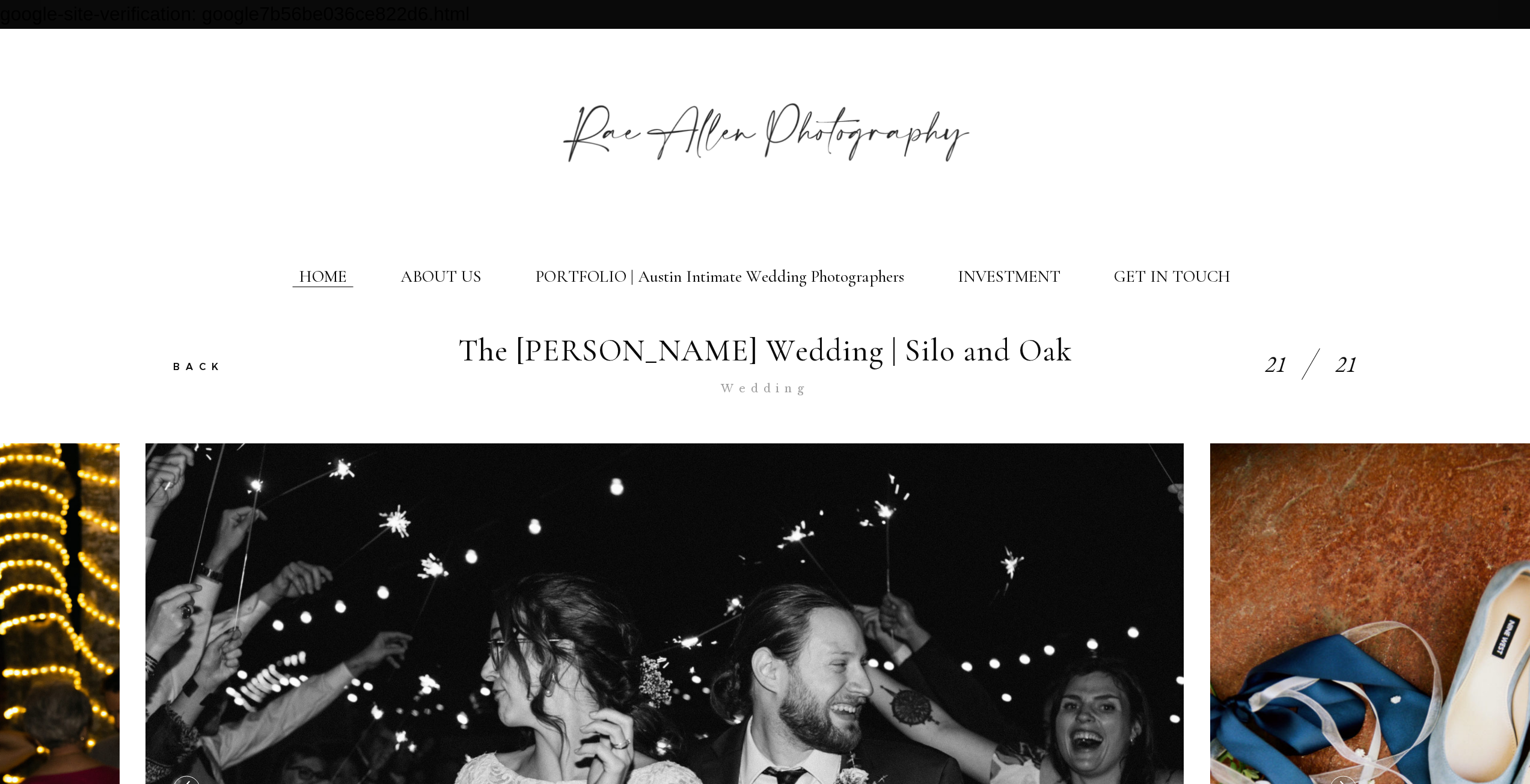
click at [326, 279] on link "HOME" at bounding box center [323, 277] width 47 height 21
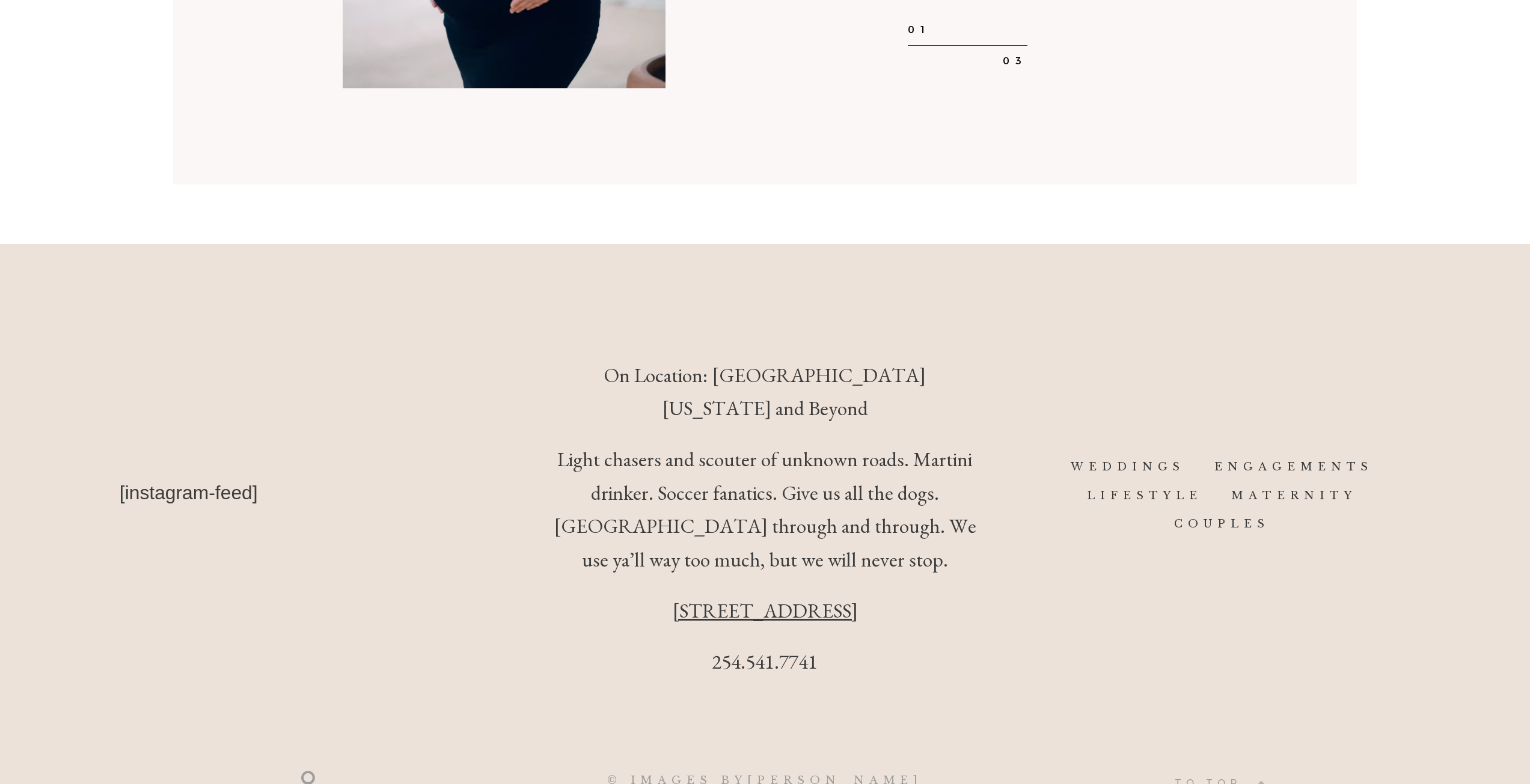
scroll to position [5142, 0]
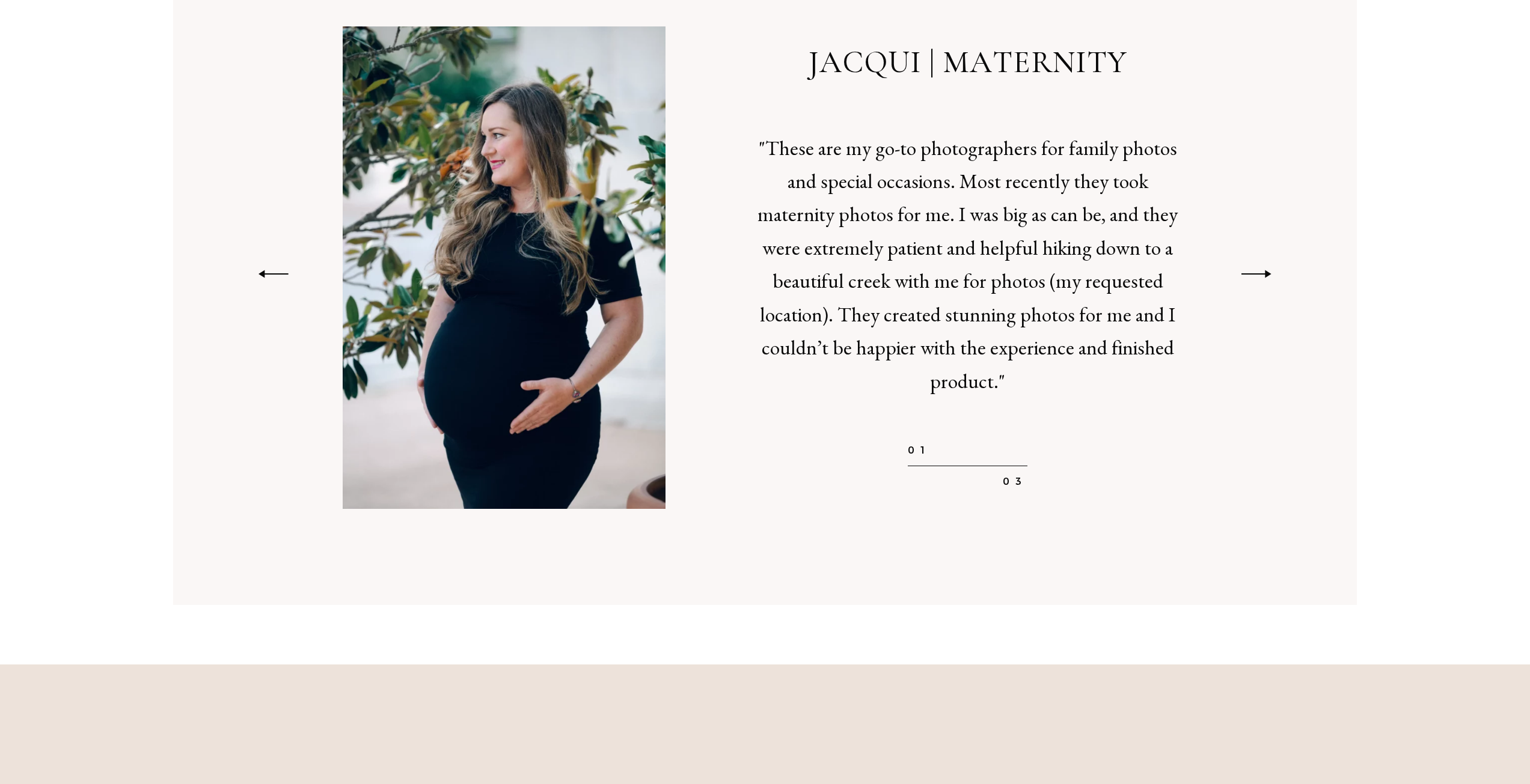
click at [1258, 232] on div "JACQUI | MATERNITY "These are my go-to photographers for family photos and spec…" at bounding box center [763, 268] width 1013 height 482
click at [1255, 268] on icon at bounding box center [1255, 274] width 33 height 13
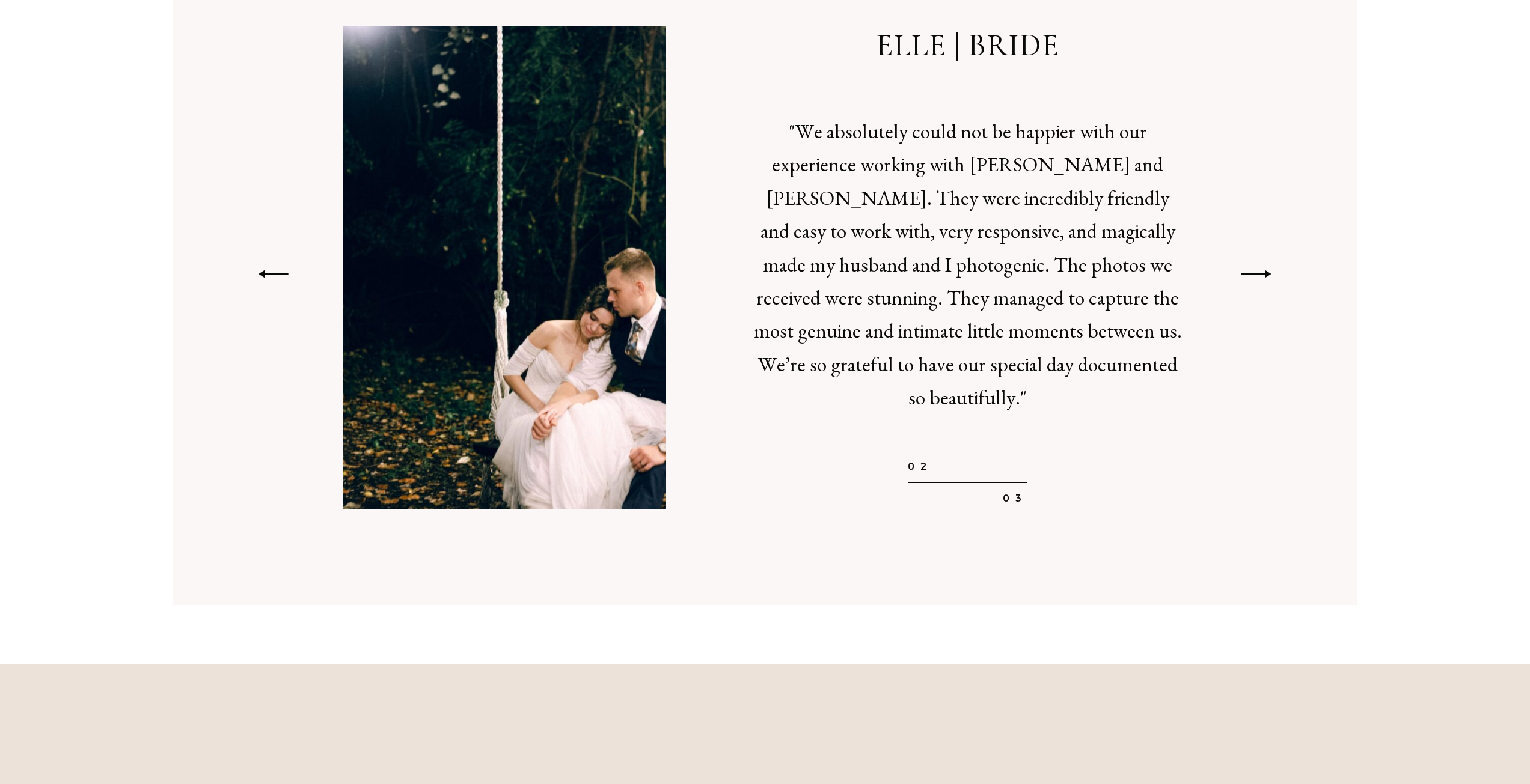
click at [1255, 268] on icon at bounding box center [1255, 274] width 33 height 13
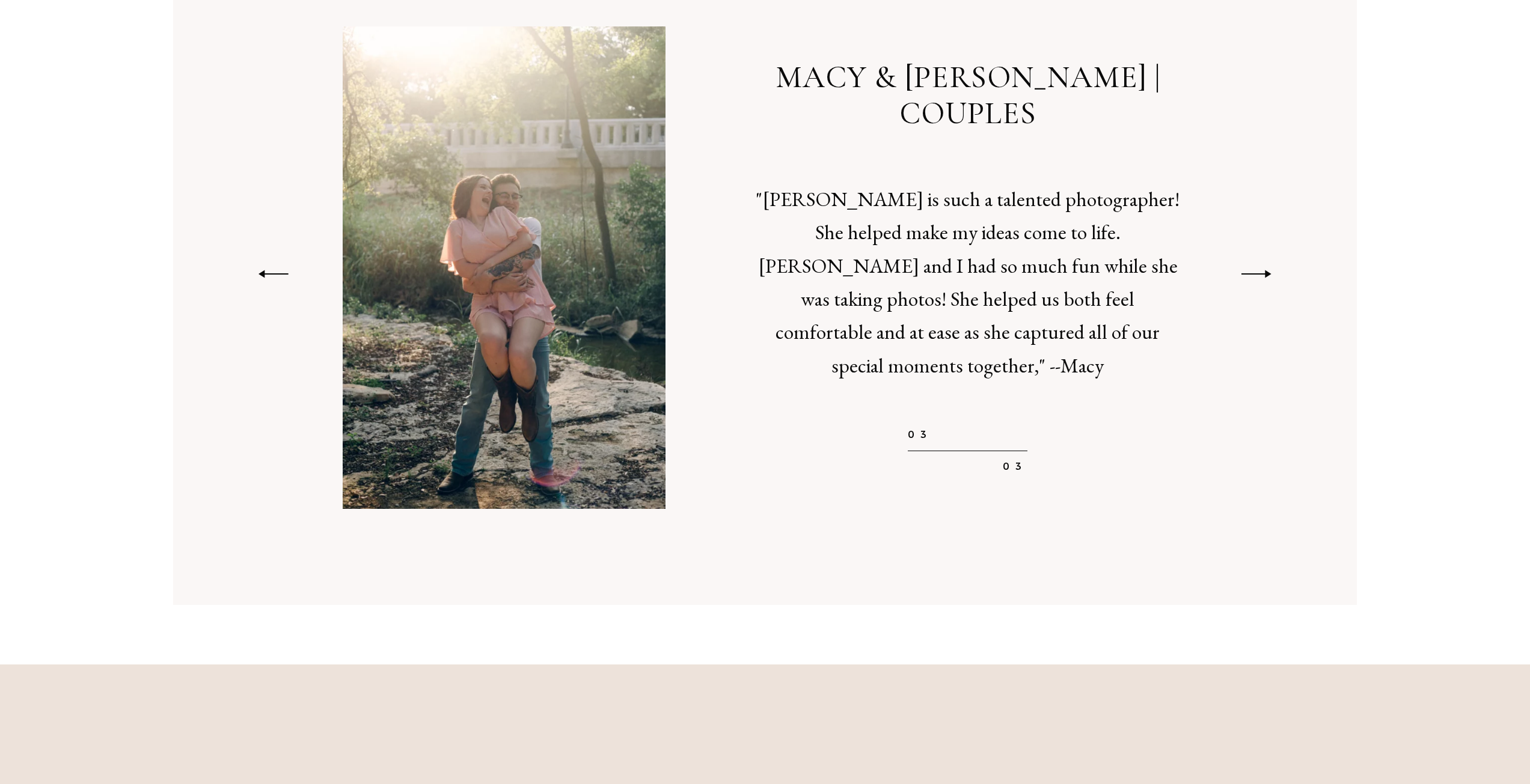
click at [1255, 268] on icon at bounding box center [1255, 274] width 33 height 13
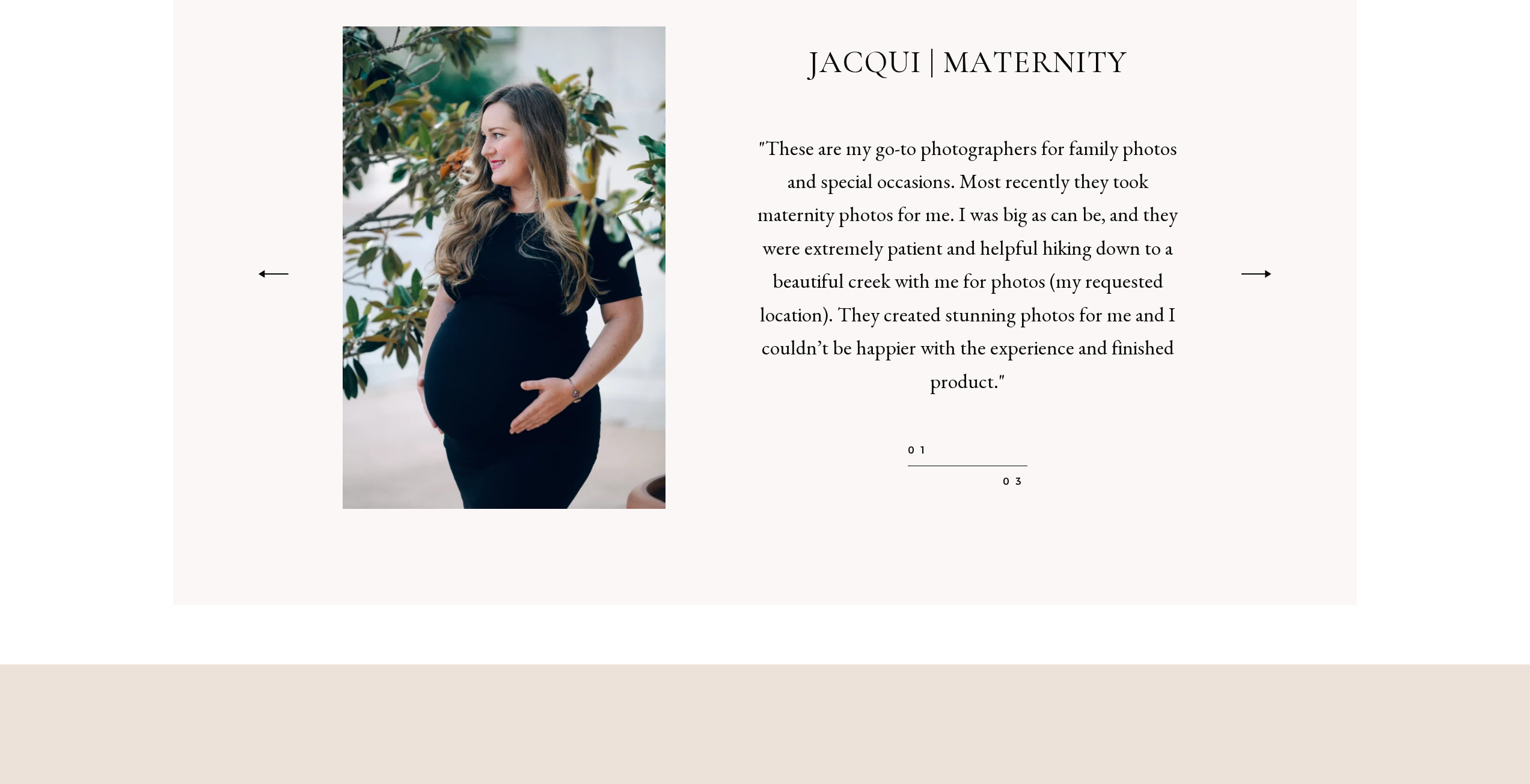
click at [1255, 268] on icon at bounding box center [1255, 274] width 33 height 13
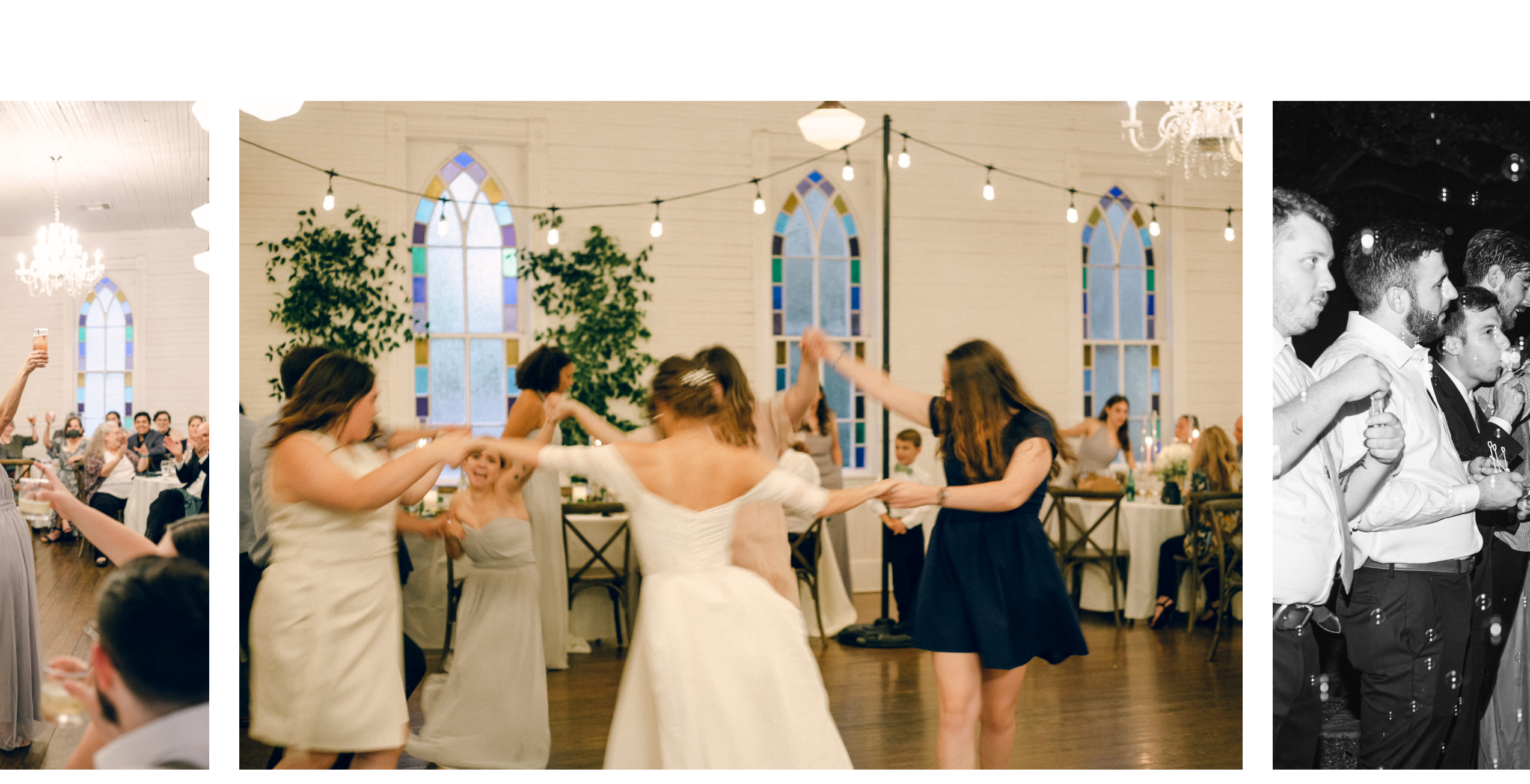
scroll to position [1262, 0]
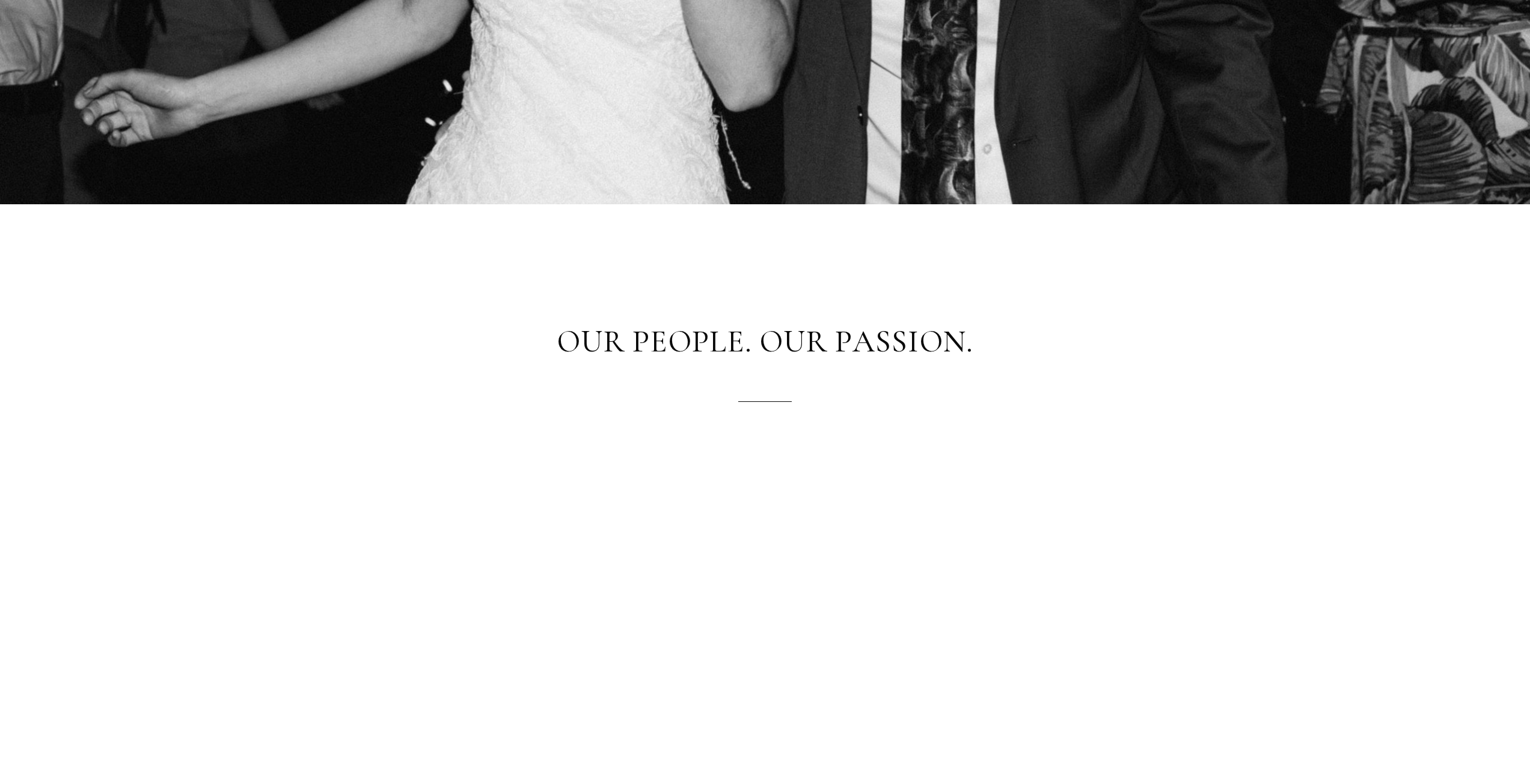
scroll to position [901, 0]
